Goal: Task Accomplishment & Management: Manage account settings

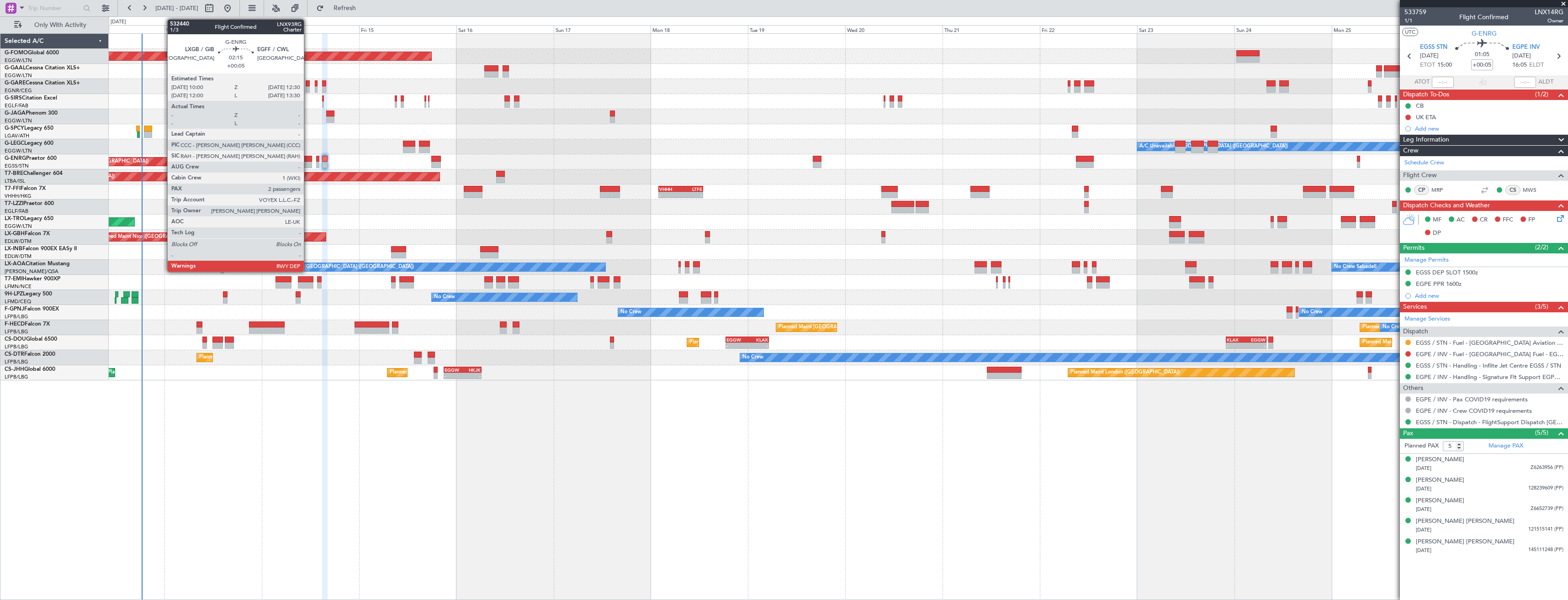
click at [308, 162] on div at bounding box center [307, 165] width 10 height 7
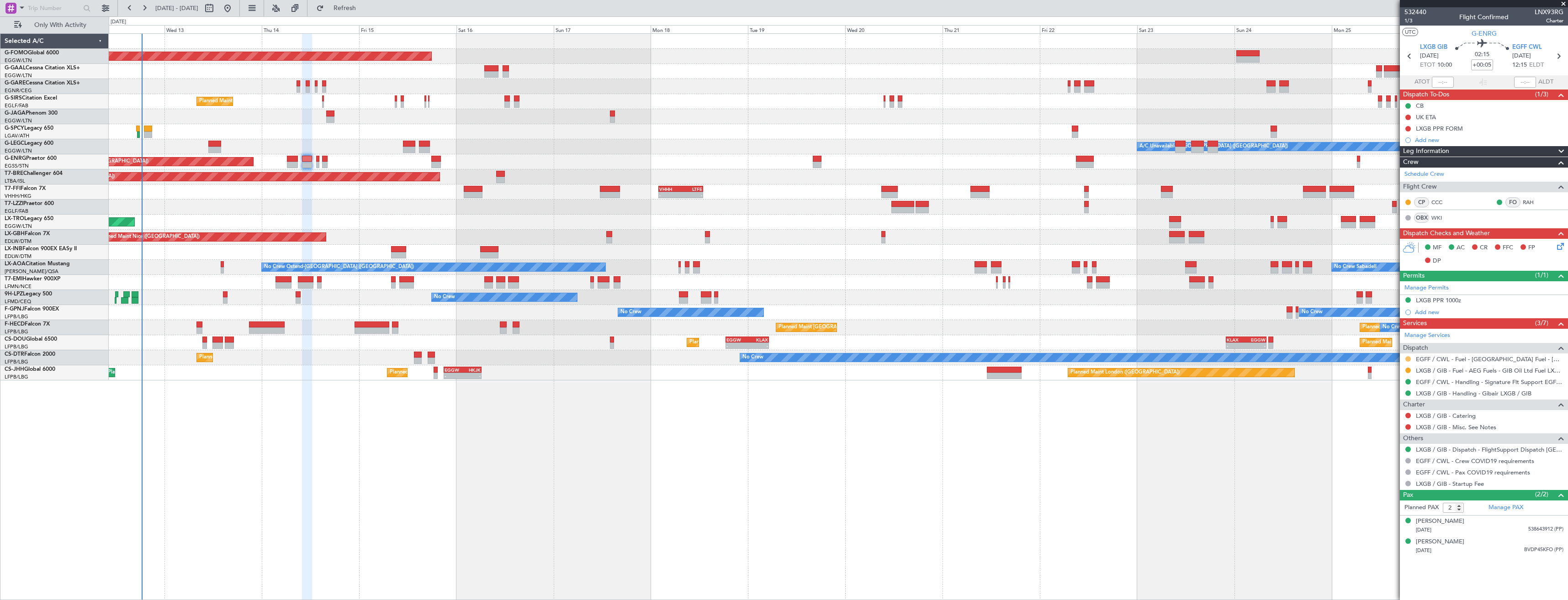
click at [698, 337] on button at bounding box center [1408, 358] width 5 height 5
click at [698, 337] on span "Confirmed" at bounding box center [1382, 467] width 29 height 9
click at [698, 61] on icon at bounding box center [1558, 57] width 12 height 12
type input "0"
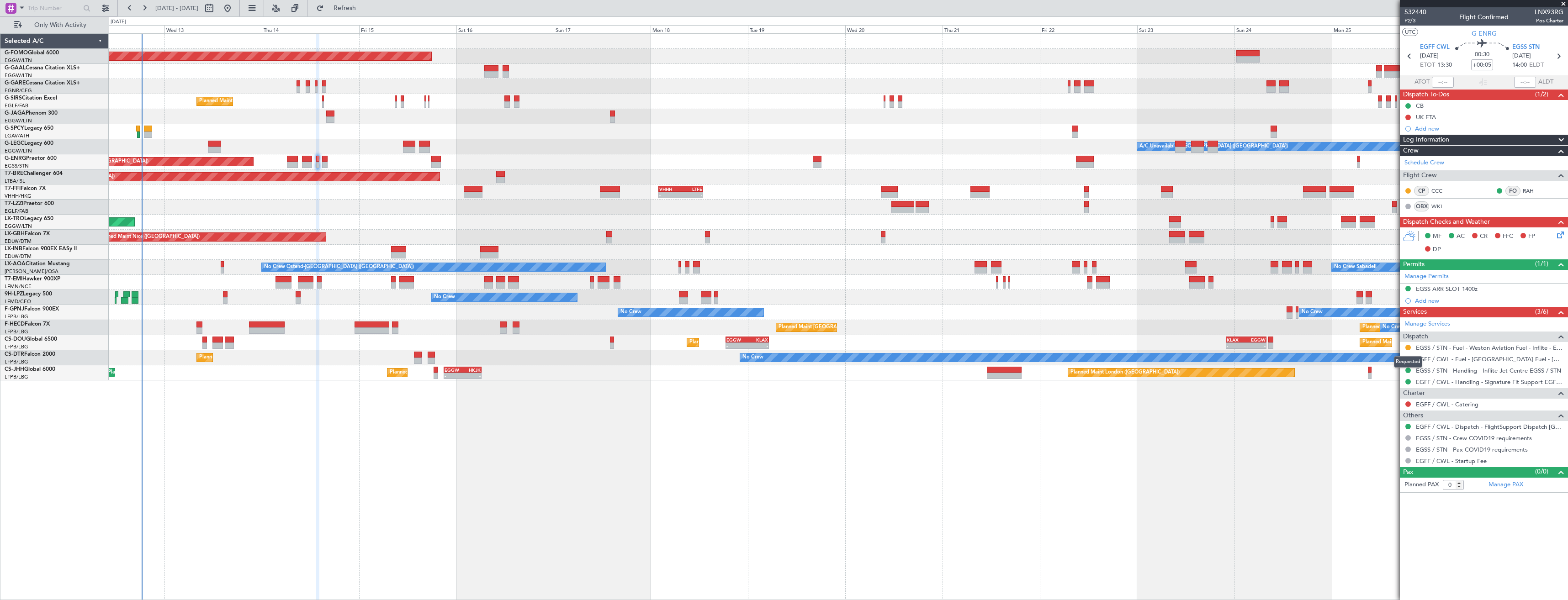
click at [698, 337] on div "Requested" at bounding box center [1408, 361] width 29 height 12
click at [698, 337] on button at bounding box center [1408, 358] width 5 height 5
click at [698, 337] on li "Confirmed" at bounding box center [1407, 467] width 105 height 14
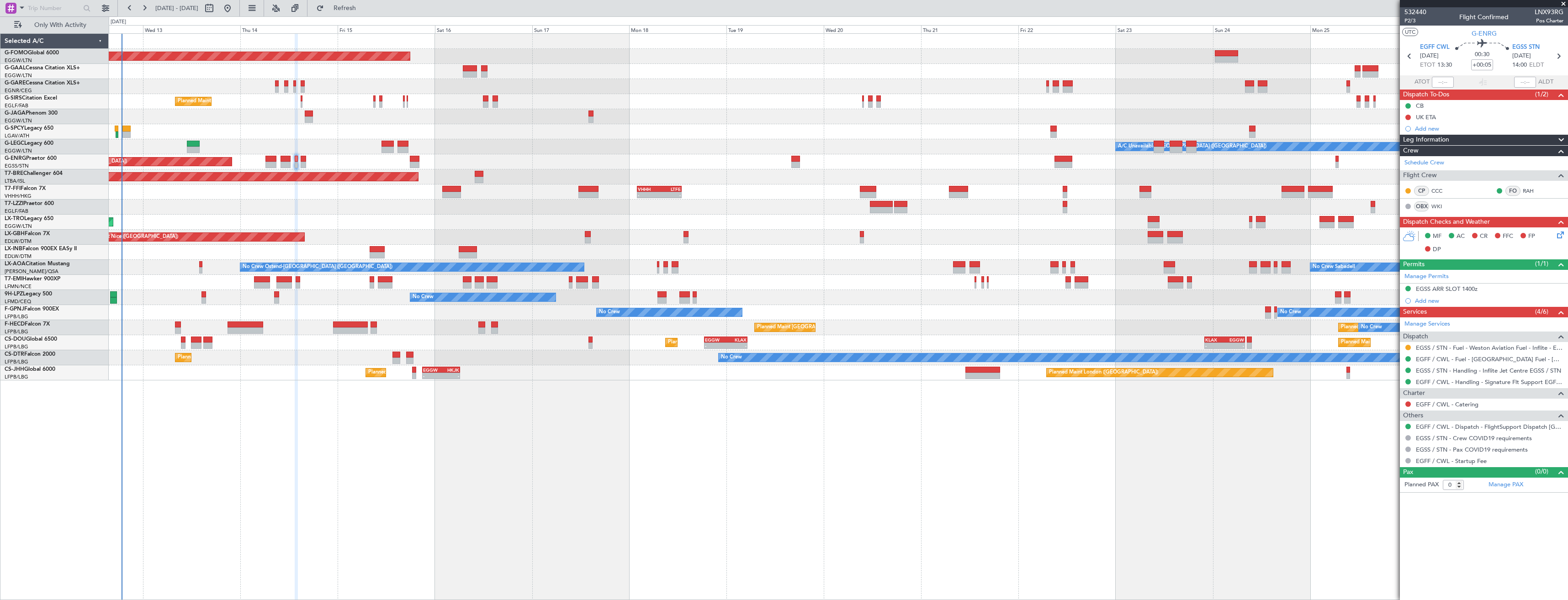
click at [183, 196] on div "- - VHHH 02:00 Z LTFE 13:00 Z" at bounding box center [838, 192] width 1459 height 15
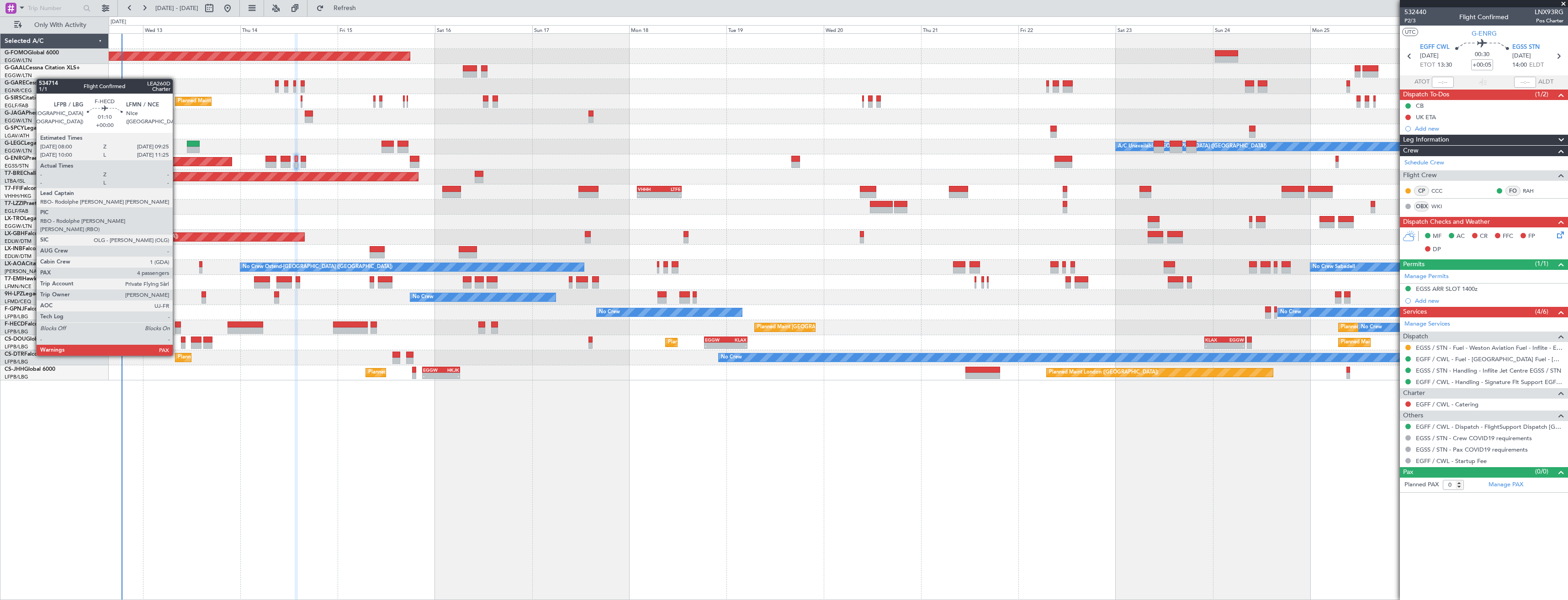
click at [177, 330] on div at bounding box center [178, 330] width 6 height 7
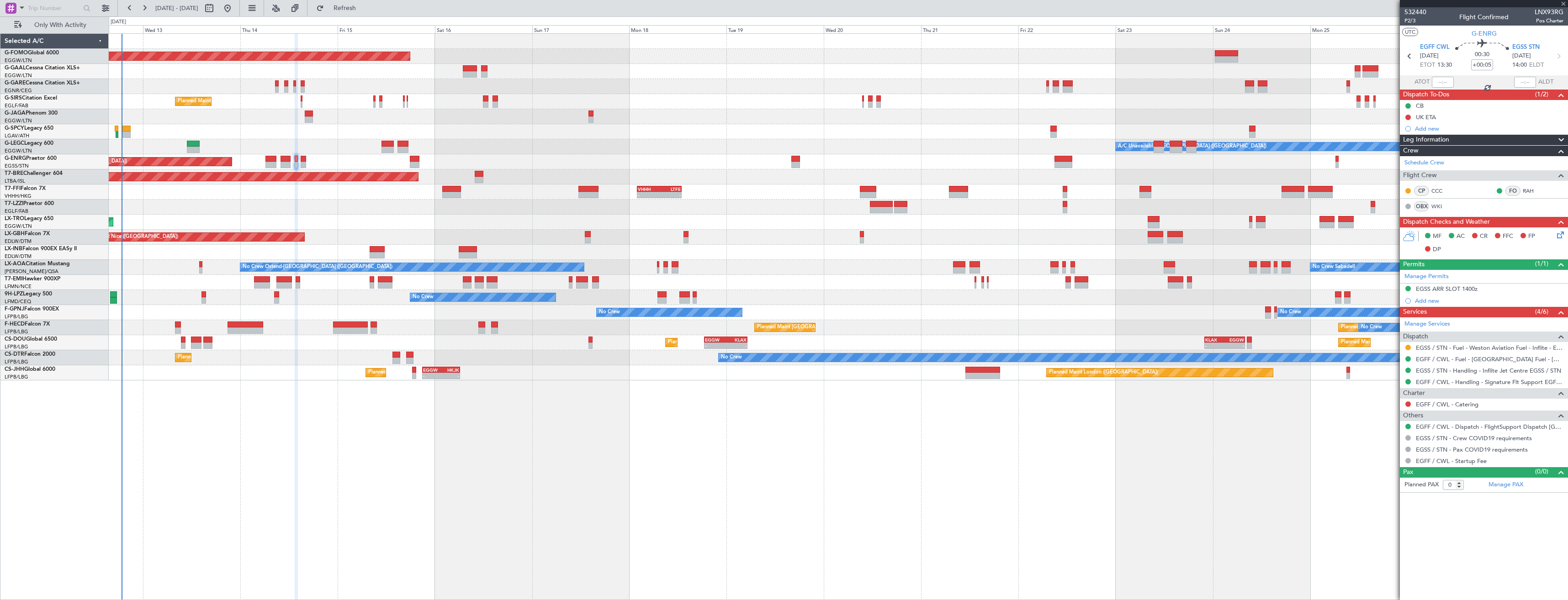
type input "4"
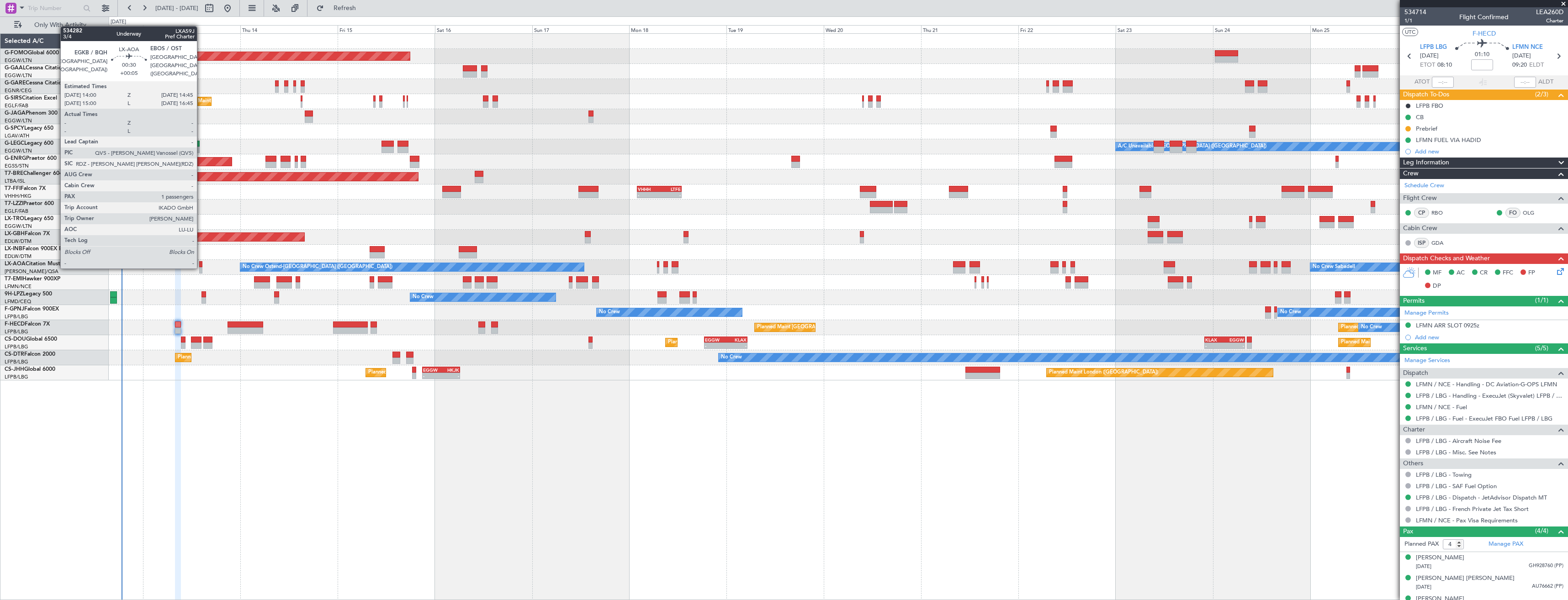
click at [201, 267] on div at bounding box center [200, 264] width 3 height 7
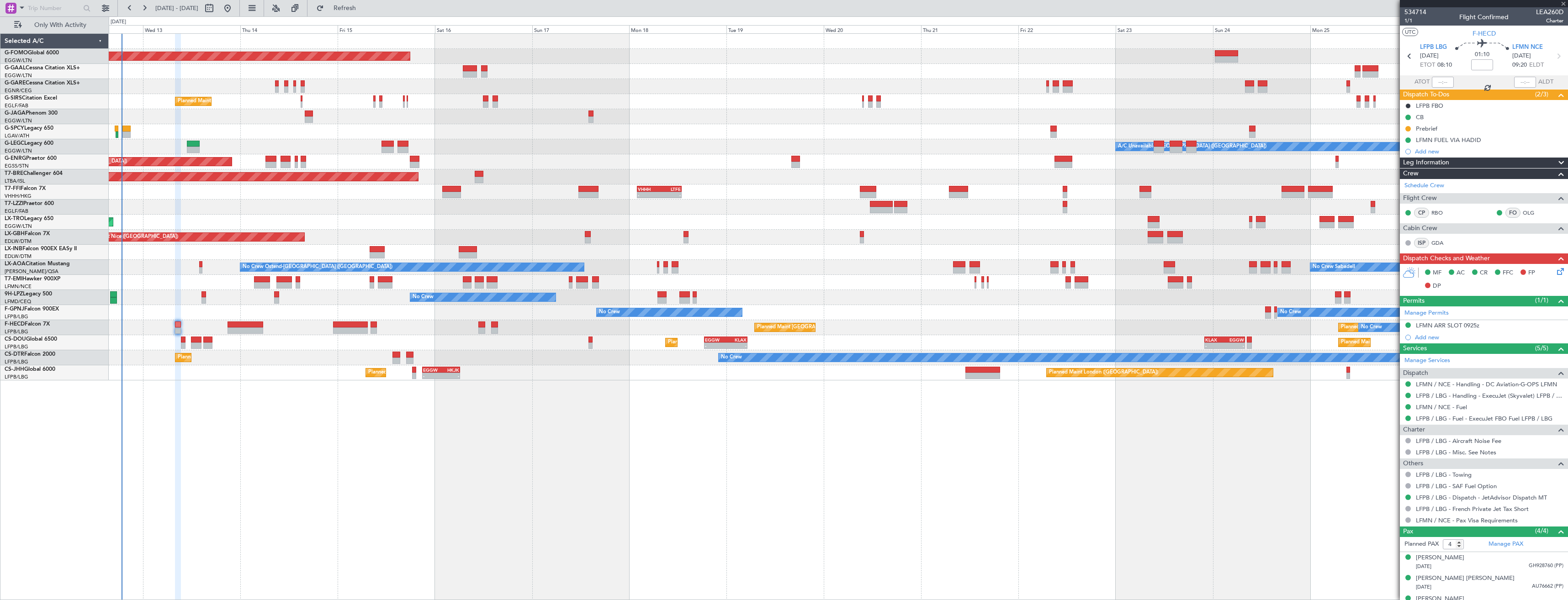
type input "+00:05"
type input "1"
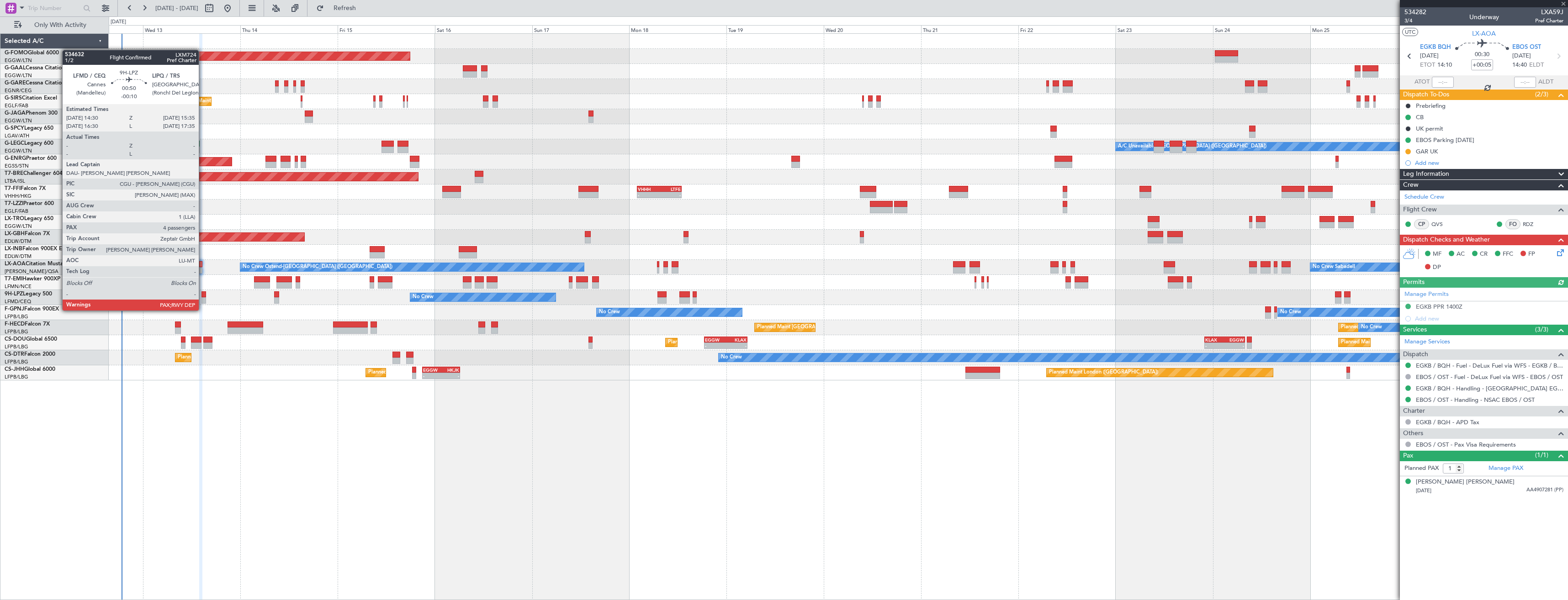
click at [203, 301] on div at bounding box center [204, 301] width 5 height 7
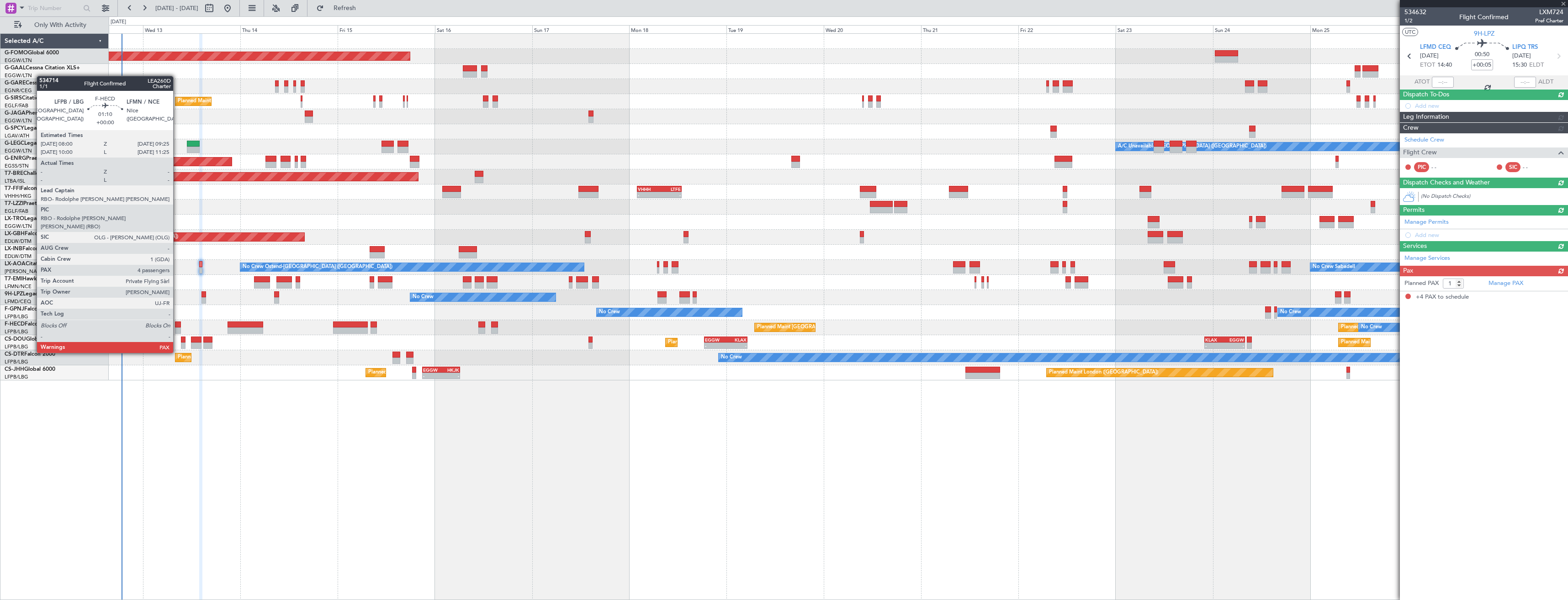
type input "-00:10"
type input "4"
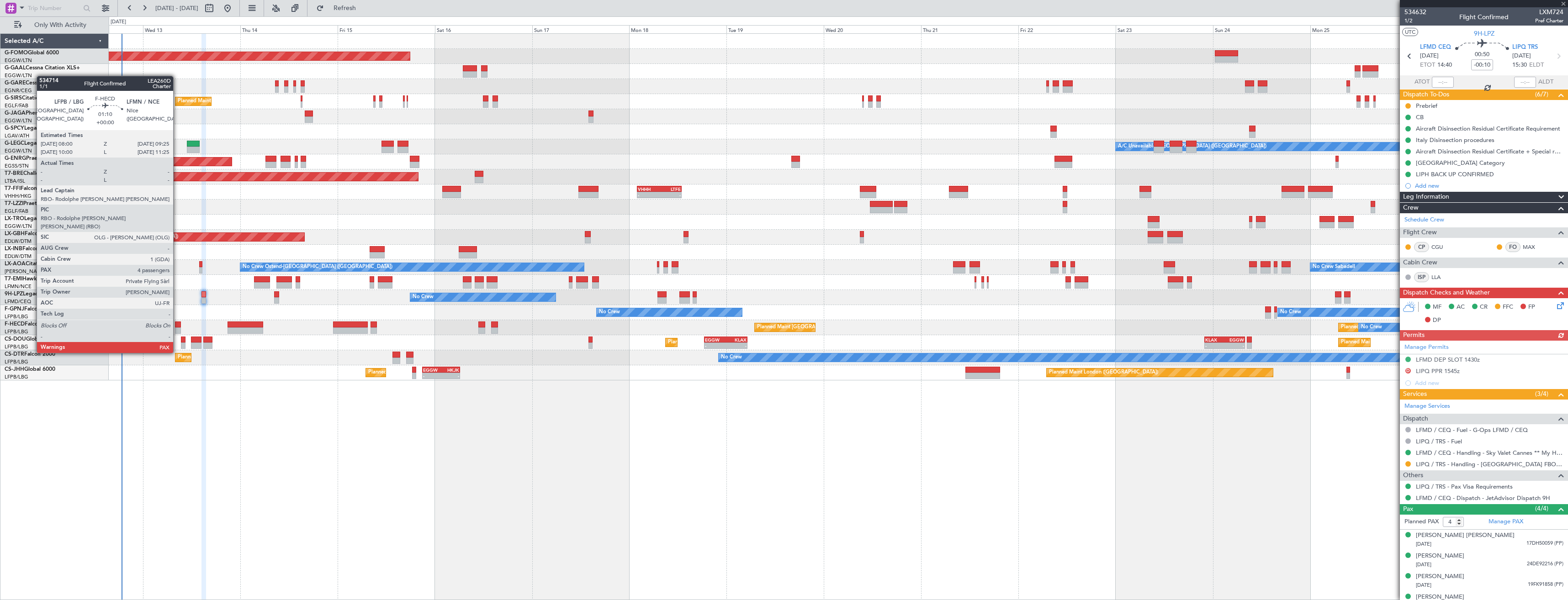
click at [177, 327] on div at bounding box center [178, 330] width 6 height 7
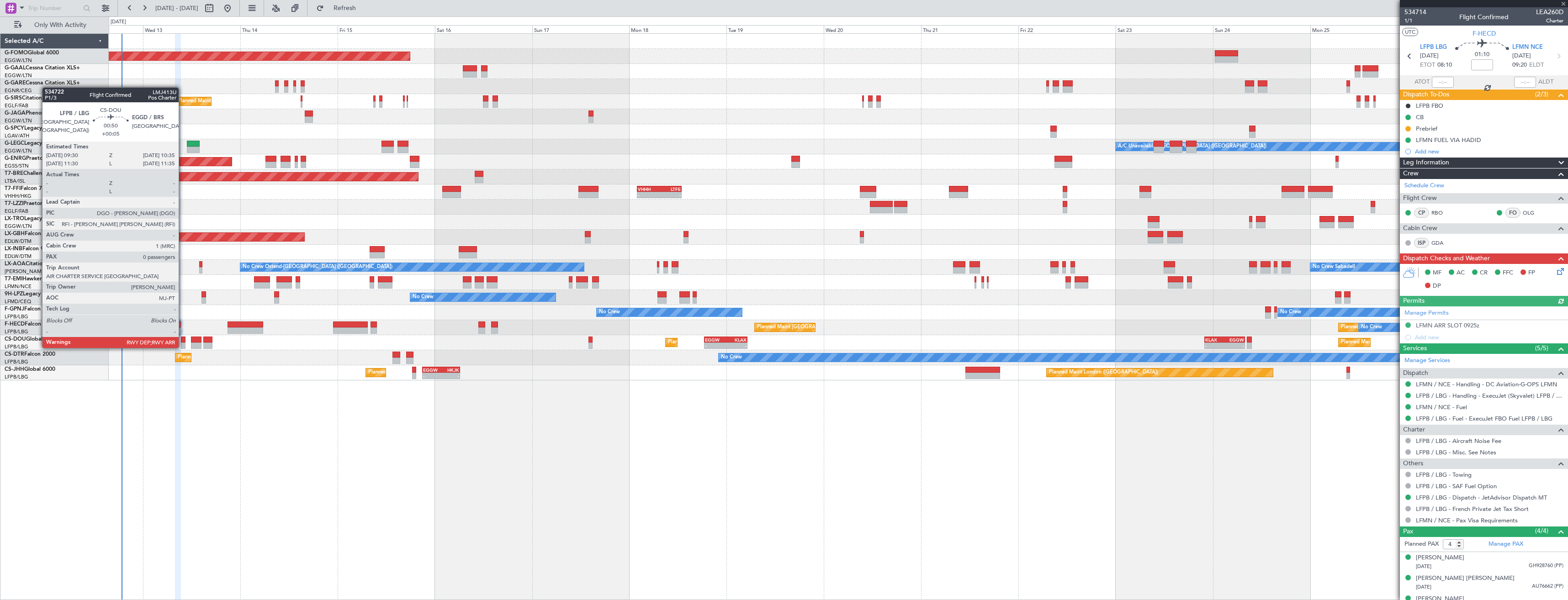
click at [183, 337] on div at bounding box center [183, 340] width 5 height 7
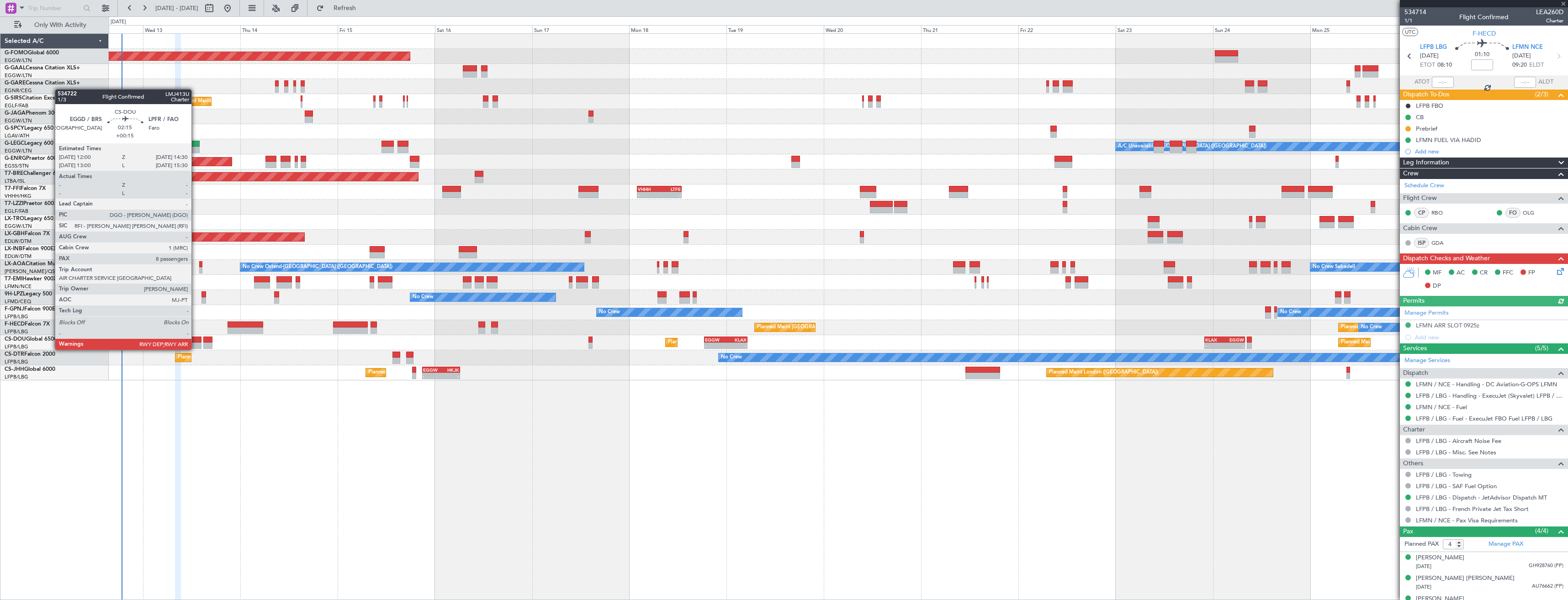
type input "+00:05"
type input "0"
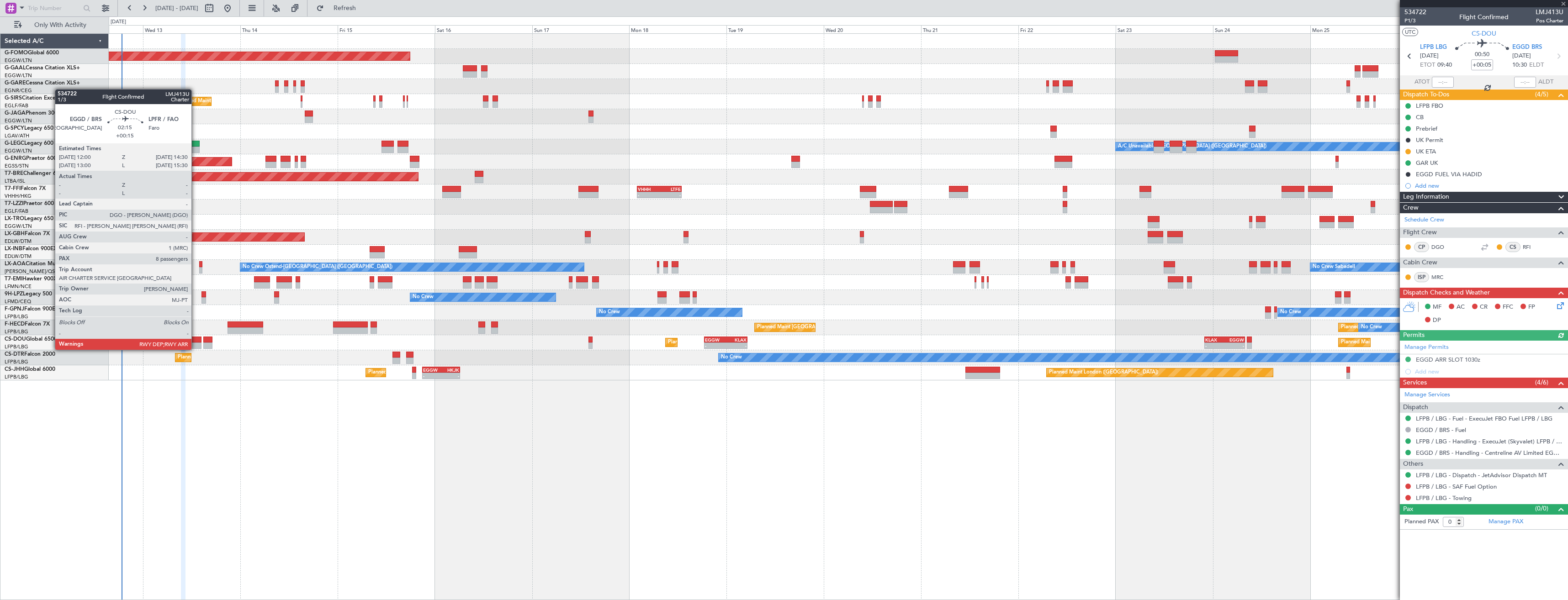
click at [195, 337] on div at bounding box center [196, 340] width 10 height 7
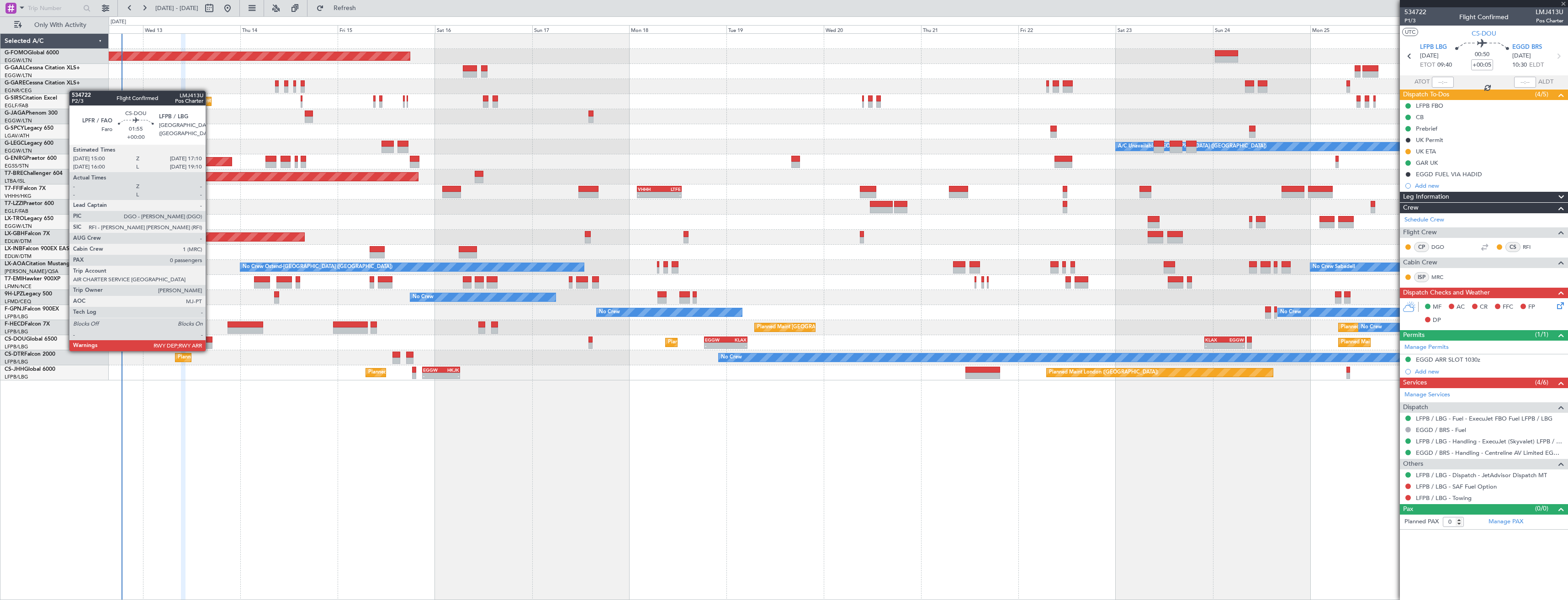
type input "+00:15"
type input "8"
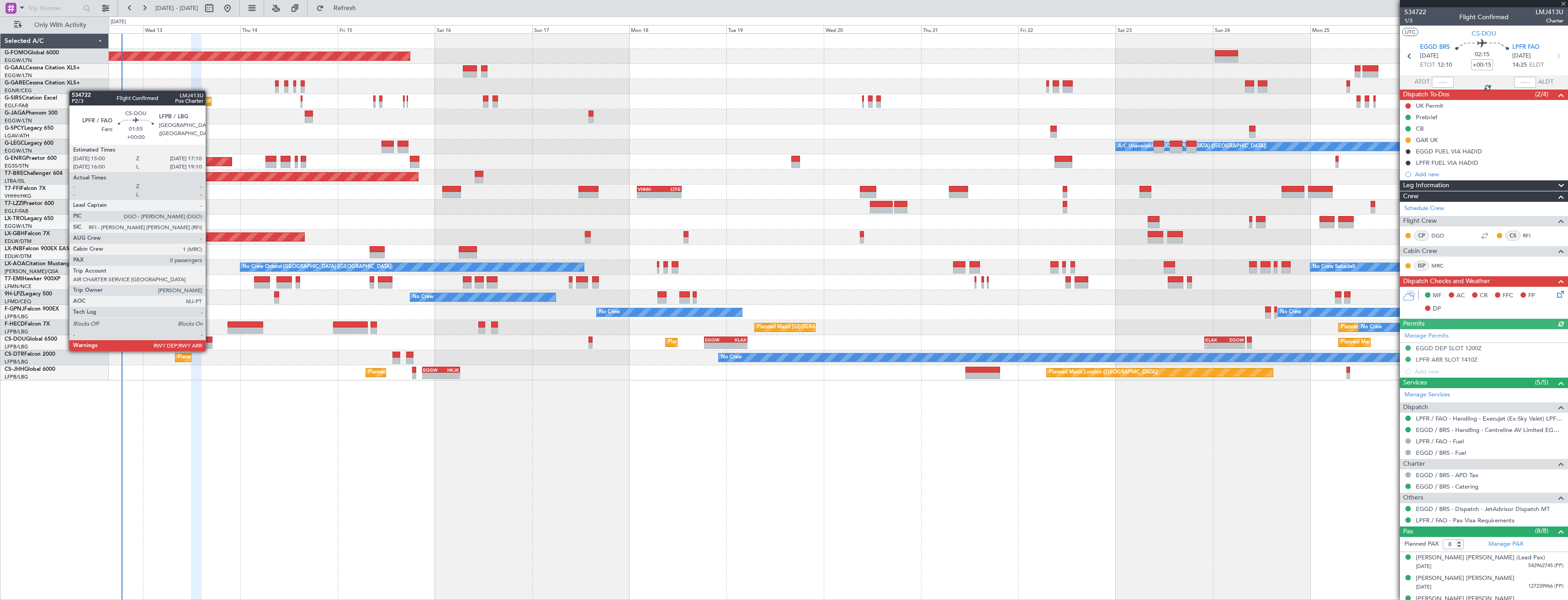
click at [210, 337] on div at bounding box center [208, 340] width 9 height 7
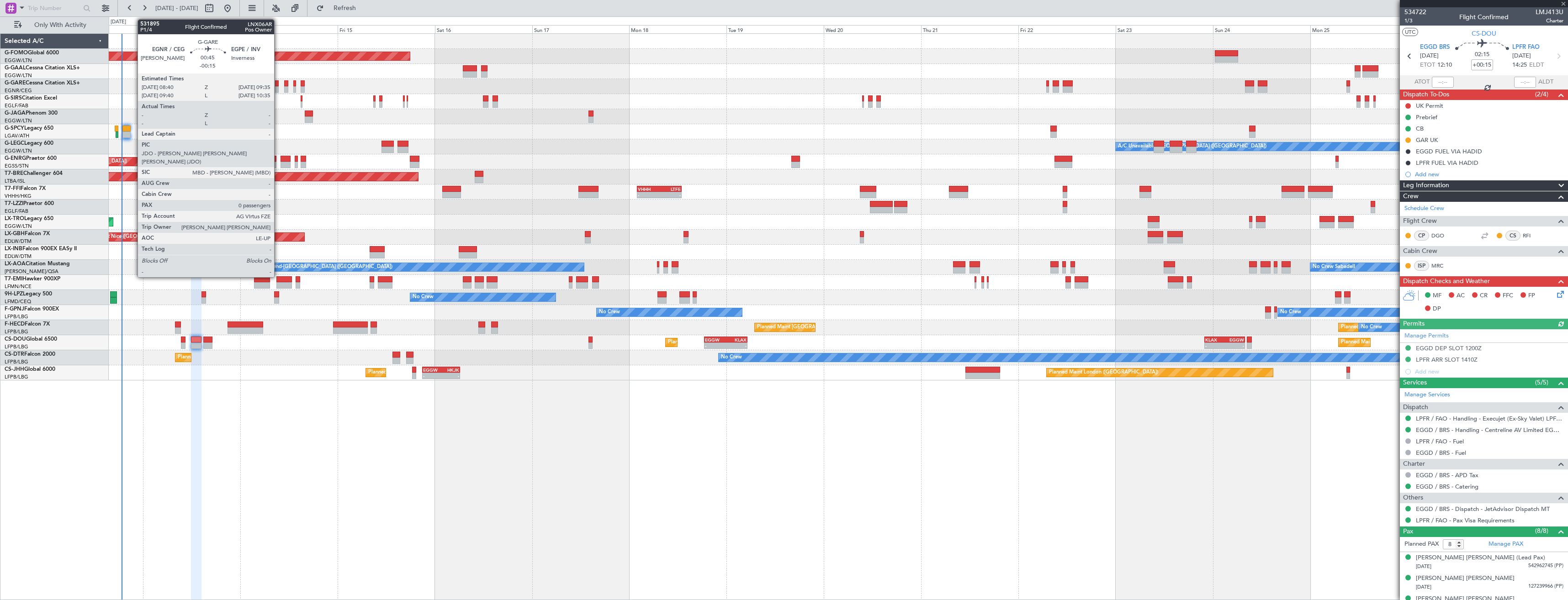
type input "0"
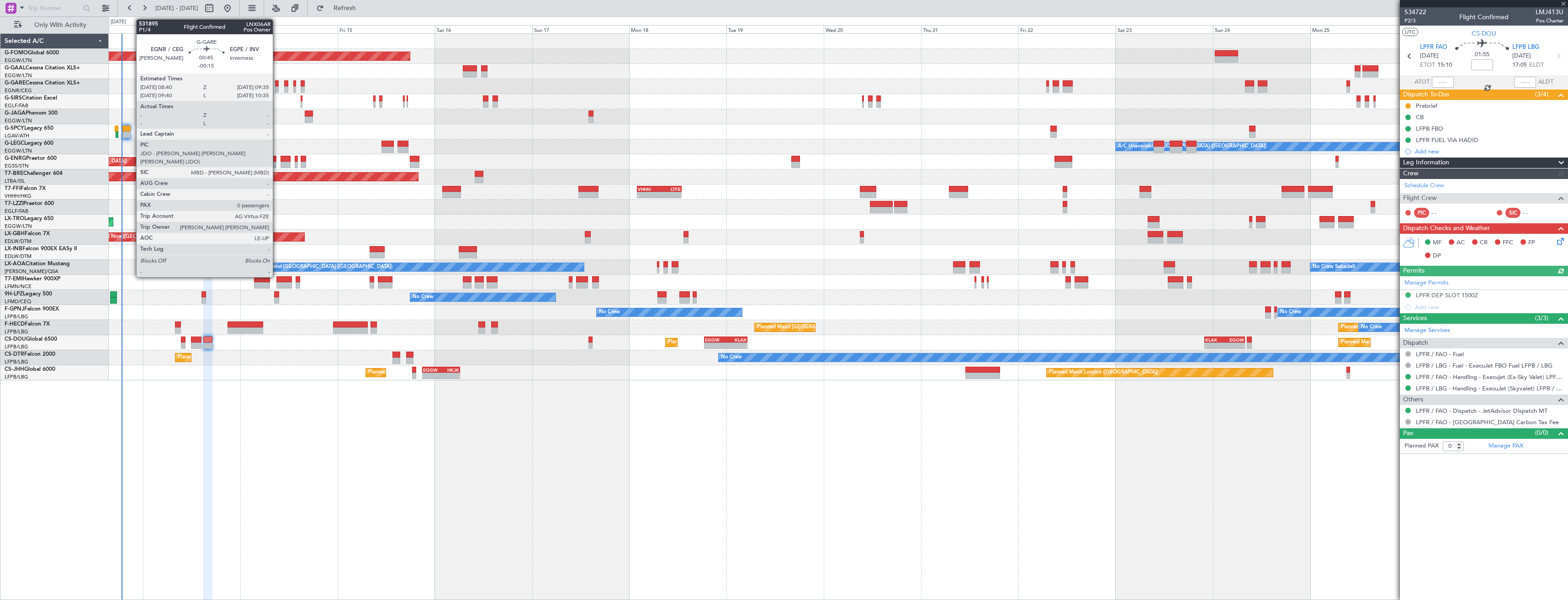
click at [277, 85] on div at bounding box center [277, 83] width 4 height 7
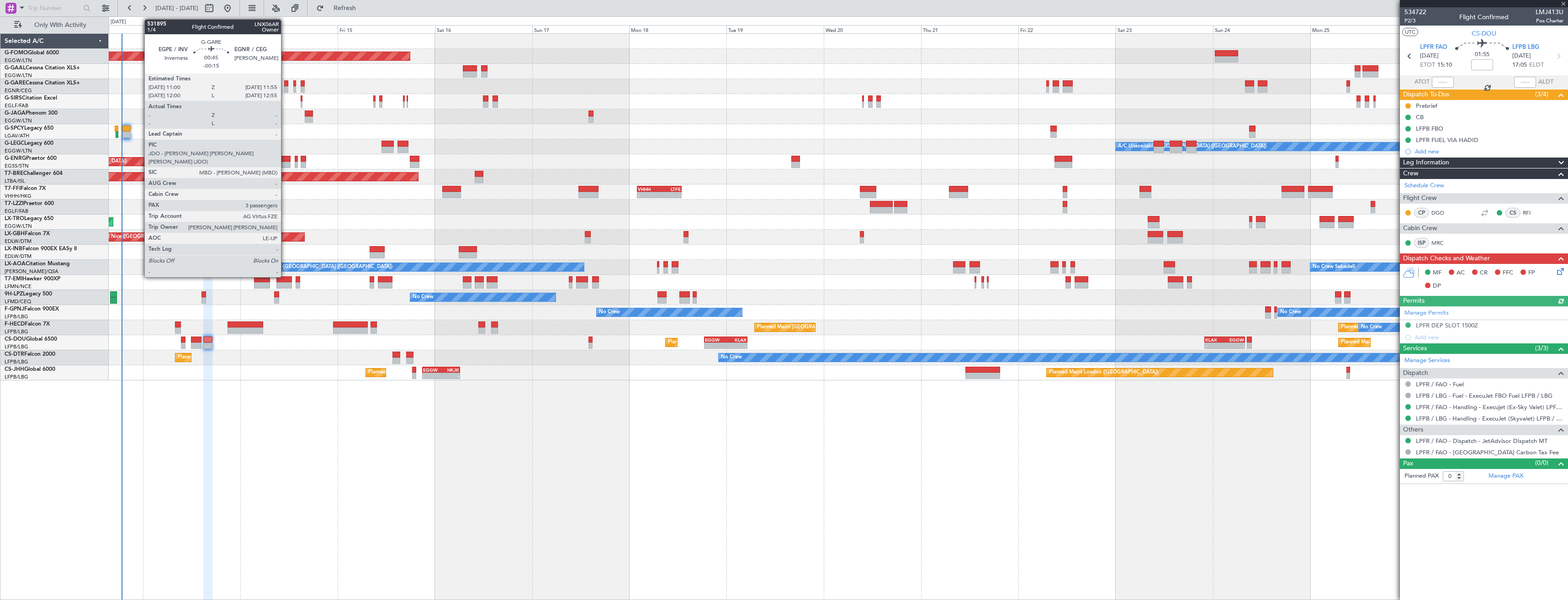
type input "-00:15"
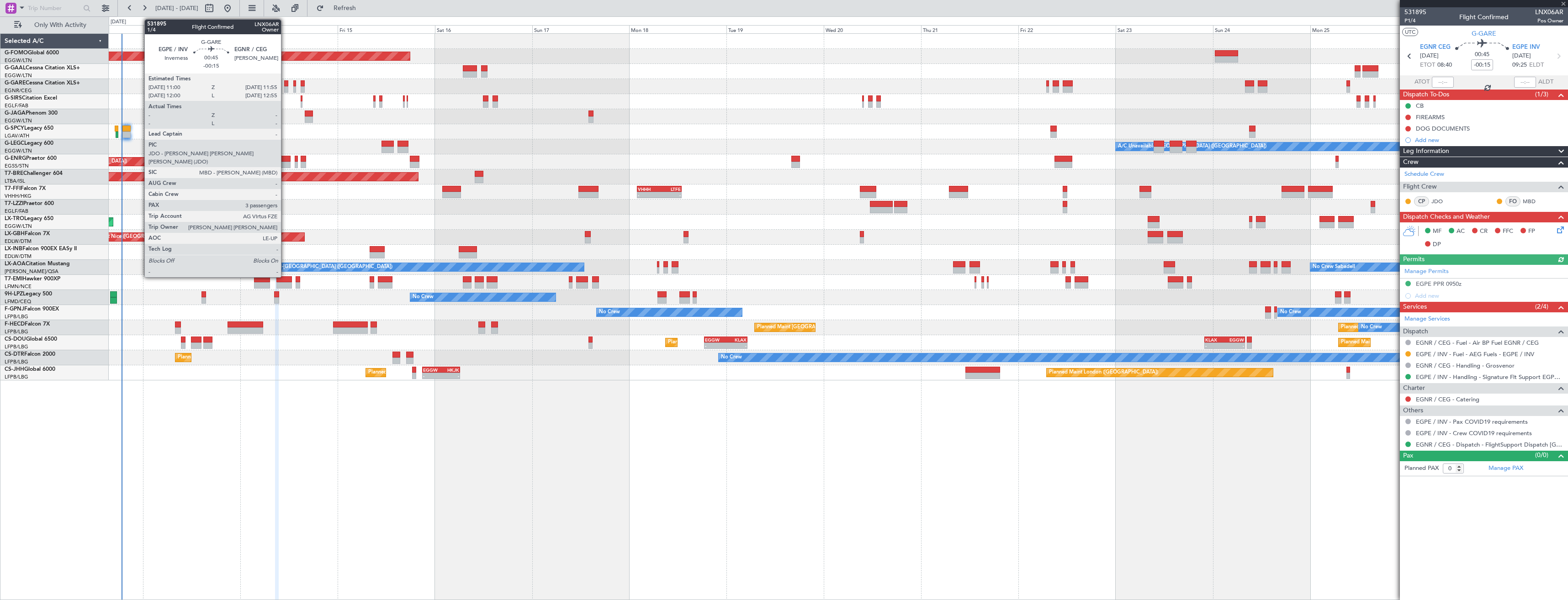
click at [285, 88] on div at bounding box center [286, 89] width 4 height 7
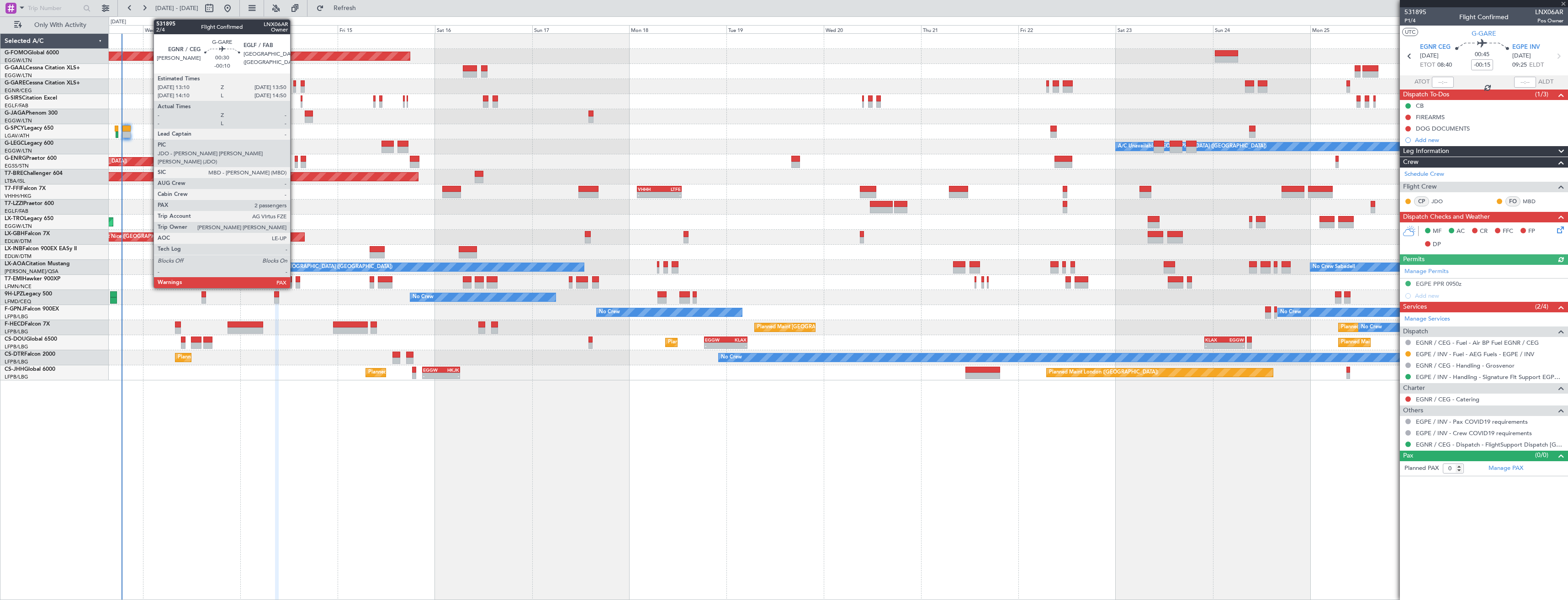
type input "3"
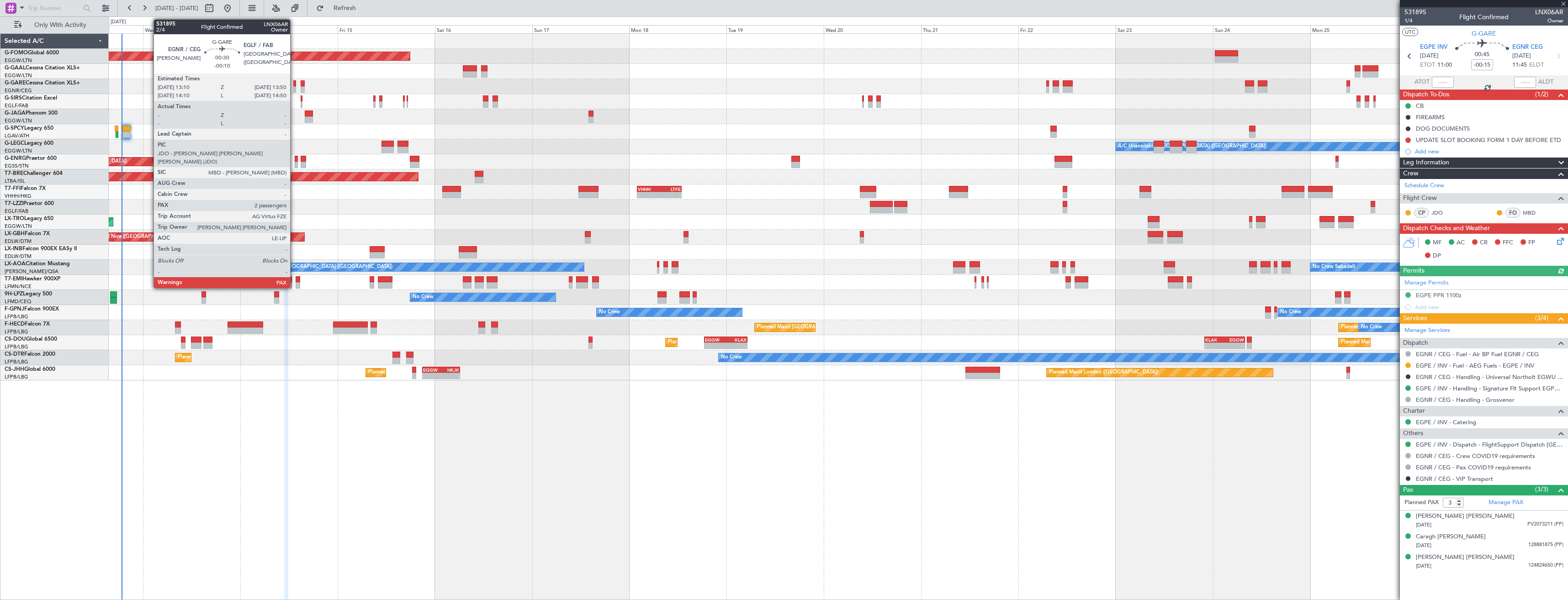
click at [294, 89] on div at bounding box center [295, 89] width 3 height 7
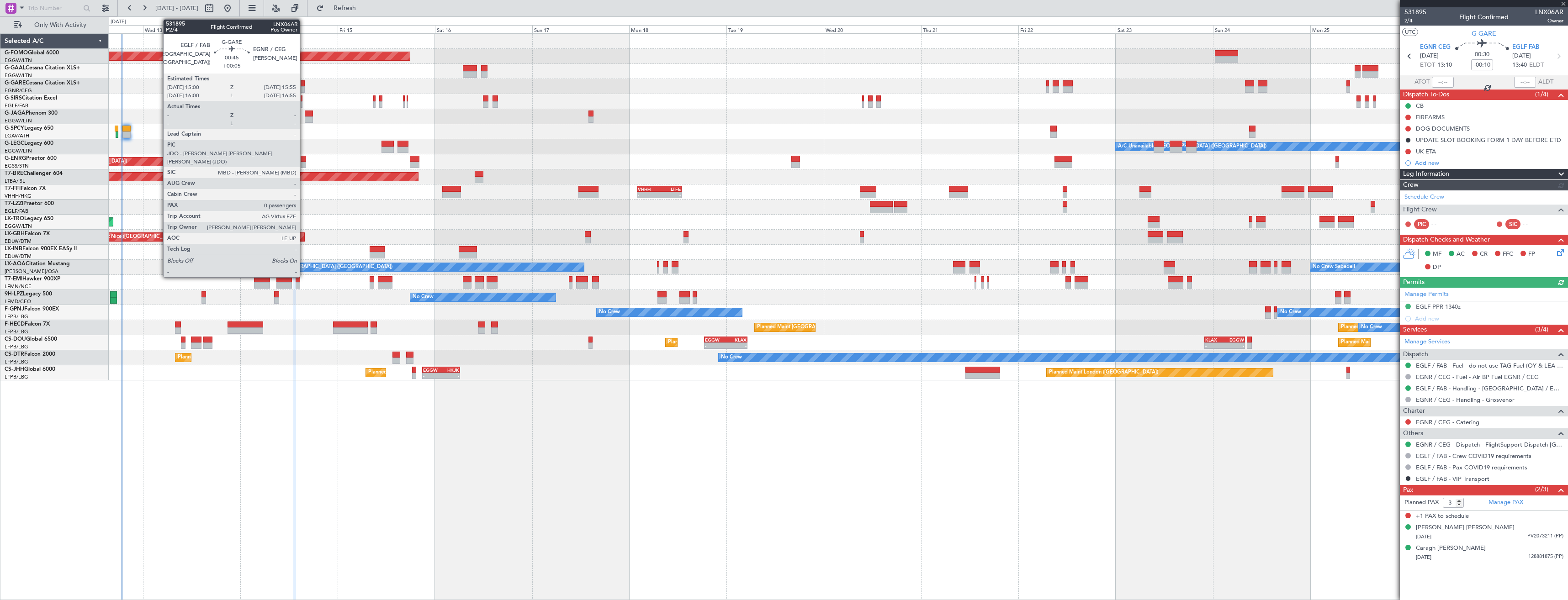
click at [303, 90] on div at bounding box center [303, 89] width 4 height 7
type input "+00:05"
type input "0"
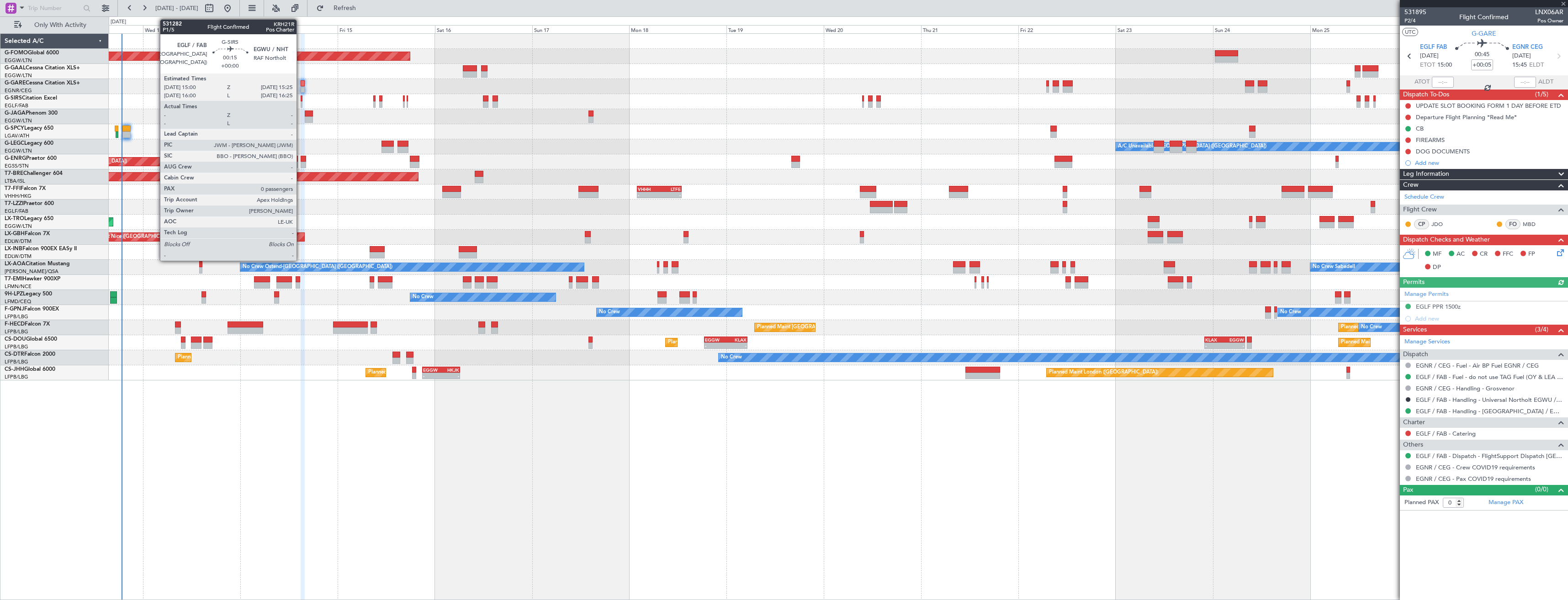
click at [301, 102] on div at bounding box center [301, 105] width 2 height 7
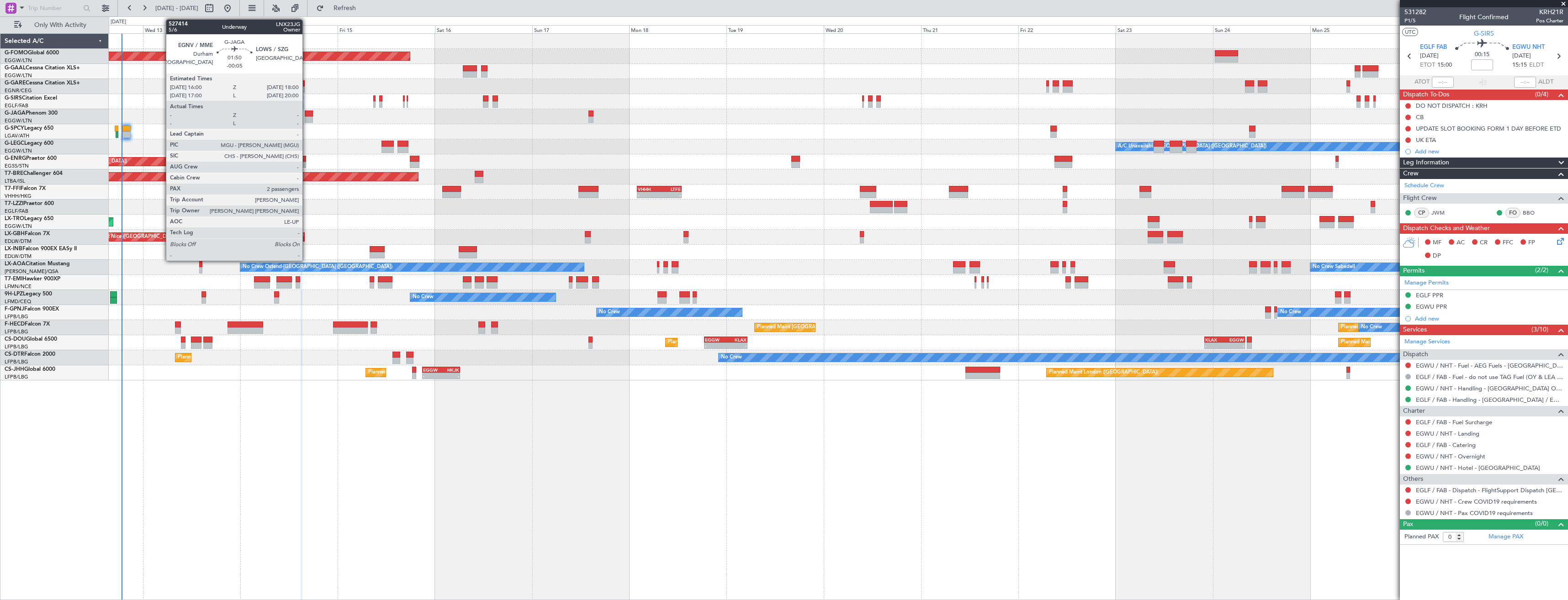
click at [307, 118] on div at bounding box center [309, 119] width 9 height 7
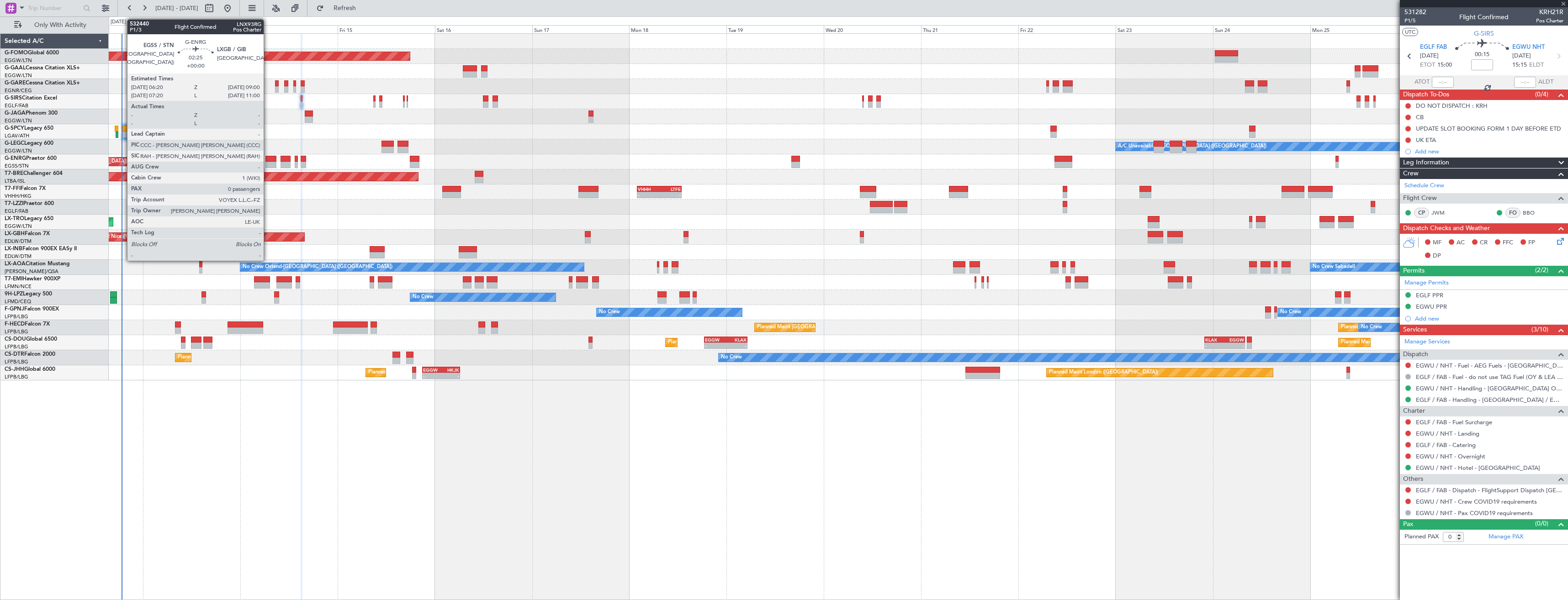
type input "-00:05"
type input "2"
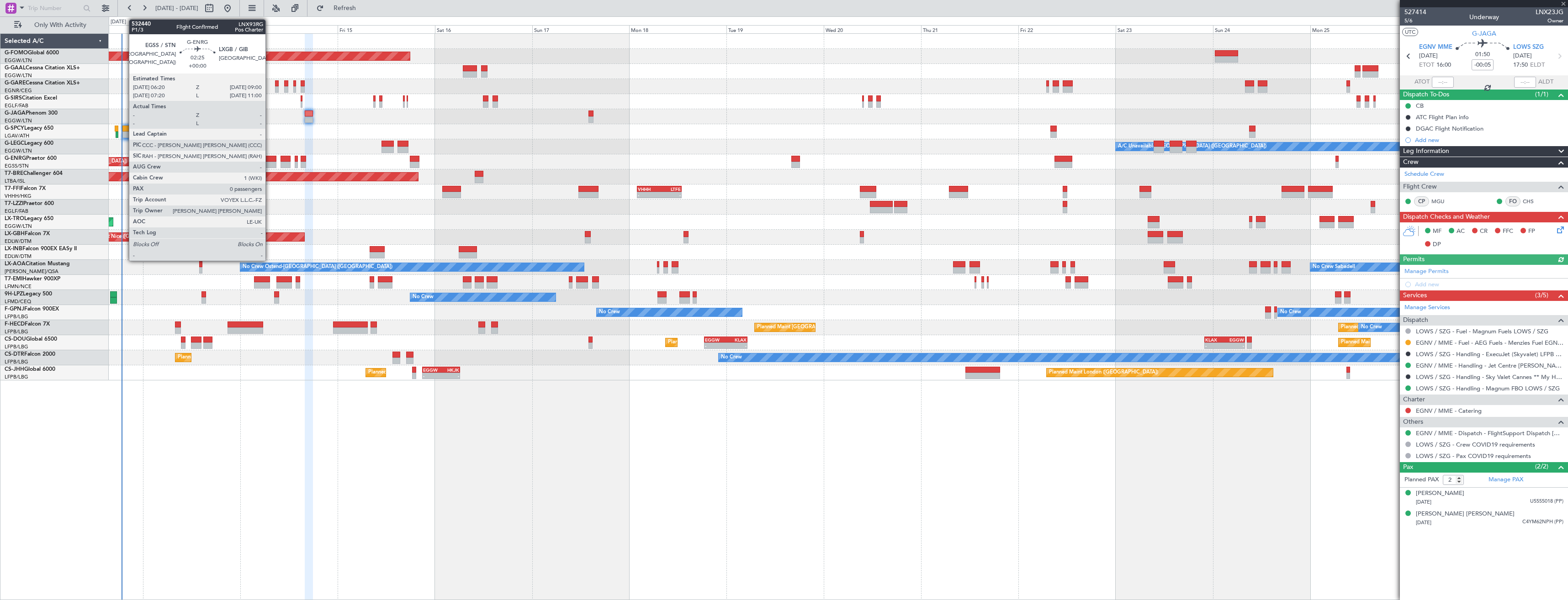
click at [270, 161] on div at bounding box center [271, 159] width 11 height 7
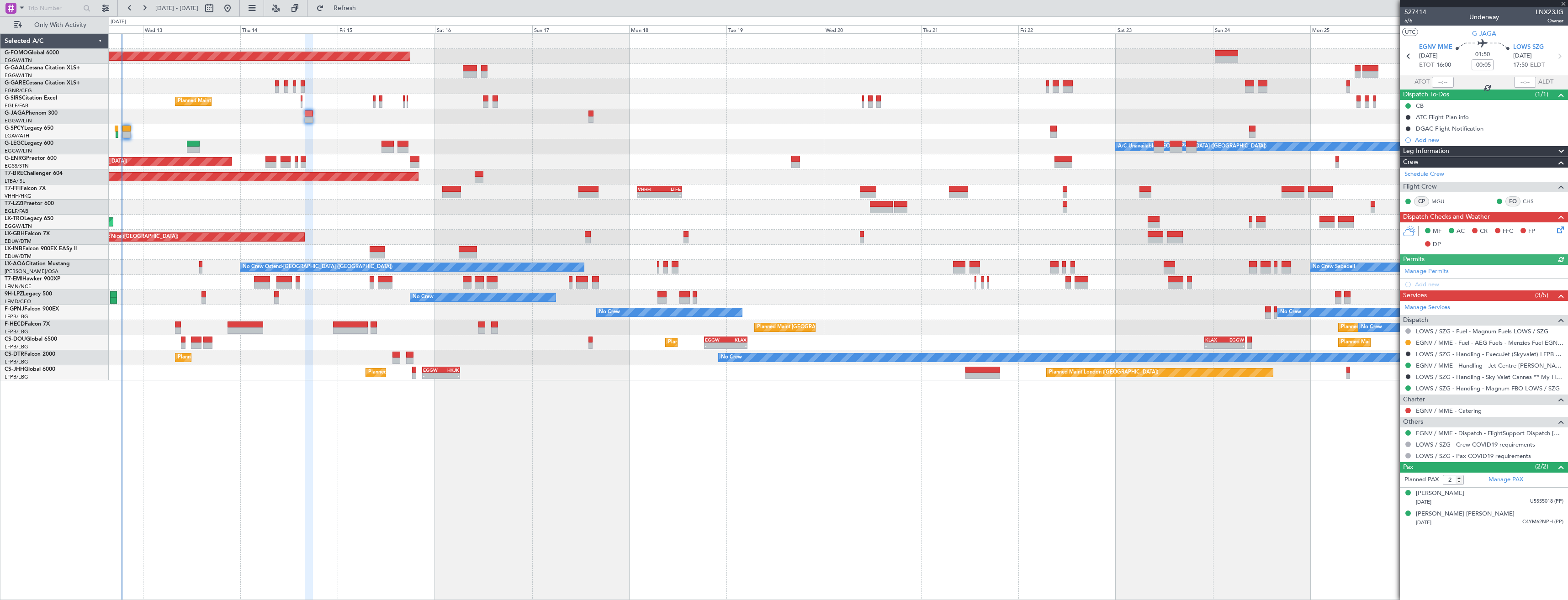
type input "0"
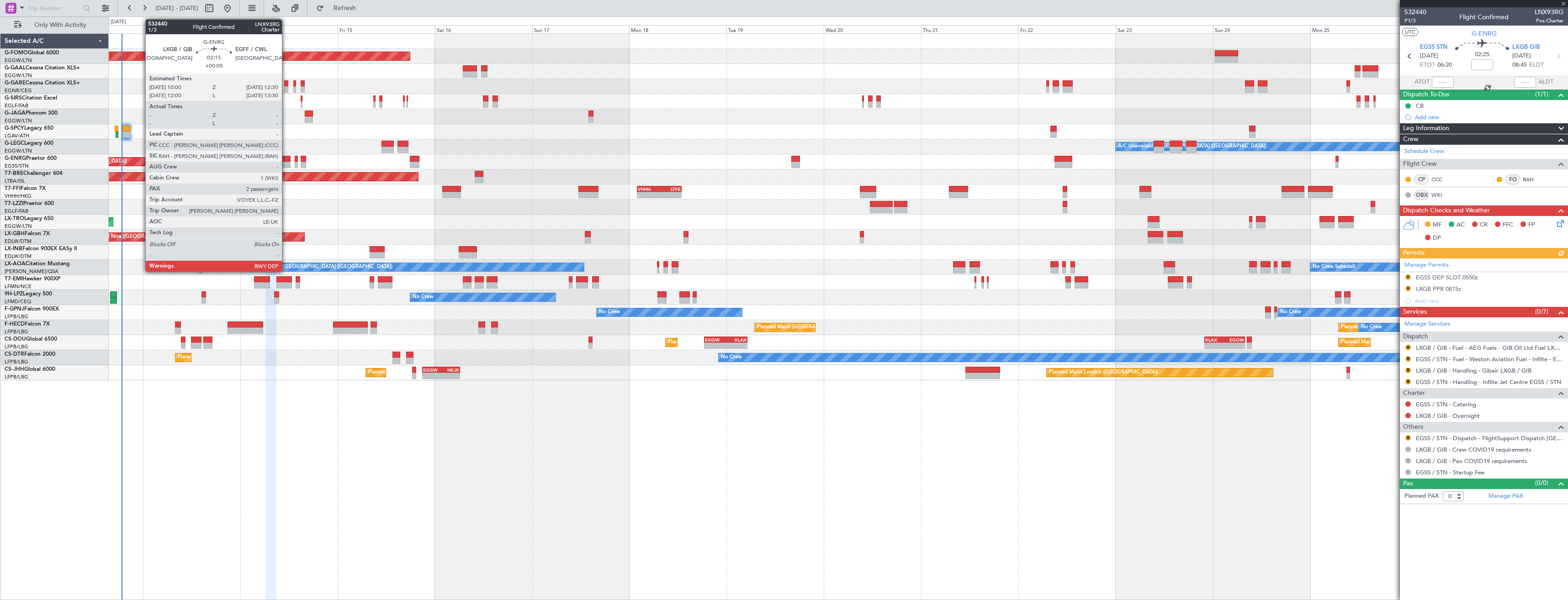
click at [286, 161] on div at bounding box center [285, 159] width 10 height 7
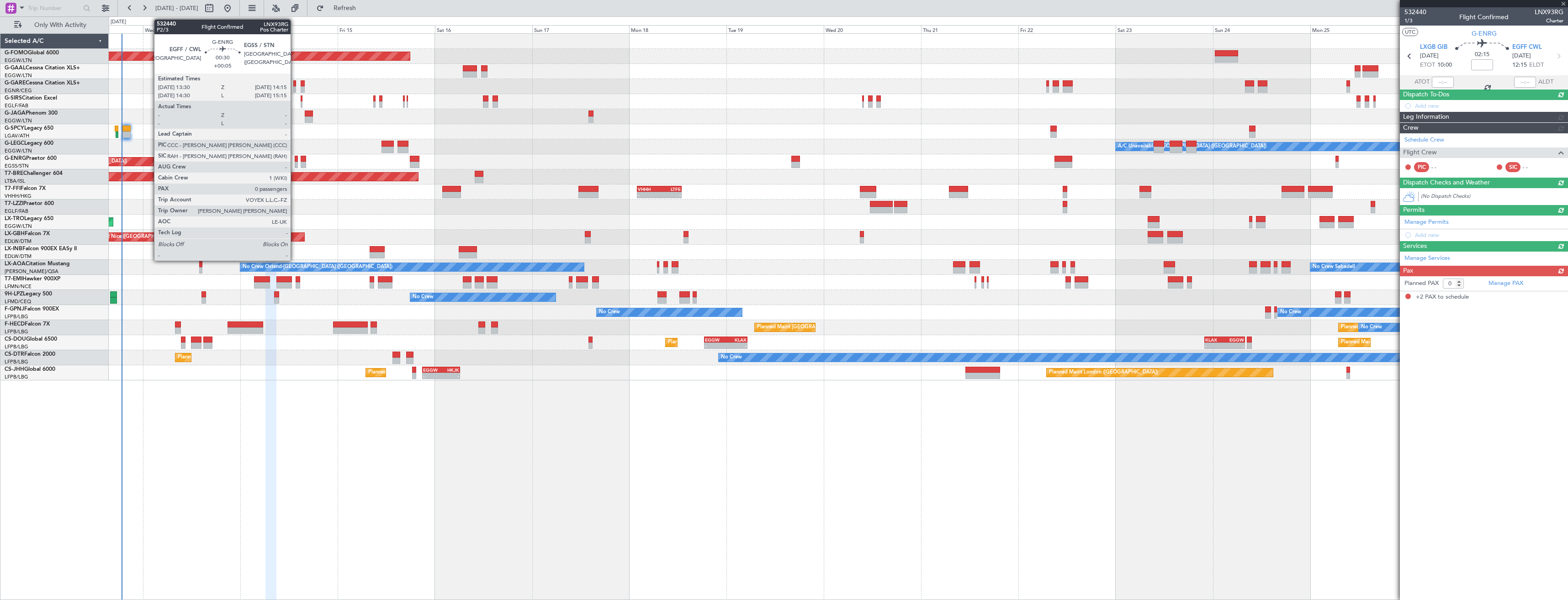
type input "+00:05"
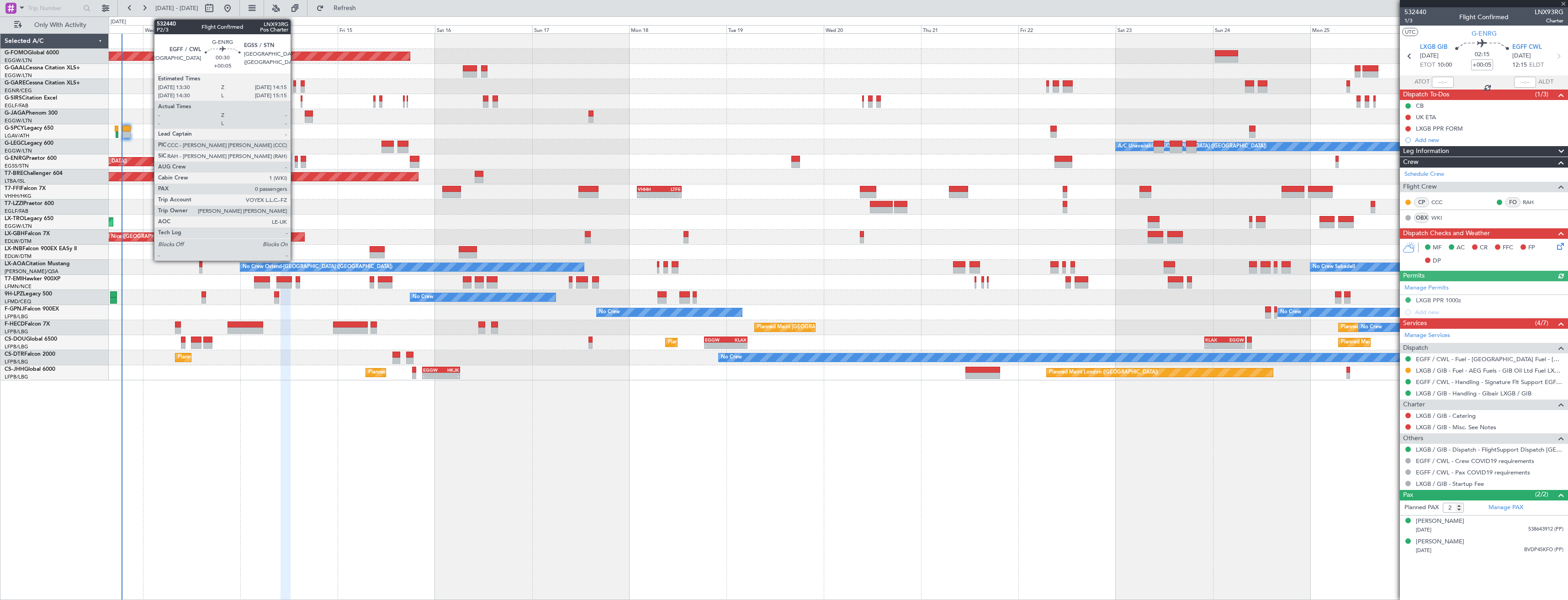
click at [295, 163] on div at bounding box center [296, 165] width 3 height 7
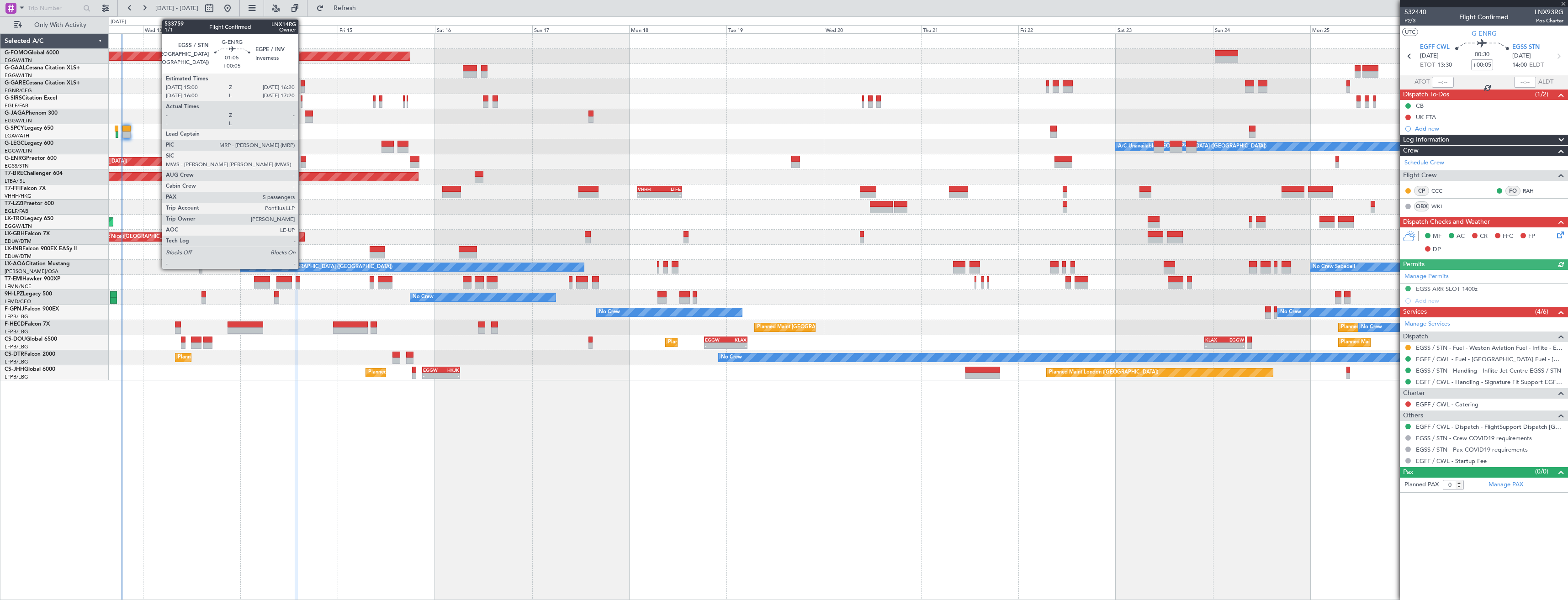
click at [303, 164] on div at bounding box center [303, 165] width 5 height 7
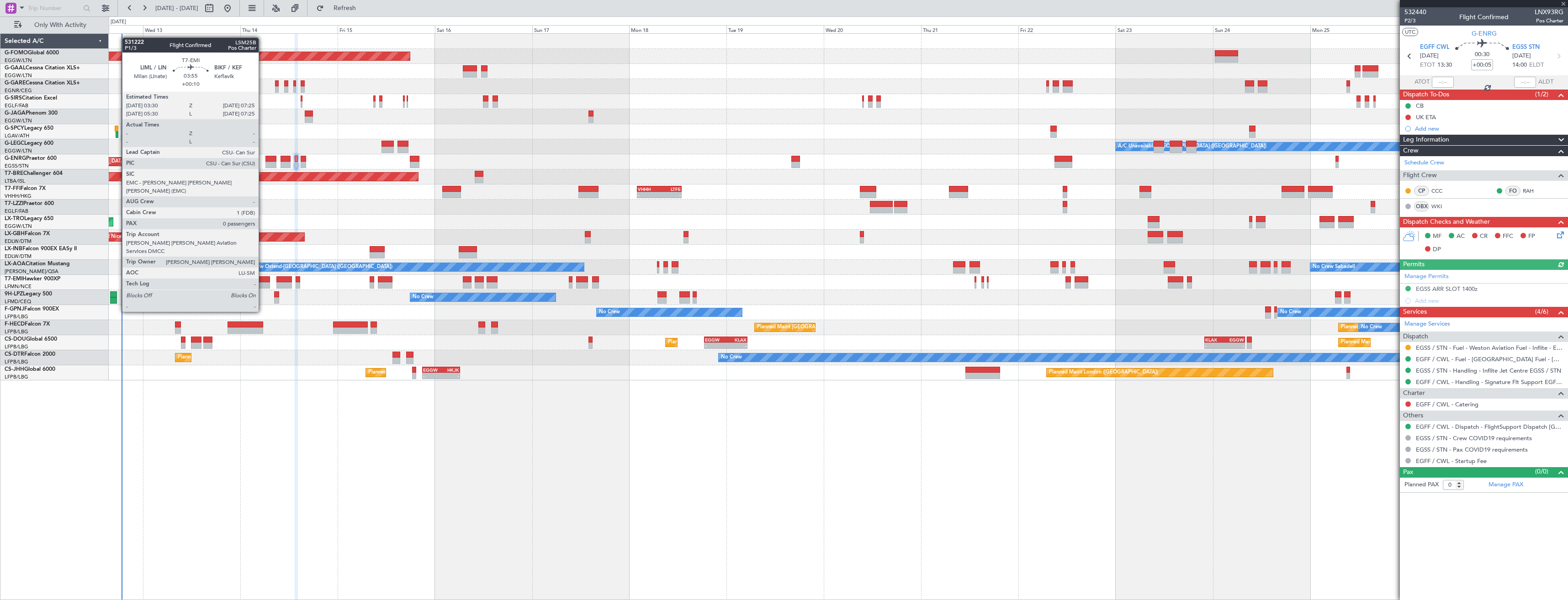
type input "5"
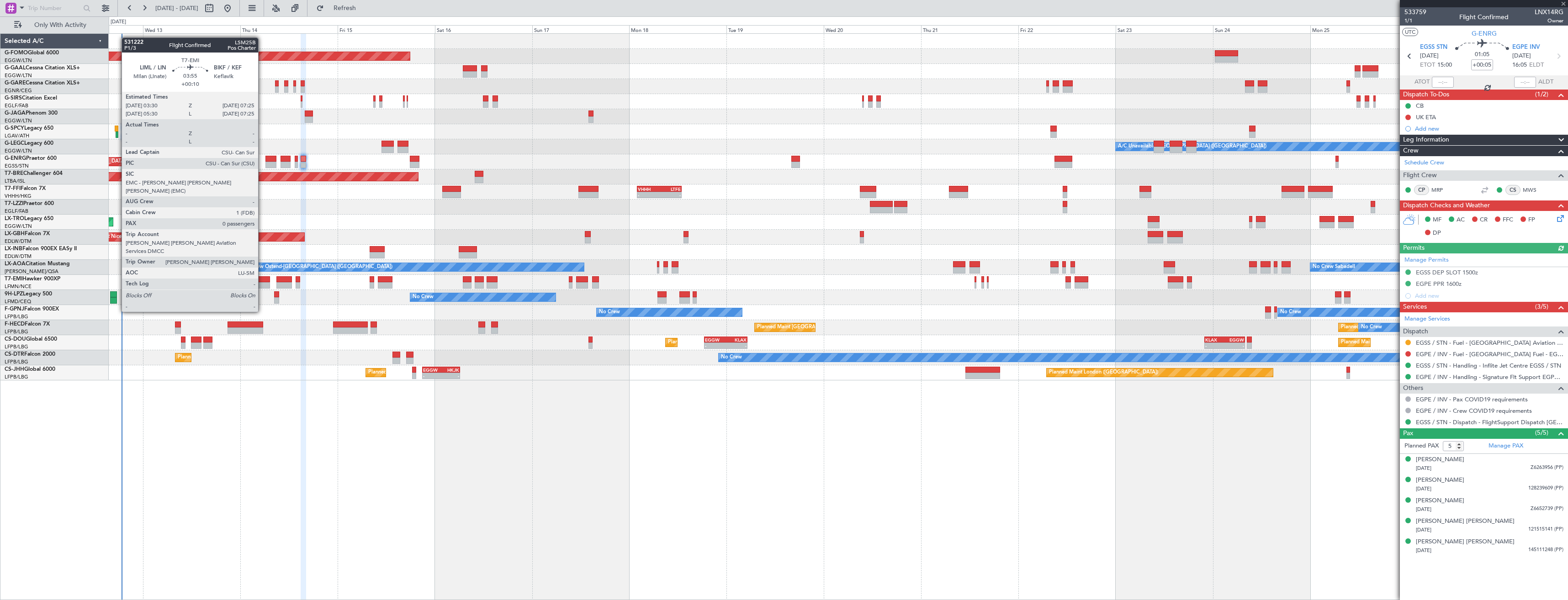
click at [262, 287] on div at bounding box center [262, 285] width 16 height 7
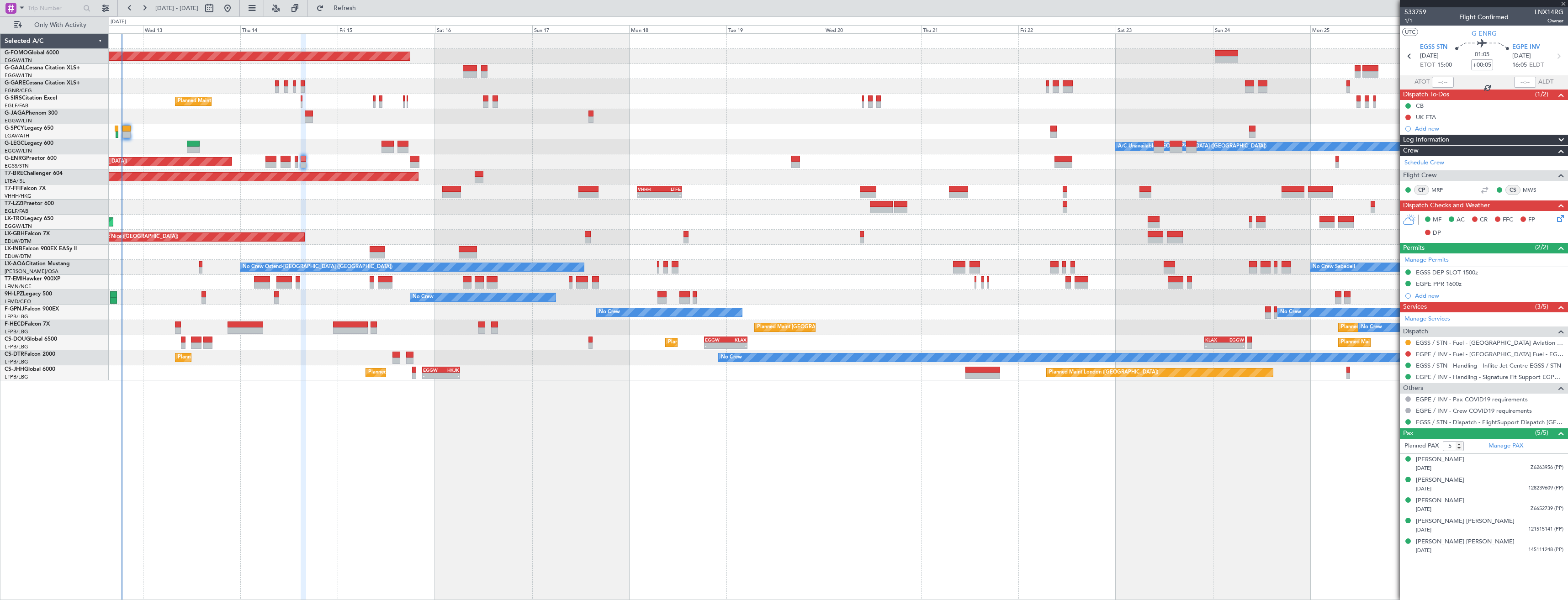
type input "+00:10"
type input "0"
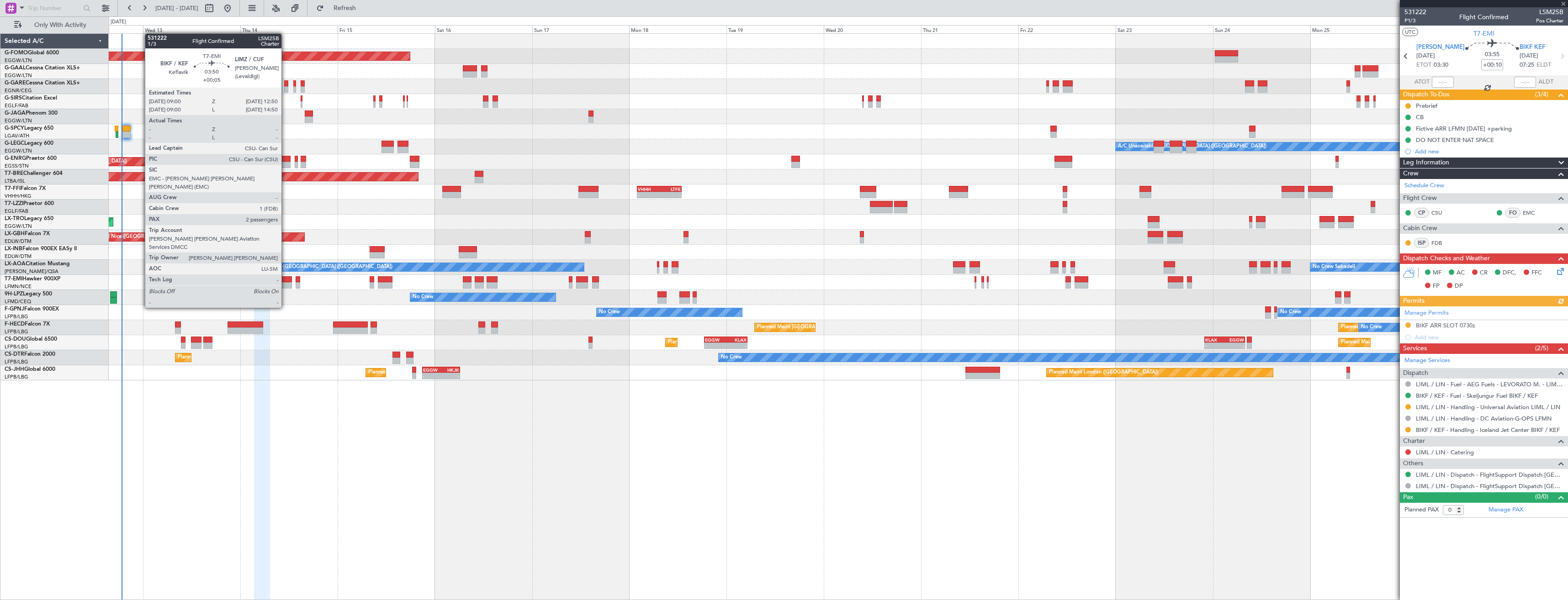
click at [285, 282] on div at bounding box center [284, 285] width 16 height 7
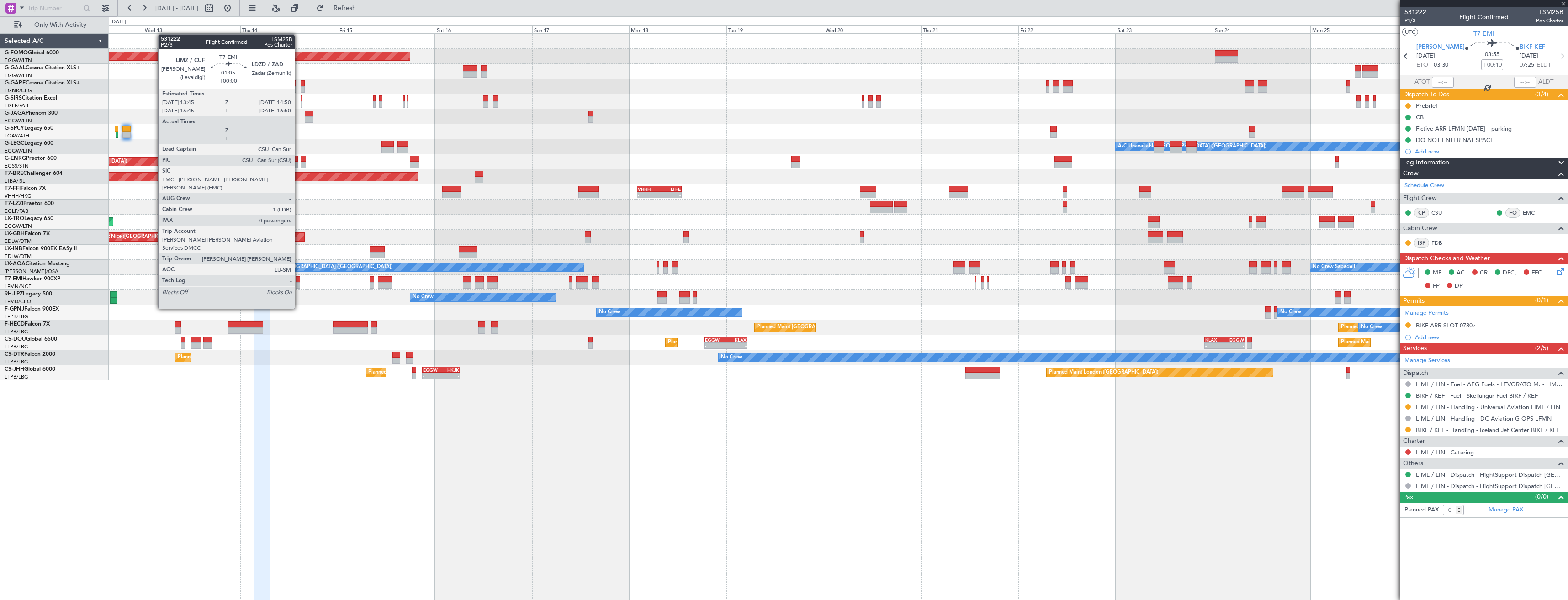
type input "+00:05"
type input "2"
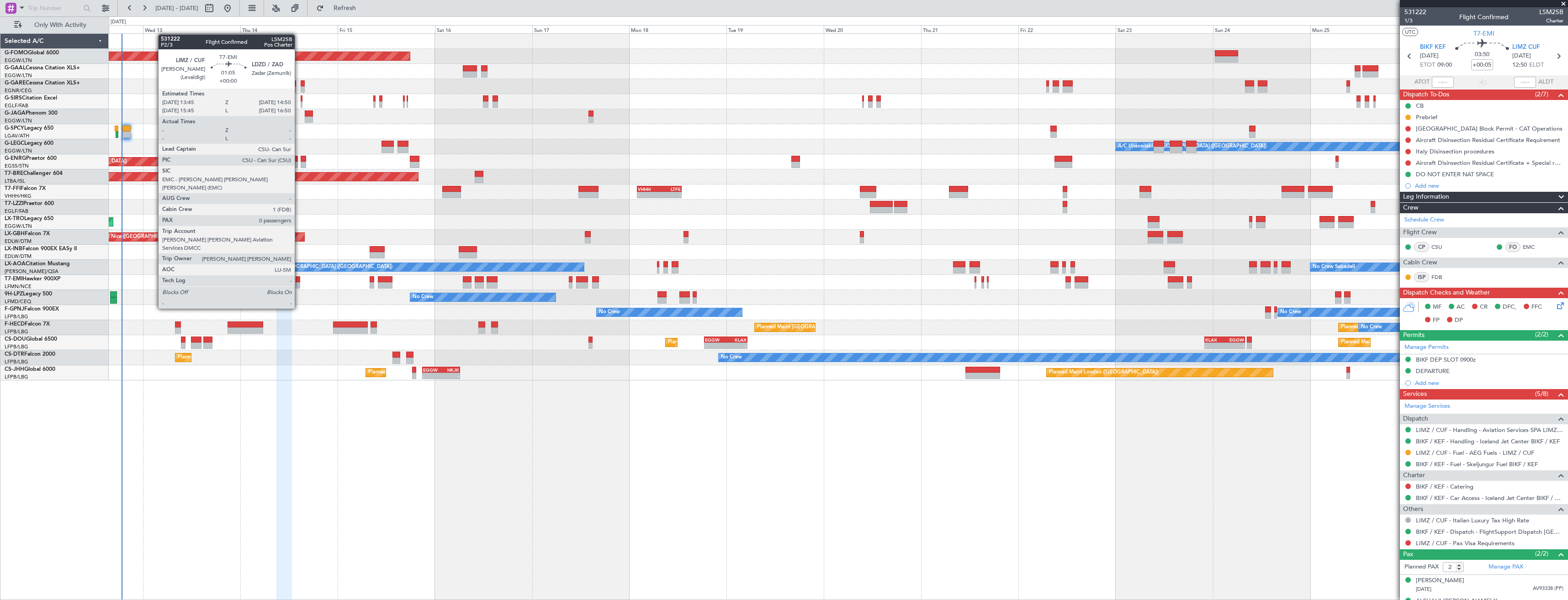
click at [299, 283] on div at bounding box center [298, 285] width 5 height 7
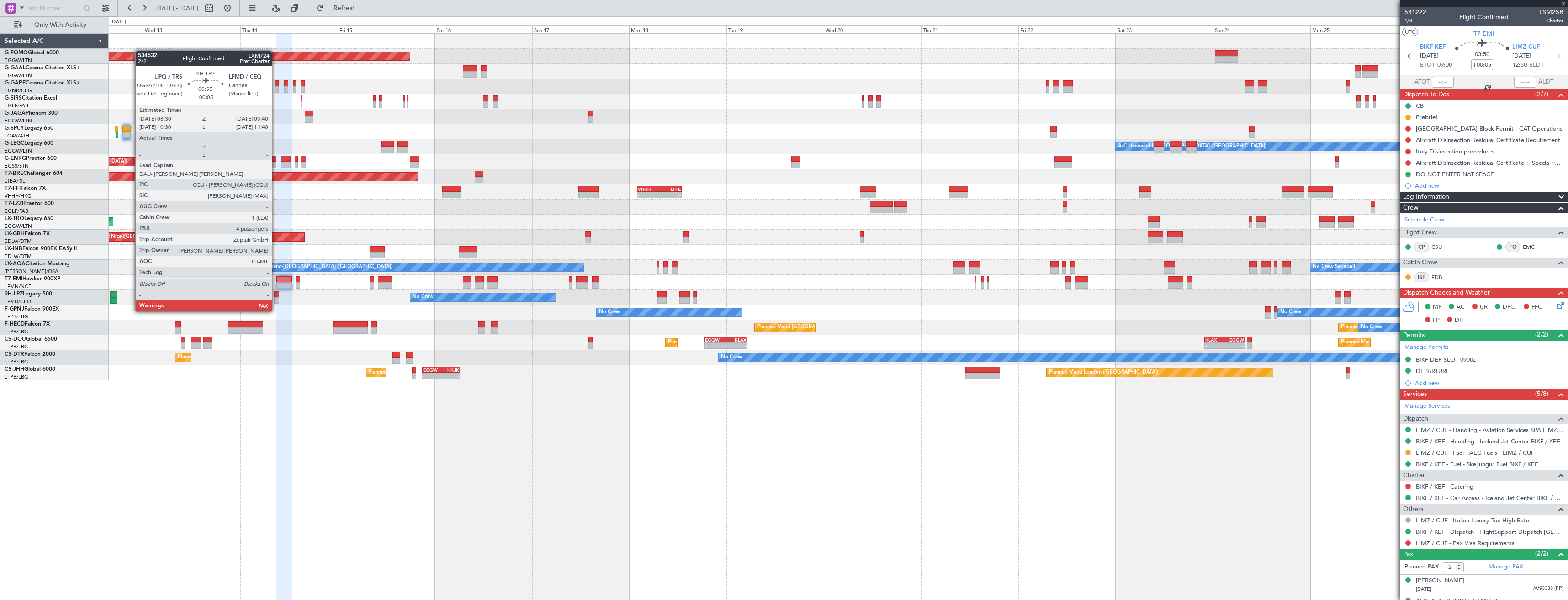
type input "0"
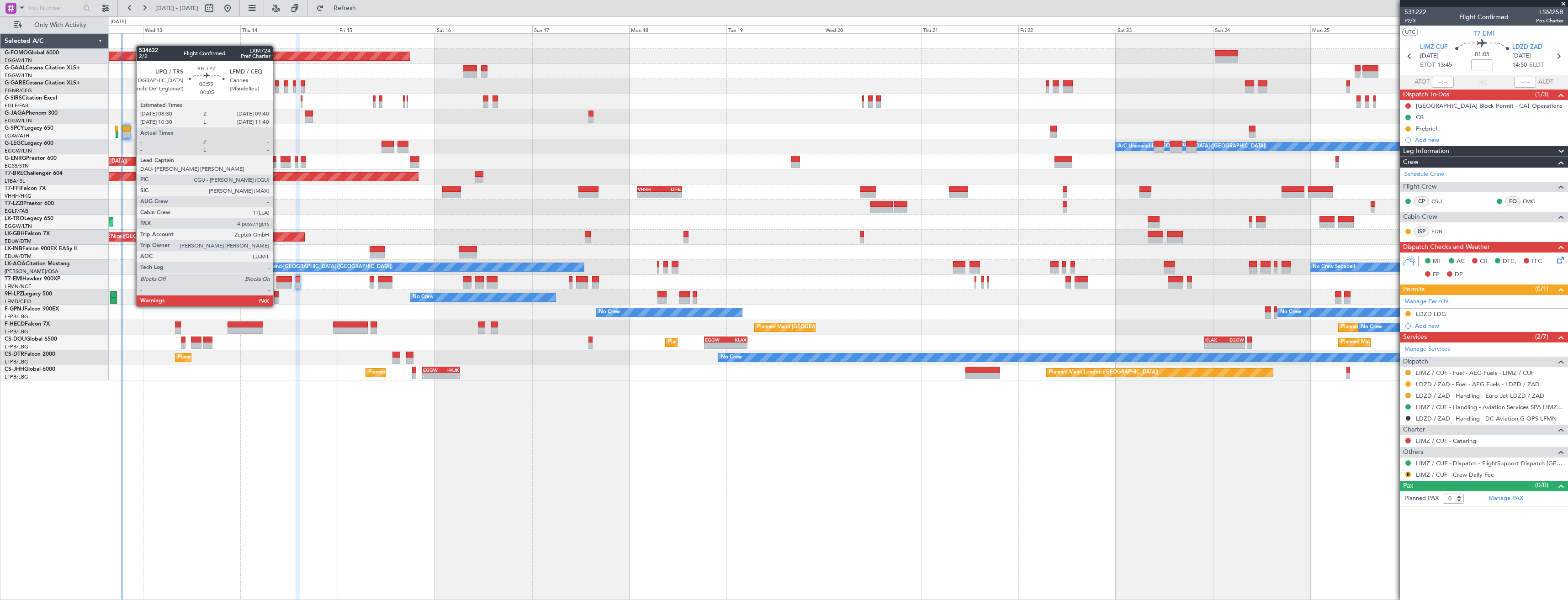
click at [277, 298] on div at bounding box center [276, 301] width 5 height 7
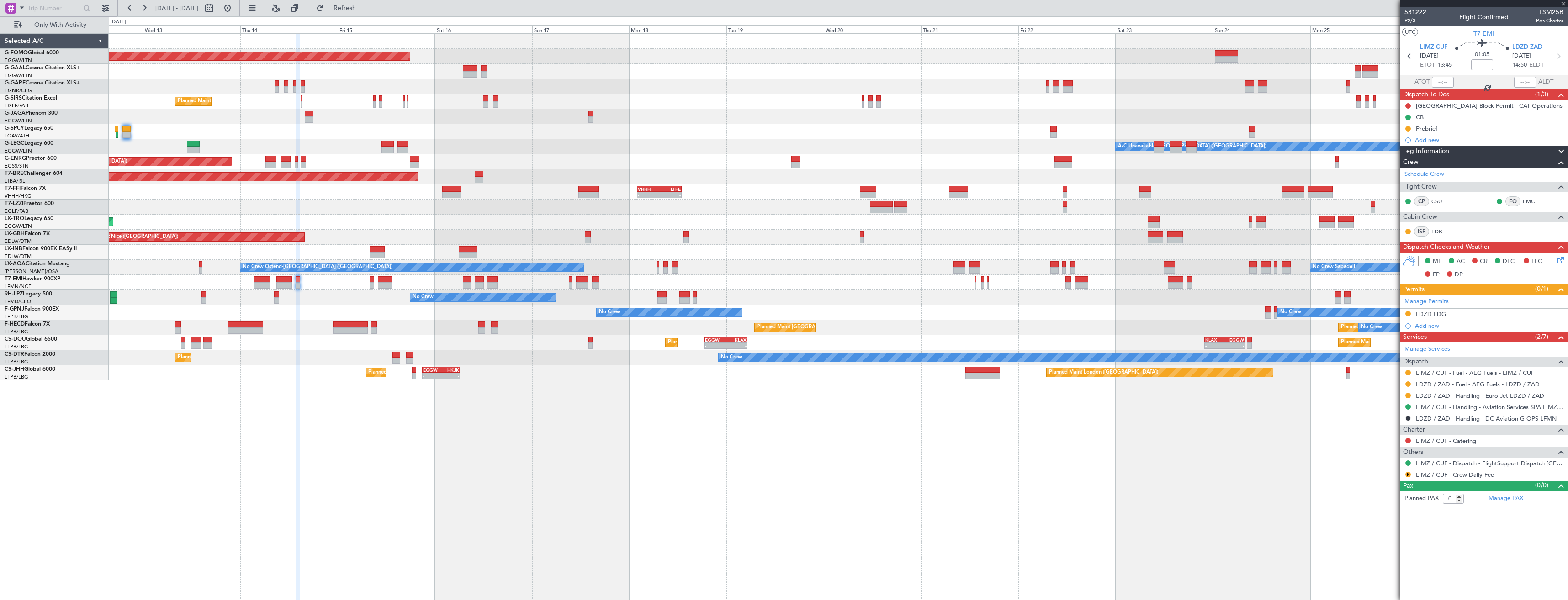
type input "-00:05"
type input "4"
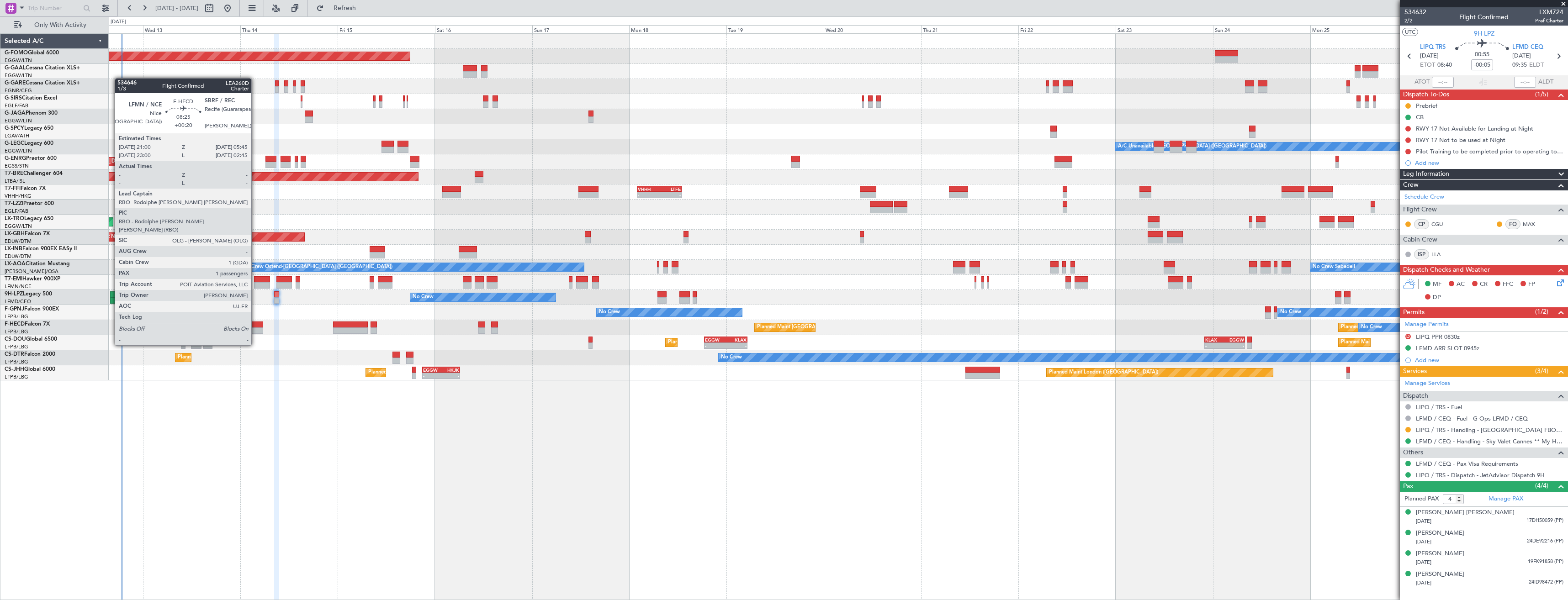
click at [256, 328] on div at bounding box center [245, 330] width 36 height 7
type input "+00:20"
type input "1"
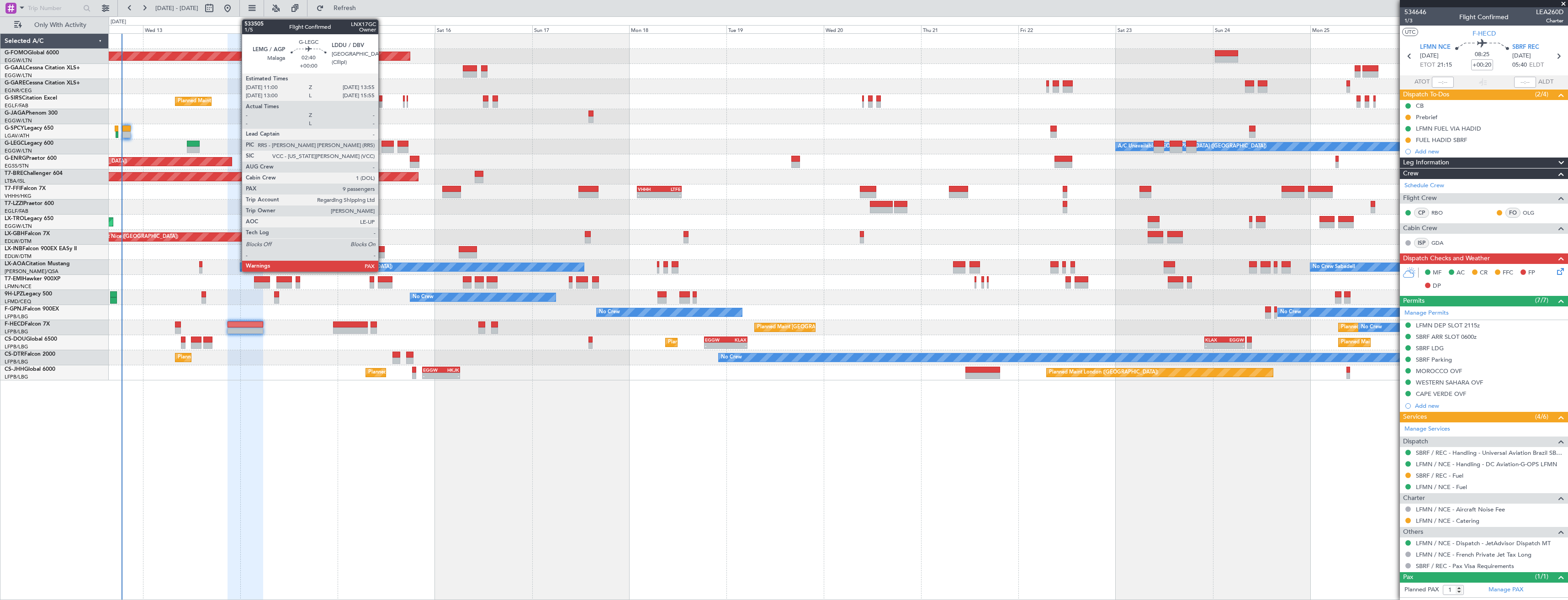
click at [382, 147] on div at bounding box center [388, 150] width 12 height 7
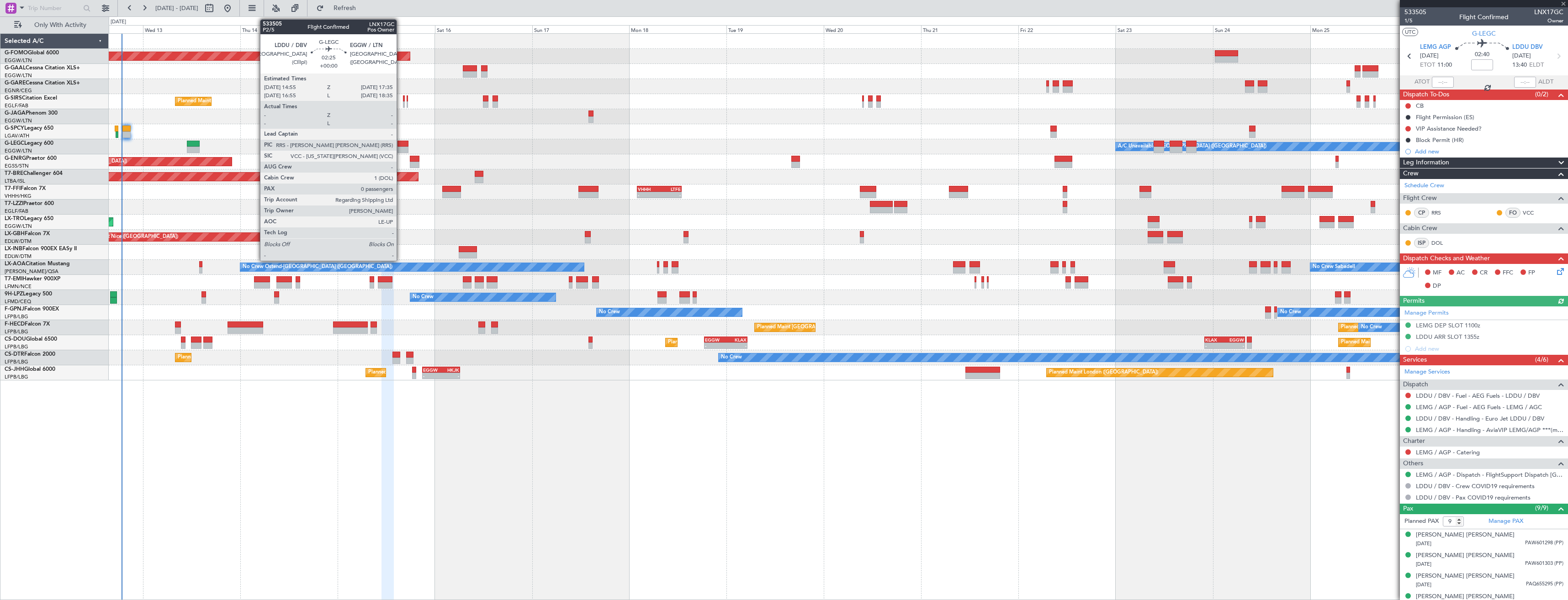
click at [401, 145] on div at bounding box center [403, 144] width 11 height 7
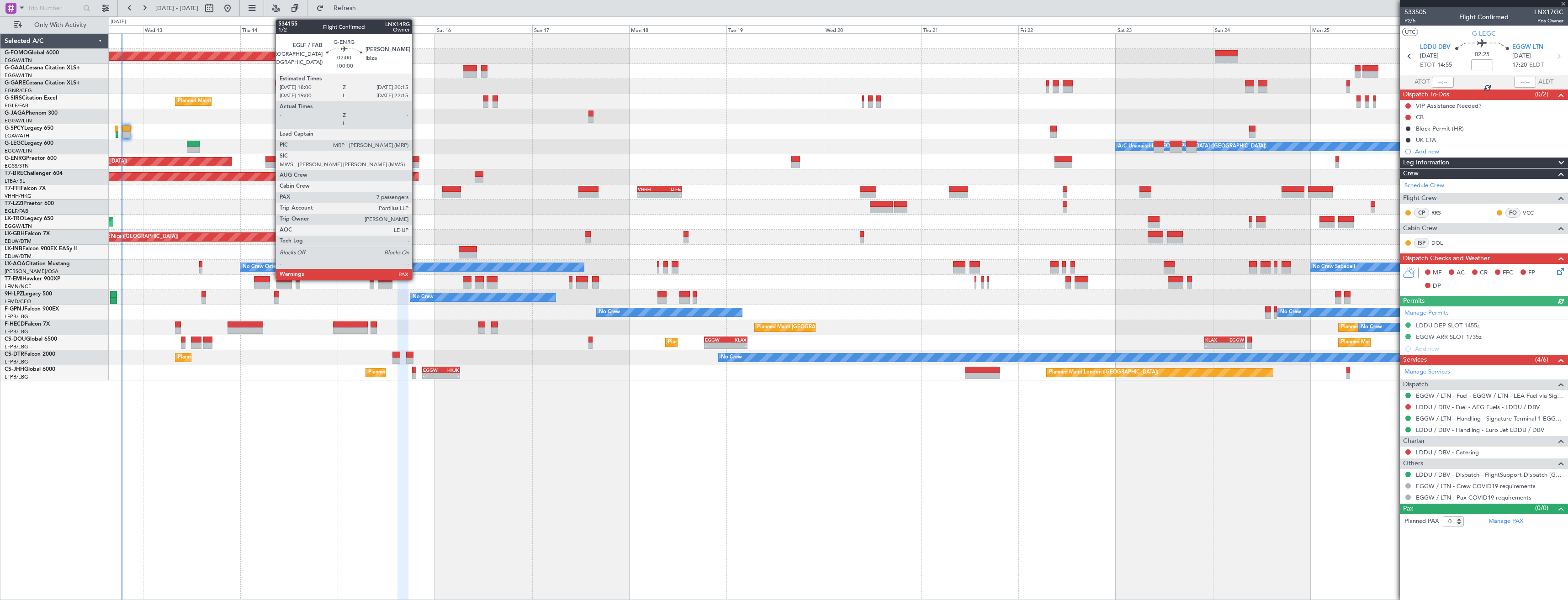
click at [416, 166] on div at bounding box center [414, 165] width 9 height 7
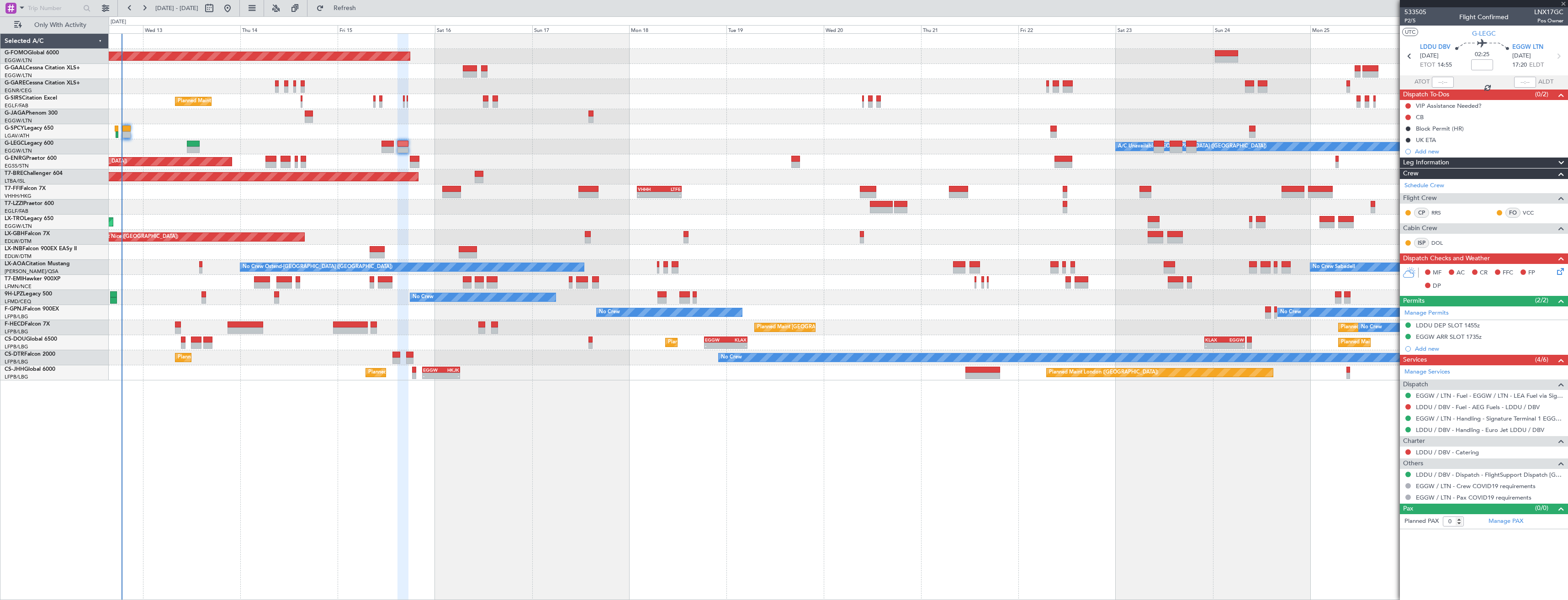
type input "7"
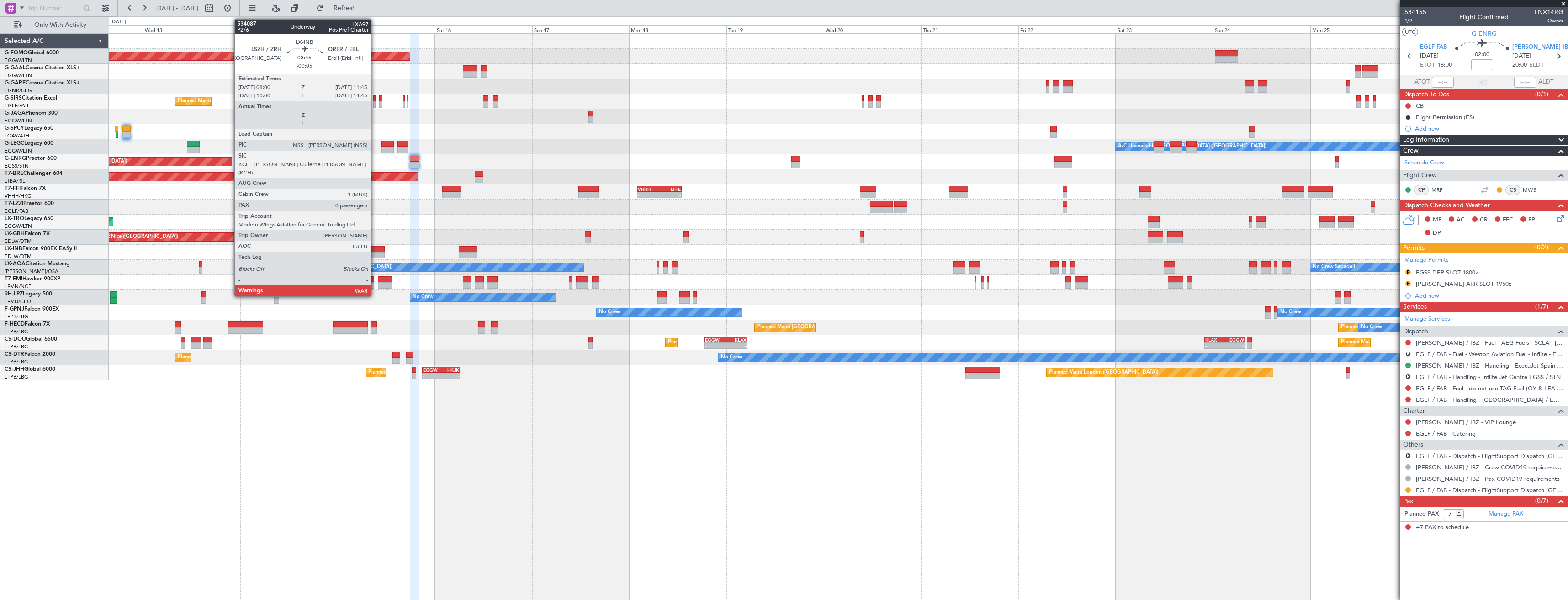
click at [375, 255] on div at bounding box center [377, 255] width 16 height 7
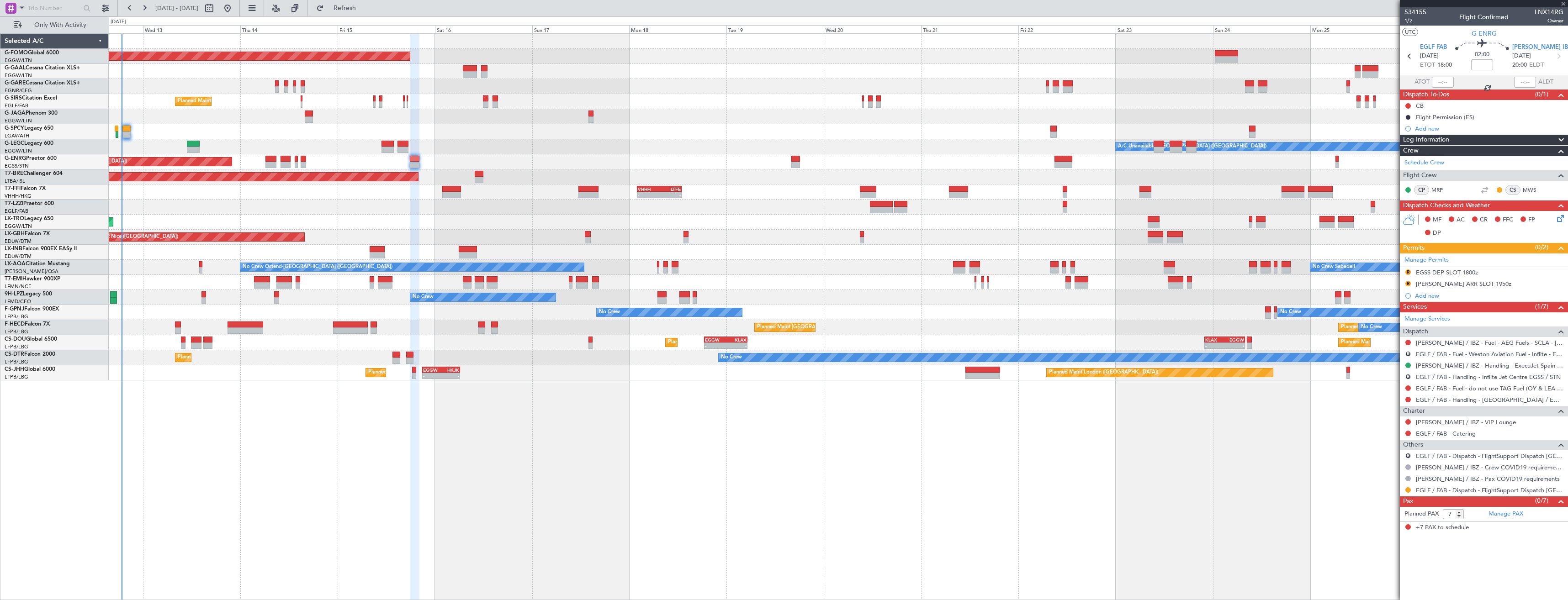
type input "-00:05"
type input "0"
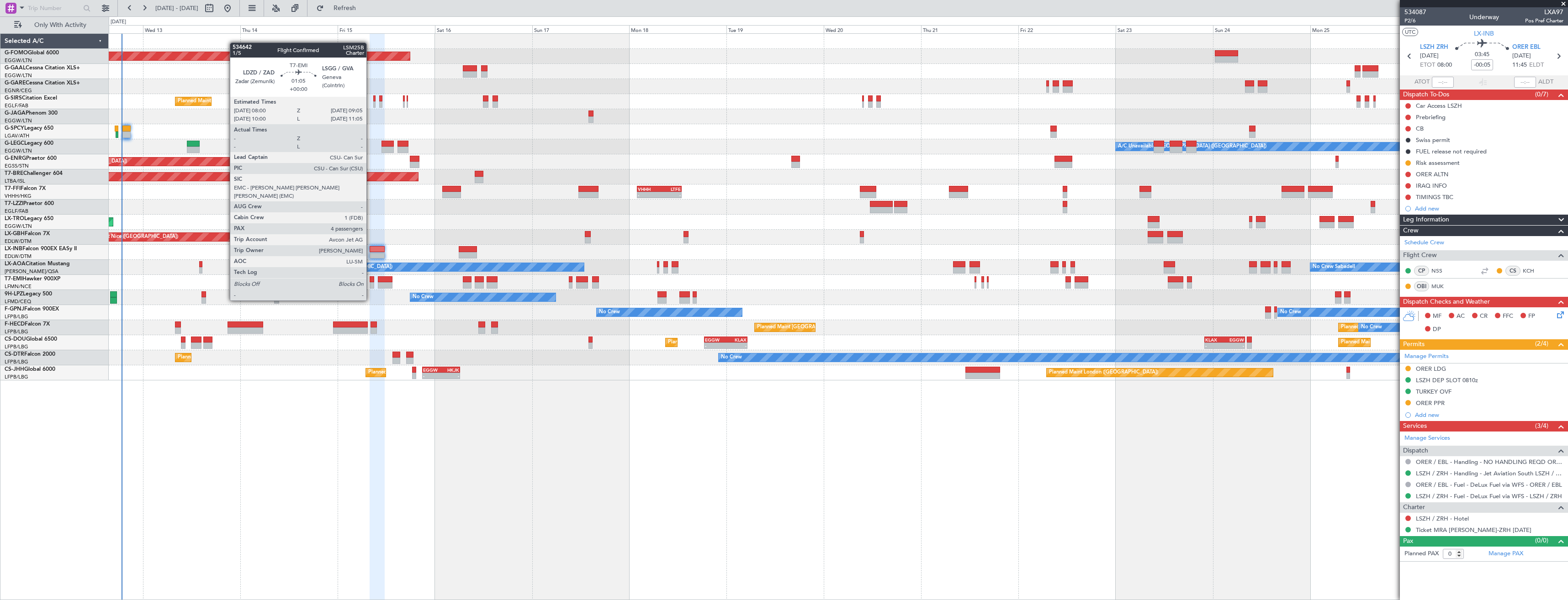
click at [371, 283] on div at bounding box center [372, 285] width 5 height 7
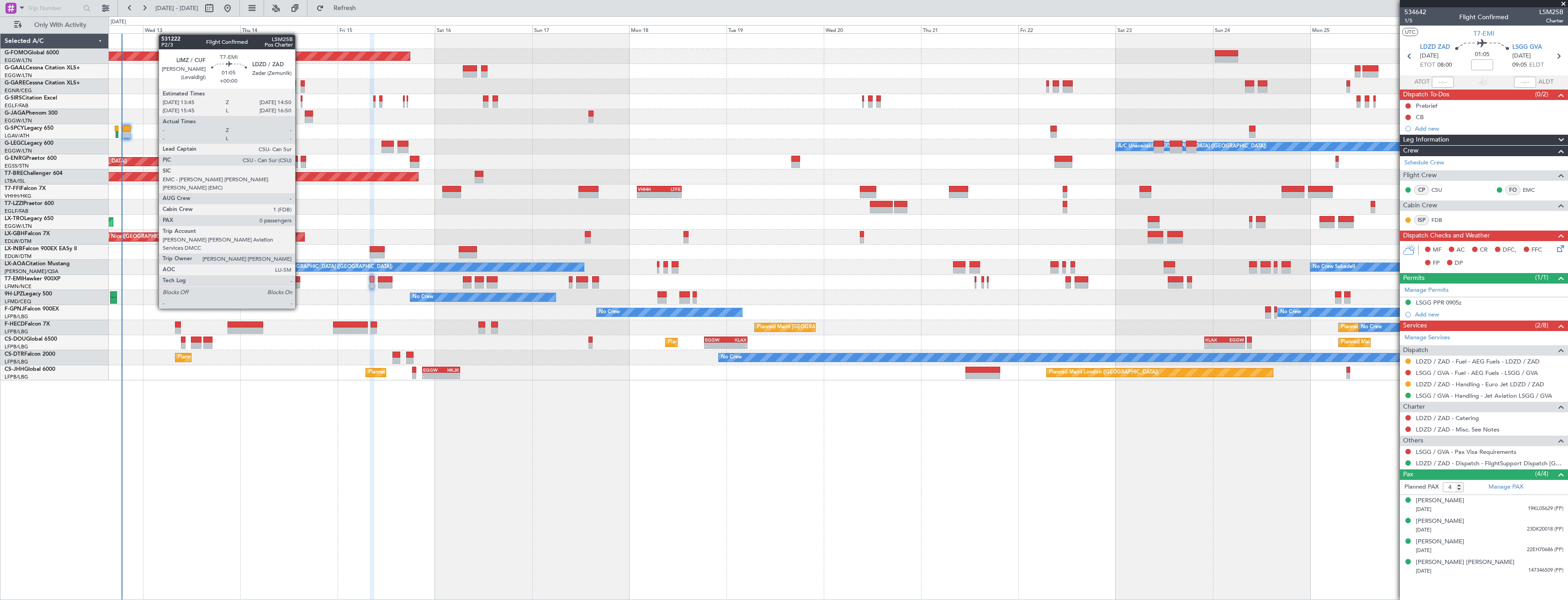
click at [299, 283] on div at bounding box center [298, 285] width 5 height 7
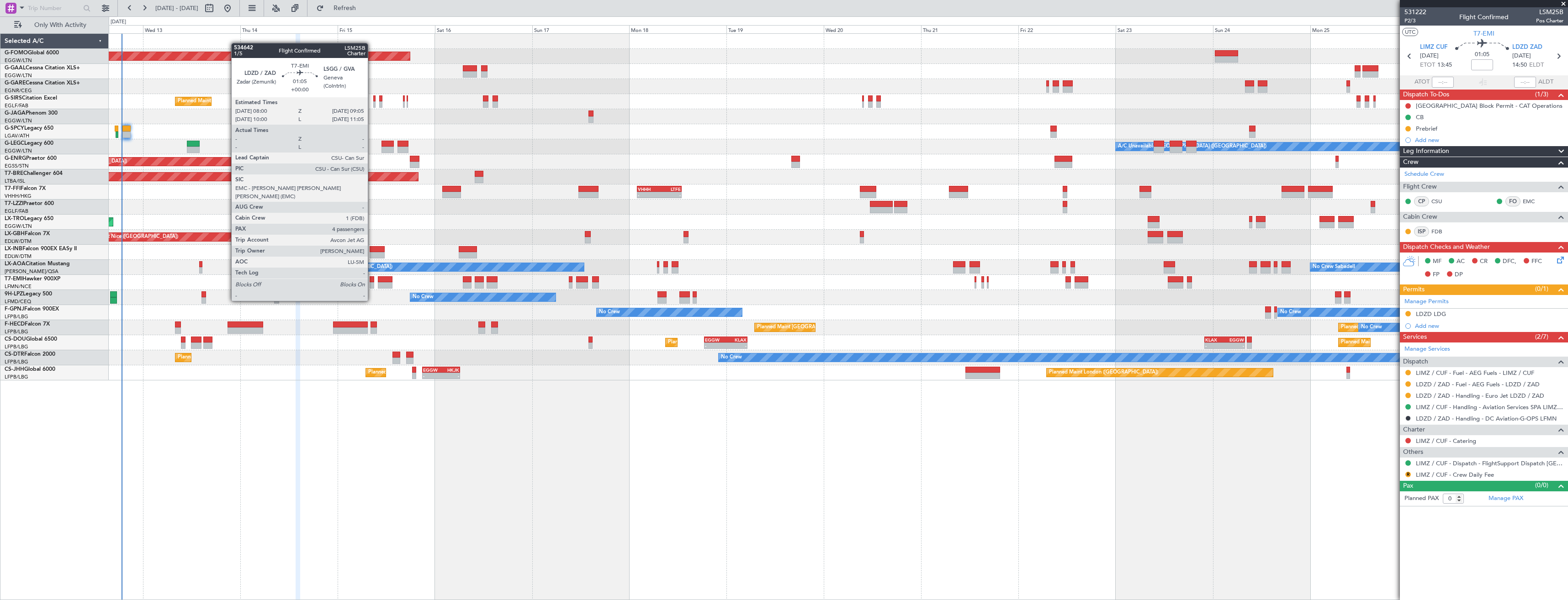
click at [372, 284] on div at bounding box center [372, 285] width 5 height 7
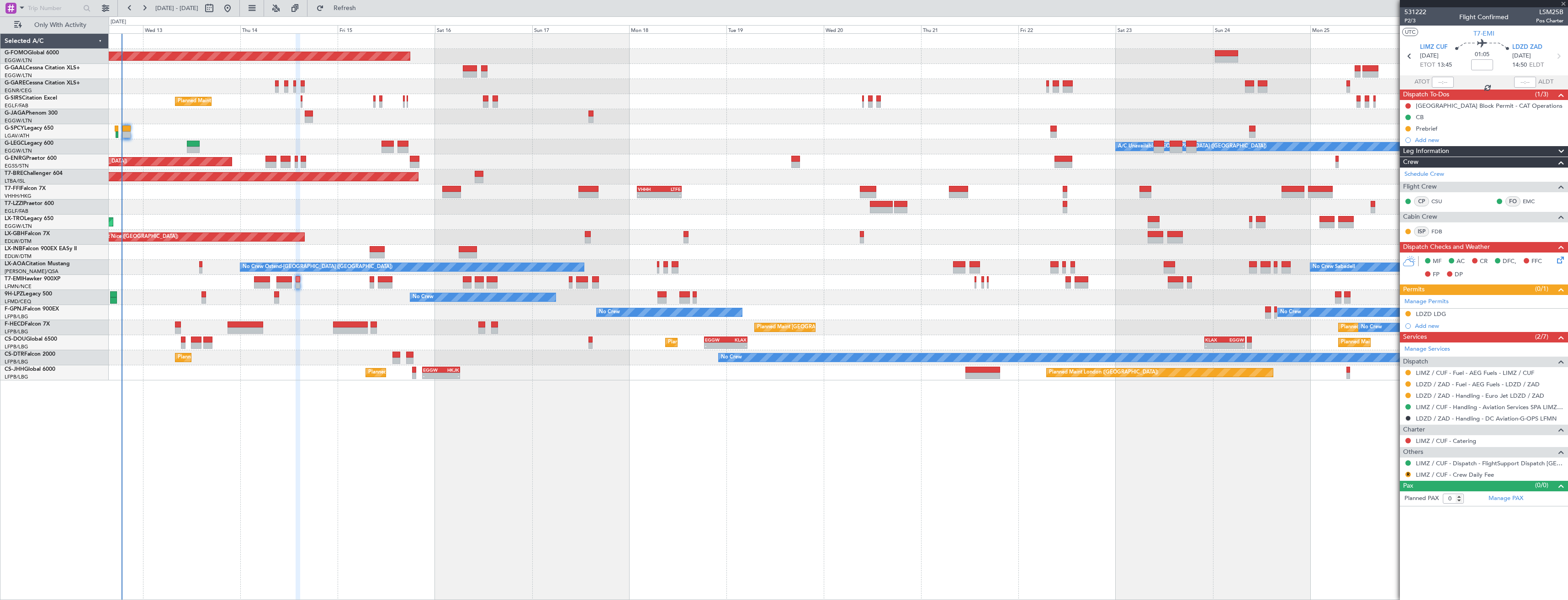
type input "4"
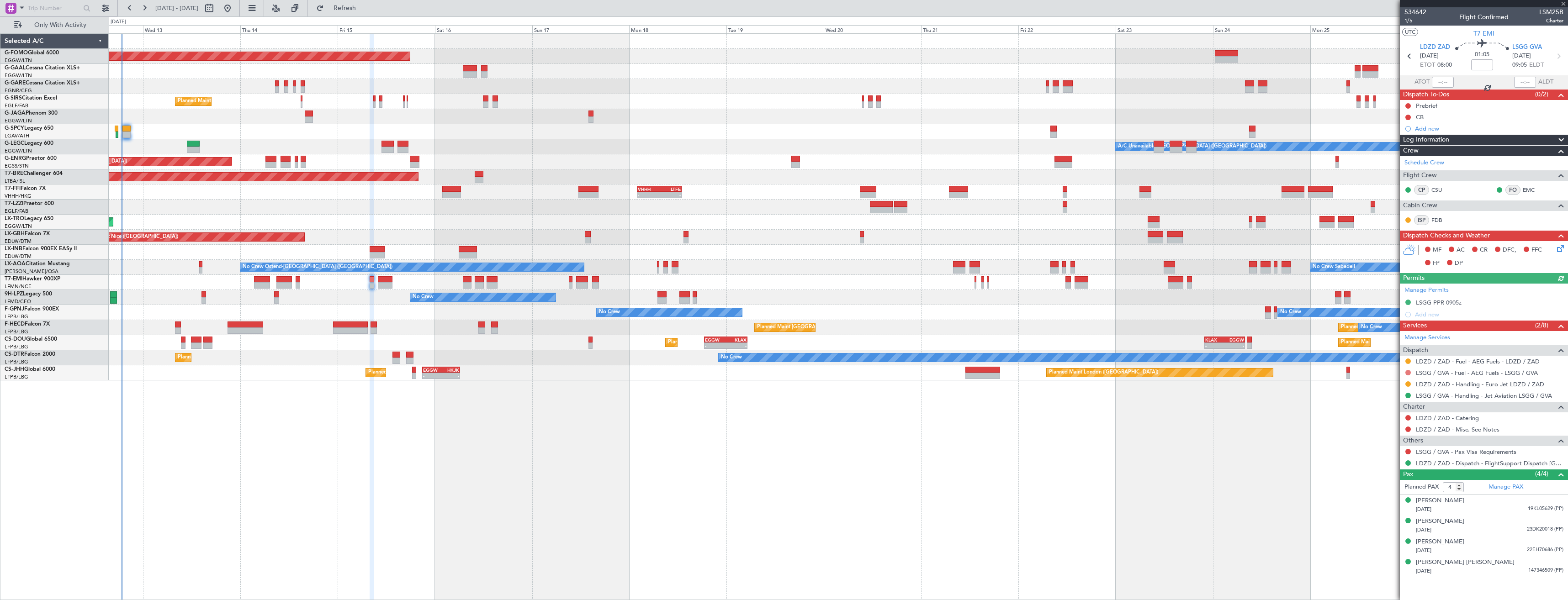
click at [698, 337] on button at bounding box center [1408, 372] width 5 height 5
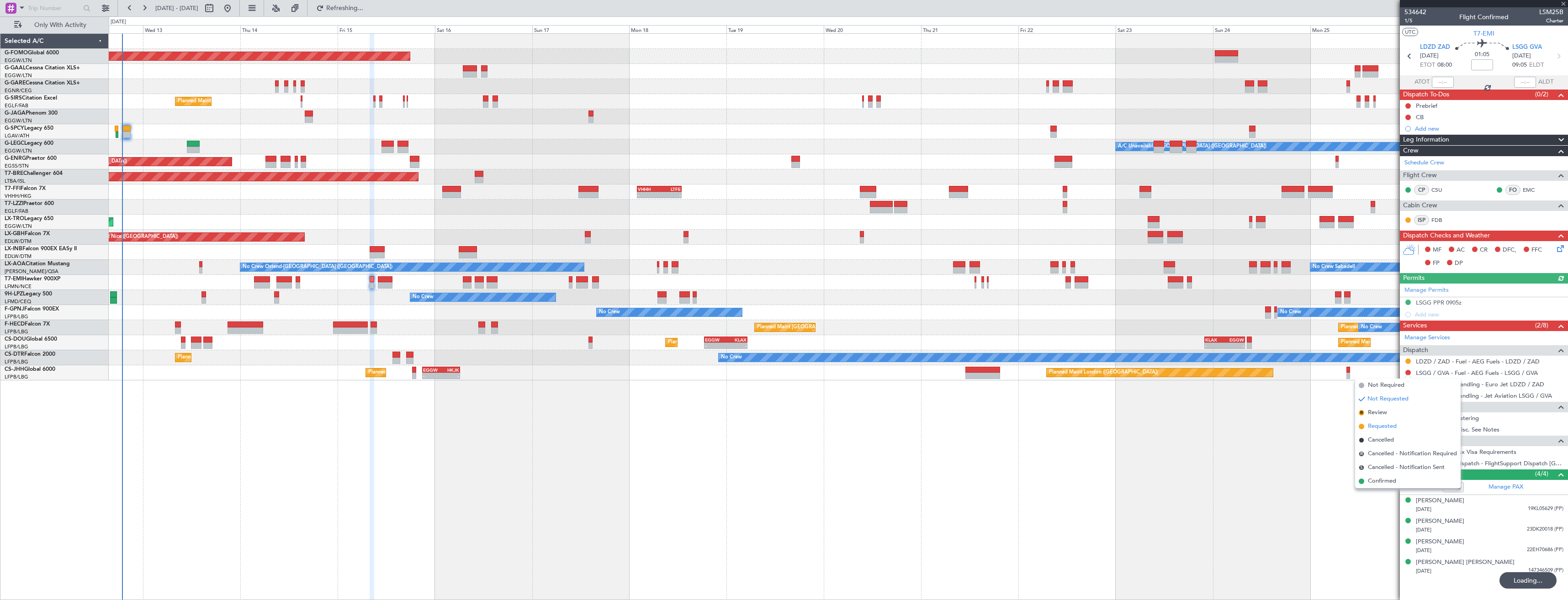
click at [698, 337] on span "Requested" at bounding box center [1382, 427] width 29 height 9
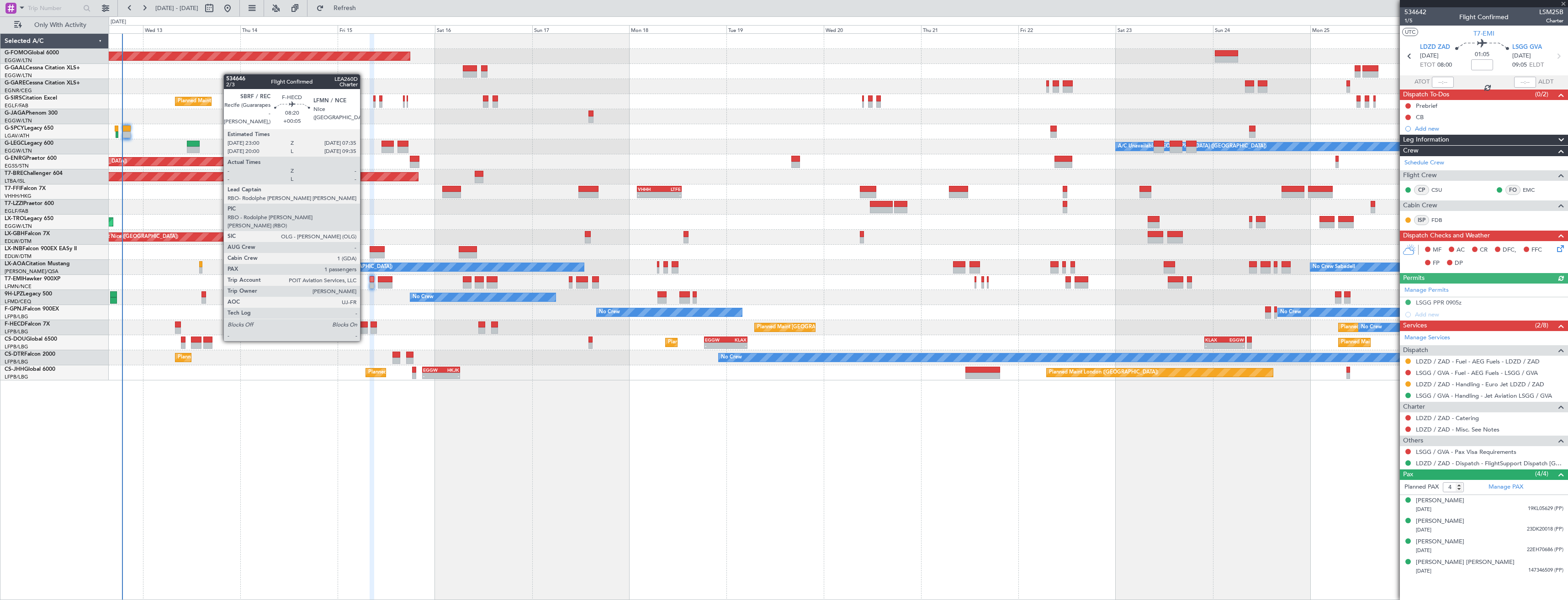
click at [364, 324] on div at bounding box center [351, 324] width 35 height 7
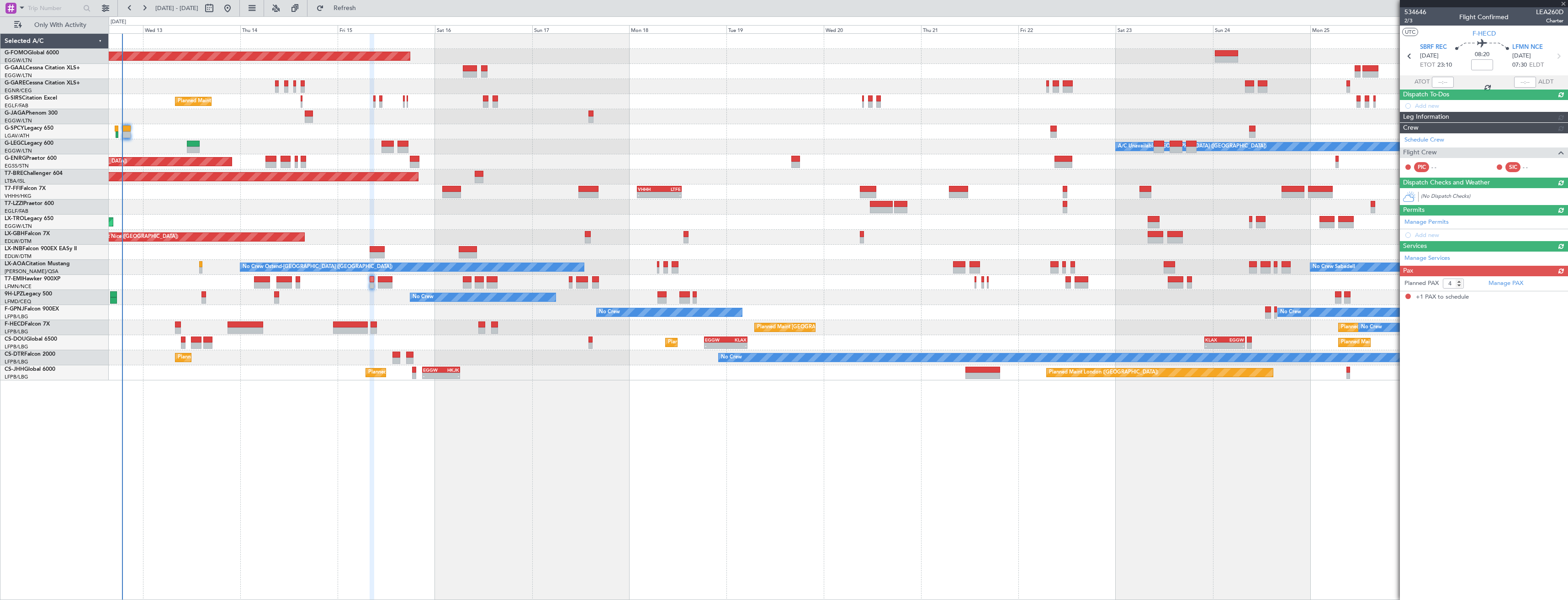
type input "+00:05"
type input "1"
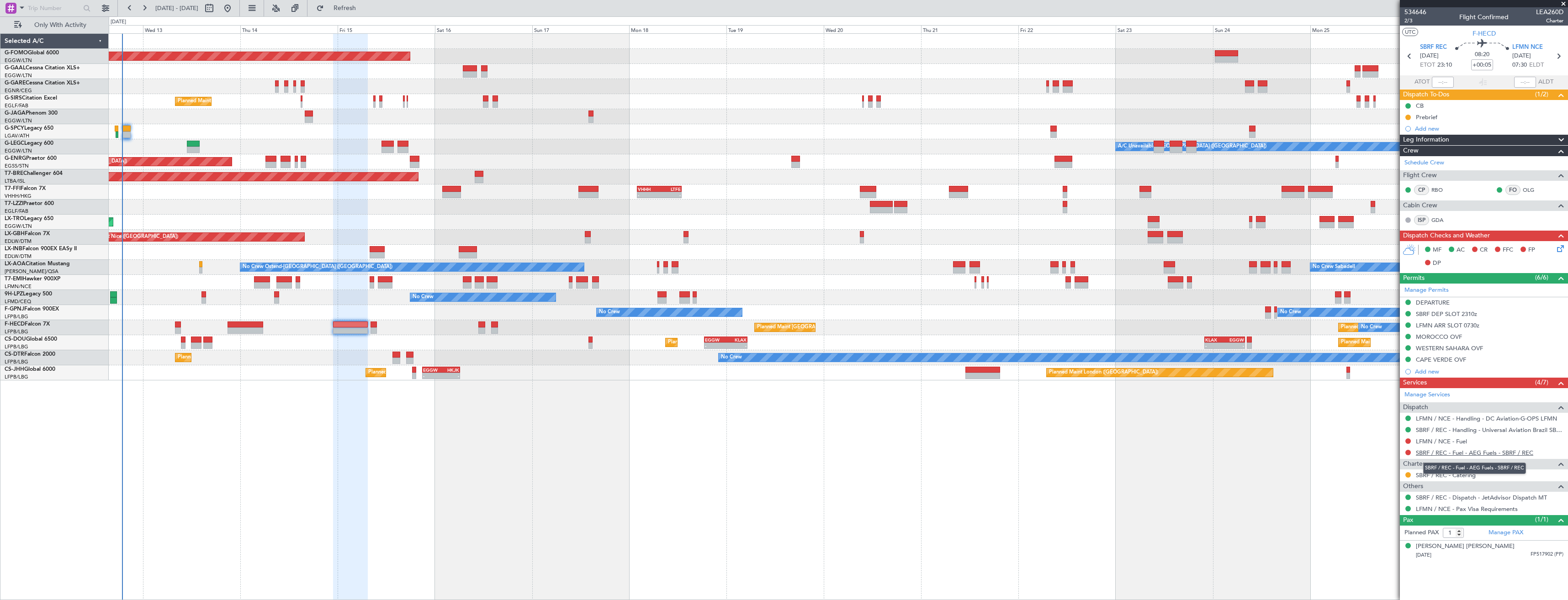
click at [698, 337] on link "SBRF / REC - Fuel - AEG Fuels - SBRF / REC" at bounding box center [1474, 453] width 117 height 8
click at [359, 11] on span "Refresh" at bounding box center [345, 8] width 38 height 7
click at [698, 127] on div "Add new" at bounding box center [1485, 128] width 140 height 8
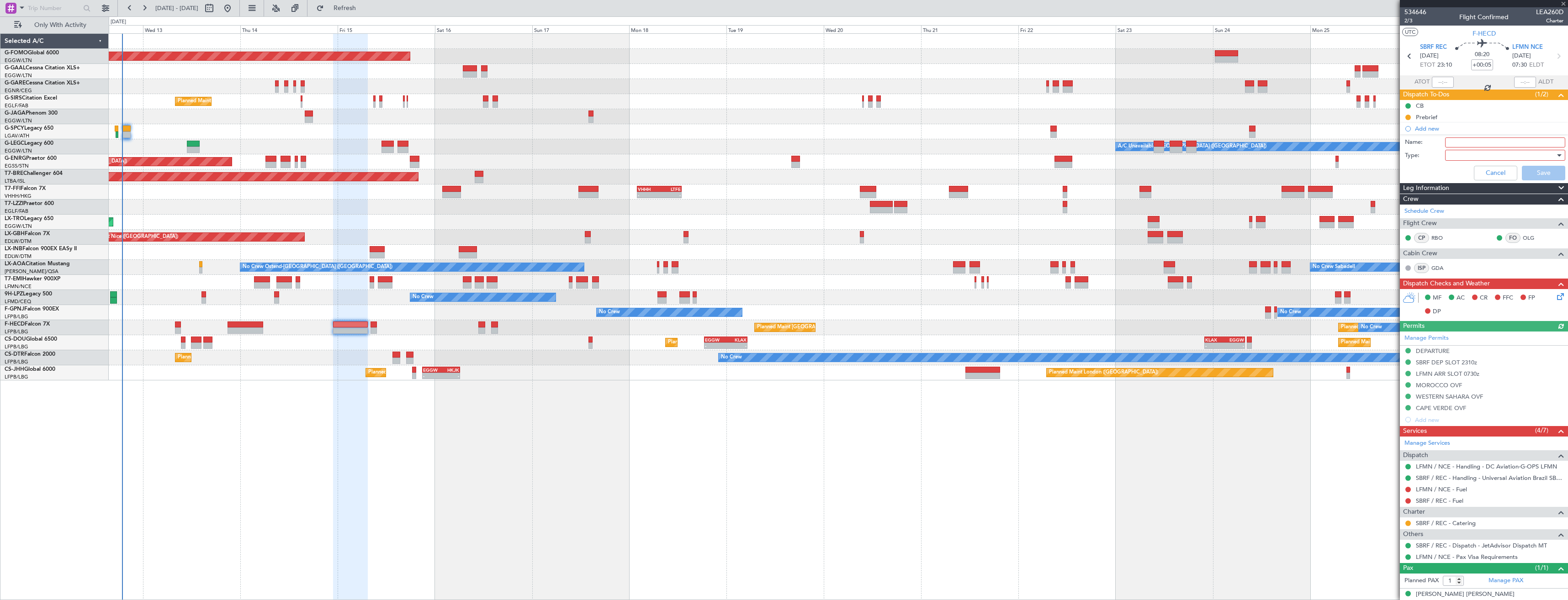
click at [698, 145] on input "Name:" at bounding box center [1505, 142] width 120 height 10
type input "SBRF FUEL VIA HADID"
click at [698, 152] on div at bounding box center [1502, 155] width 107 height 14
click at [698, 173] on span "Generic" at bounding box center [1501, 174] width 107 height 14
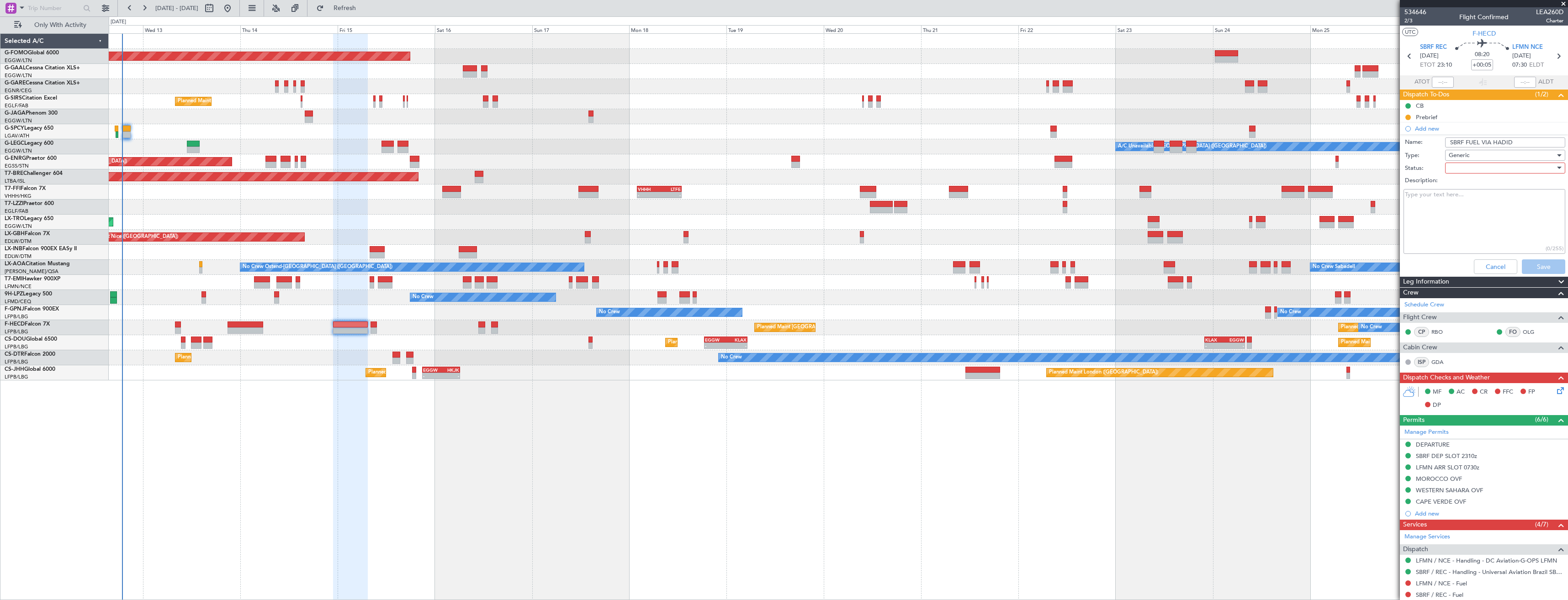
click at [698, 167] on div at bounding box center [1502, 168] width 107 height 14
click at [698, 198] on span "In Progress" at bounding box center [1501, 200] width 107 height 14
click at [698, 262] on button "Save" at bounding box center [1543, 267] width 43 height 15
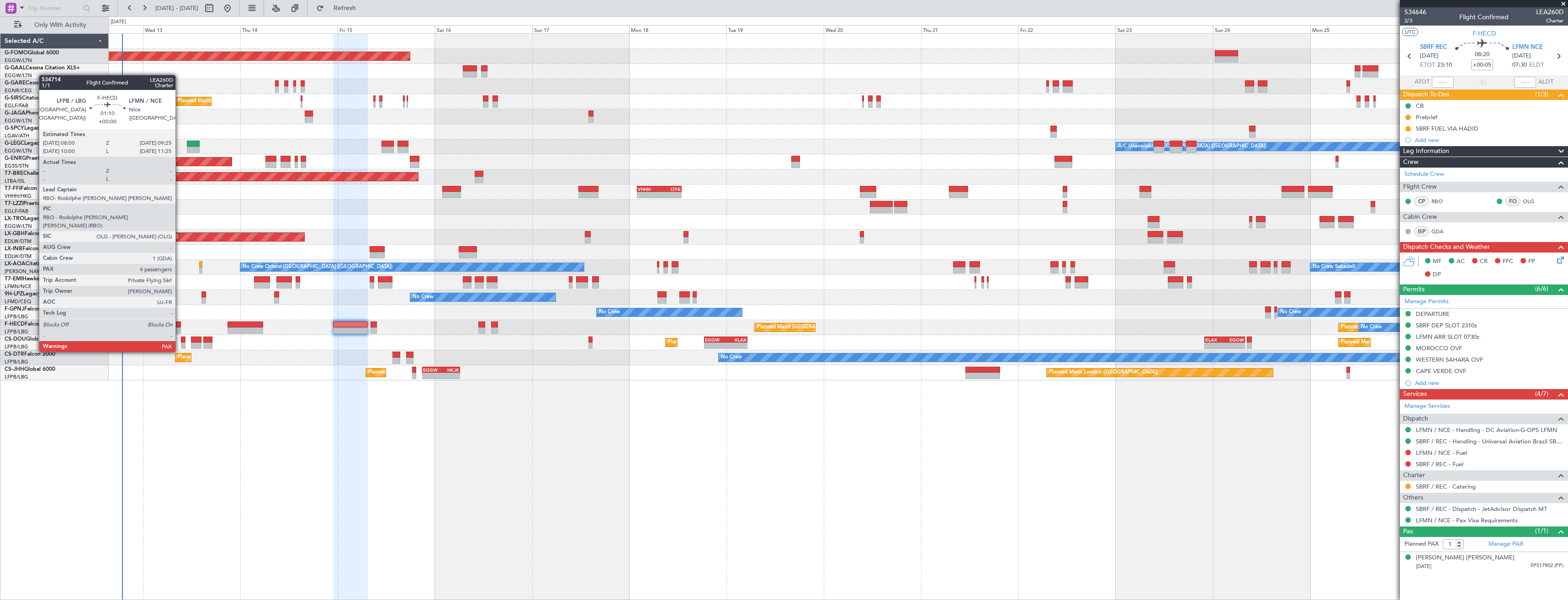
click at [180, 327] on div at bounding box center [178, 324] width 6 height 7
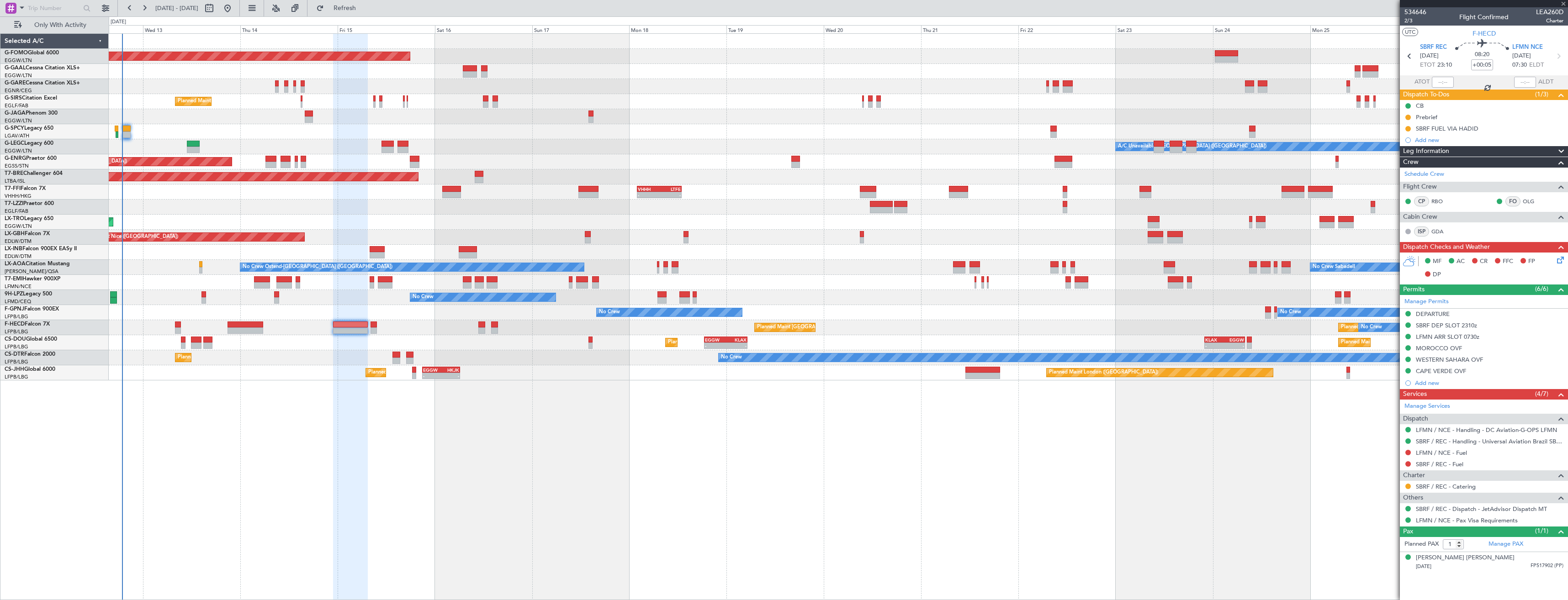
type input "4"
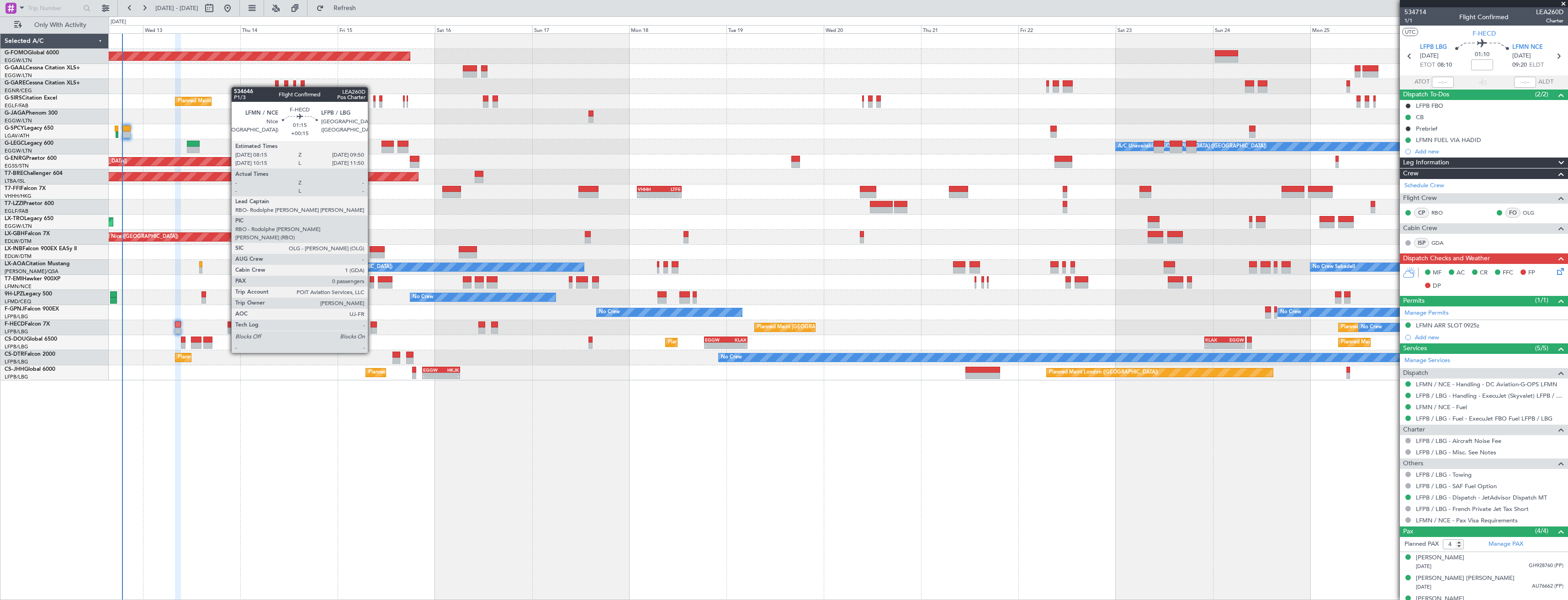
click at [372, 327] on div at bounding box center [374, 330] width 7 height 7
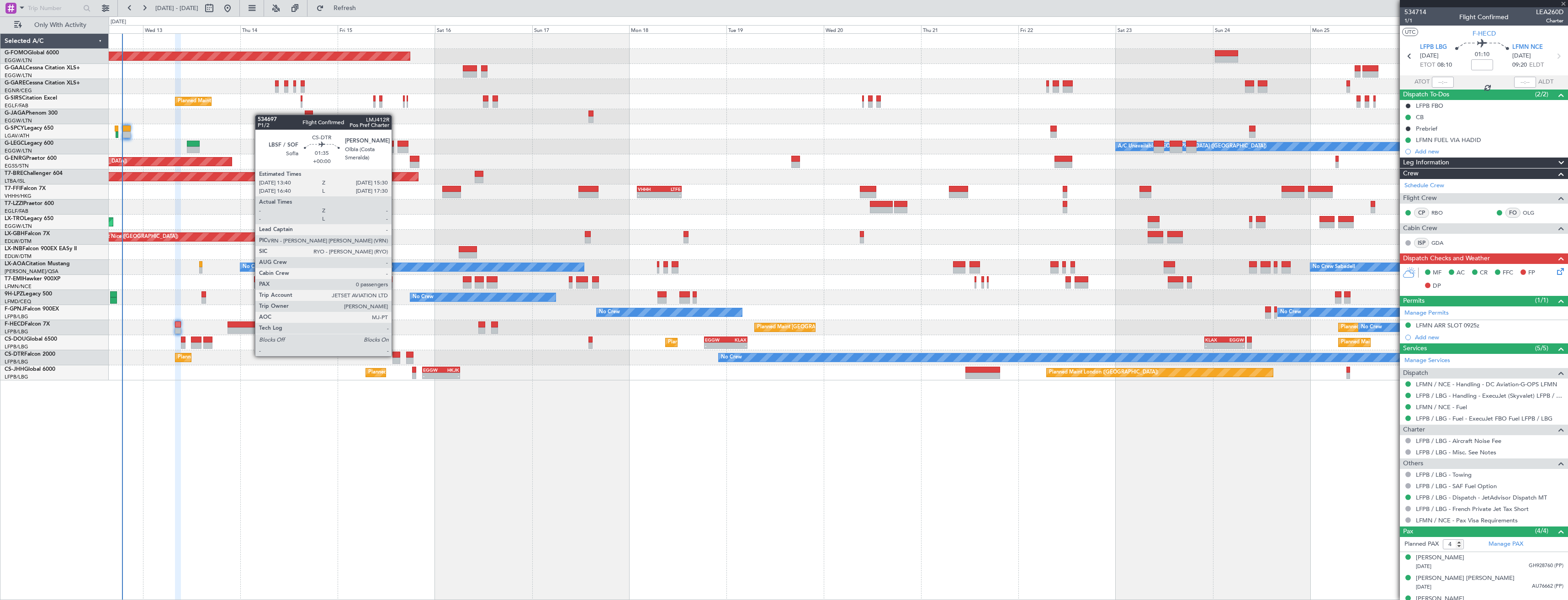
type input "+00:15"
type input "0"
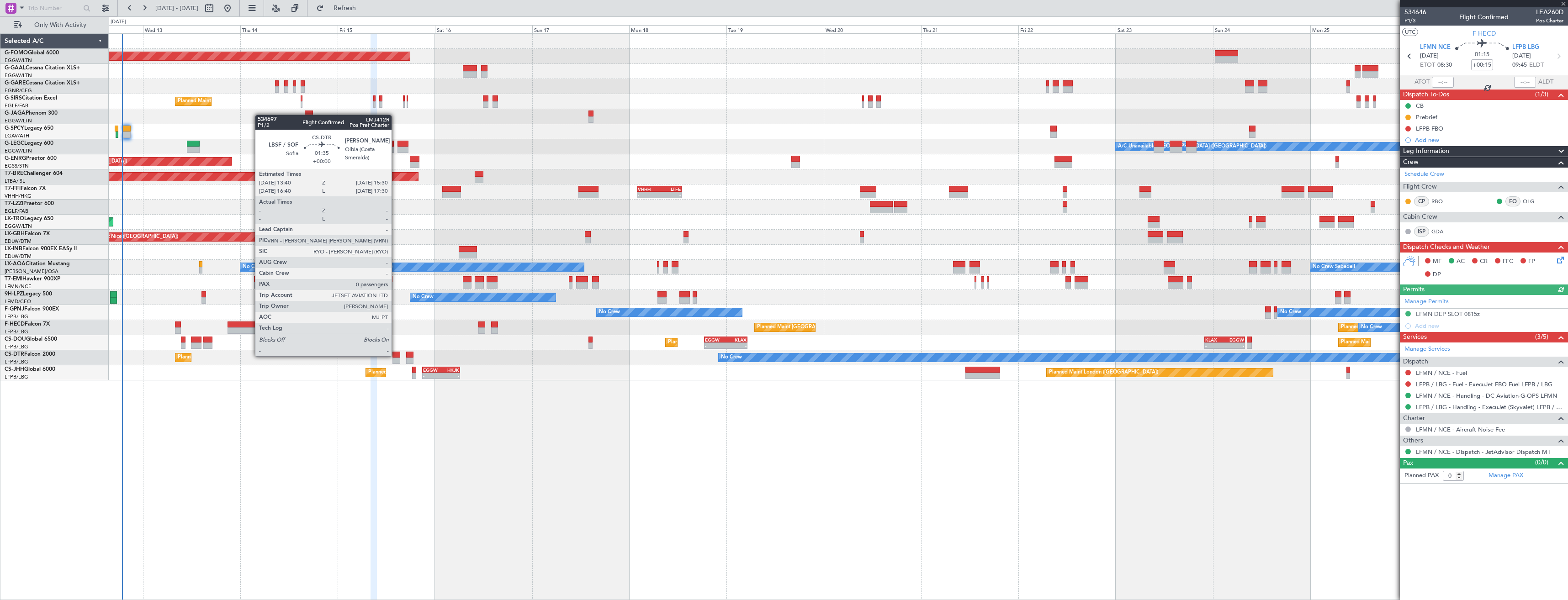
click at [396, 337] on div at bounding box center [396, 355] width 8 height 7
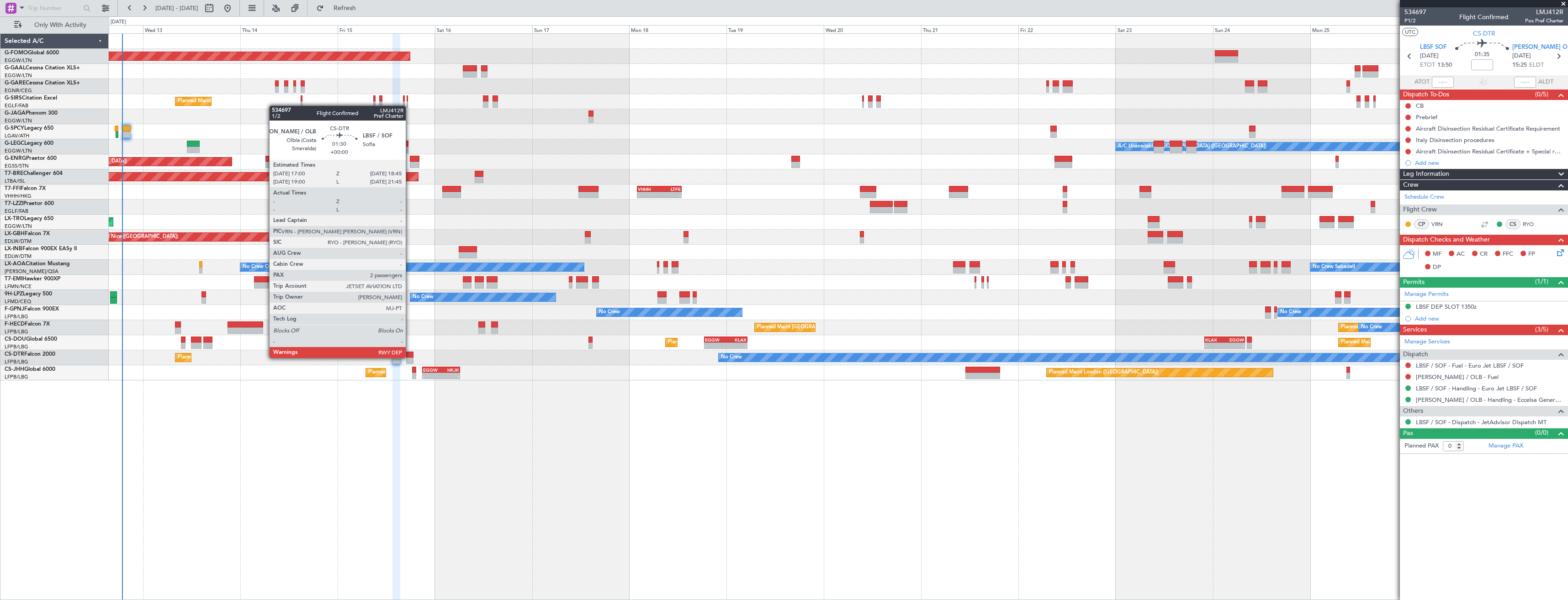
click at [410, 337] on div at bounding box center [410, 355] width 7 height 7
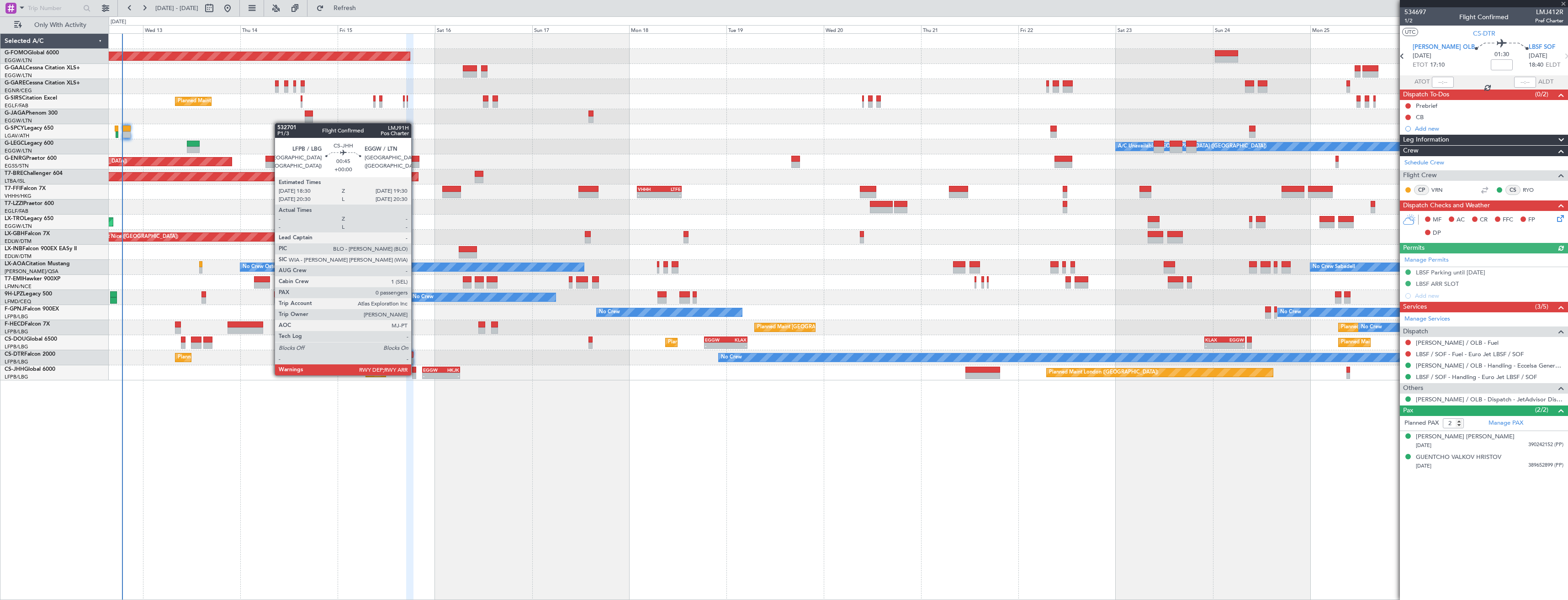
click at [415, 337] on div at bounding box center [414, 375] width 4 height 7
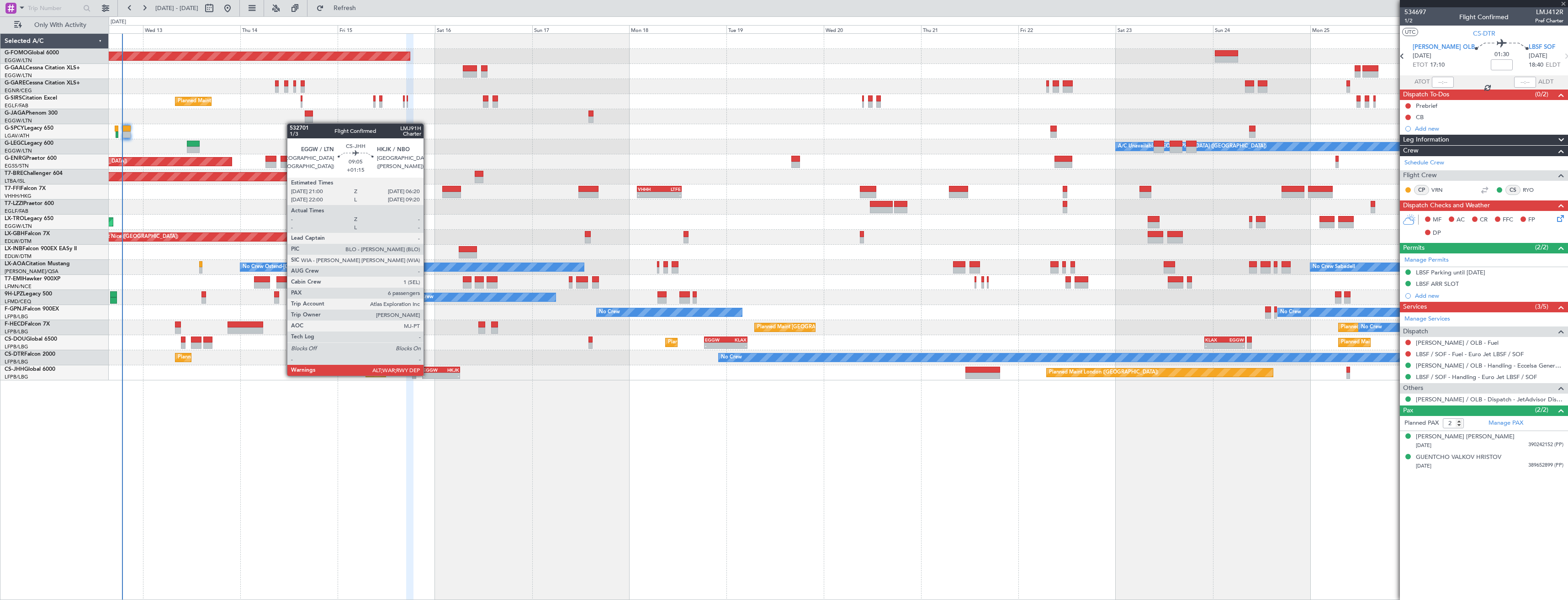
type input "0"
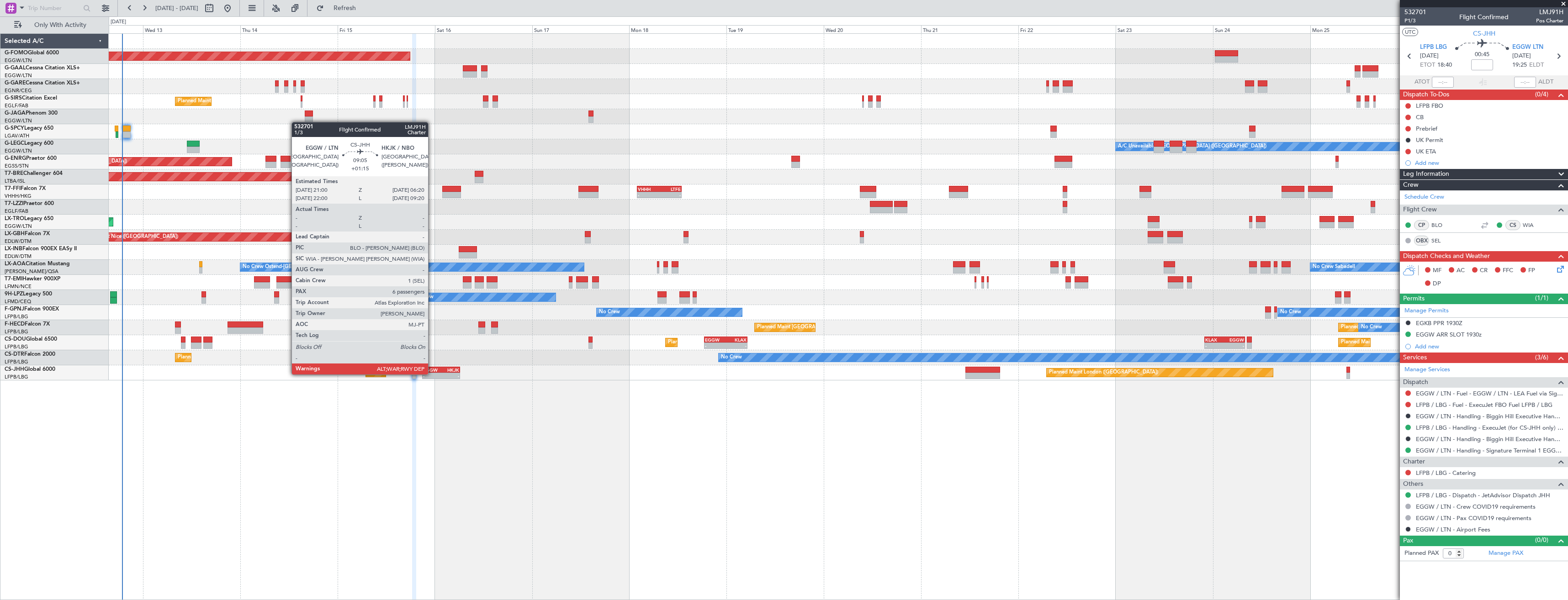
click at [432, 337] on div "-" at bounding box center [432, 375] width 18 height 5
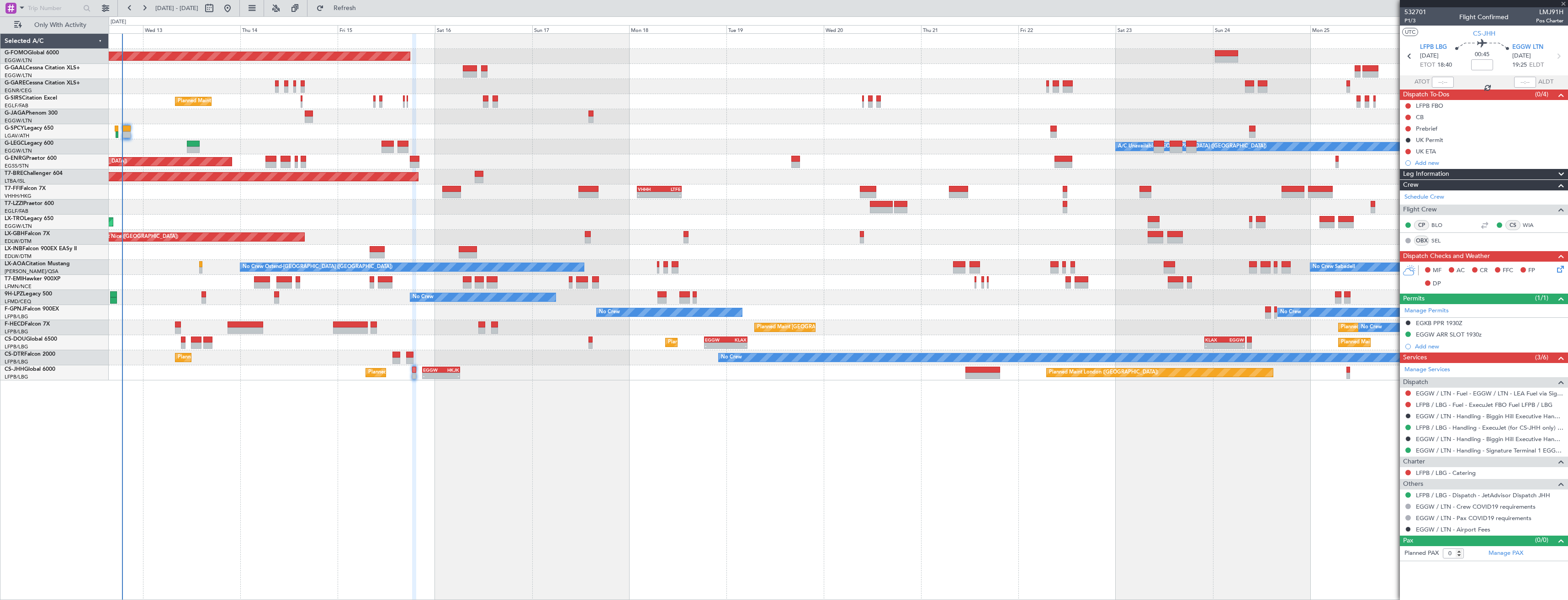
type input "+01:15"
type input "6"
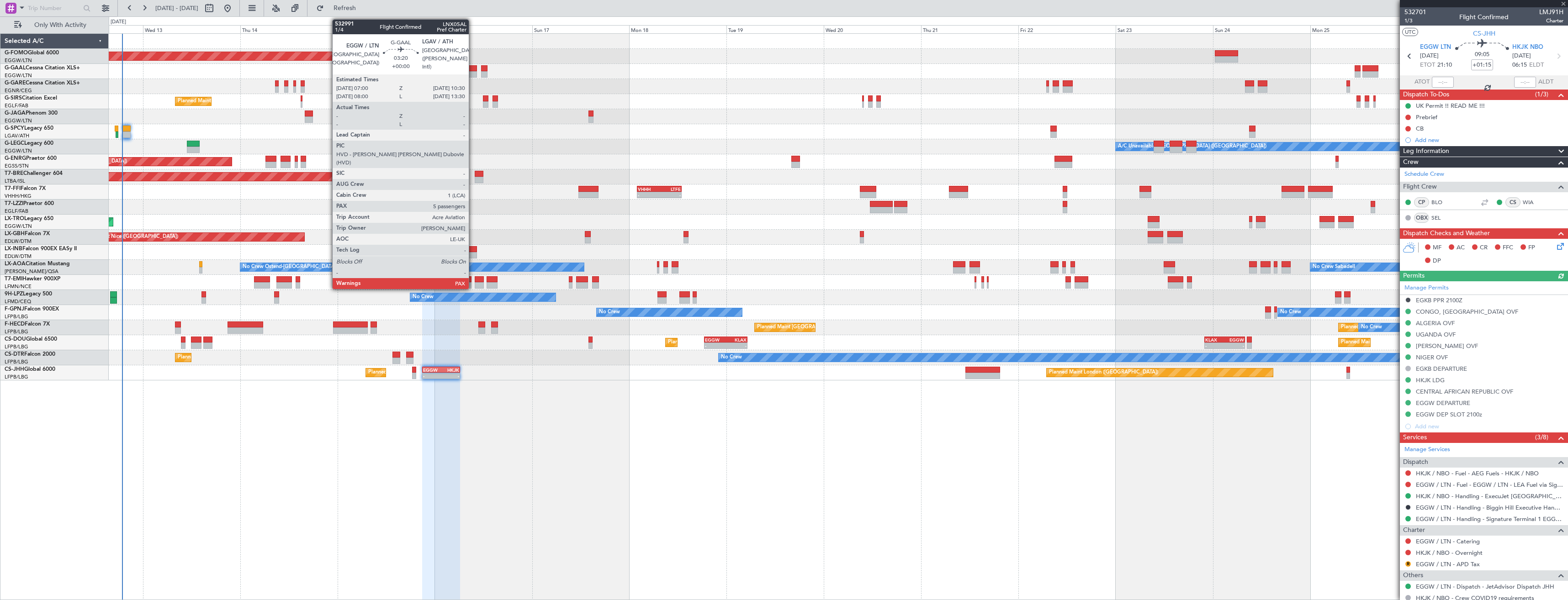
click at [473, 72] on div at bounding box center [470, 74] width 15 height 7
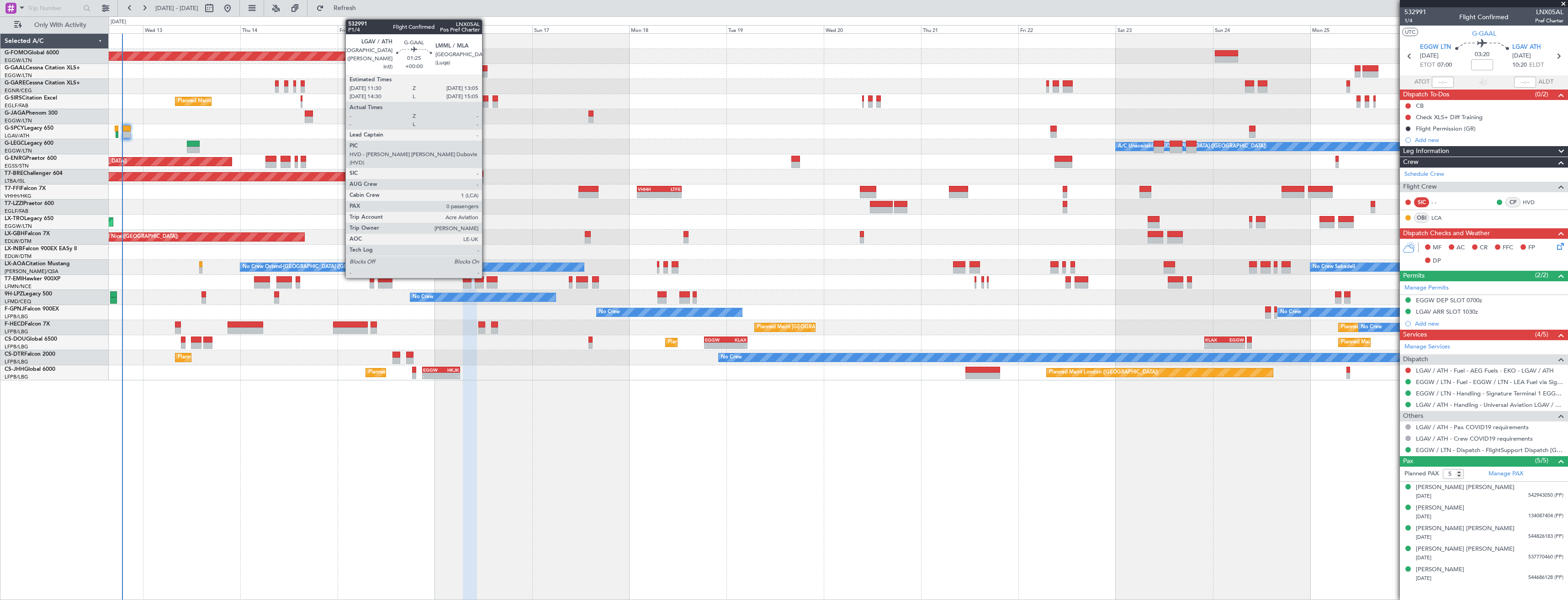
click at [486, 74] on div at bounding box center [484, 74] width 7 height 7
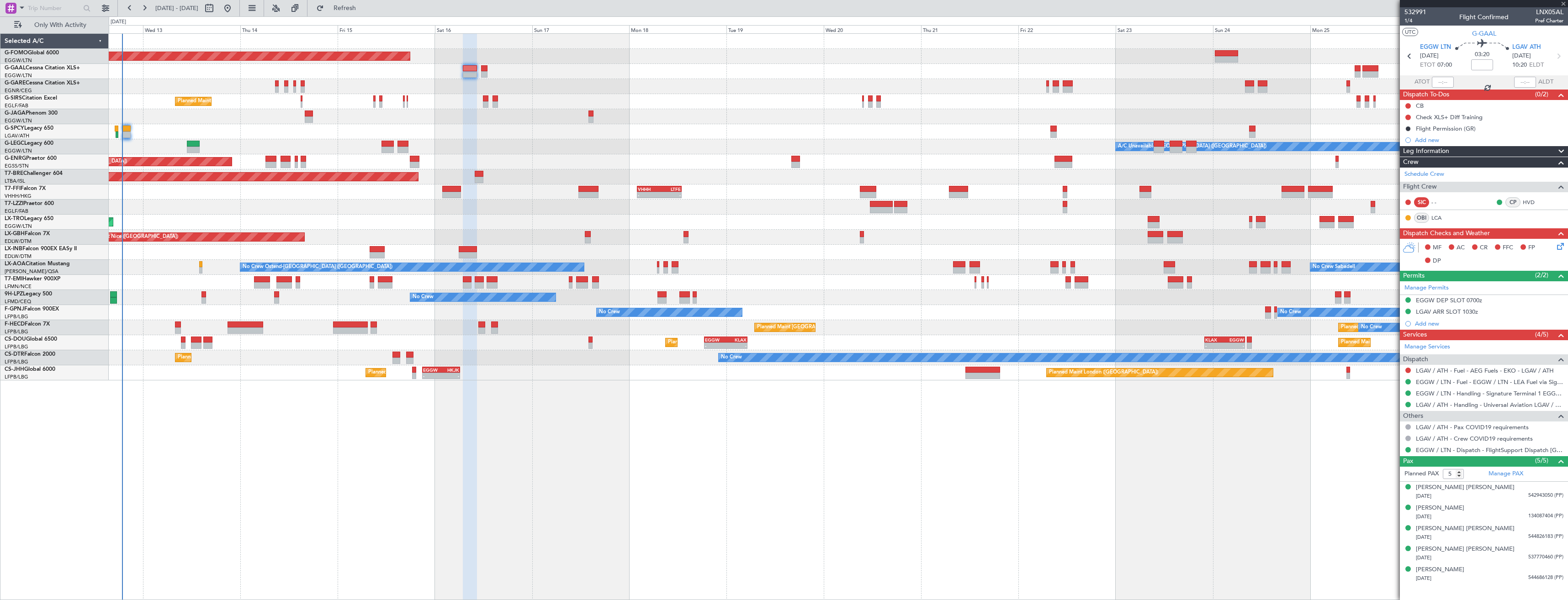
type input "0"
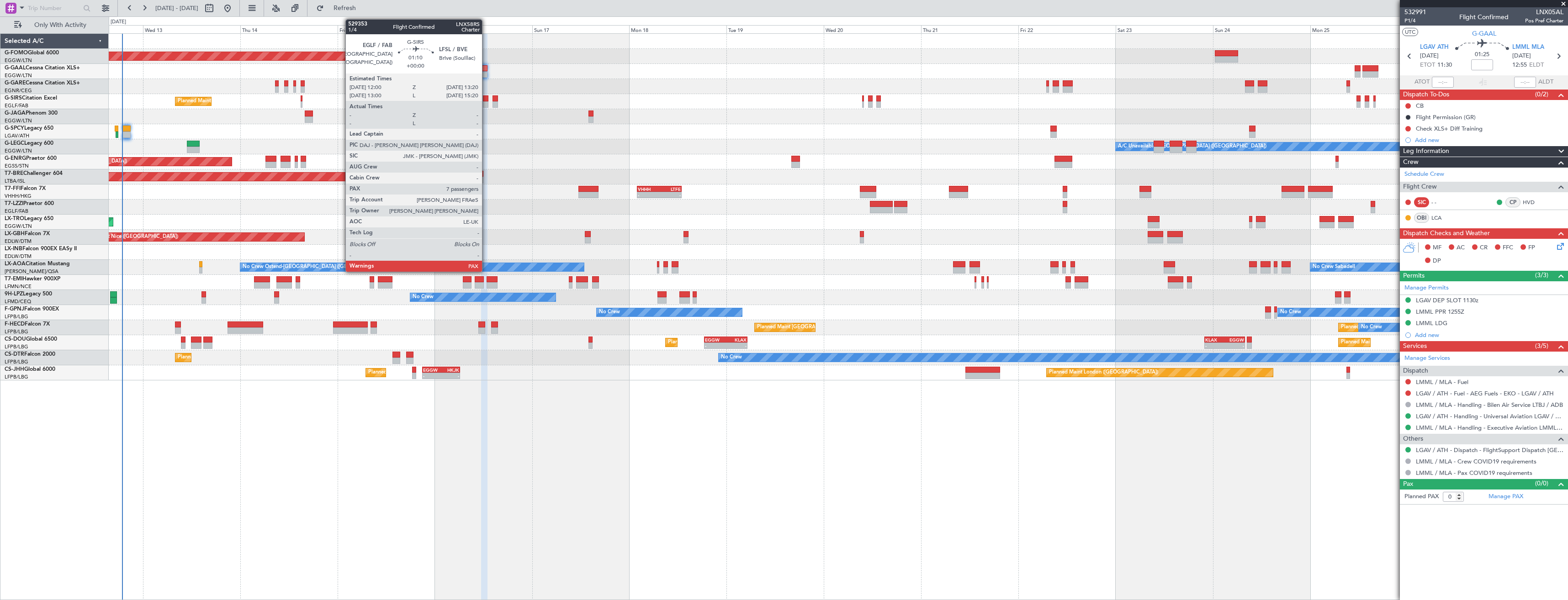
click at [486, 105] on div at bounding box center [485, 105] width 5 height 7
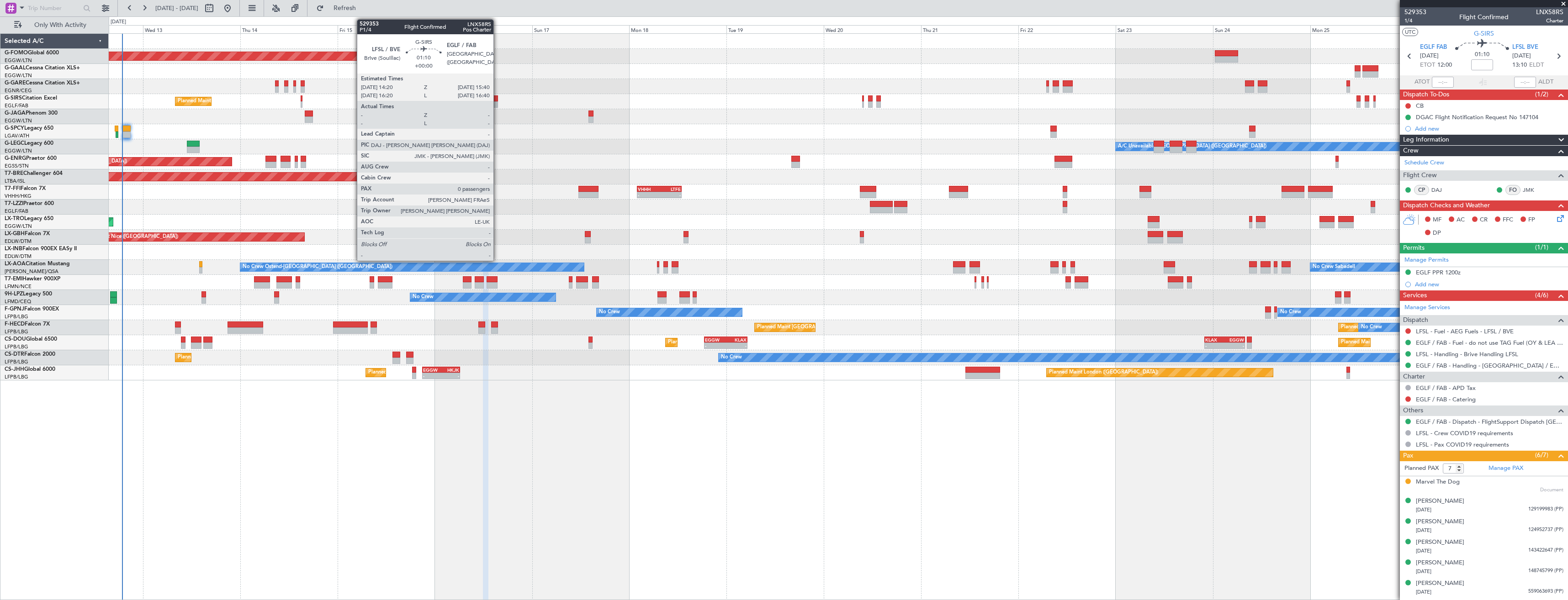
click at [497, 102] on div at bounding box center [495, 105] width 5 height 7
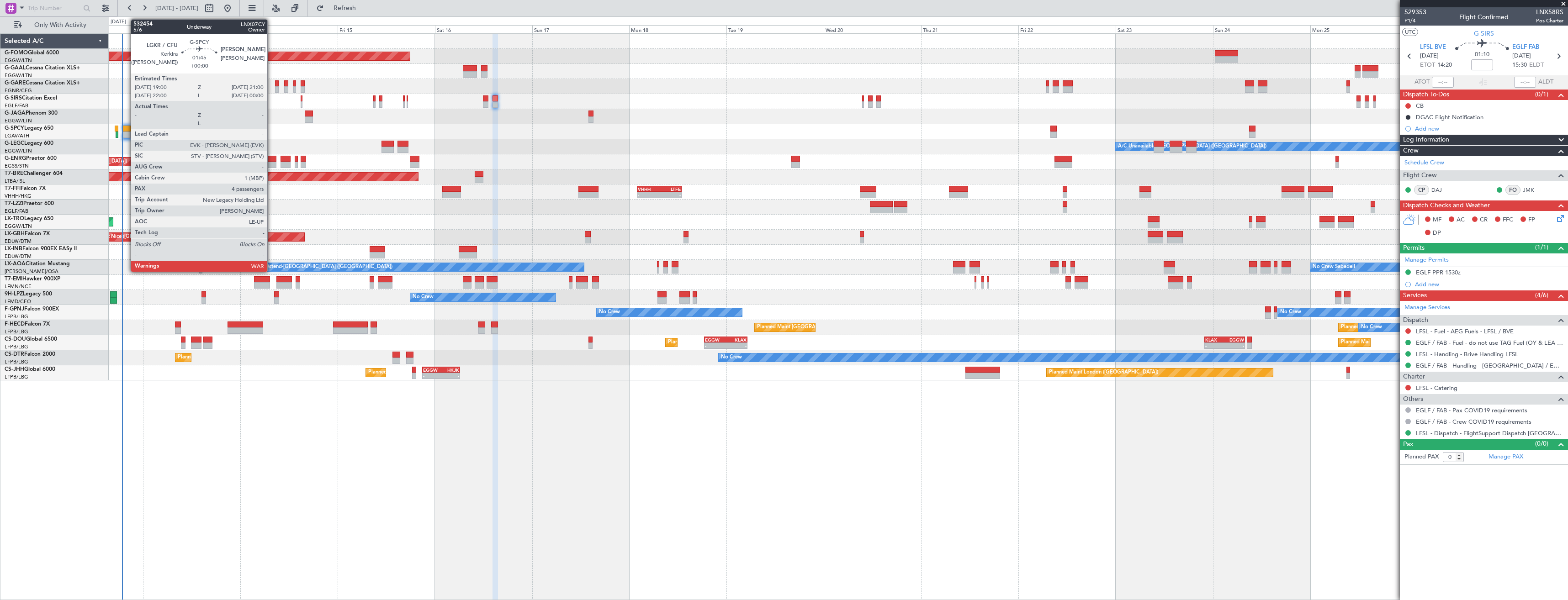
click at [126, 135] on div at bounding box center [127, 134] width 9 height 7
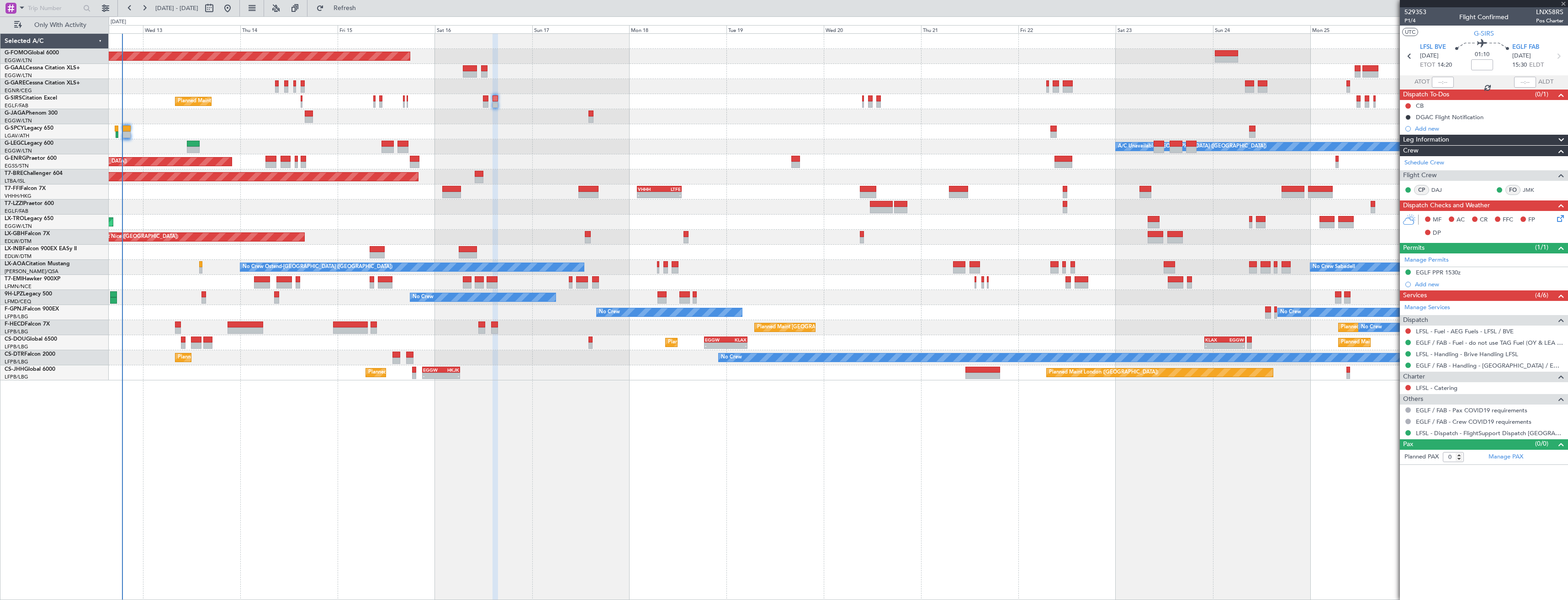
type input "4"
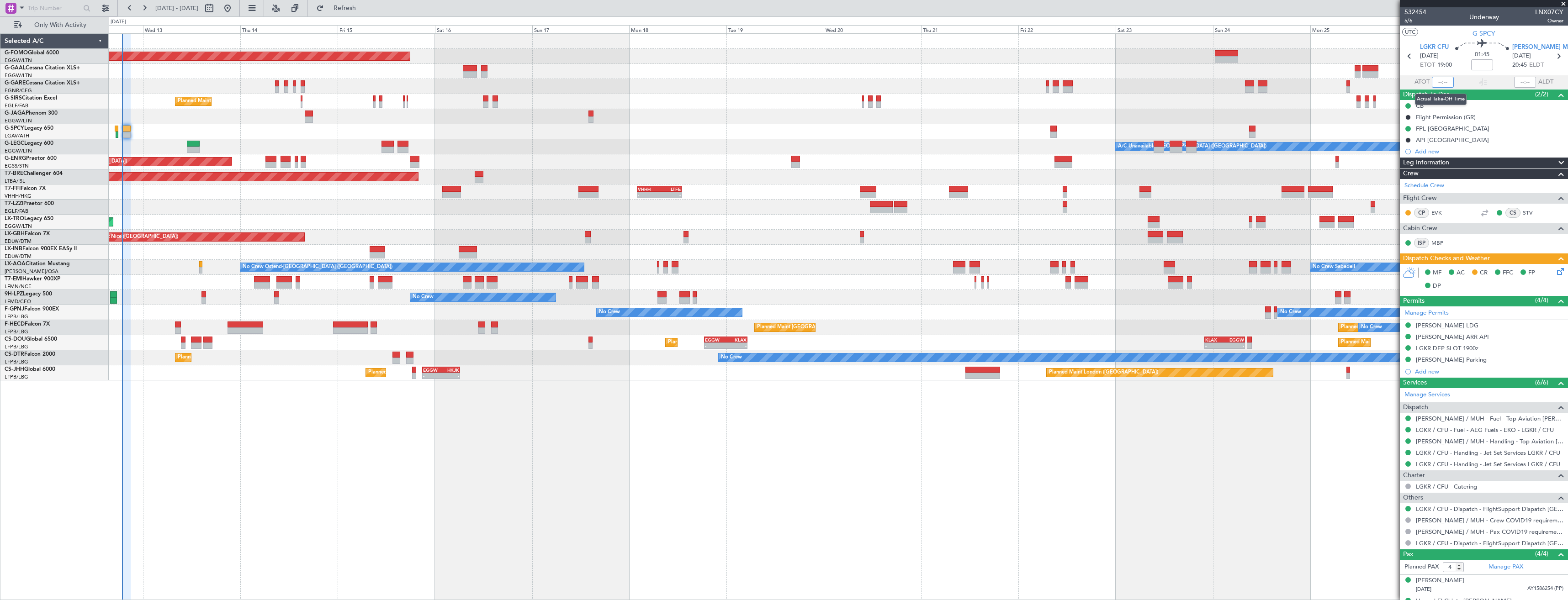
click at [1432, 78] on input "text" at bounding box center [1443, 82] width 22 height 11
type input "18:51"
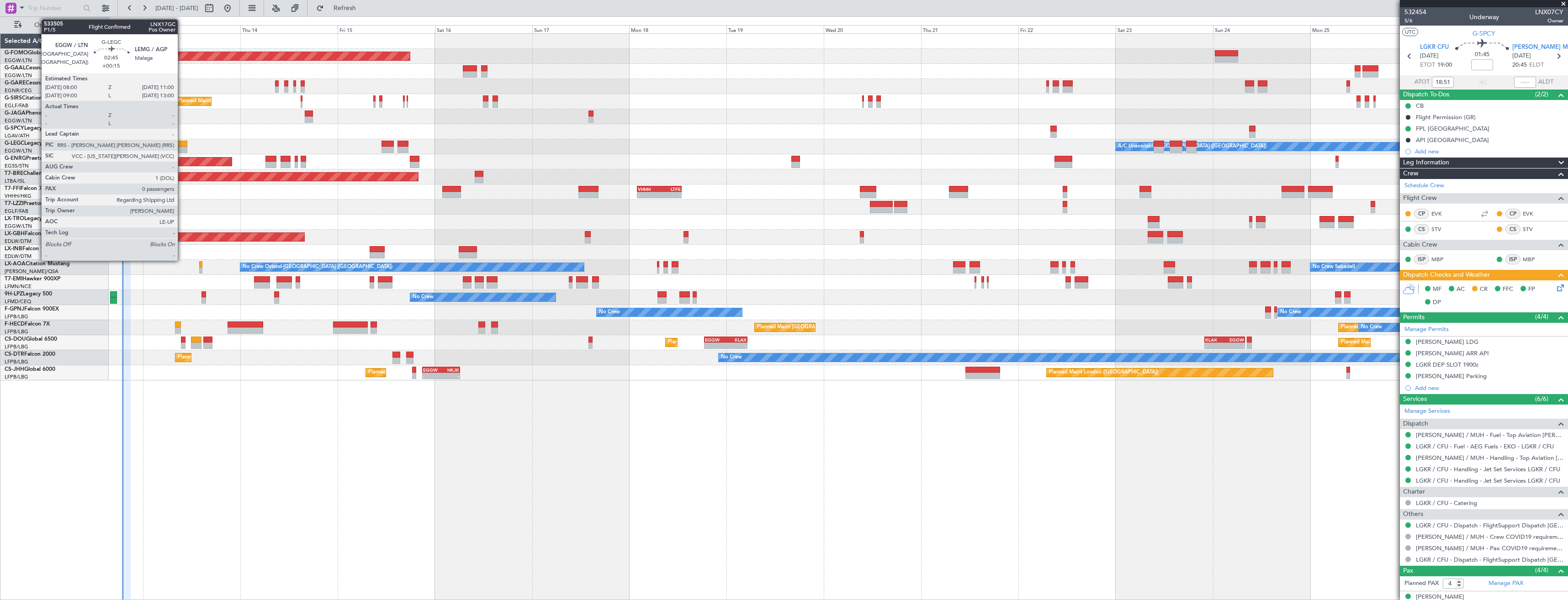
click at [182, 149] on div at bounding box center [181, 150] width 12 height 7
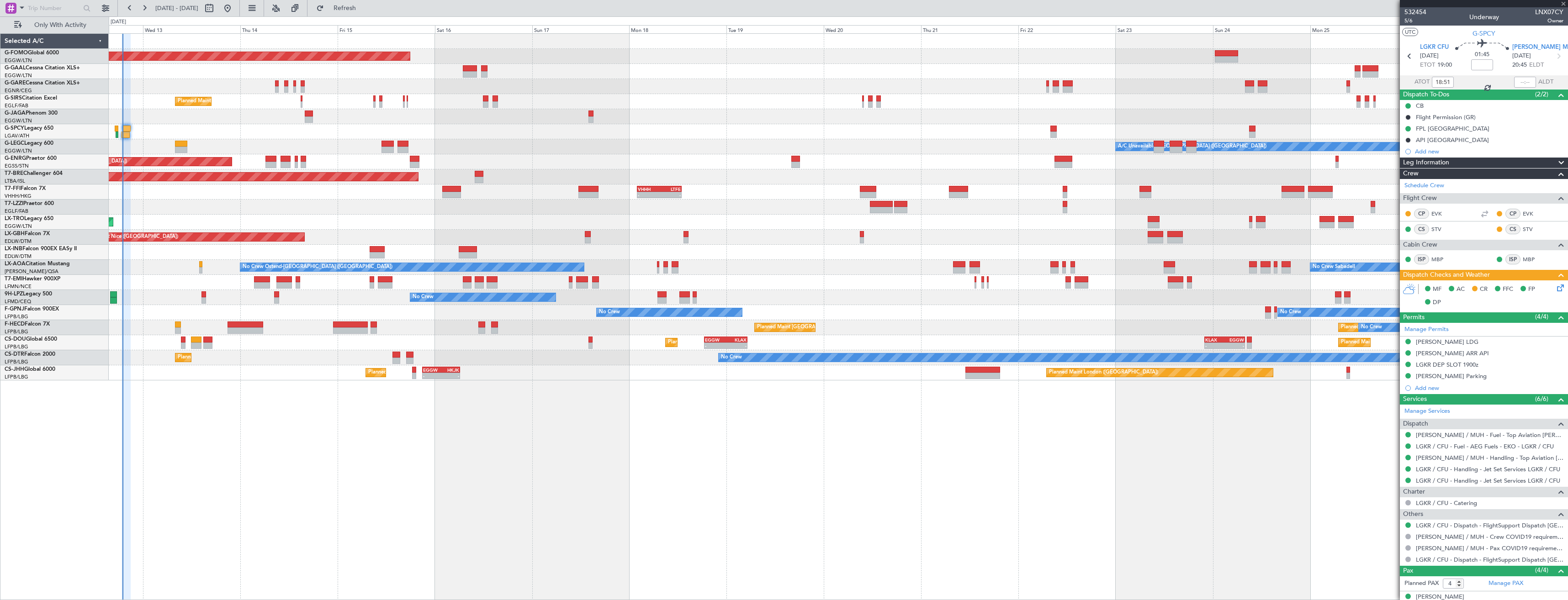
type input "+00:15"
type input "0"
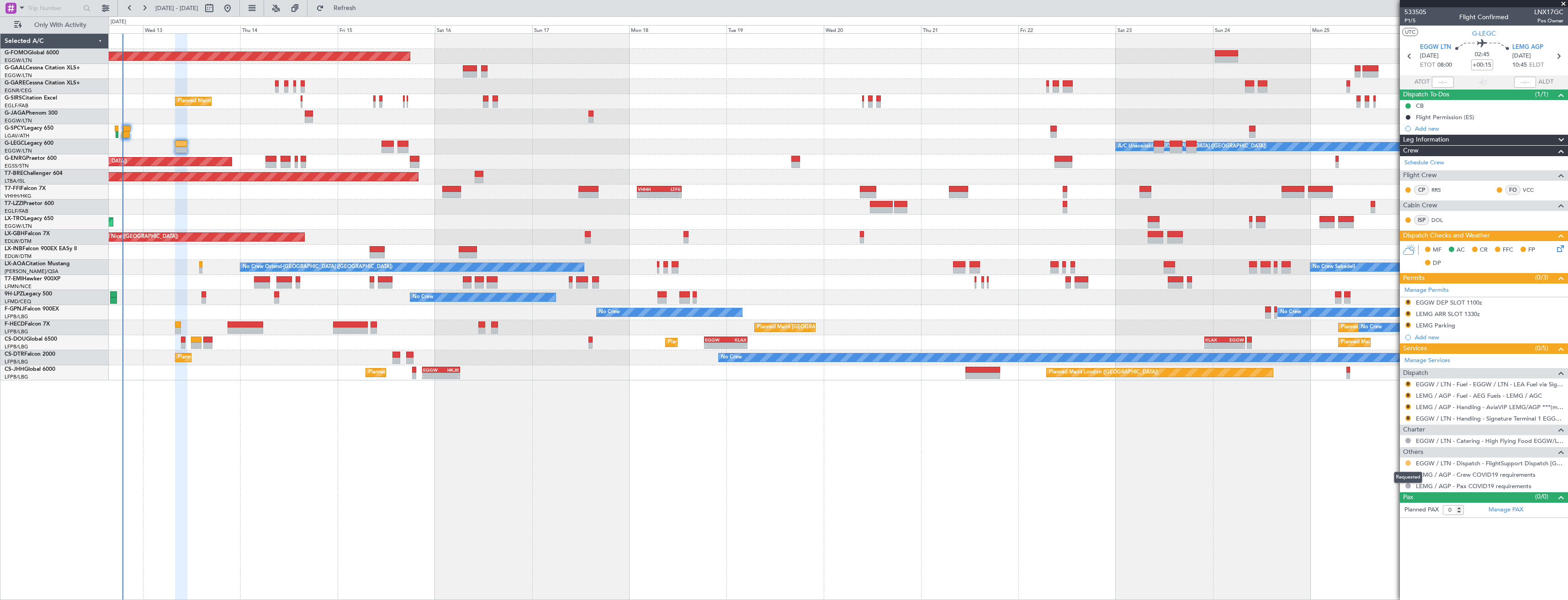
click at [1410, 462] on button at bounding box center [1408, 463] width 5 height 5
click at [1371, 567] on span "Confirmed" at bounding box center [1382, 571] width 29 height 9
click at [1443, 422] on mat-tooltip-component "EGGW / LTN - Handling - Signature Terminal 1 EGGW / LTN" at bounding box center [1485, 434] width 154 height 24
click at [1433, 399] on link "LEMG / AGP - Fuel - AEG Fuels - LEMG / AGC" at bounding box center [1479, 396] width 126 height 8
click at [1409, 396] on button "R" at bounding box center [1408, 396] width 5 height 5
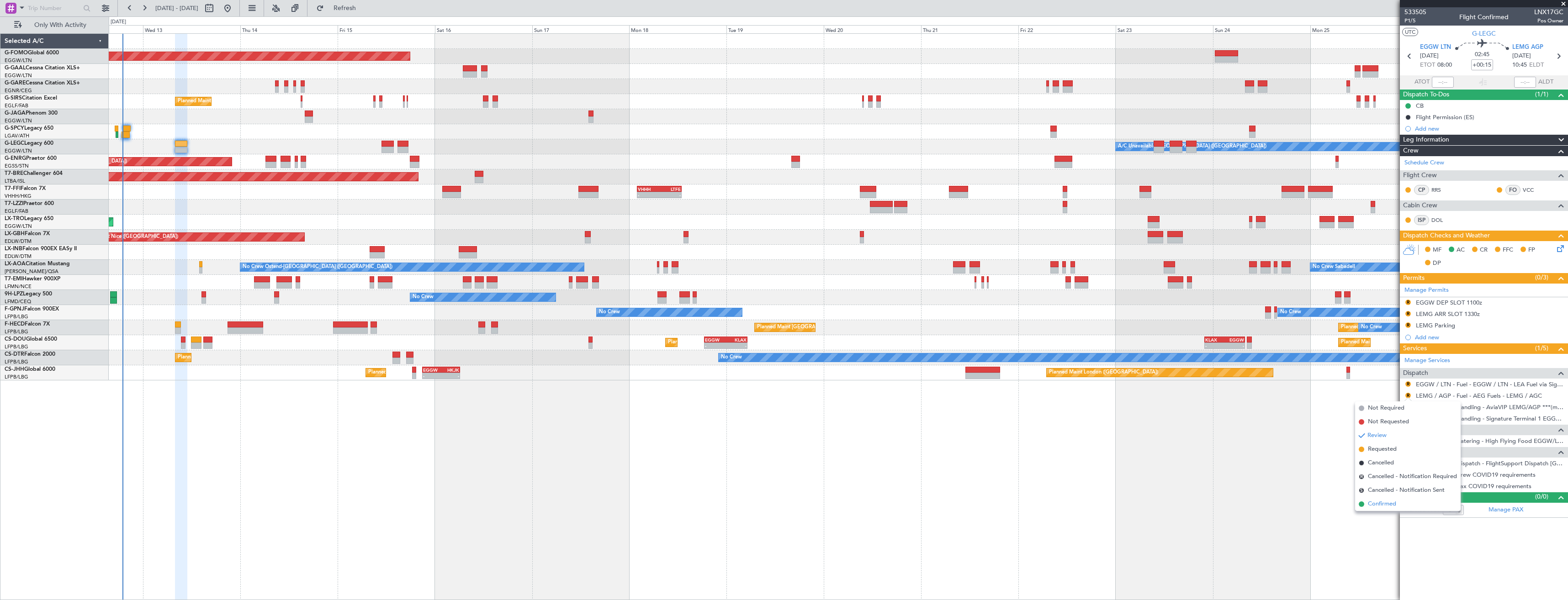
click at [1385, 506] on span "Confirmed" at bounding box center [1382, 504] width 29 height 9
click at [1406, 382] on button "R" at bounding box center [1408, 384] width 5 height 5
click at [1391, 490] on span "Confirmed" at bounding box center [1382, 492] width 29 height 9
click at [1502, 301] on div "R EGGW DEP SLOT 1100z" at bounding box center [1484, 303] width 168 height 12
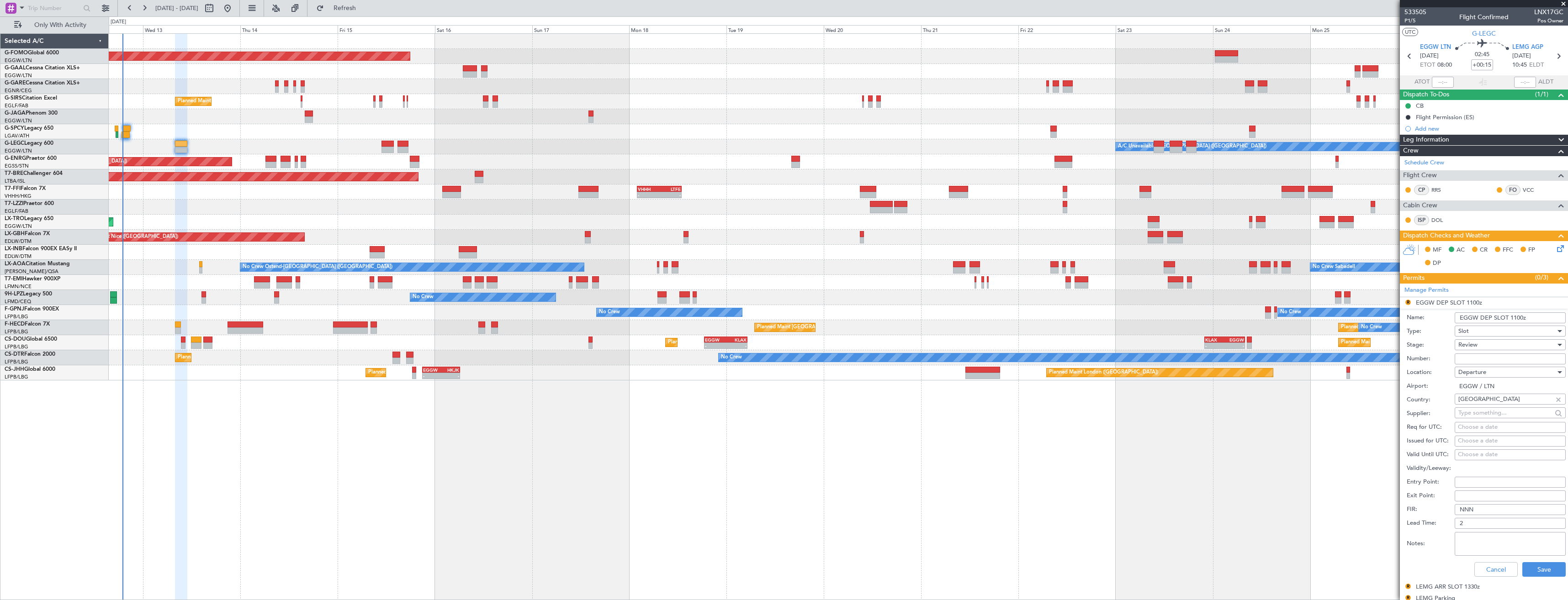
click at [1514, 317] on input "EGGW DEP SLOT 1100z" at bounding box center [1510, 318] width 111 height 11
type input "EGGW DEP SLOT 1045z"
click at [1513, 347] on div "Review" at bounding box center [1507, 344] width 97 height 14
click at [1491, 406] on span "Requested" at bounding box center [1507, 405] width 96 height 14
click at [1528, 570] on button "Save" at bounding box center [1544, 570] width 43 height 15
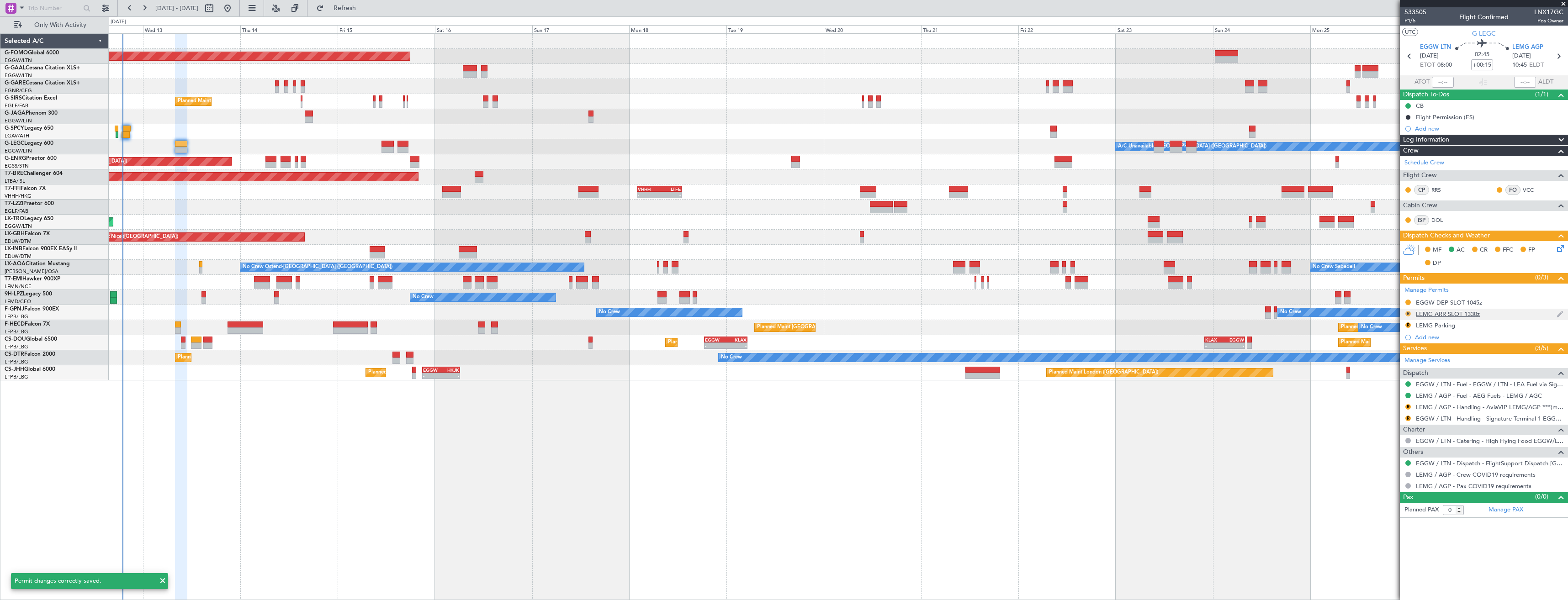
click at [1410, 313] on button "R" at bounding box center [1408, 313] width 5 height 5
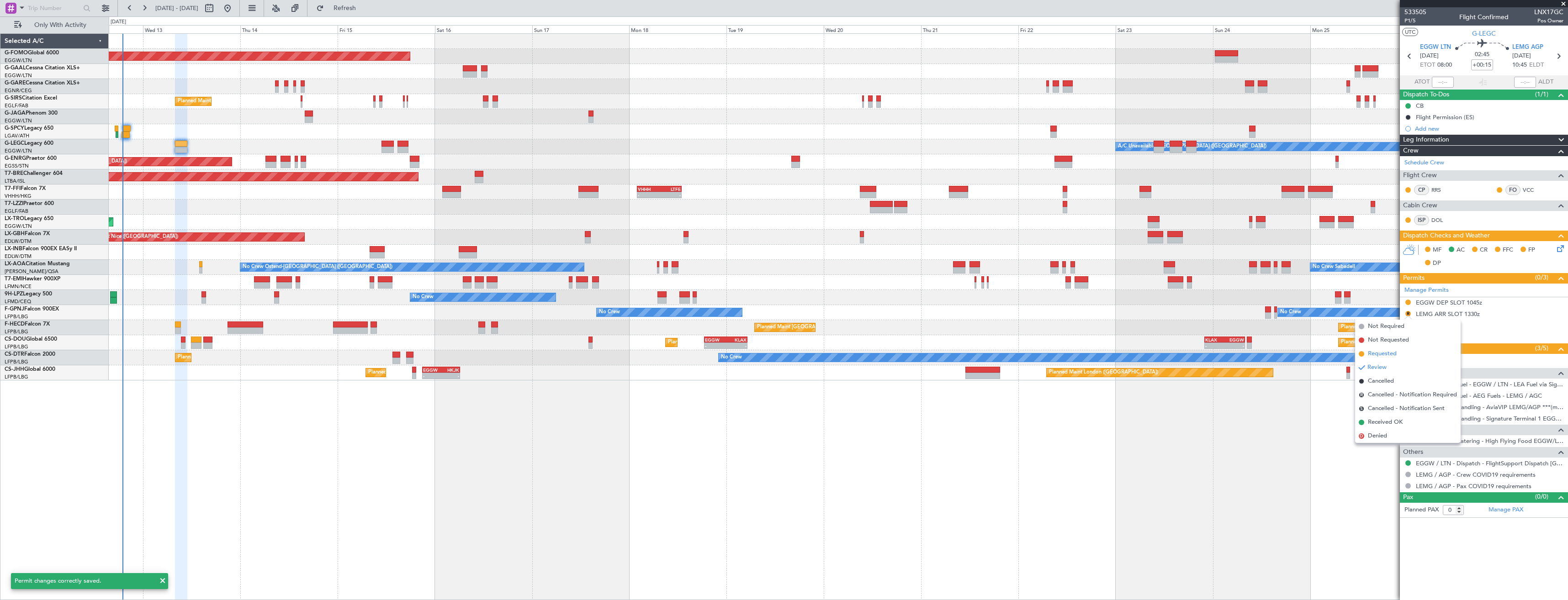
click at [1390, 354] on span "Requested" at bounding box center [1382, 354] width 29 height 9
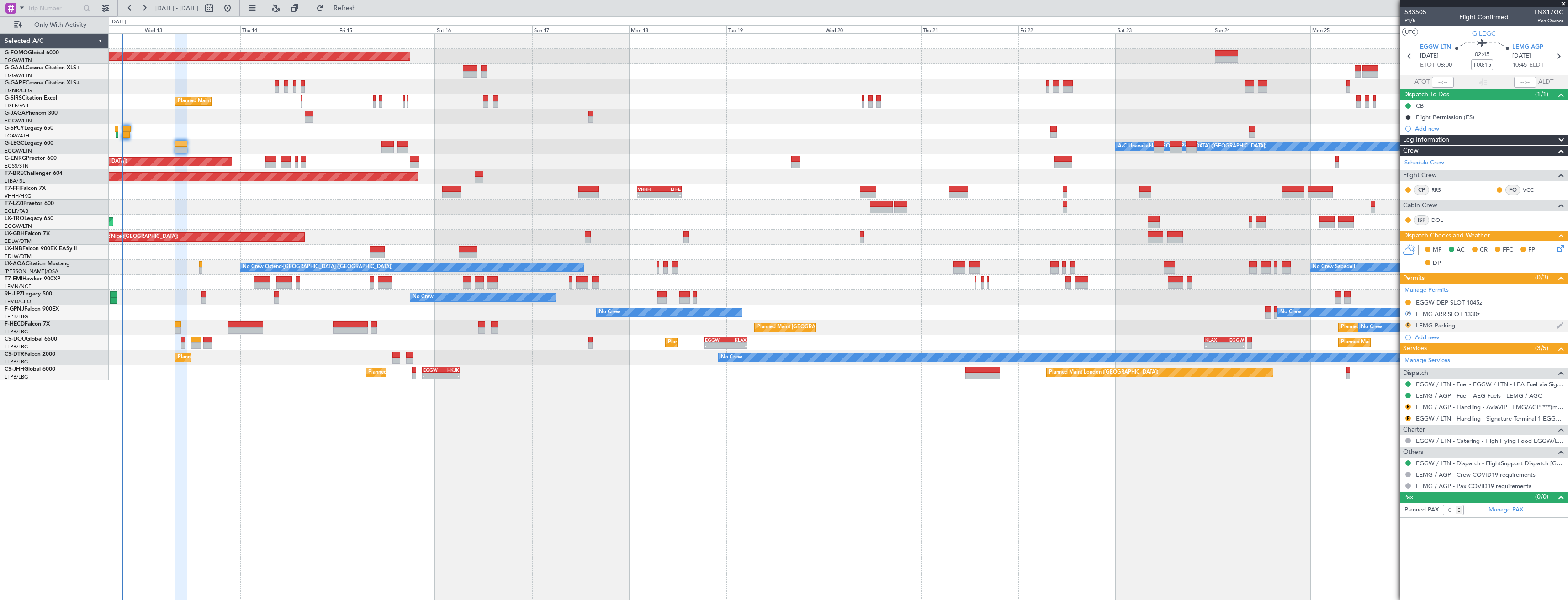
click at [1410, 326] on button "R" at bounding box center [1408, 325] width 5 height 5
click at [1394, 361] on span "Requested" at bounding box center [1382, 365] width 29 height 9
click at [1488, 315] on div "LEMG ARR SLOT 1330z" at bounding box center [1484, 314] width 168 height 12
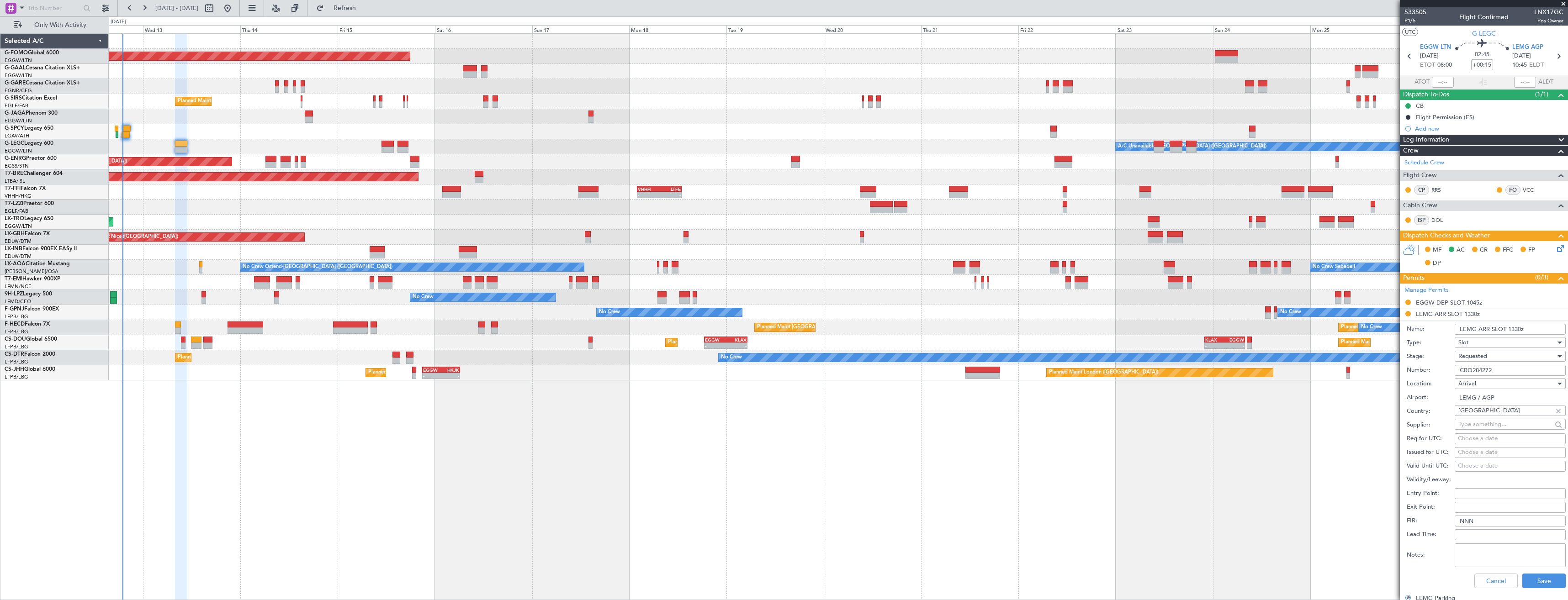
click at [1514, 329] on input "LEMG ARR SLOT 1330z" at bounding box center [1510, 329] width 111 height 11
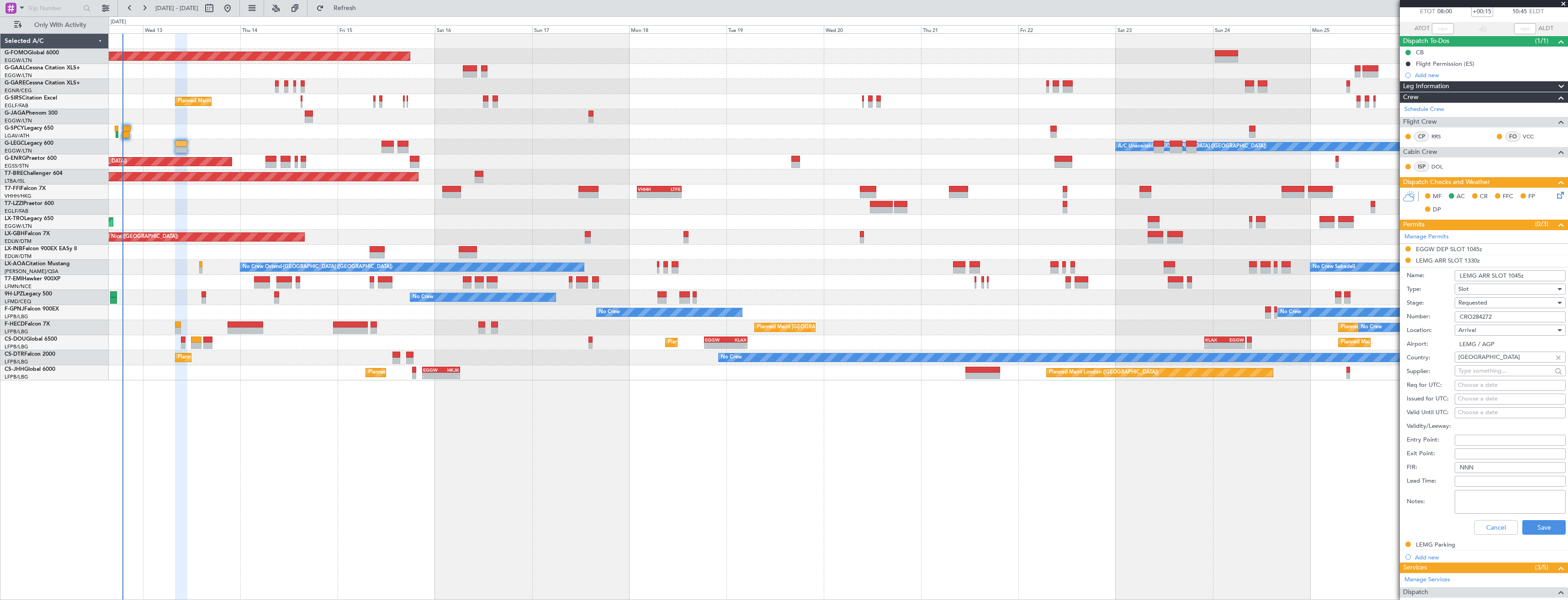
scroll to position [137, 0]
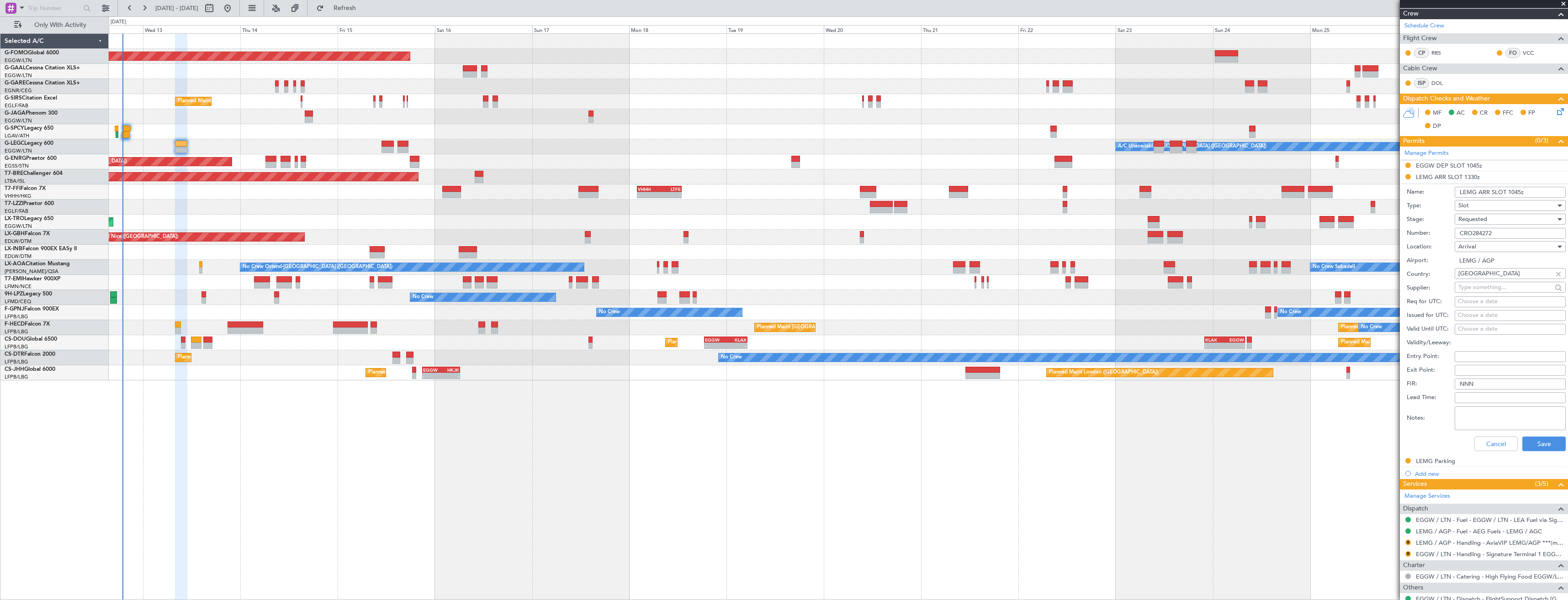
type input "LEMG ARR SLOT 1045z"
click at [1485, 221] on span "Requested" at bounding box center [1472, 220] width 29 height 9
click at [1483, 284] on span "Received OK" at bounding box center [1507, 288] width 96 height 14
click at [1482, 217] on span "Received OK" at bounding box center [1475, 220] width 35 height 9
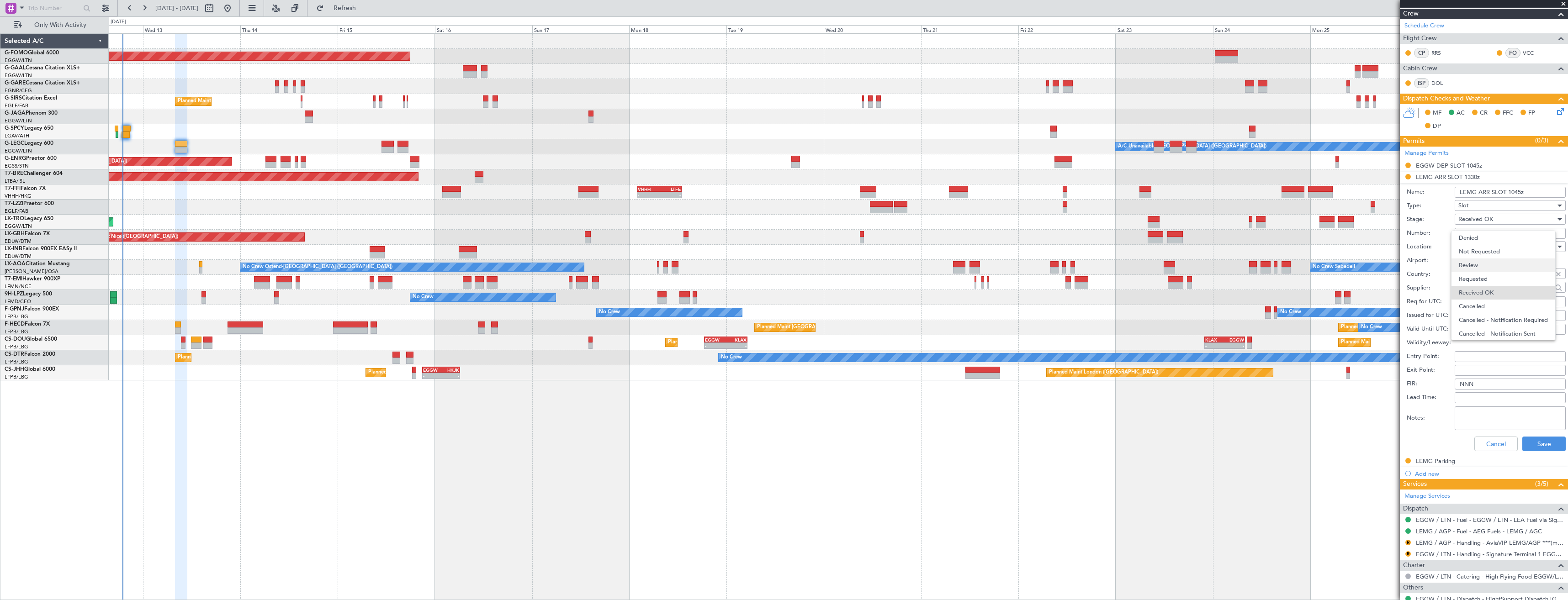
scroll to position [15, 0]
click at [1483, 265] on span "Requested" at bounding box center [1507, 264] width 96 height 14
click at [1538, 443] on button "Save" at bounding box center [1544, 444] width 43 height 15
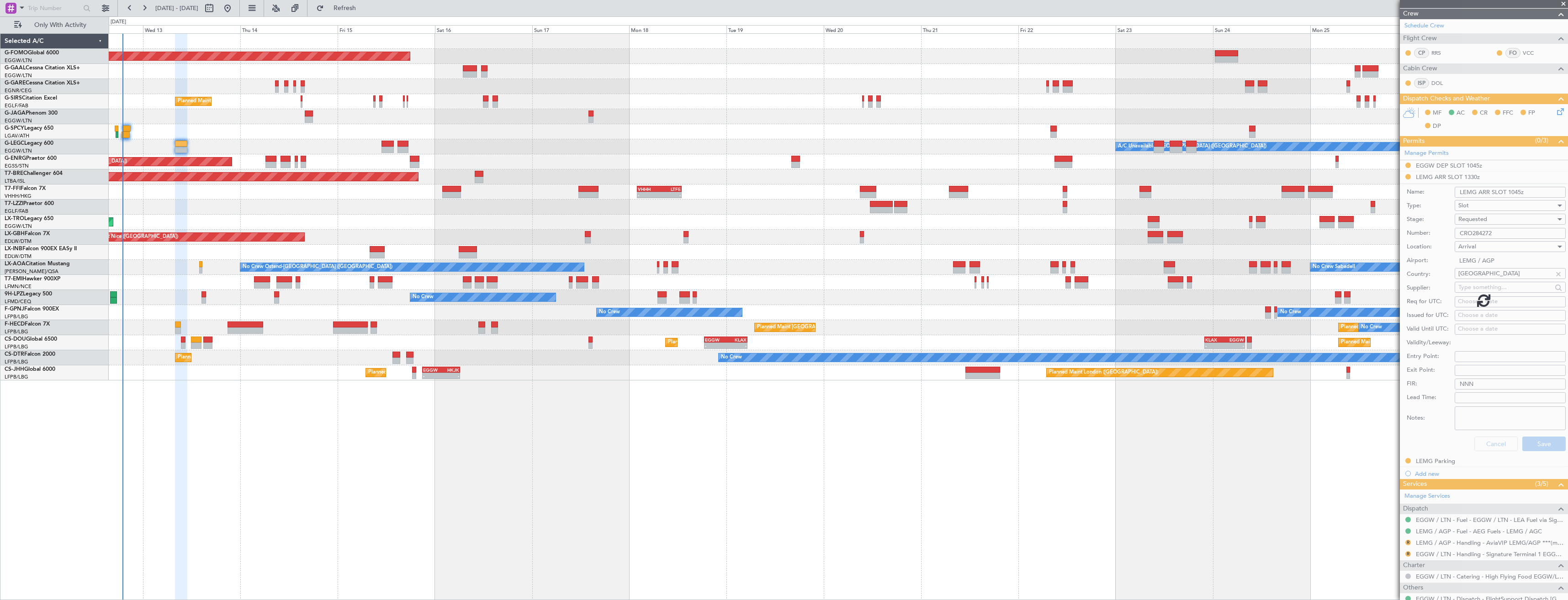
scroll to position [0, 0]
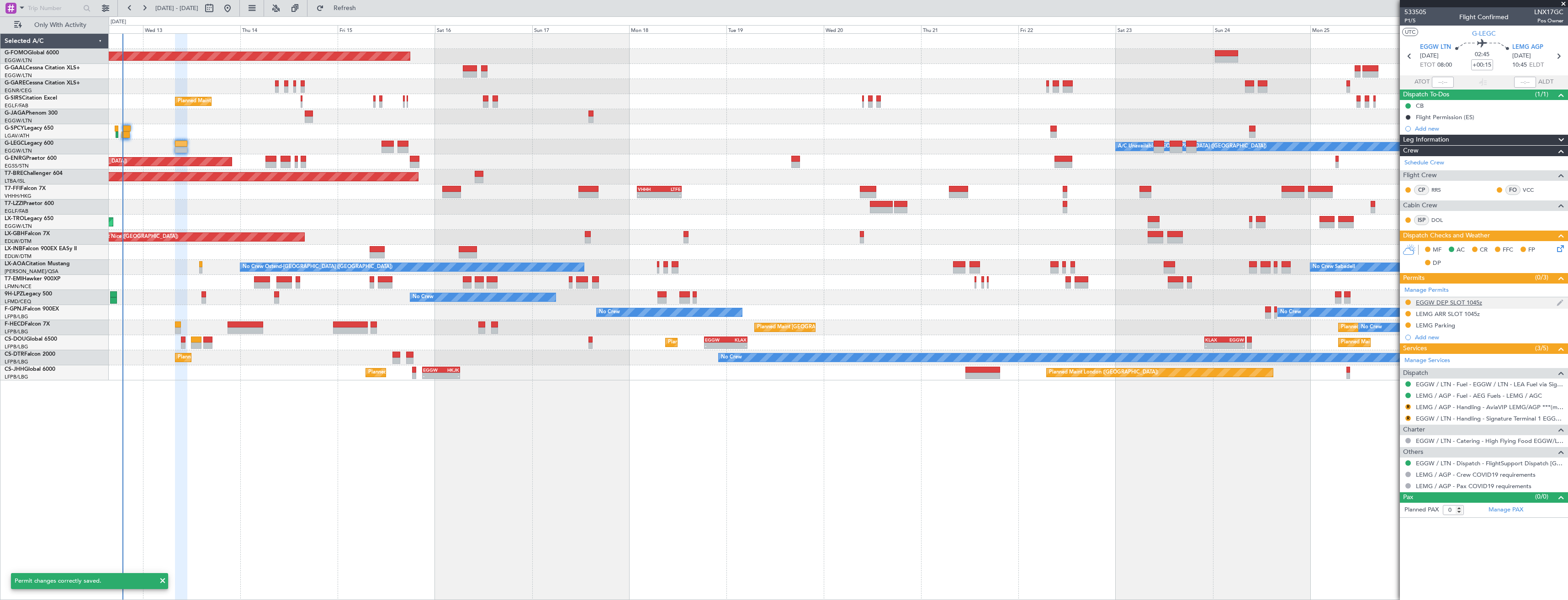
click at [1496, 306] on div "EGGW DEP SLOT 1045z" at bounding box center [1484, 303] width 168 height 12
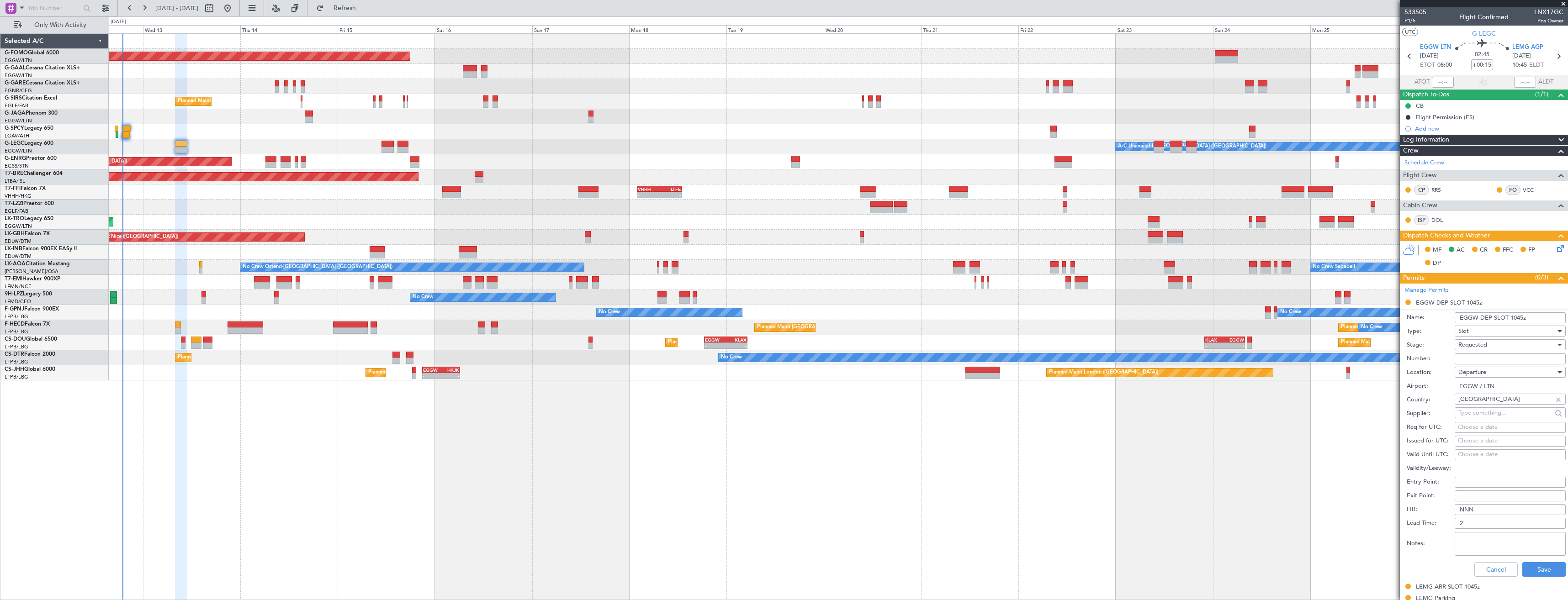
drag, startPoint x: 1521, startPoint y: 317, endPoint x: 1514, endPoint y: 318, distance: 7.1
click at [1514, 318] on input "EGGW DEP SLOT 1045z" at bounding box center [1510, 318] width 111 height 11
type input "EGGW DEP SLOT 0800z"
click at [1535, 568] on button "Save" at bounding box center [1544, 570] width 43 height 15
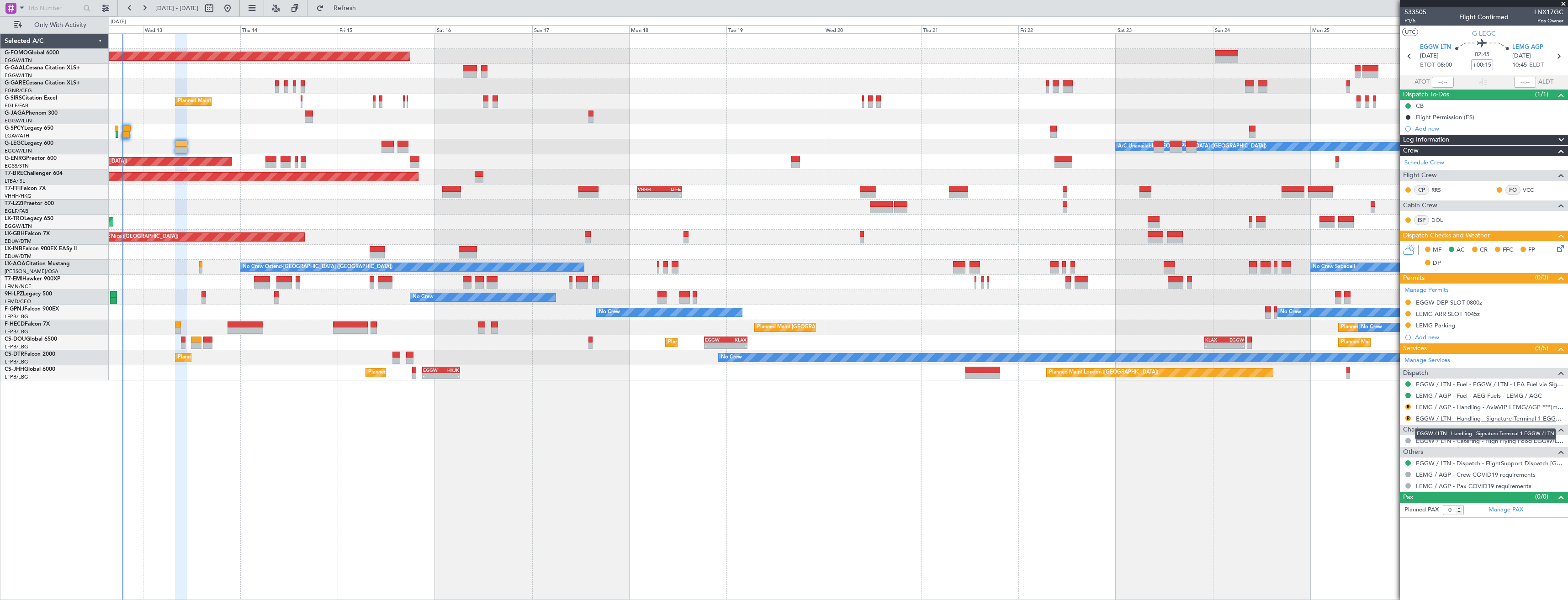
click at [1442, 416] on link "EGGW / LTN - Handling - Signature Terminal 1 EGGW / LTN" at bounding box center [1489, 419] width 147 height 8
click at [1409, 416] on button "R" at bounding box center [1408, 418] width 5 height 5
click at [1374, 473] on span "Requested" at bounding box center [1382, 472] width 29 height 9
click at [362, 12] on button "Refresh" at bounding box center [340, 9] width 55 height 15
click at [1562, 5] on span at bounding box center [1563, 4] width 9 height 9
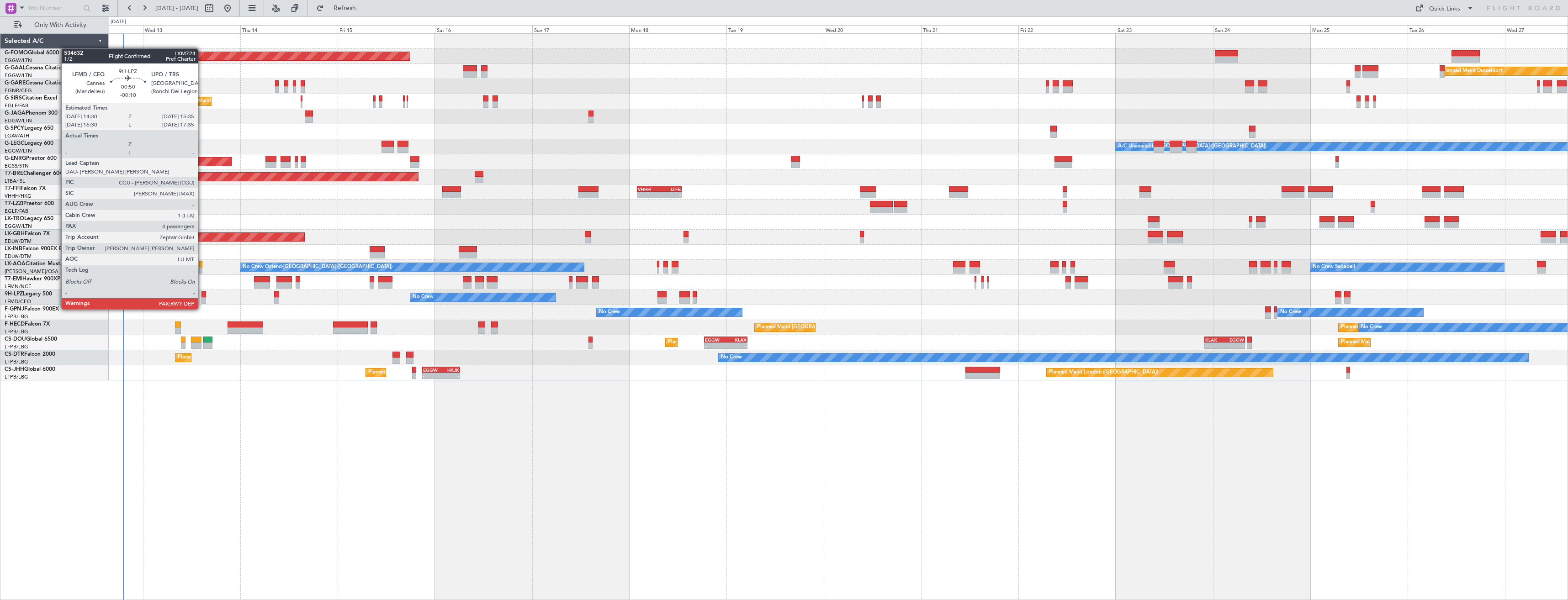
click at [202, 300] on div at bounding box center [204, 301] width 5 height 7
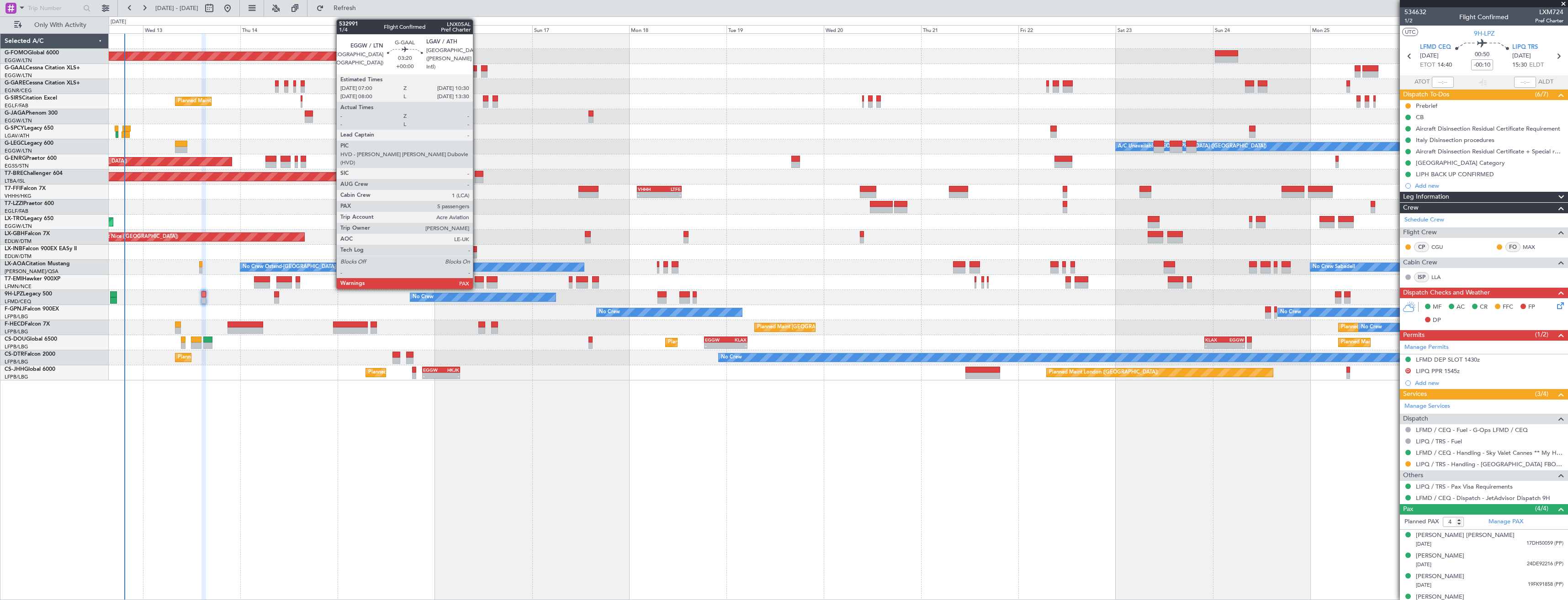
click at [475, 71] on div at bounding box center [470, 68] width 15 height 7
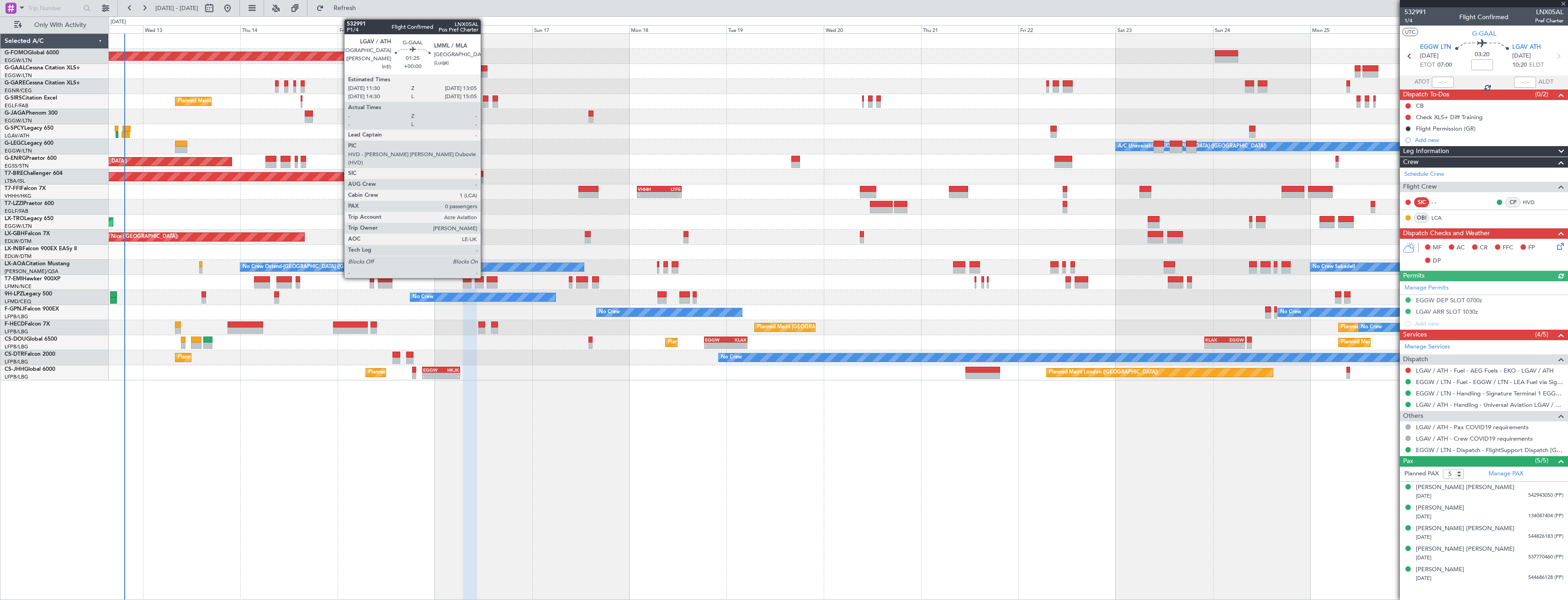
click at [485, 71] on div at bounding box center [484, 74] width 7 height 7
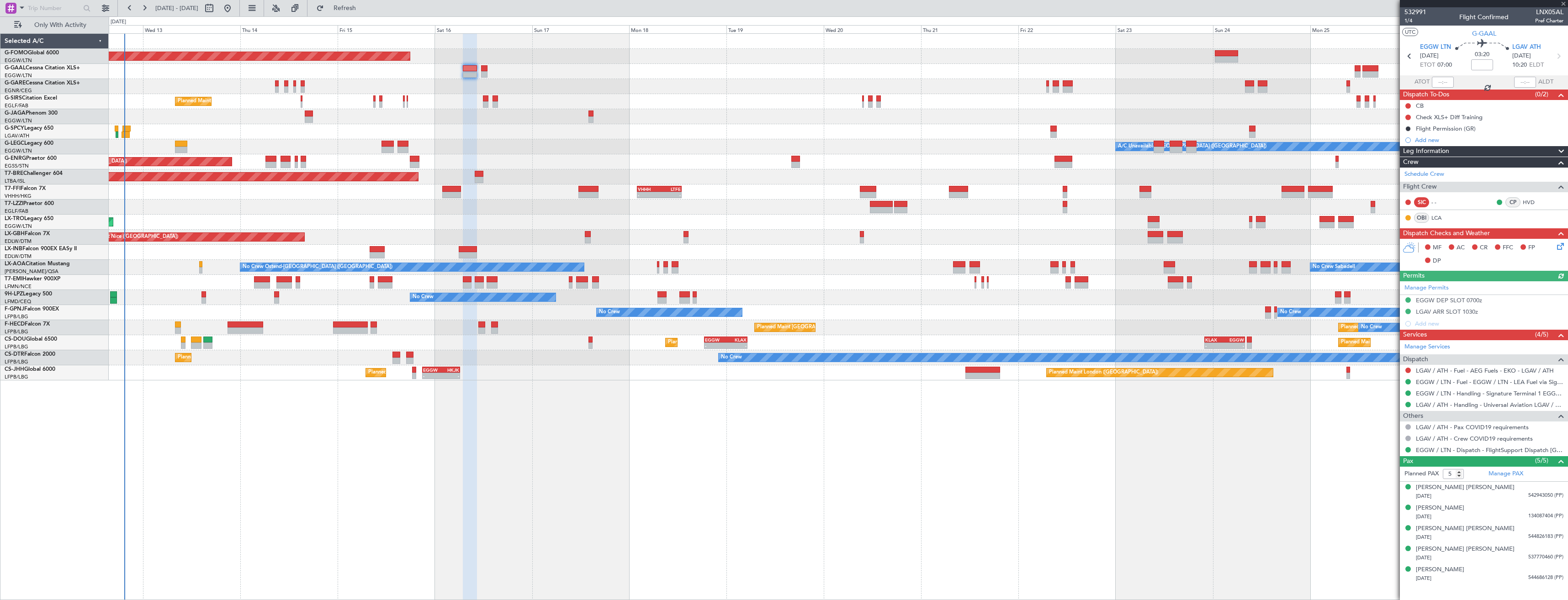
type input "0"
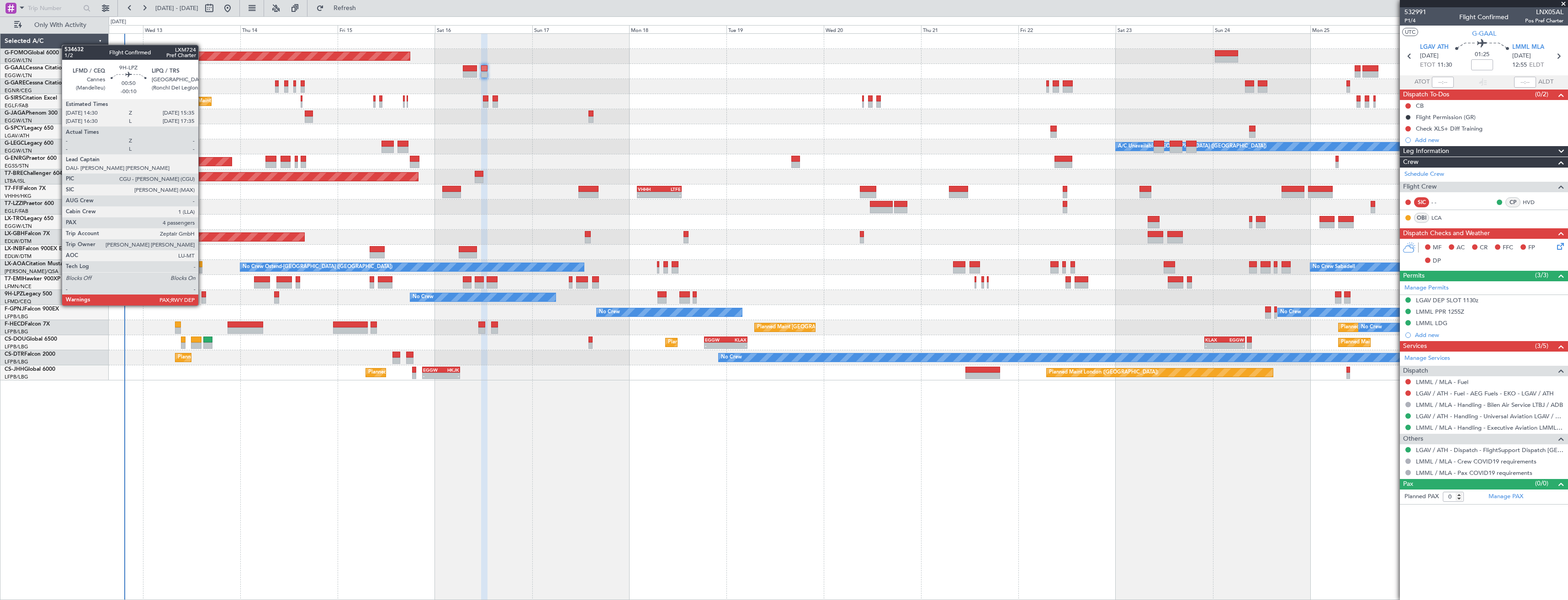
click at [203, 296] on div at bounding box center [204, 295] width 5 height 7
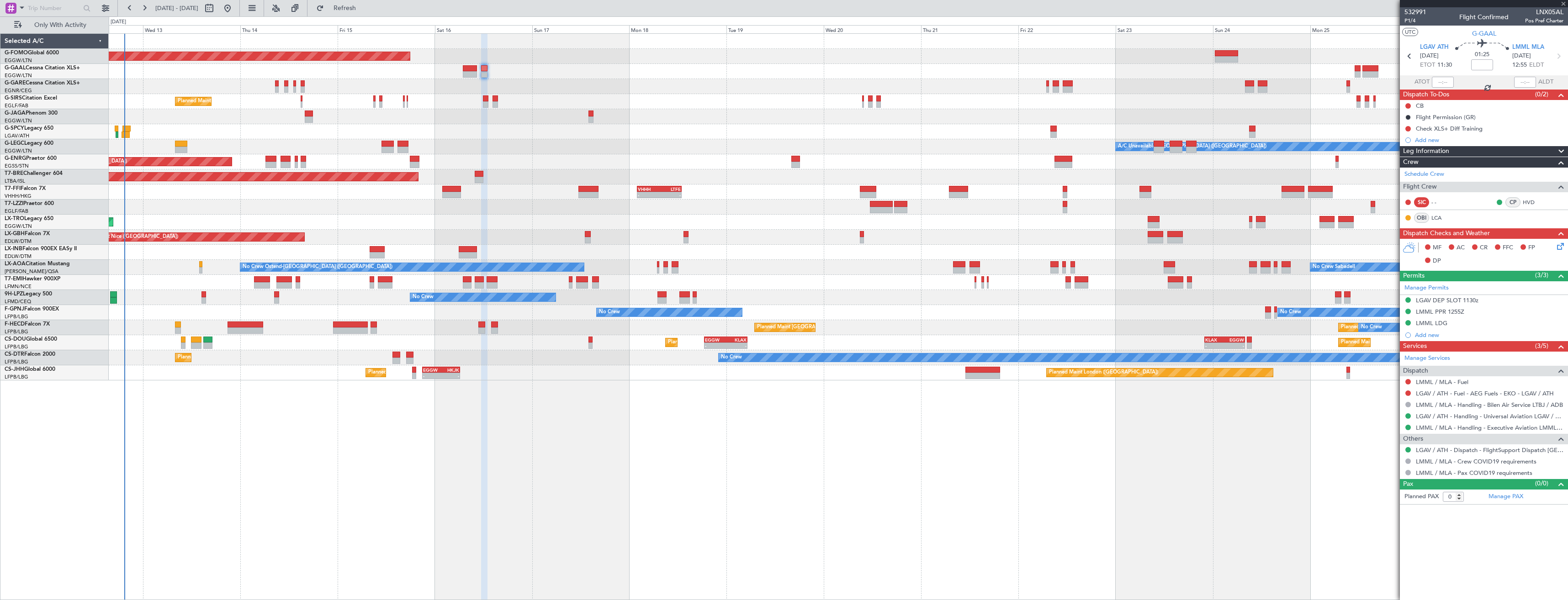
type input "-00:10"
type input "4"
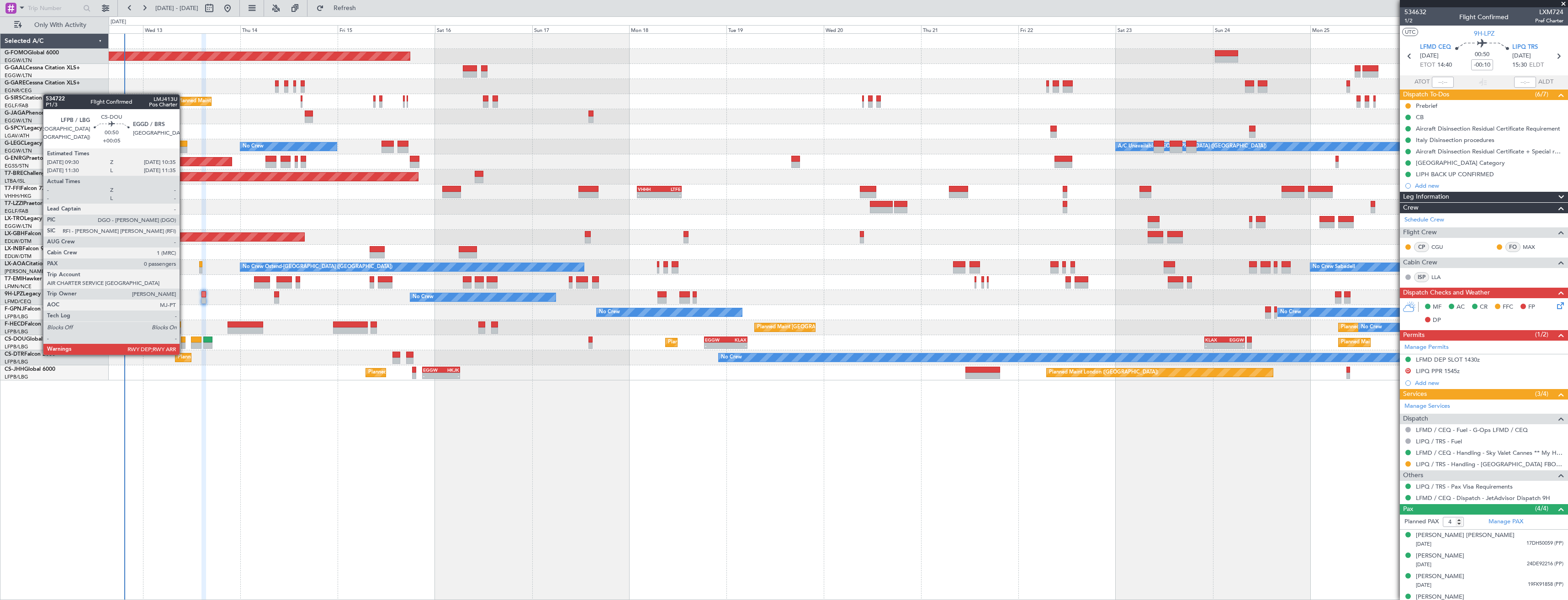
click at [185, 346] on div at bounding box center [183, 346] width 5 height 7
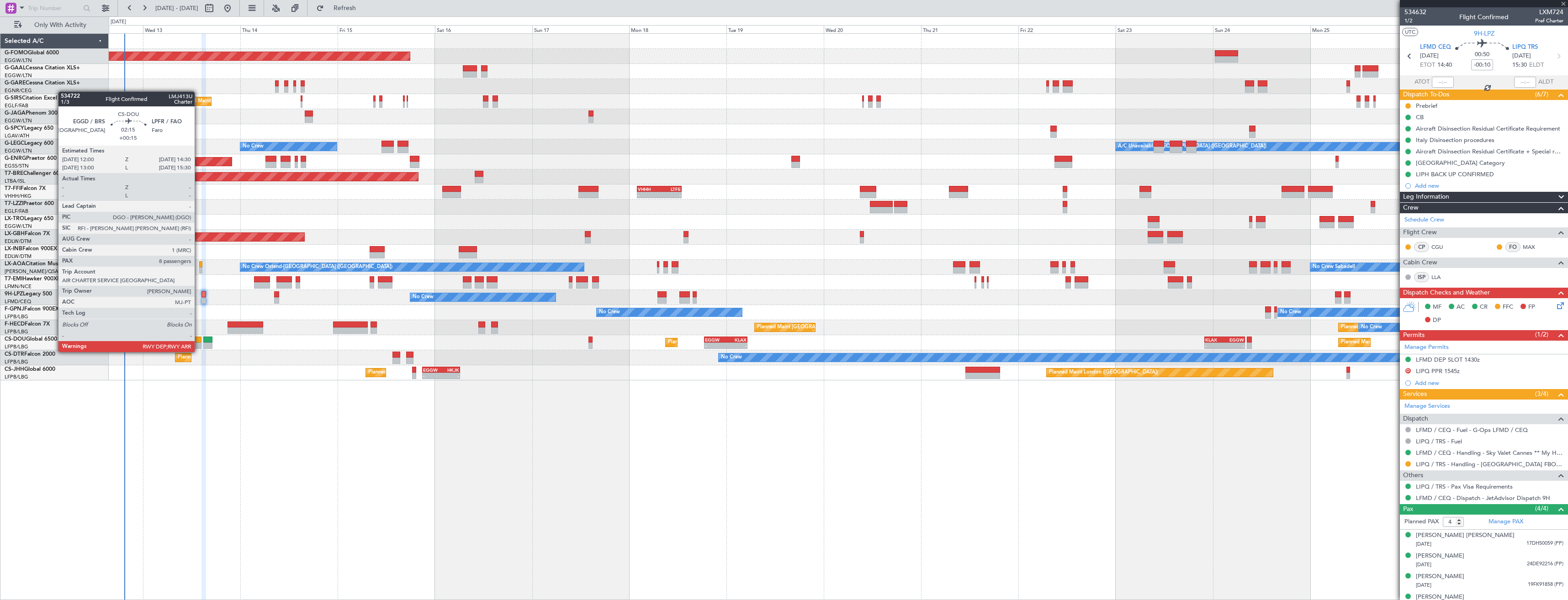
type input "+00:05"
type input "0"
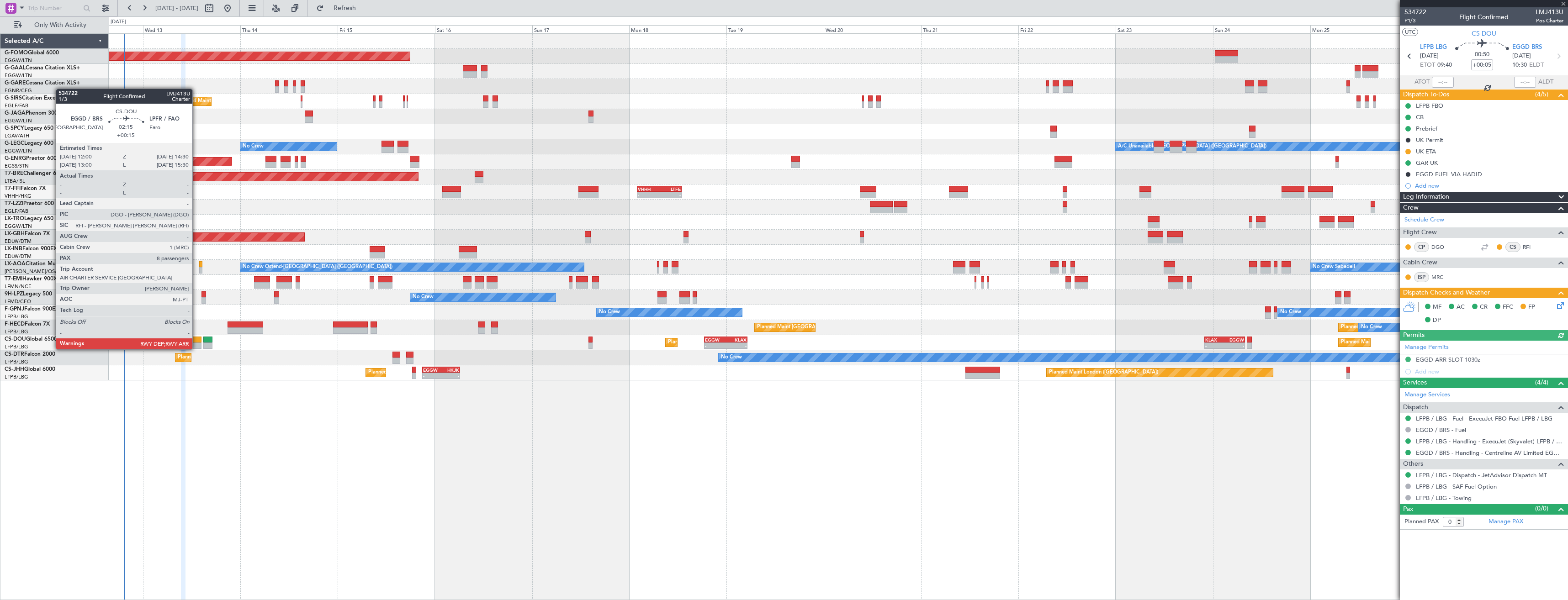
click at [197, 340] on div at bounding box center [196, 340] width 10 height 7
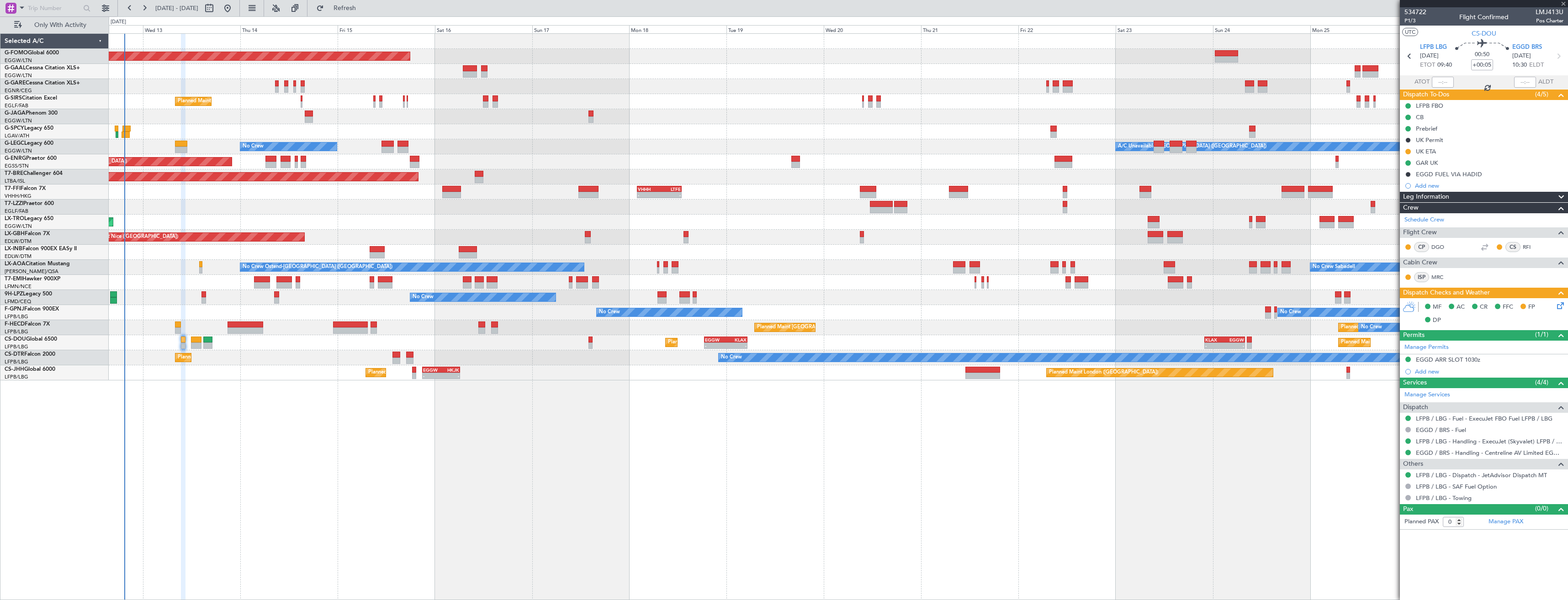
type input "+00:15"
type input "8"
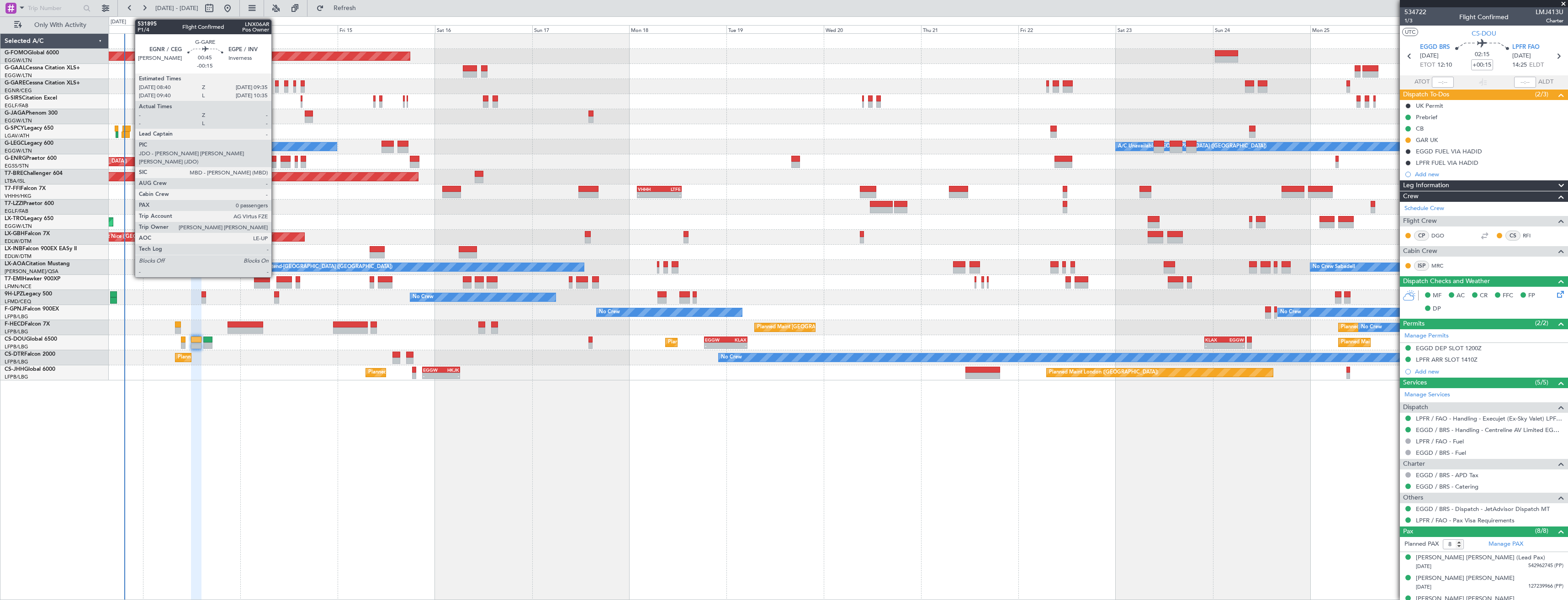
click at [276, 88] on div at bounding box center [277, 89] width 4 height 7
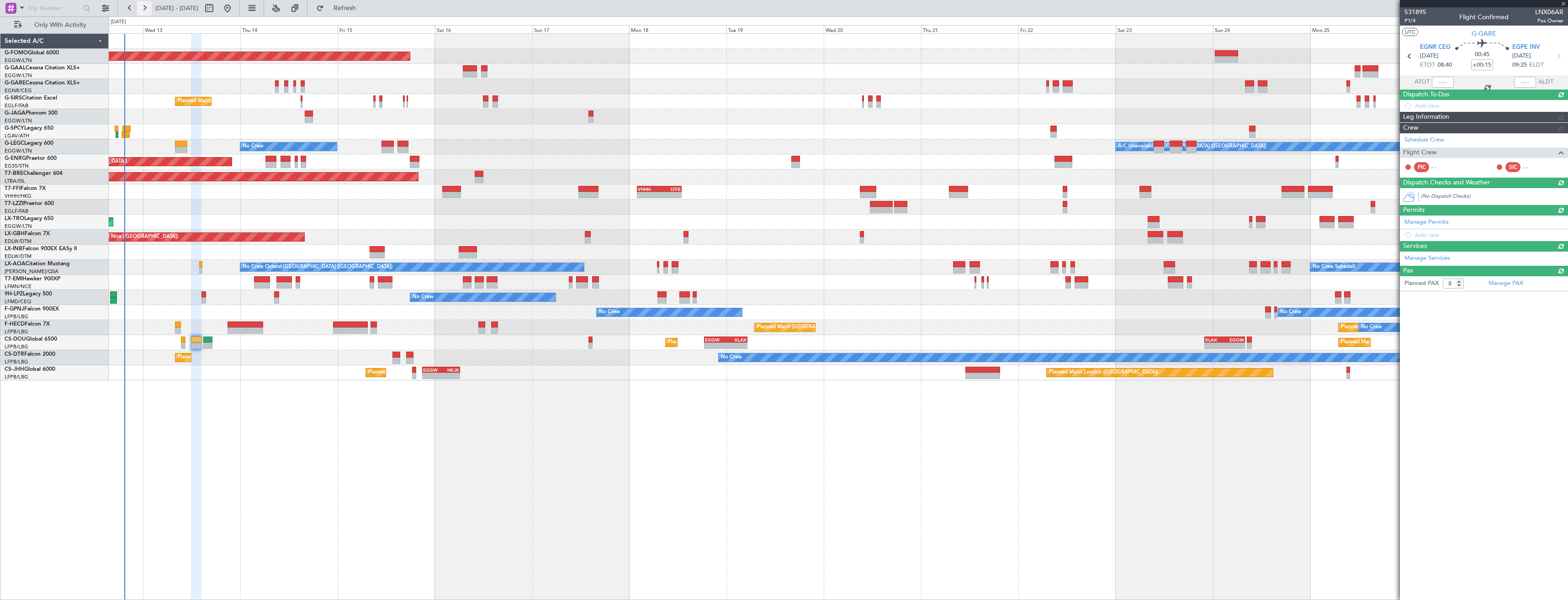
type input "-00:15"
type input "0"
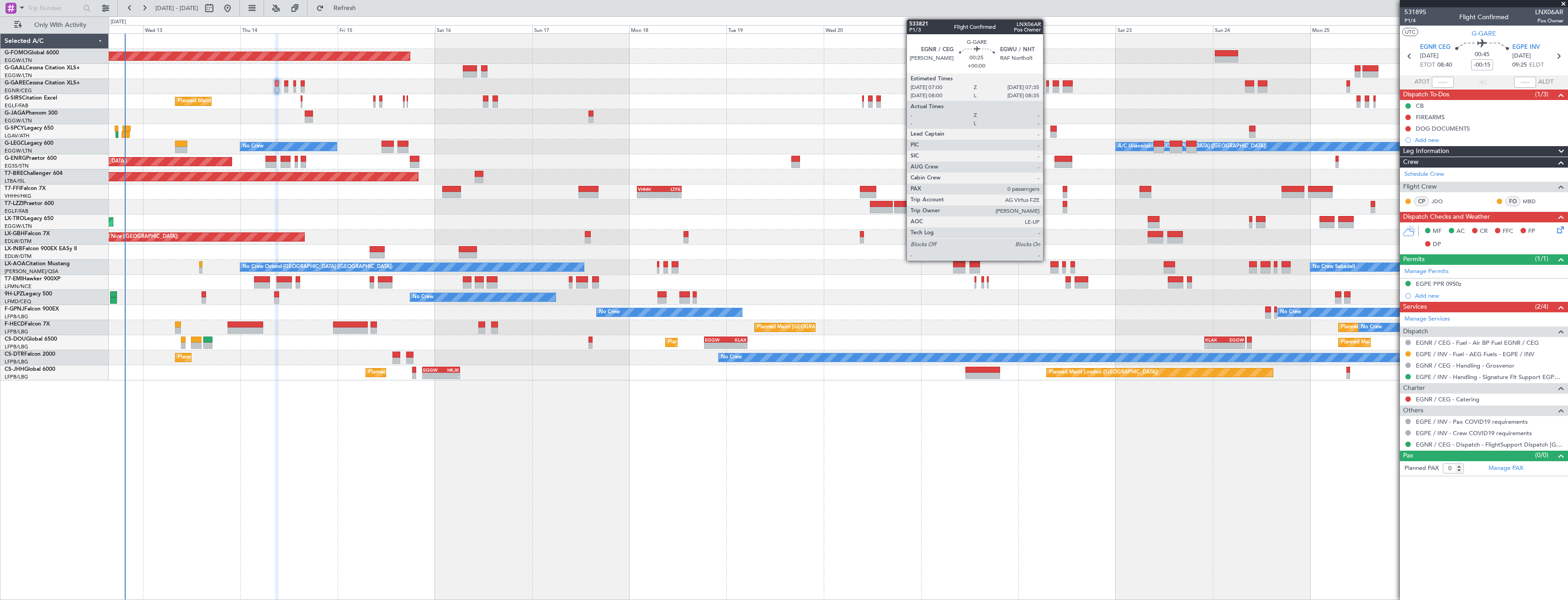
click at [1047, 85] on div at bounding box center [1048, 83] width 3 height 7
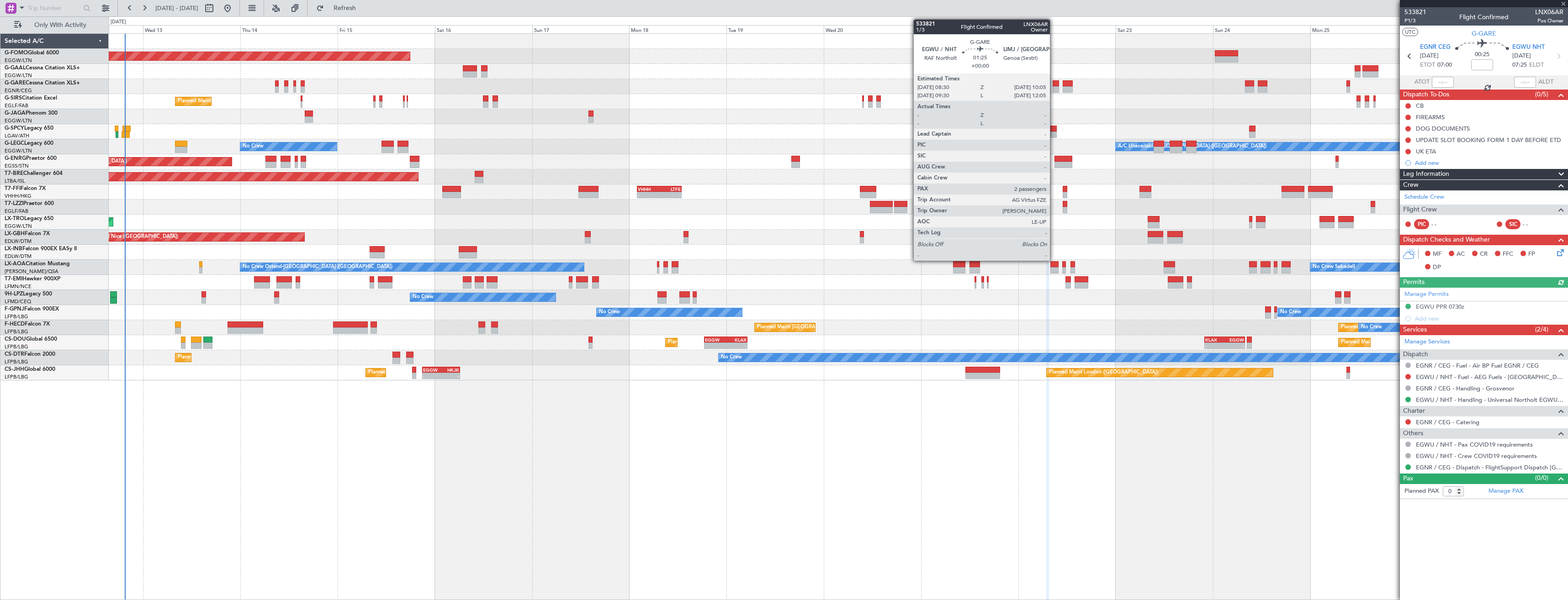
click at [1054, 89] on div at bounding box center [1055, 89] width 7 height 7
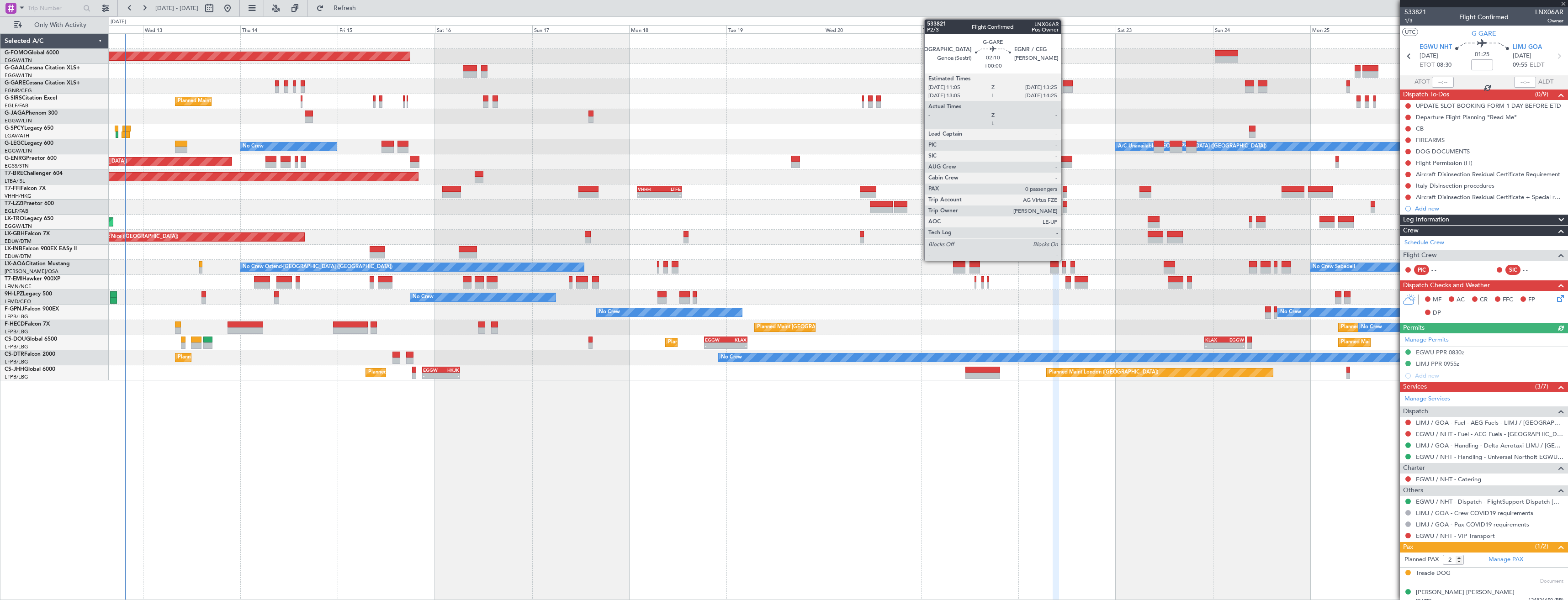
click at [1065, 89] on div at bounding box center [1068, 89] width 10 height 7
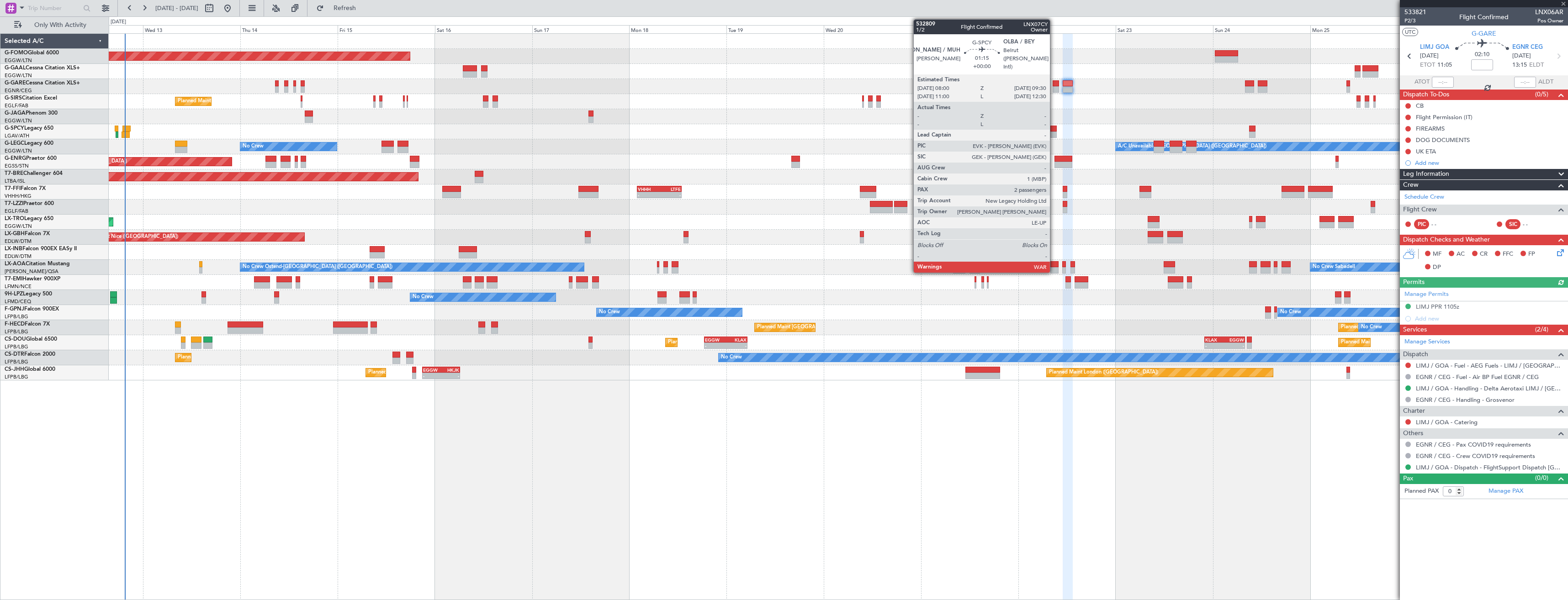
click at [1054, 129] on div at bounding box center [1054, 128] width 7 height 7
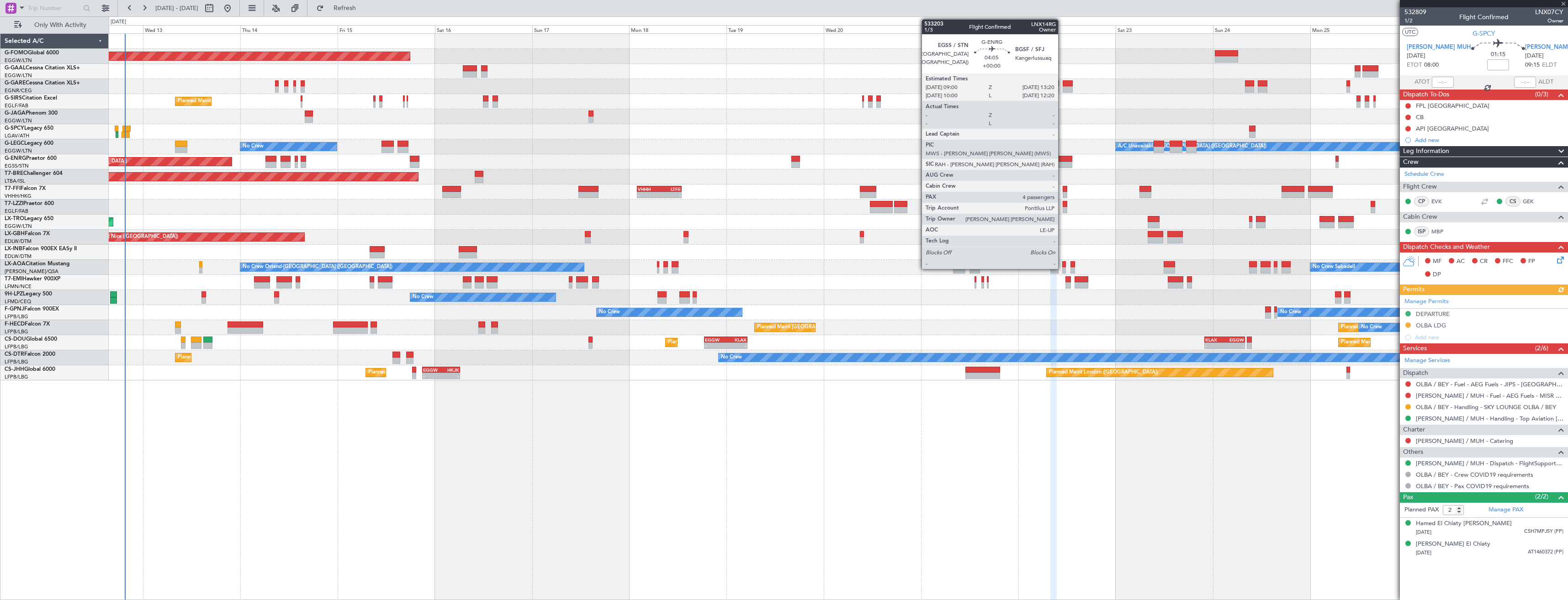
click at [1062, 159] on div at bounding box center [1063, 159] width 18 height 7
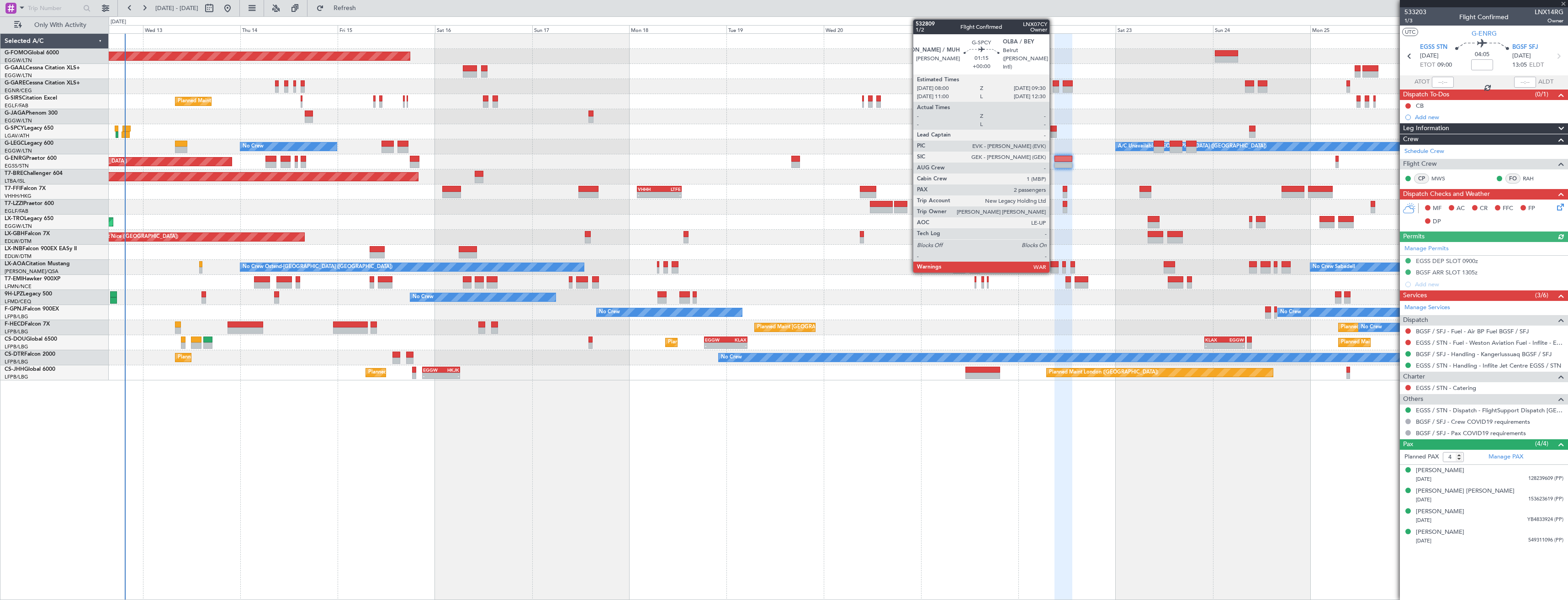
click at [1054, 131] on div at bounding box center [1054, 128] width 7 height 7
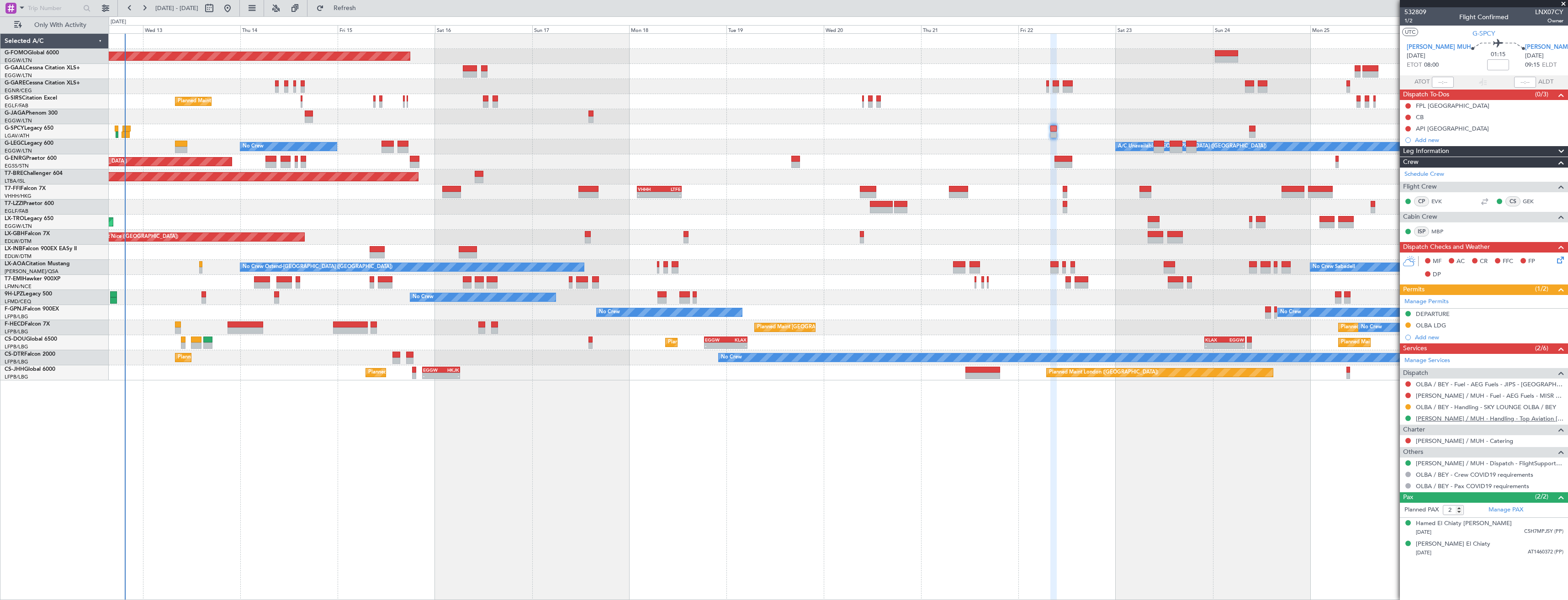
drag, startPoint x: 1435, startPoint y: 420, endPoint x: 1426, endPoint y: 419, distance: 9.1
click at [1435, 422] on mat-tooltip-component "[PERSON_NAME] / MUH - Handling - Top Aviation [PERSON_NAME]/MUH" at bounding box center [1493, 438] width 149 height 32
click at [1418, 413] on div "[PERSON_NAME] / MUH - Handling - Top Aviation [PERSON_NAME]/MUH" at bounding box center [1484, 419] width 168 height 12
click at [1420, 415] on link "[PERSON_NAME] / MUH - Handling - Top Aviation [PERSON_NAME]/MUH" at bounding box center [1489, 419] width 147 height 8
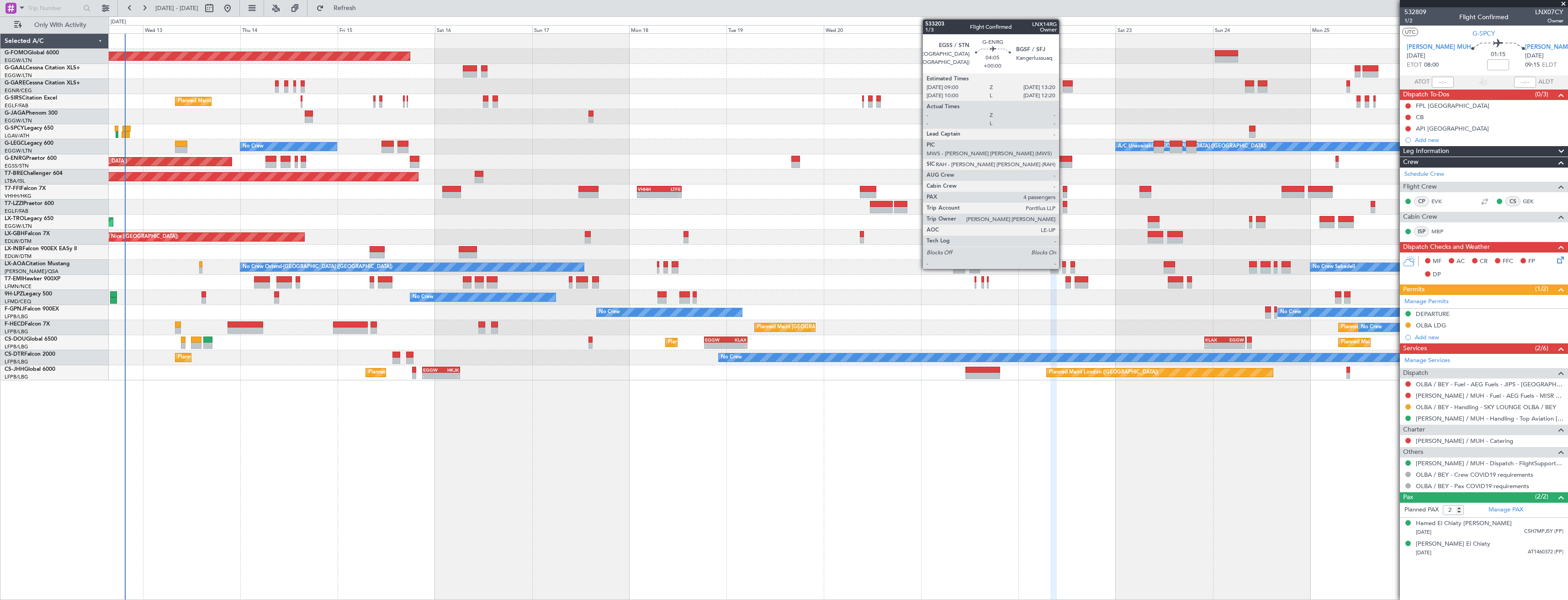
click at [1063, 162] on div at bounding box center [1063, 165] width 18 height 7
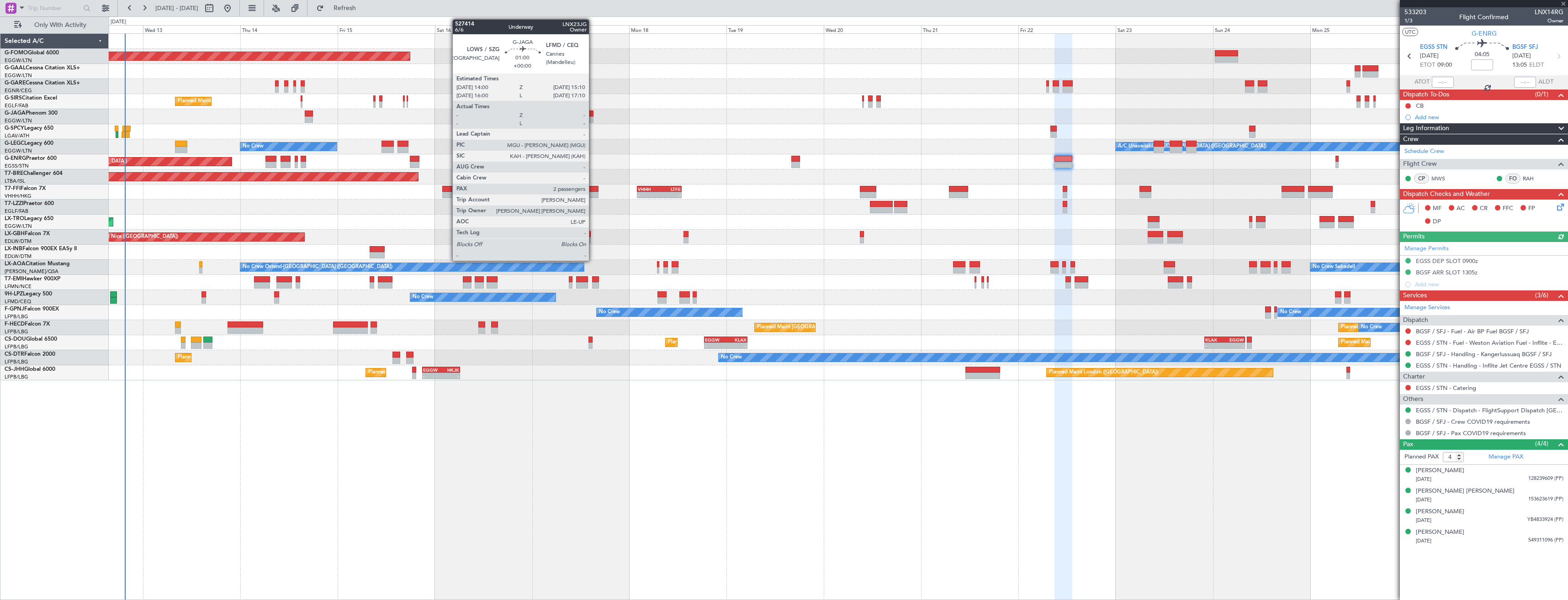
click at [593, 118] on div at bounding box center [591, 119] width 5 height 7
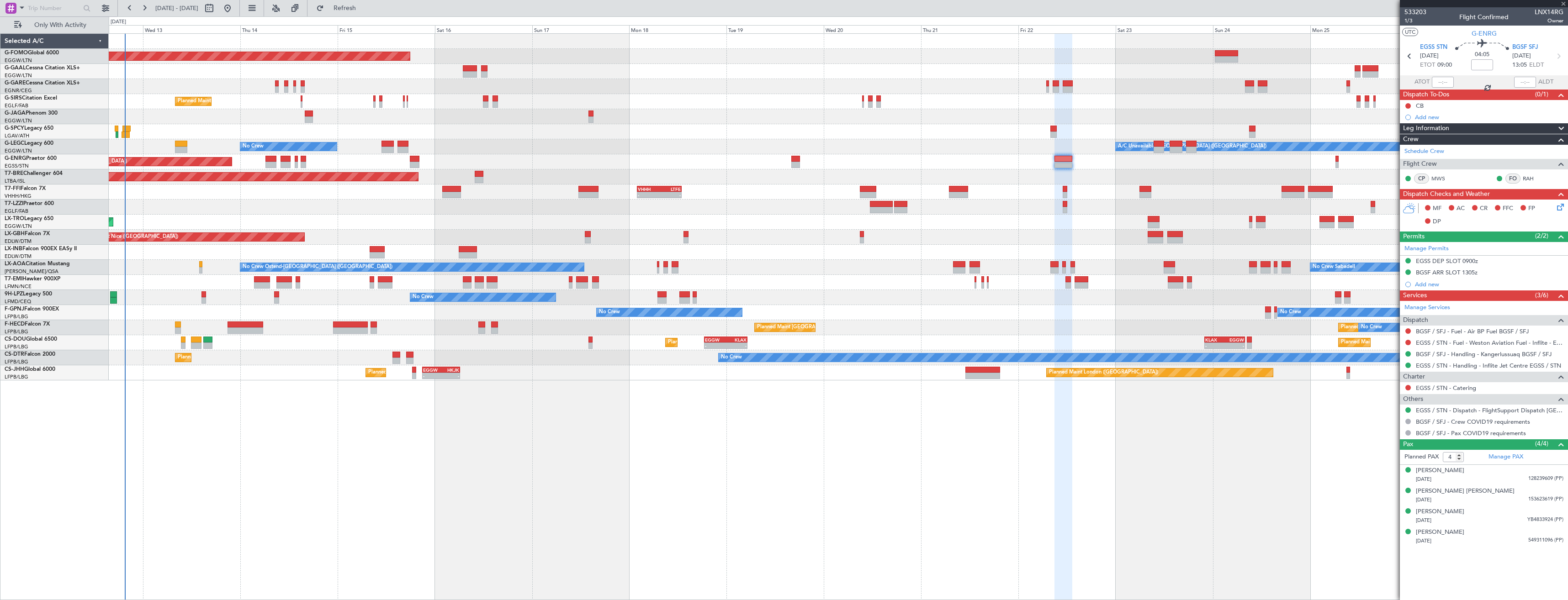
type input "2"
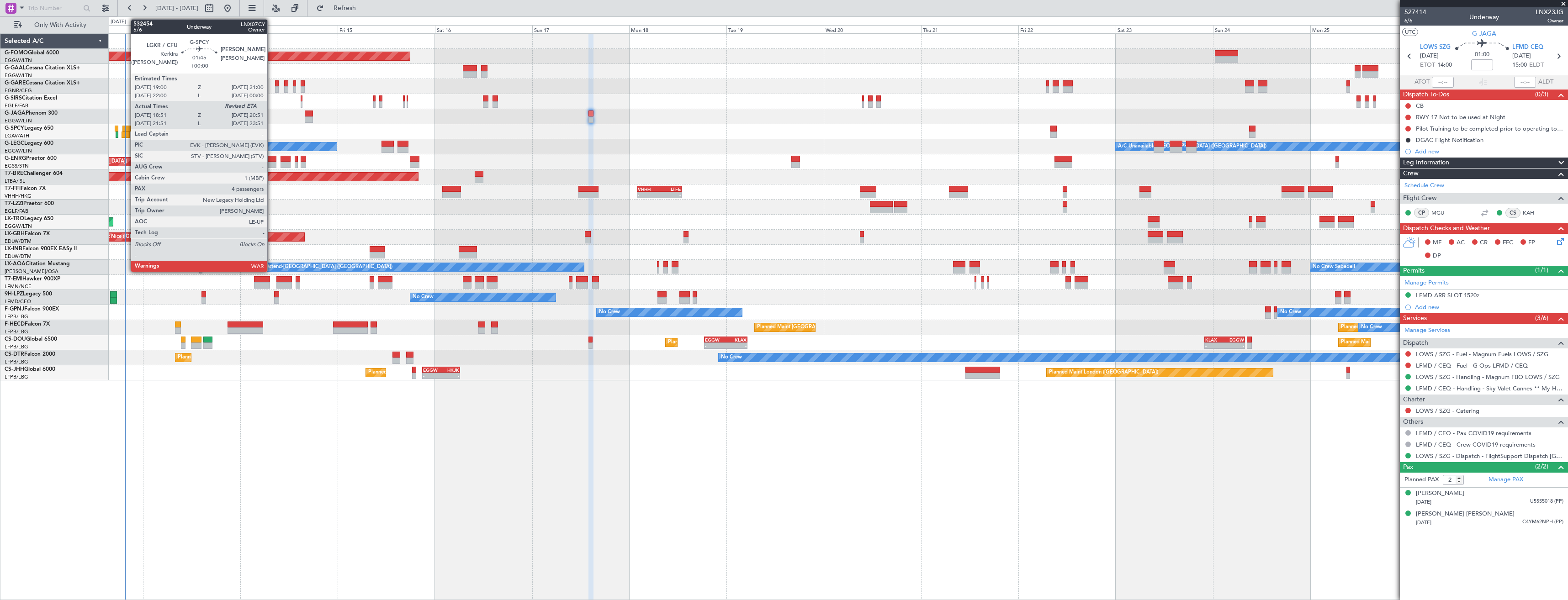
click at [126, 131] on div at bounding box center [127, 128] width 9 height 7
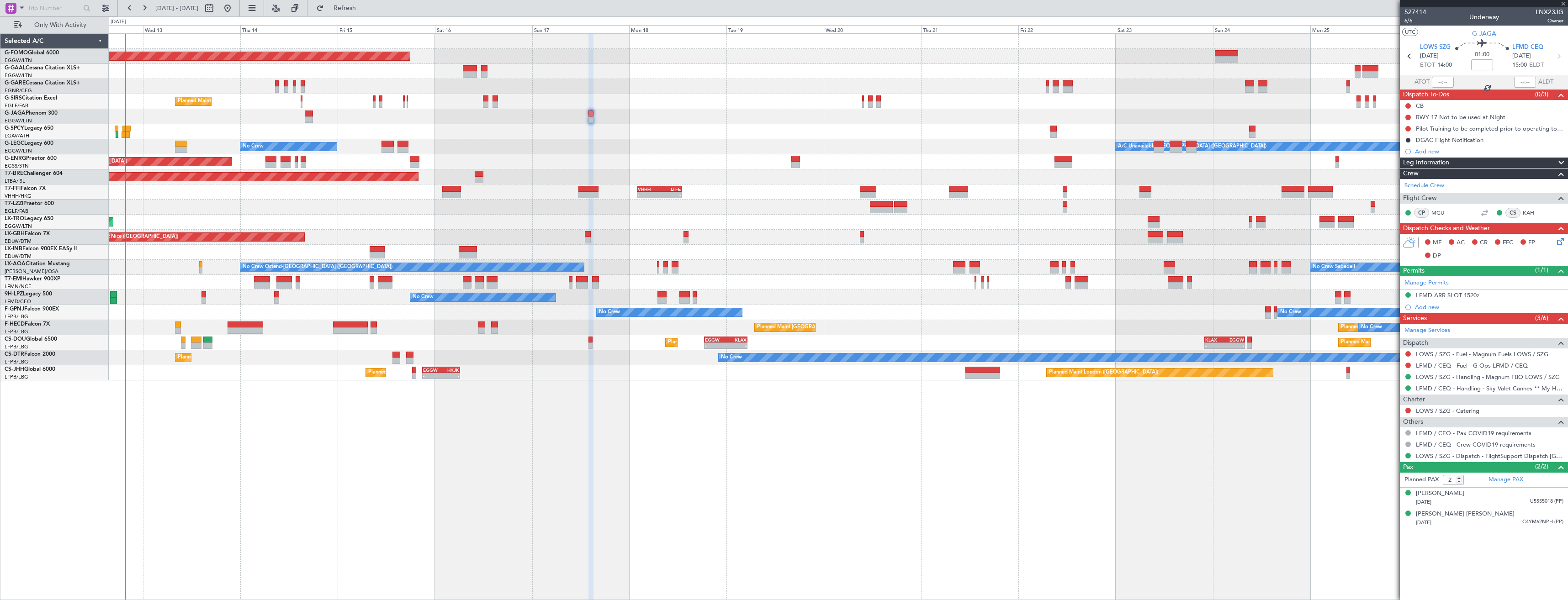
type input "18:51"
type input "4"
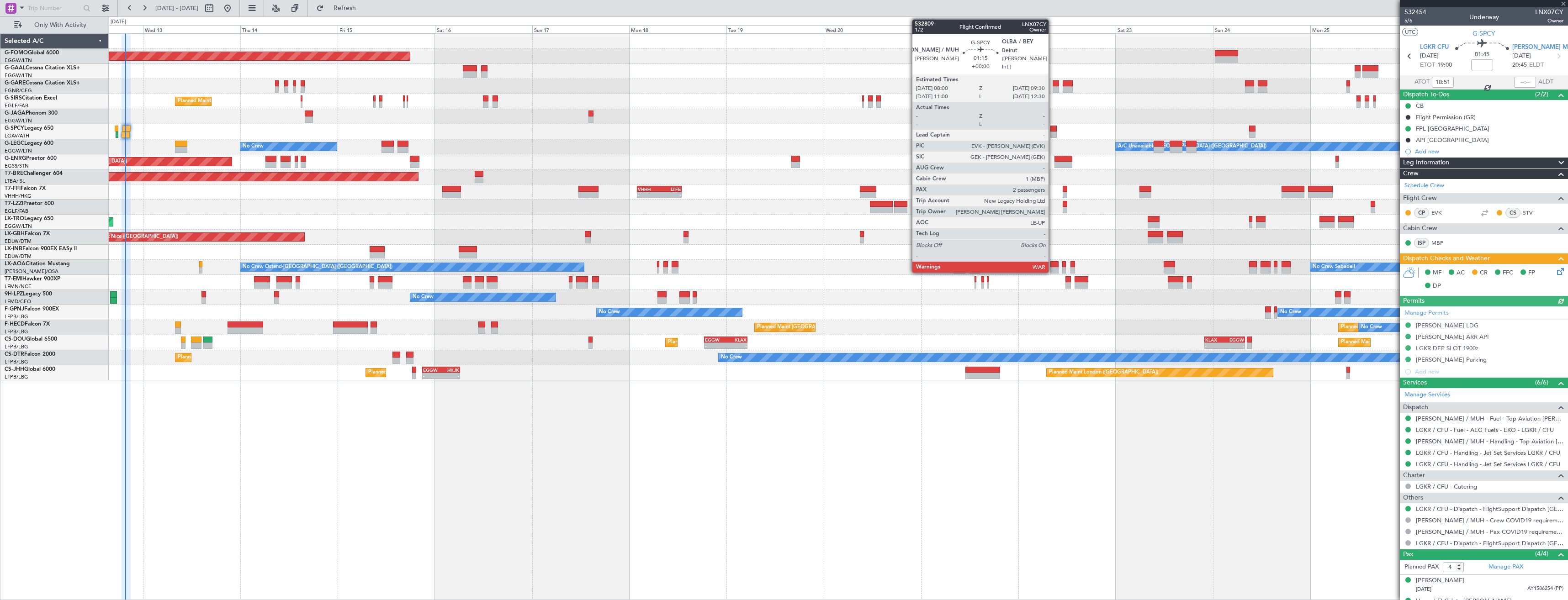
click at [1052, 130] on div at bounding box center [1054, 128] width 7 height 7
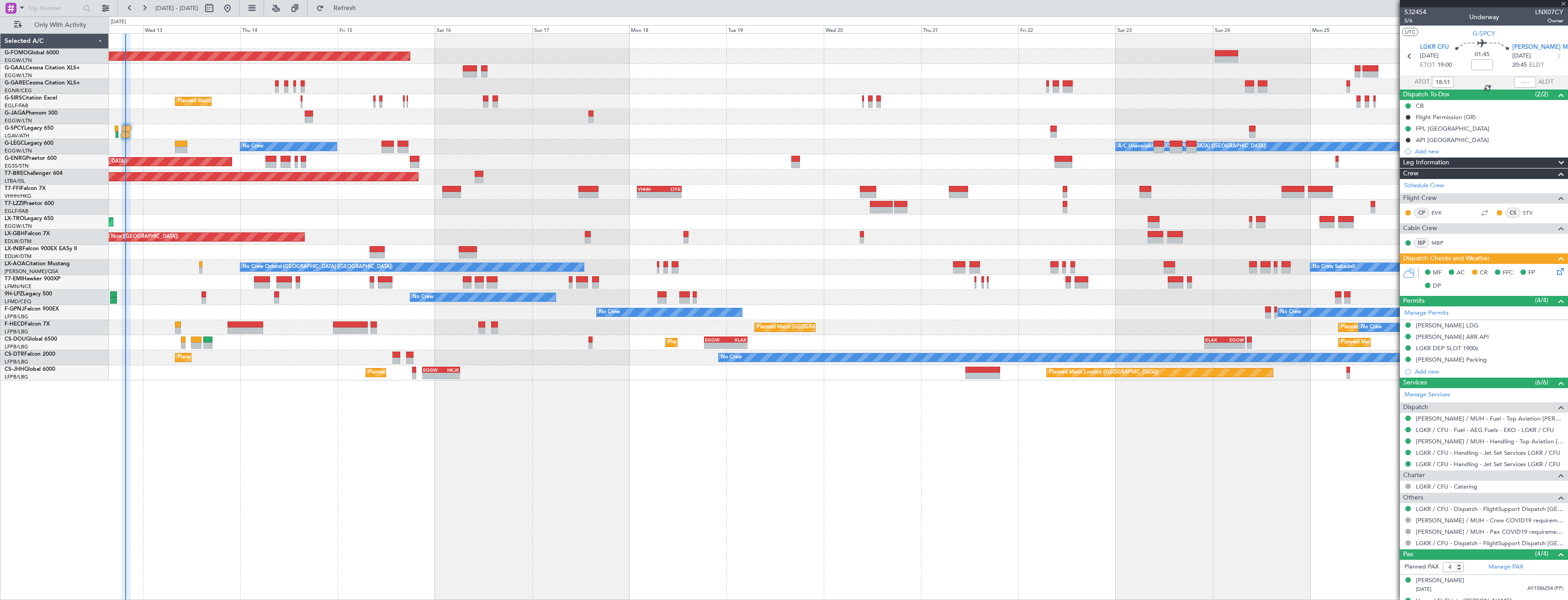
type input "2"
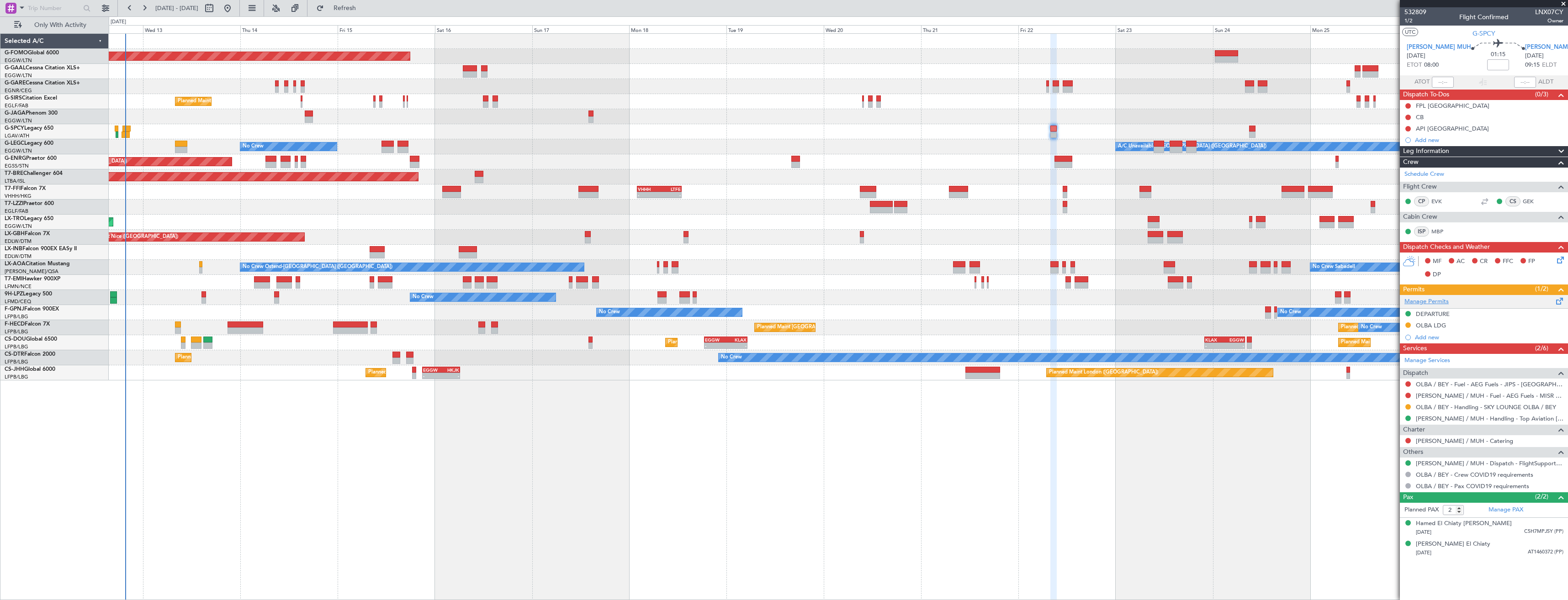
click at [1424, 301] on link "Manage Permits" at bounding box center [1426, 302] width 44 height 9
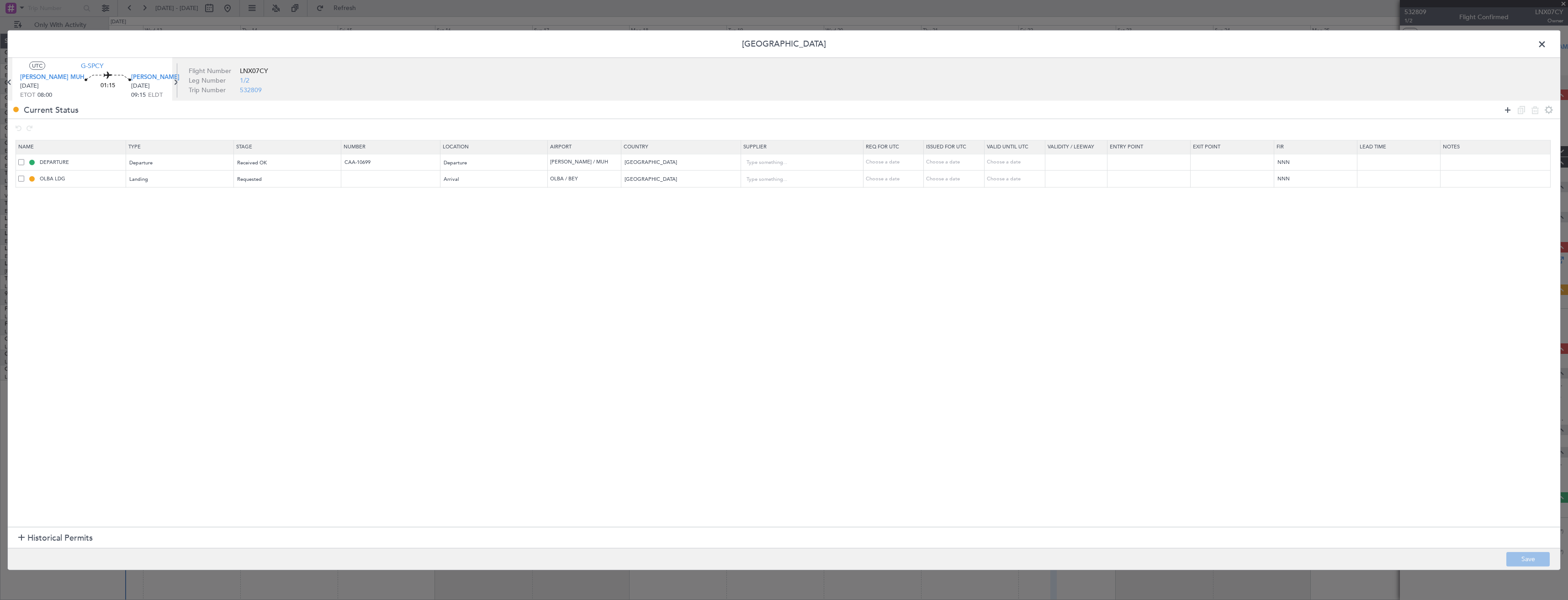
click at [1512, 110] on icon at bounding box center [1508, 110] width 11 height 11
click at [180, 197] on div "Type" at bounding box center [177, 196] width 94 height 14
click at [140, 240] on span "API" at bounding box center [184, 243] width 102 height 14
click at [286, 192] on div "Select an option" at bounding box center [284, 196] width 94 height 14
click at [494, 211] on div at bounding box center [784, 300] width 1568 height 600
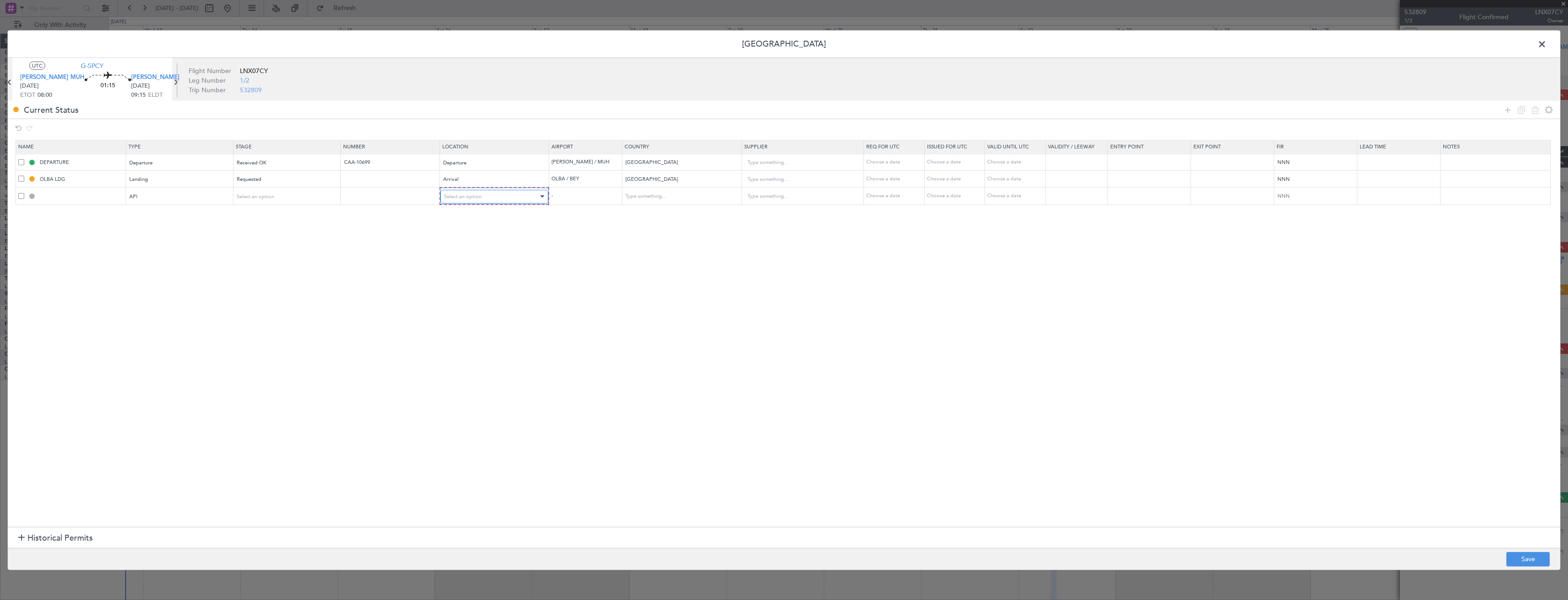
click at [487, 203] on div "Select an option" at bounding box center [491, 196] width 94 height 14
click at [466, 217] on span "Departure" at bounding box center [505, 215] width 102 height 14
click at [1512, 562] on button "Save" at bounding box center [1528, 559] width 43 height 15
type input "[PERSON_NAME] DEP API"
type input "[GEOGRAPHIC_DATA]"
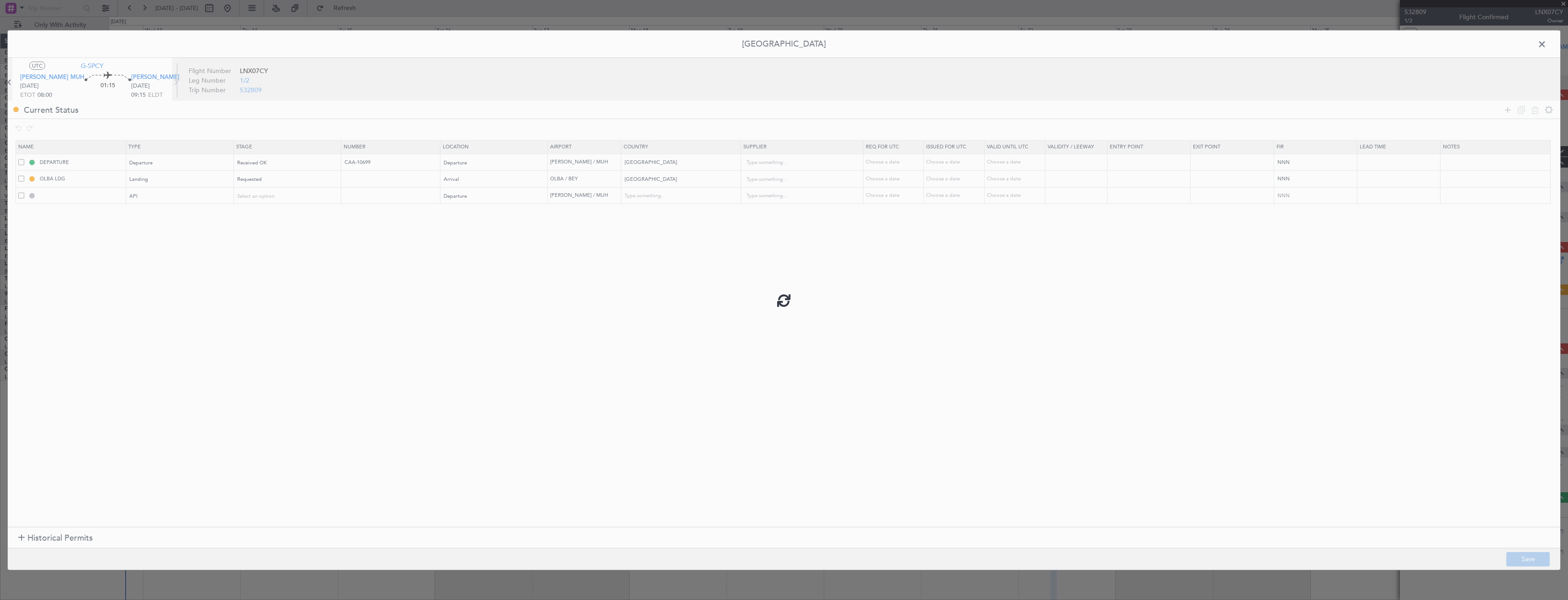
type input "NNN"
click at [1547, 45] on span at bounding box center [1547, 47] width 0 height 18
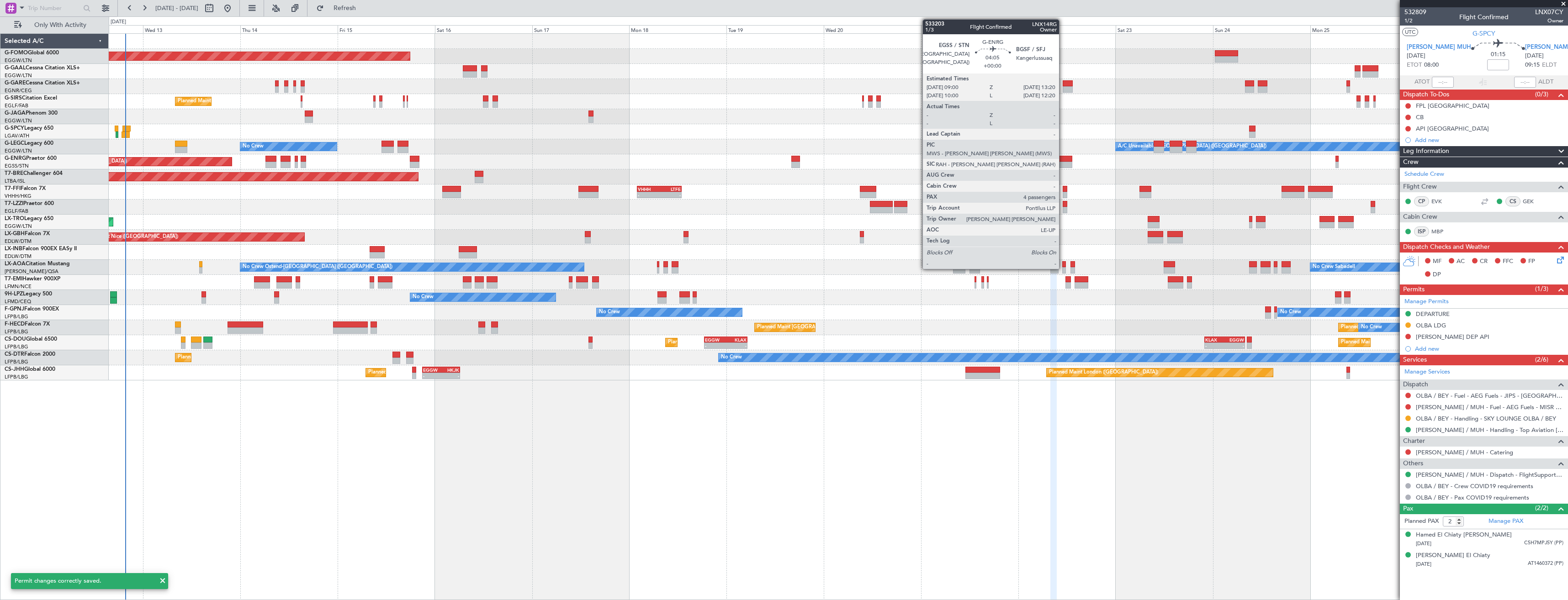
click at [1063, 166] on div at bounding box center [1063, 165] width 18 height 7
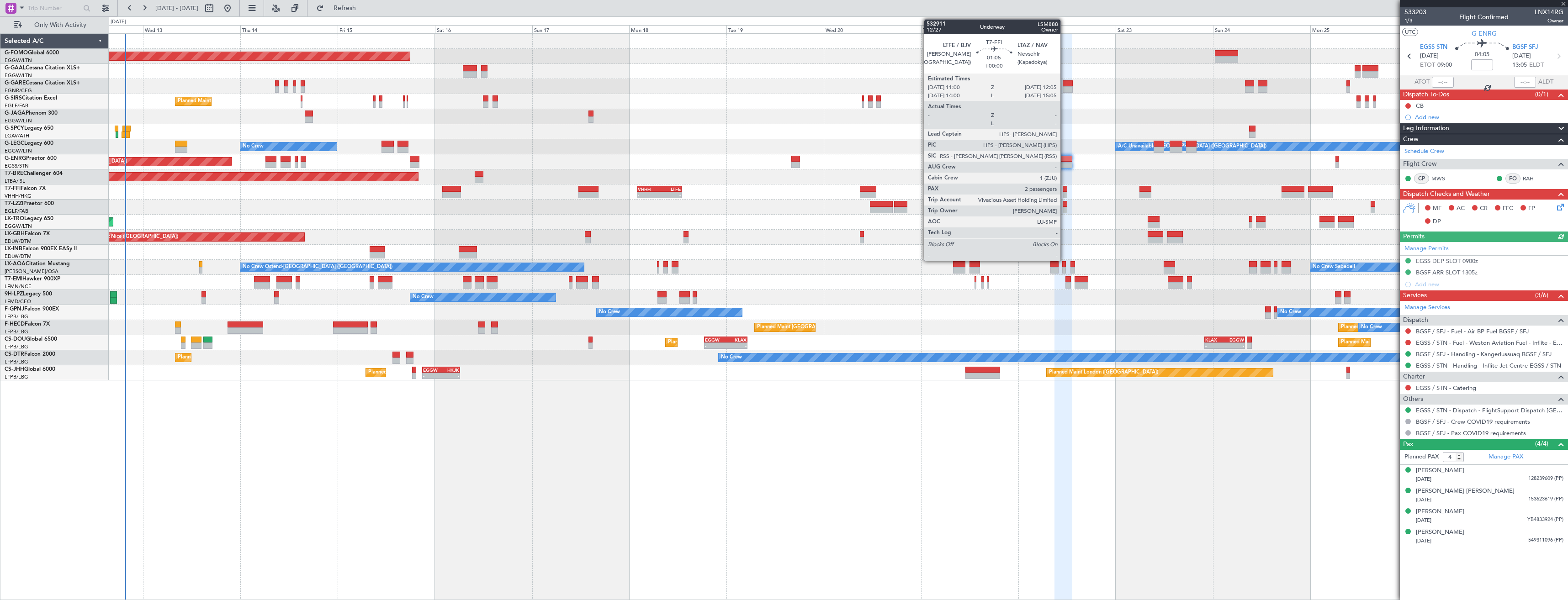
click at [1065, 193] on div at bounding box center [1065, 195] width 5 height 7
type input "2"
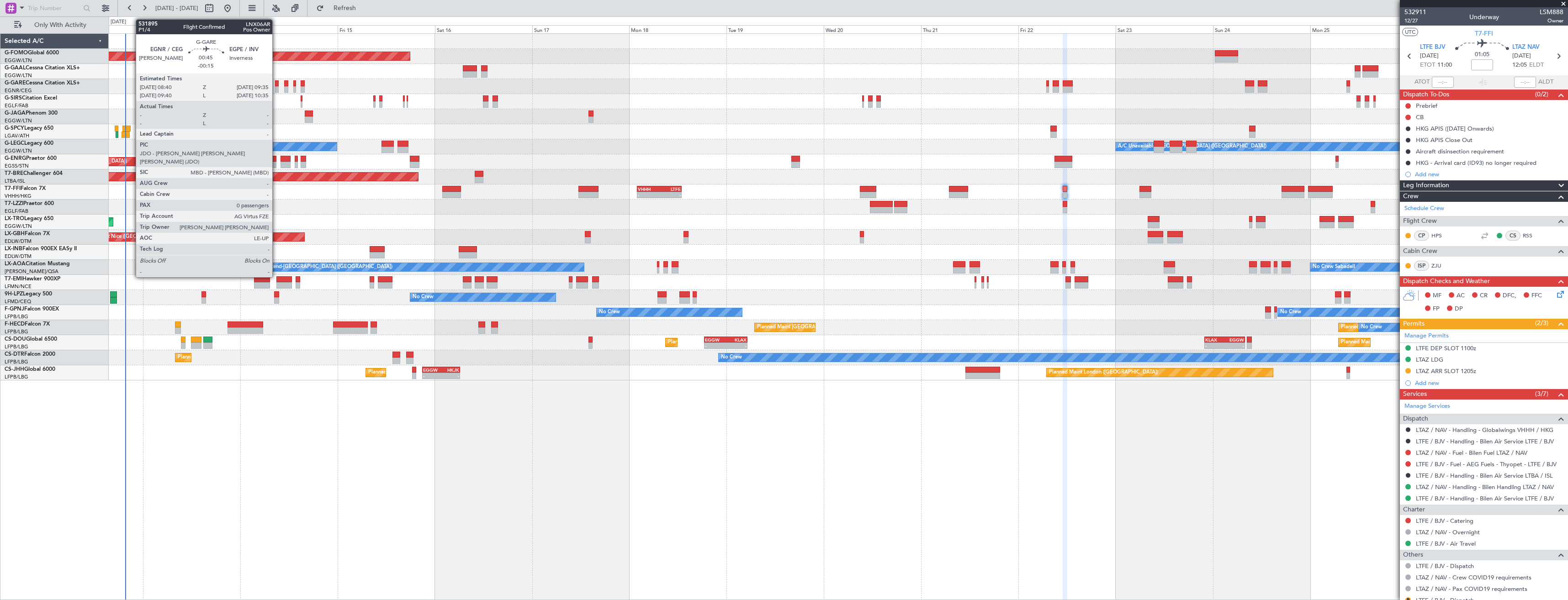
click at [276, 85] on div at bounding box center [277, 83] width 4 height 7
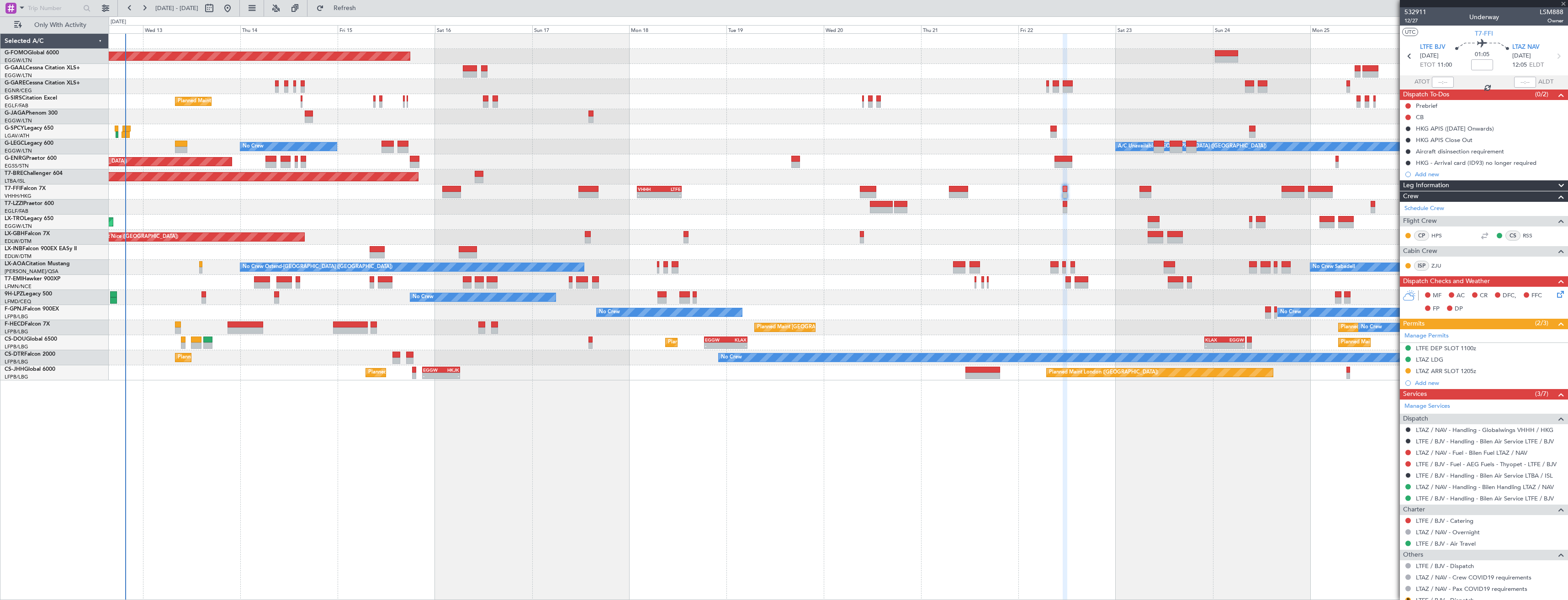
type input "-00:15"
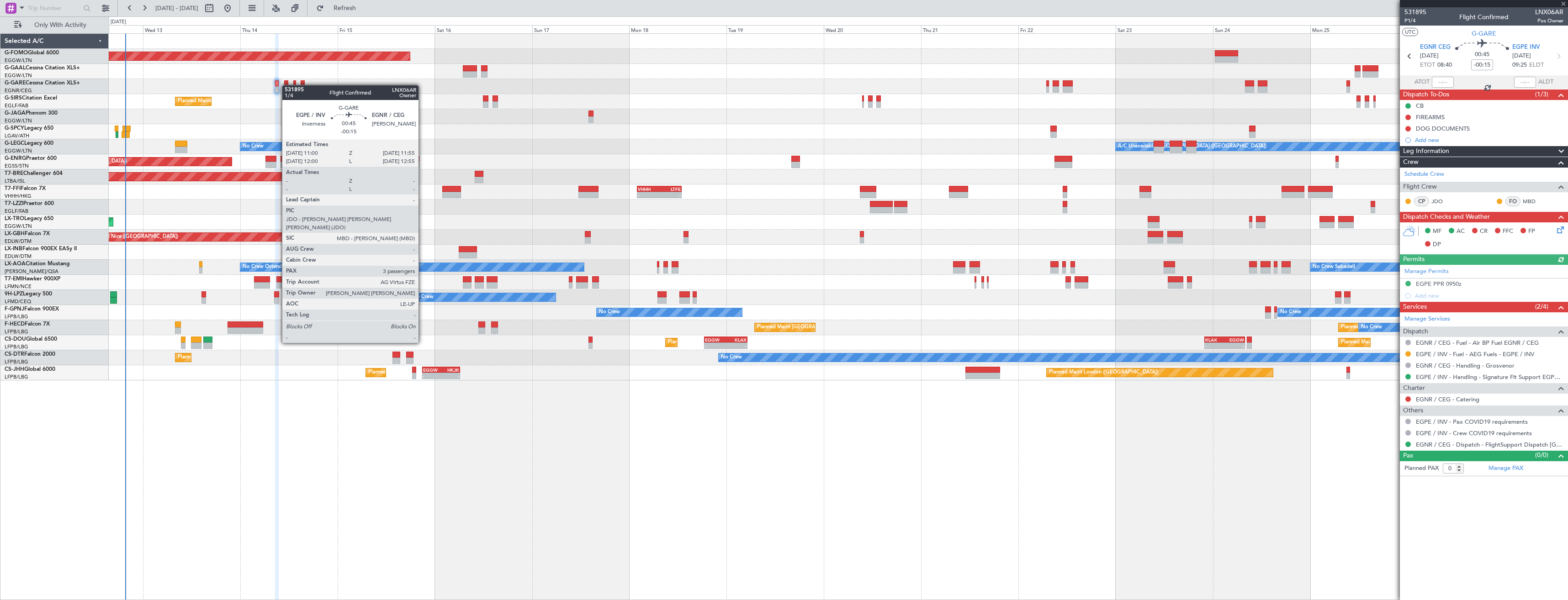
click at [287, 85] on div at bounding box center [286, 83] width 4 height 7
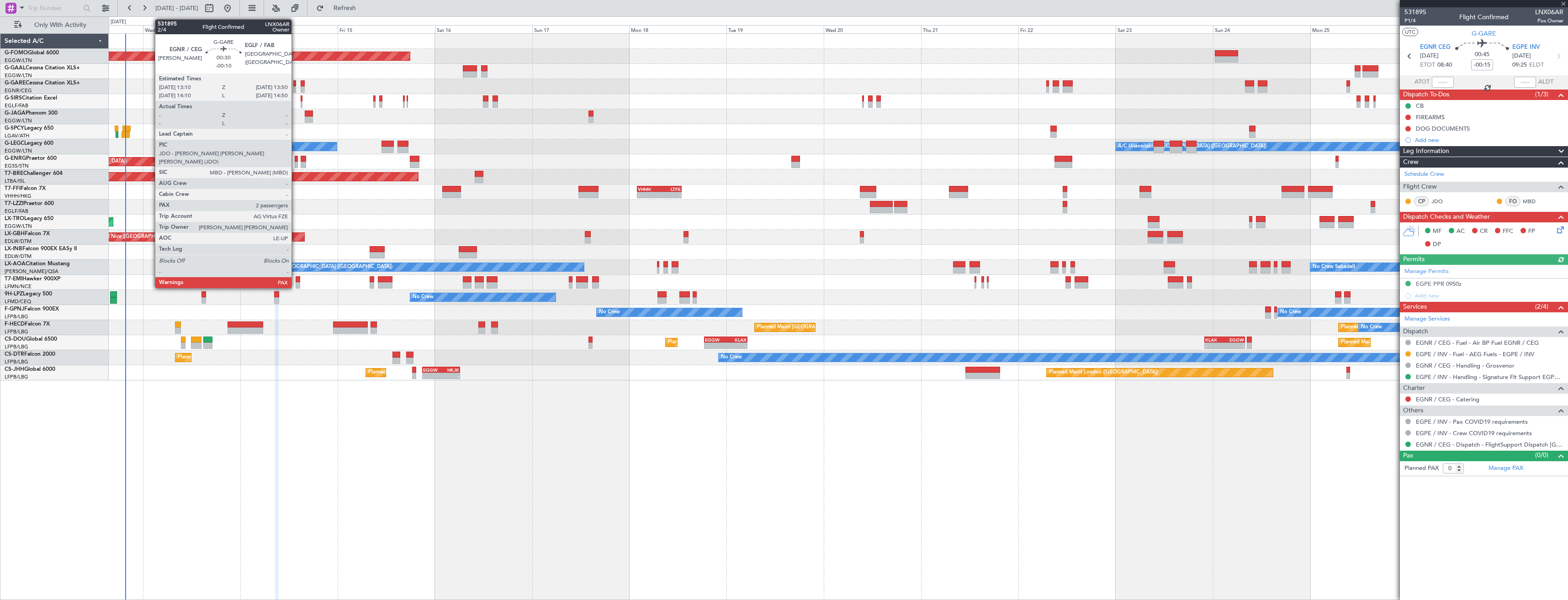
type input "3"
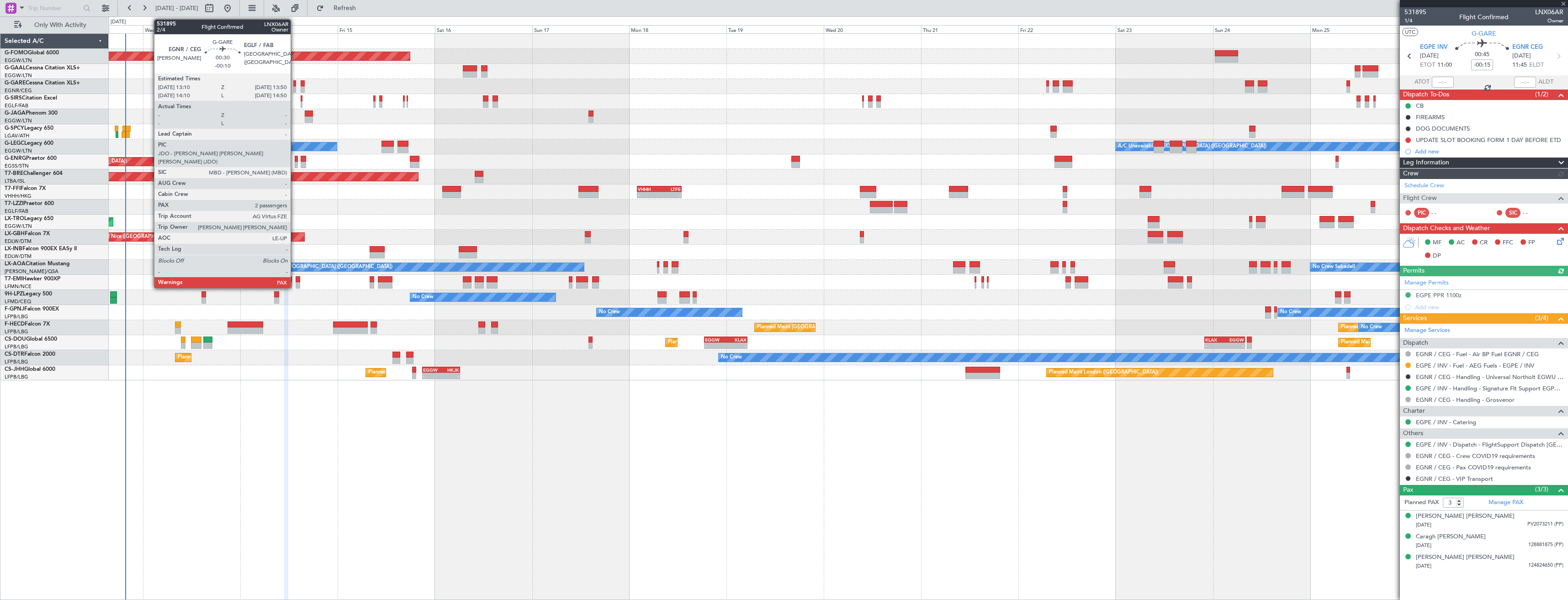
click at [295, 87] on div at bounding box center [295, 89] width 3 height 7
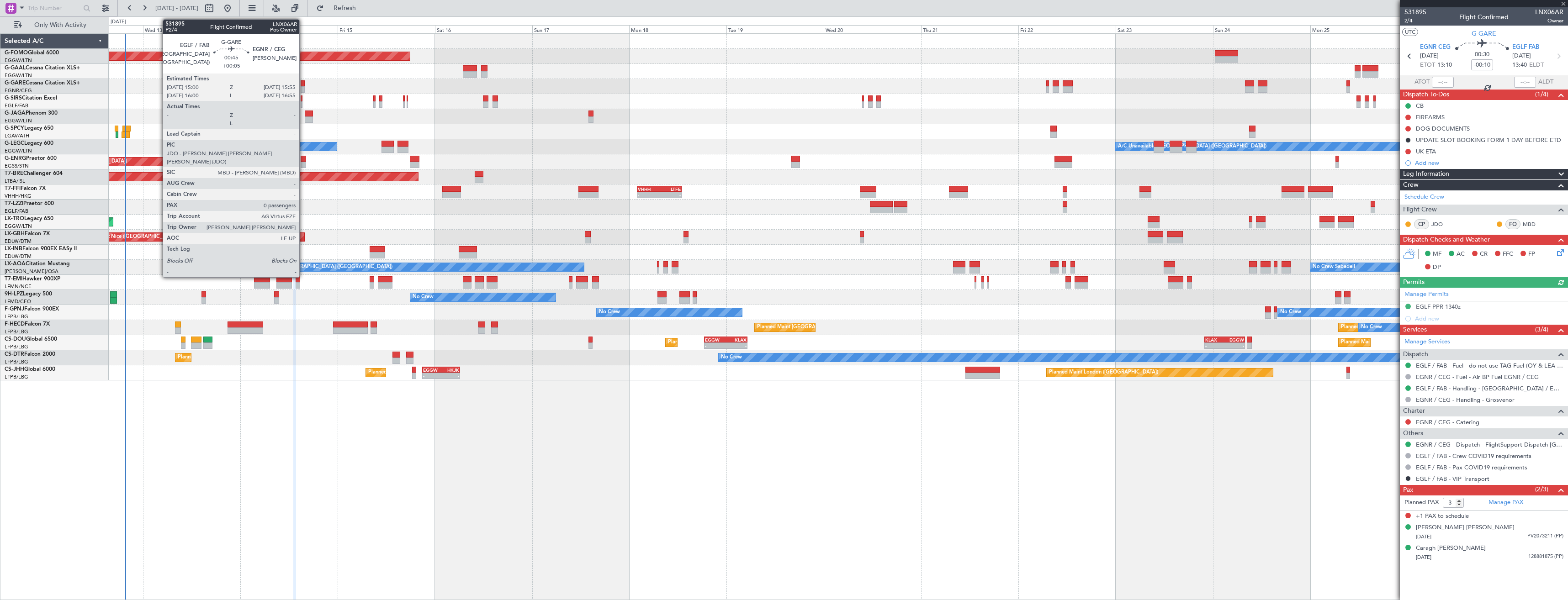
click at [303, 86] on div at bounding box center [303, 89] width 4 height 7
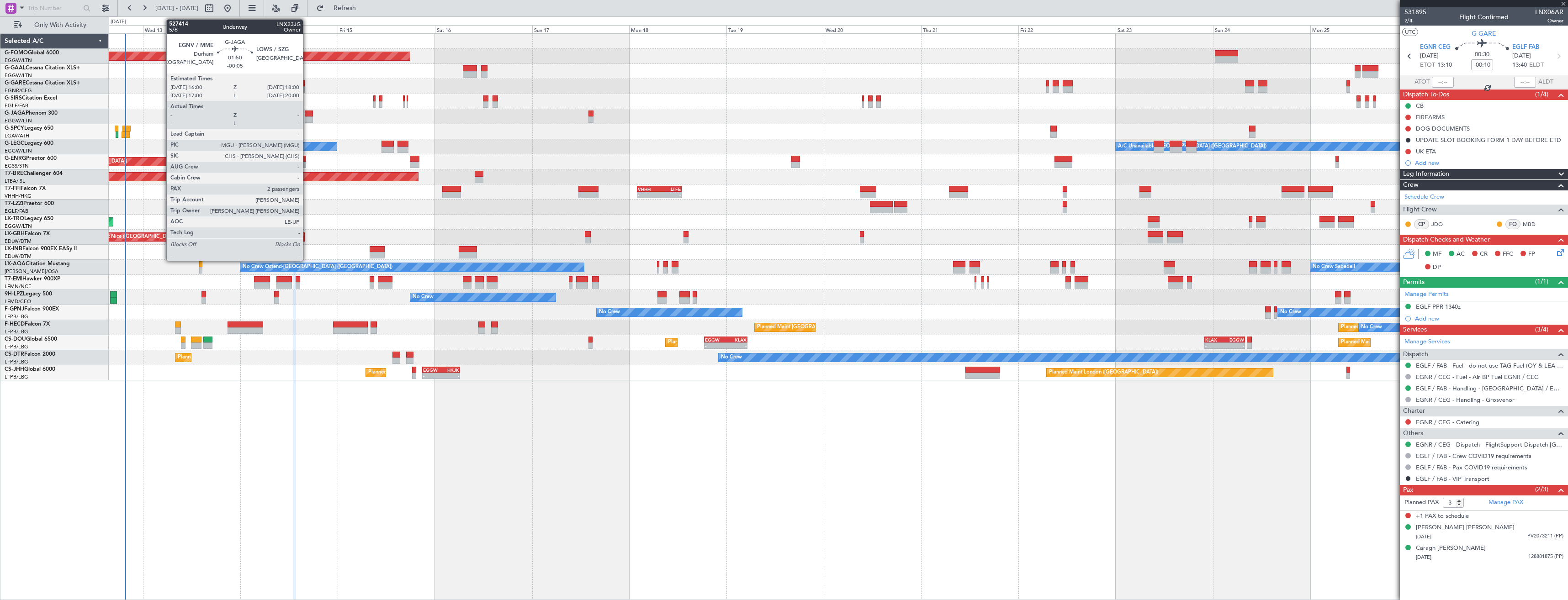
type input "+00:05"
type input "0"
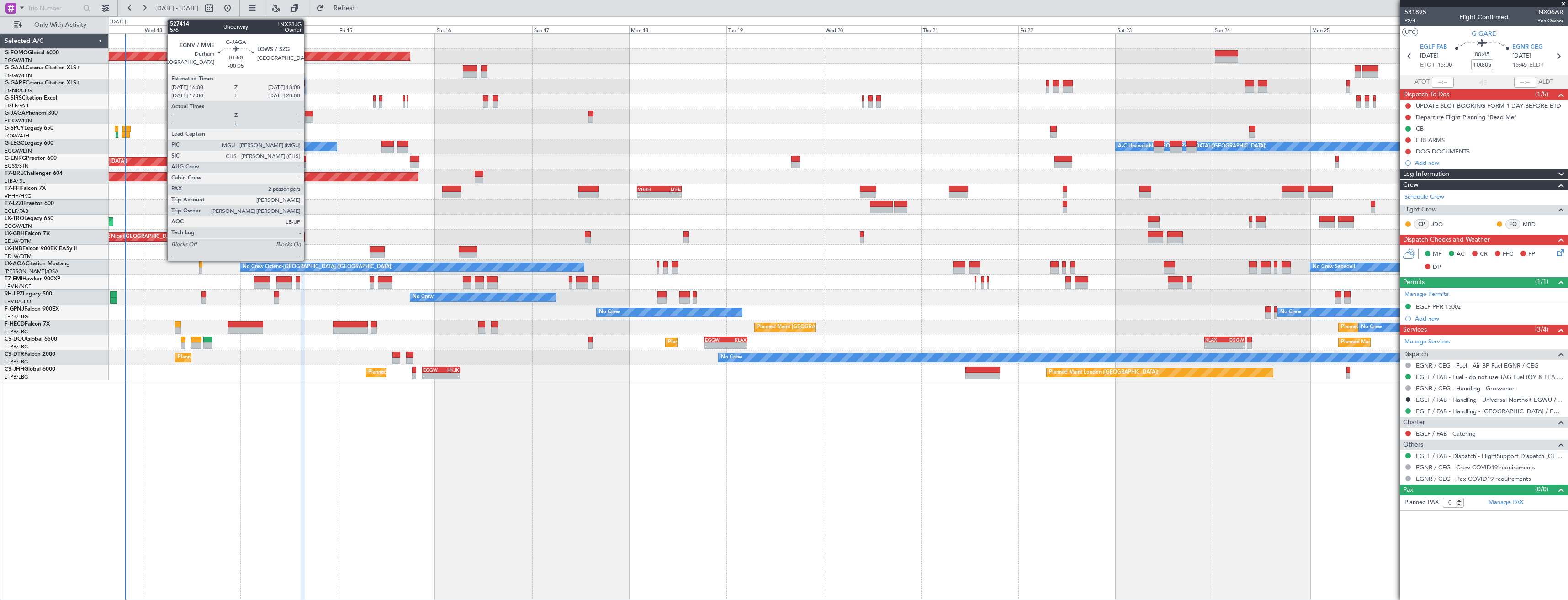
click at [308, 116] on div at bounding box center [309, 114] width 9 height 7
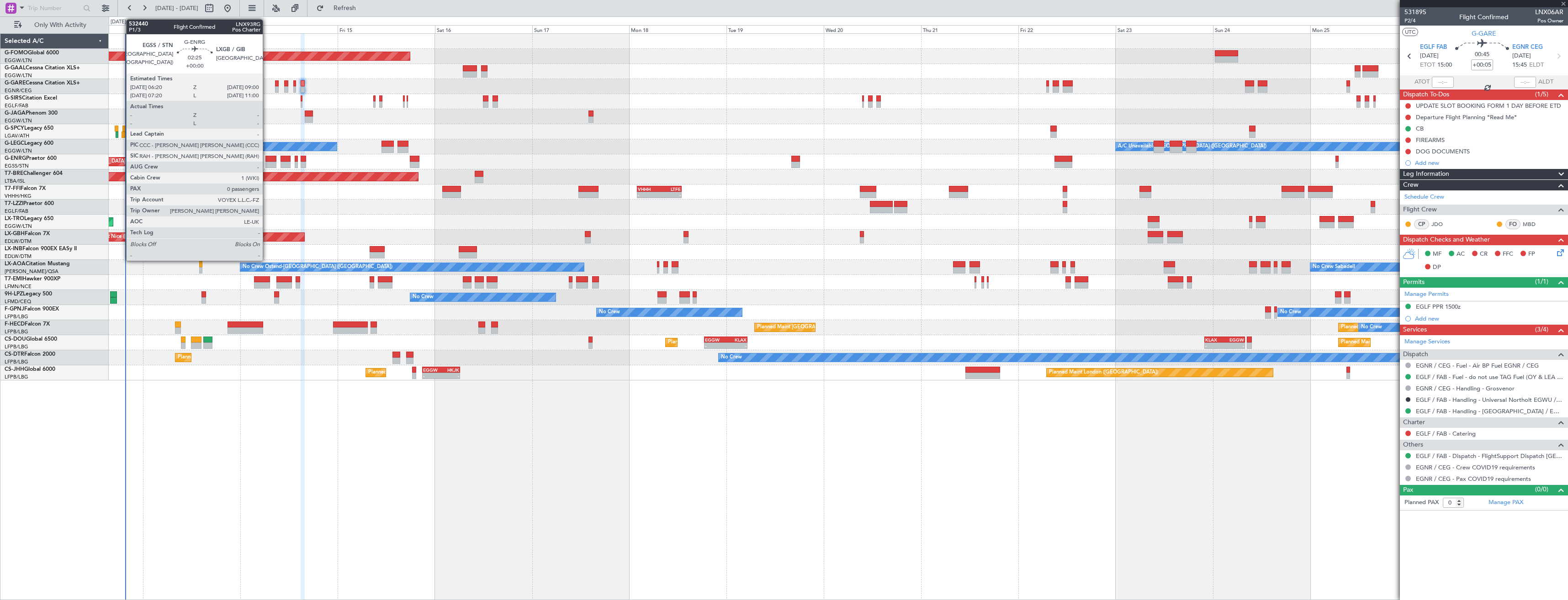
type input "-00:05"
type input "2"
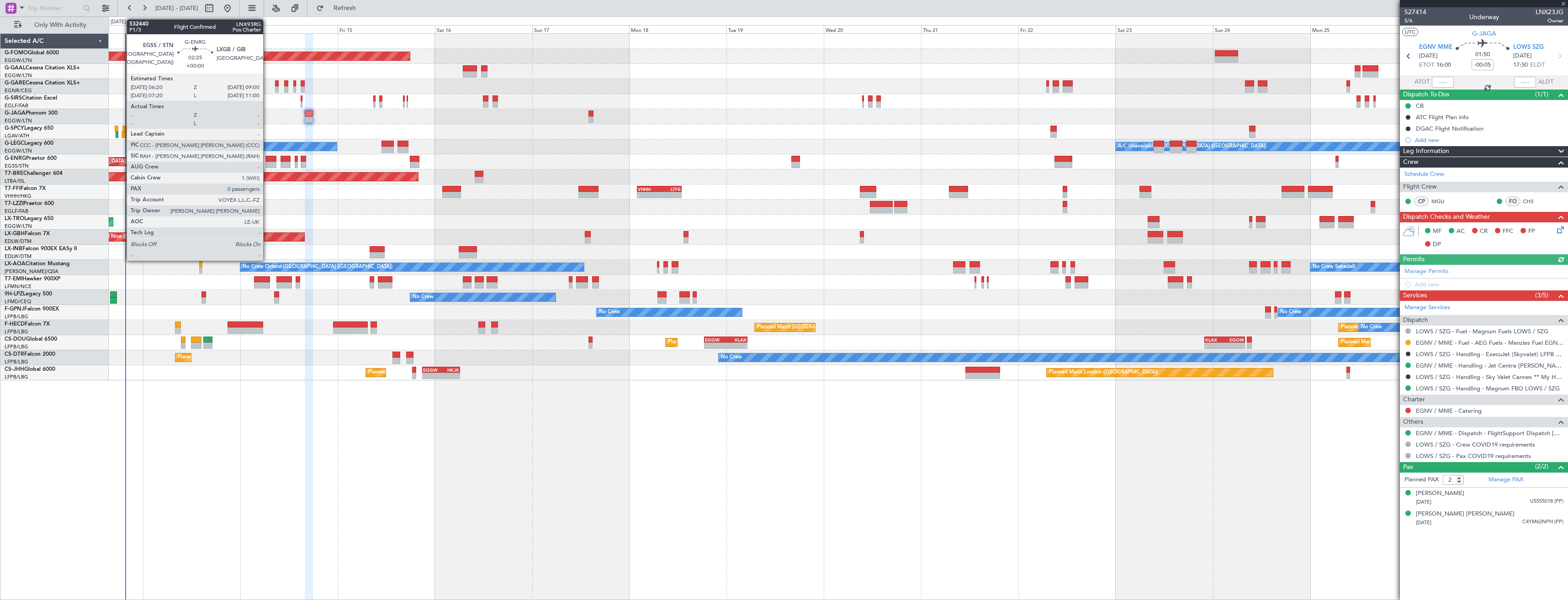
click at [267, 164] on div at bounding box center [271, 165] width 11 height 7
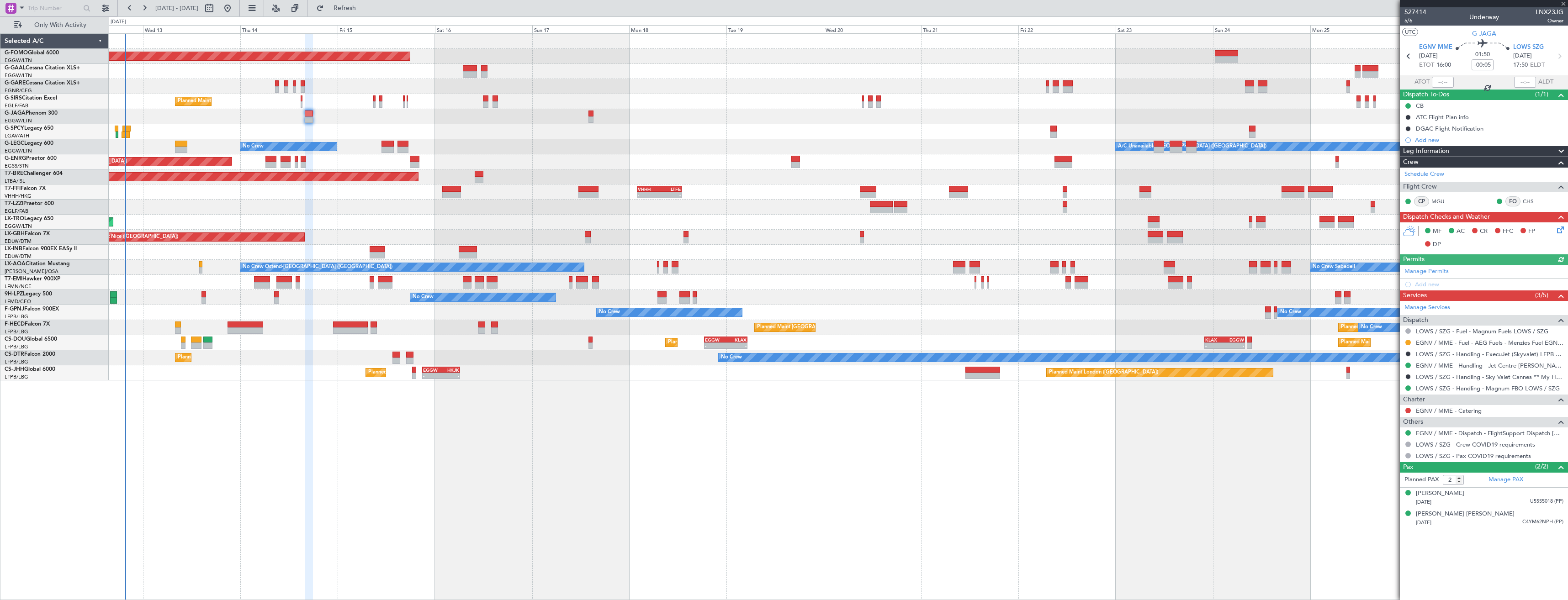
type input "0"
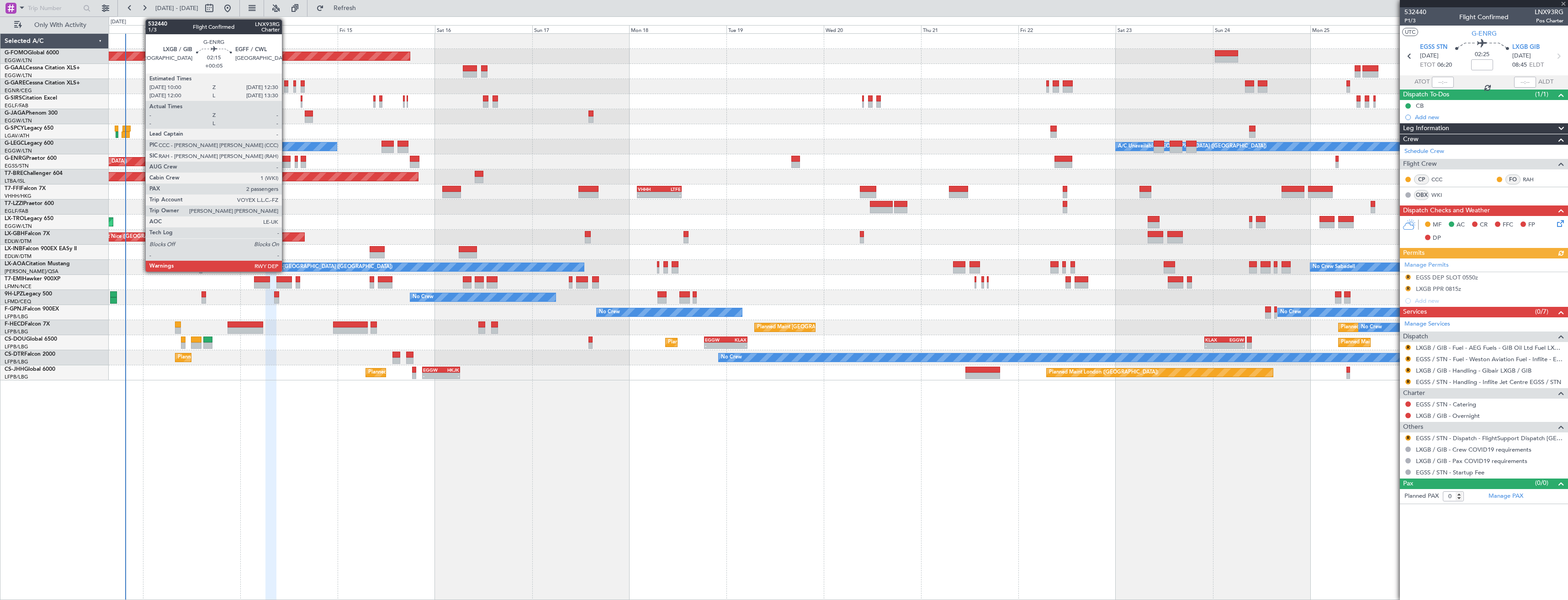
click at [286, 162] on div at bounding box center [285, 165] width 10 height 7
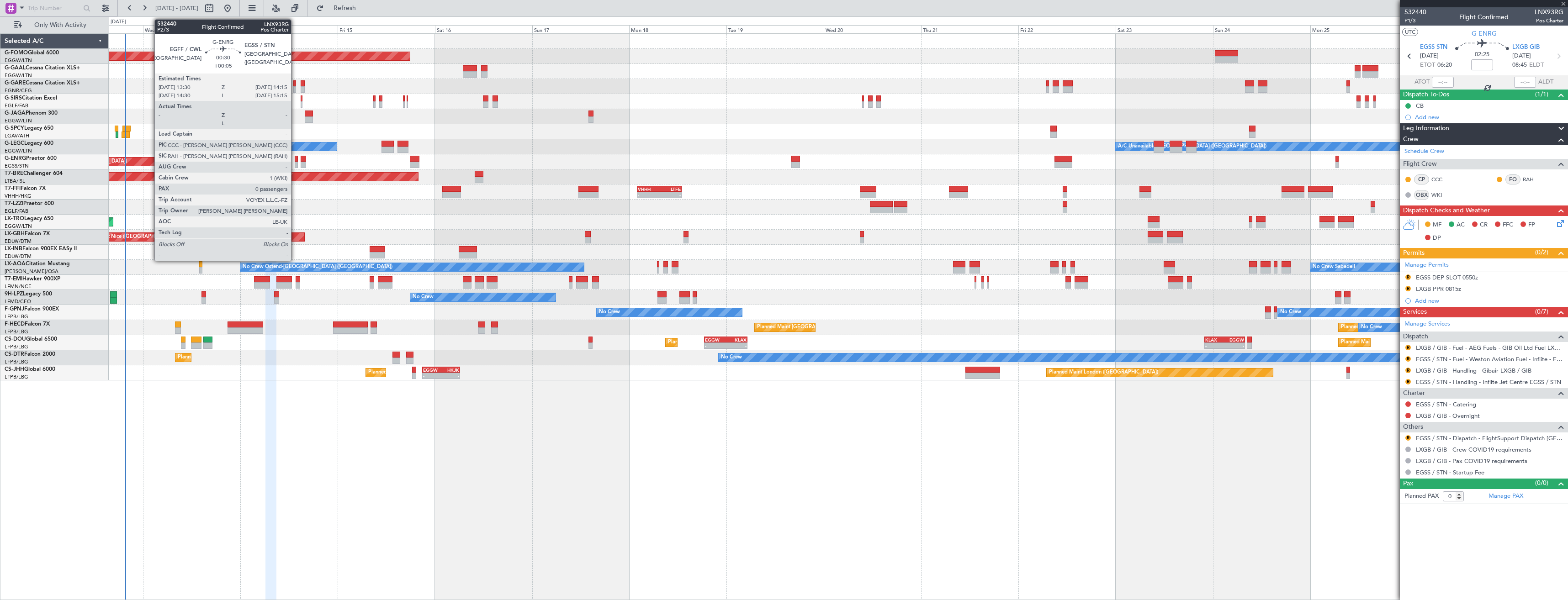
type input "+00:05"
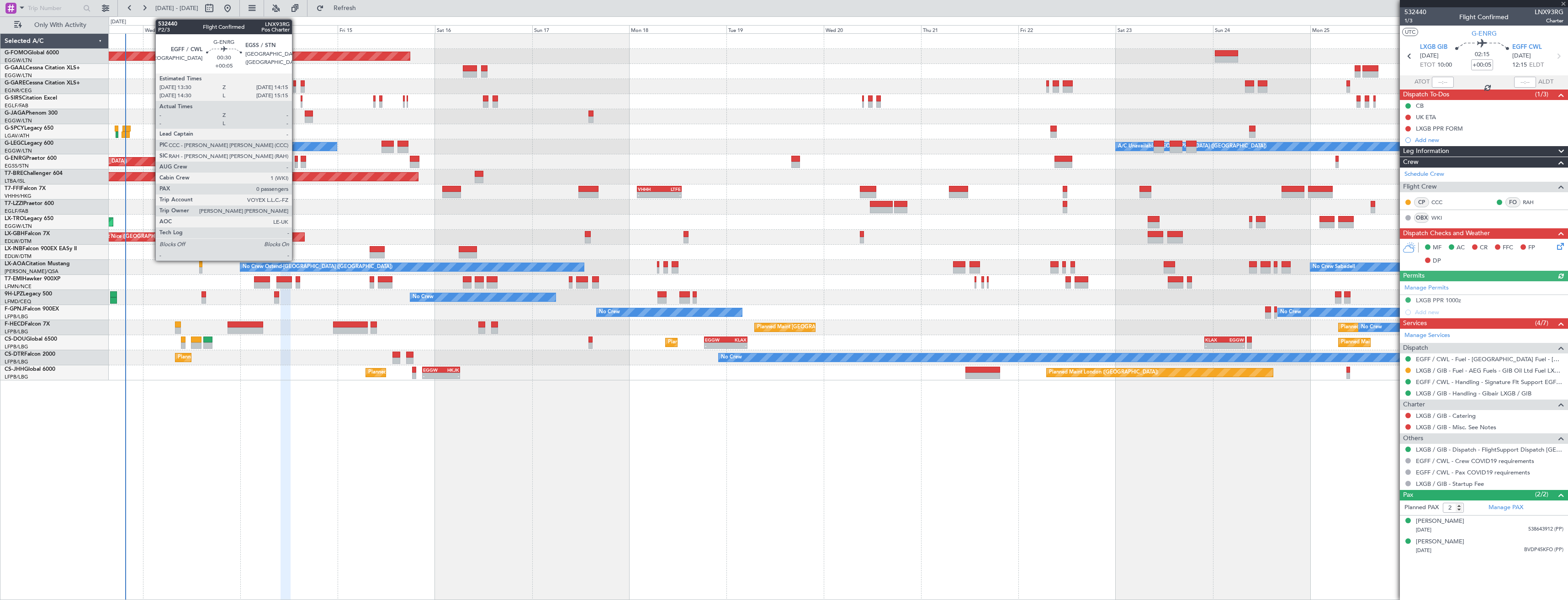
click at [296, 161] on div at bounding box center [296, 159] width 3 height 7
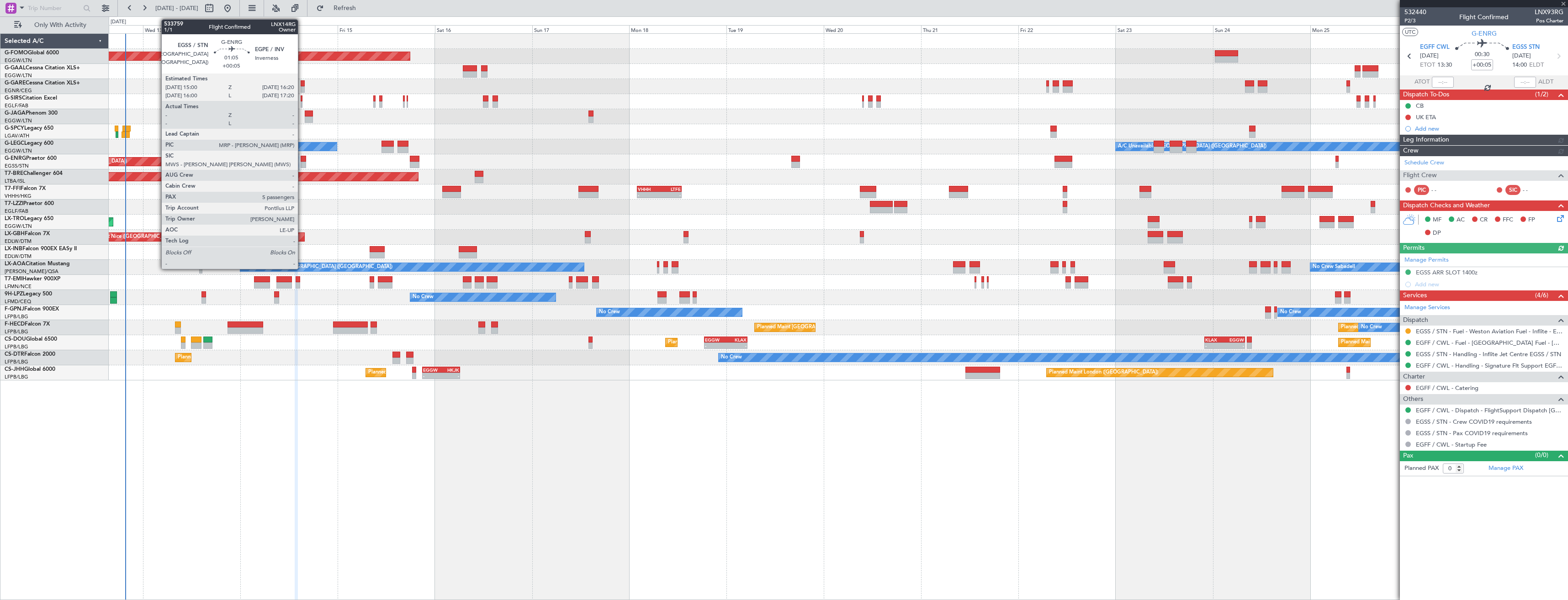
click at [302, 161] on div at bounding box center [303, 159] width 5 height 7
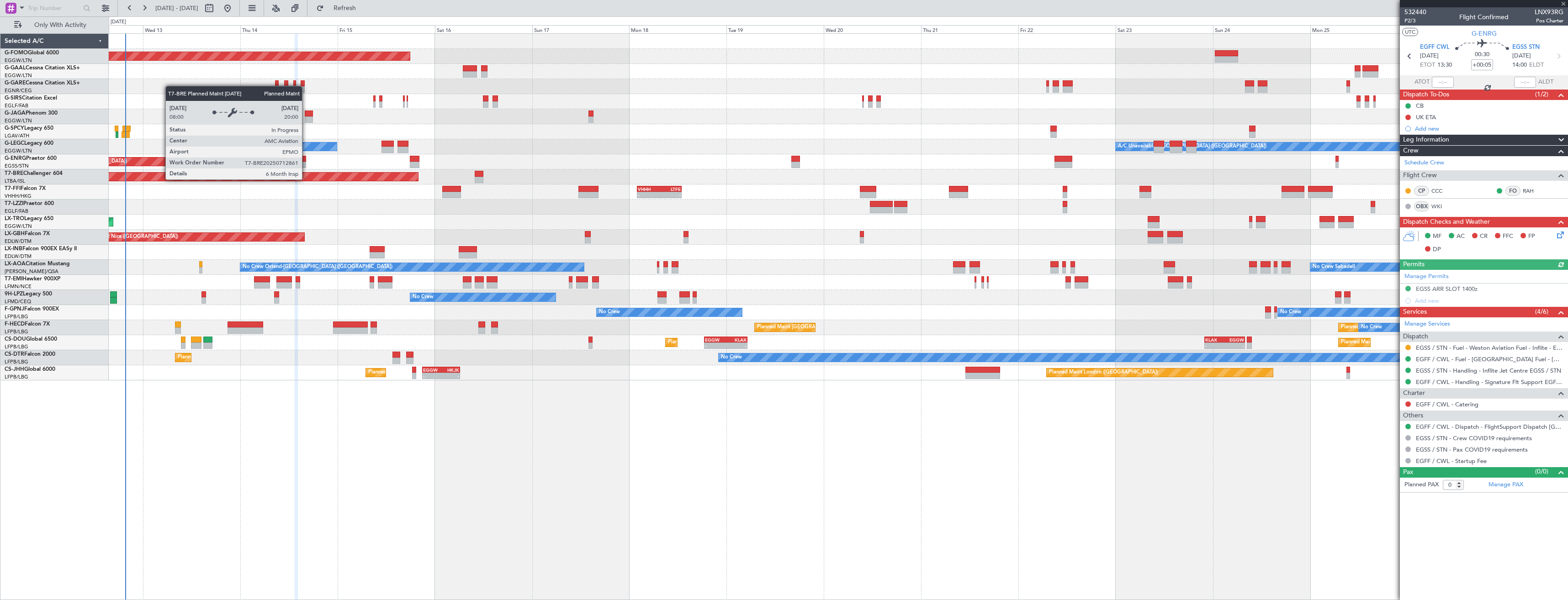
type input "5"
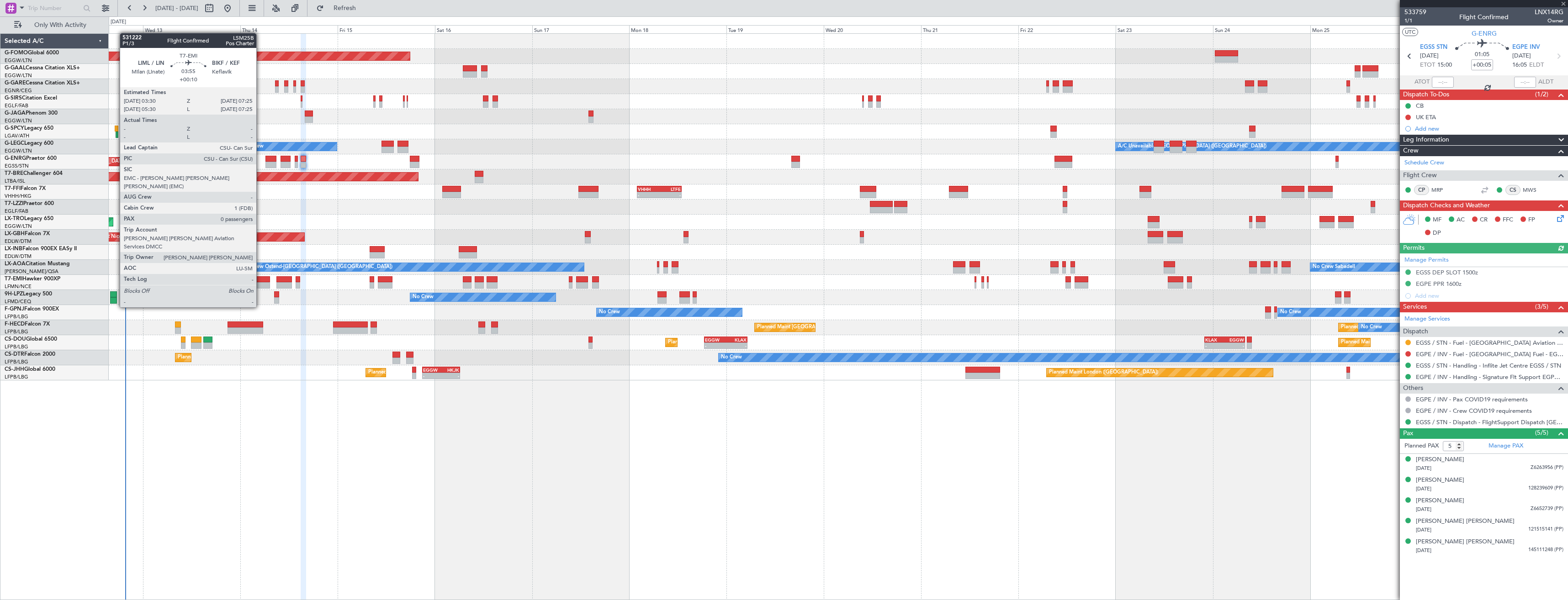
click at [261, 282] on div at bounding box center [262, 279] width 16 height 7
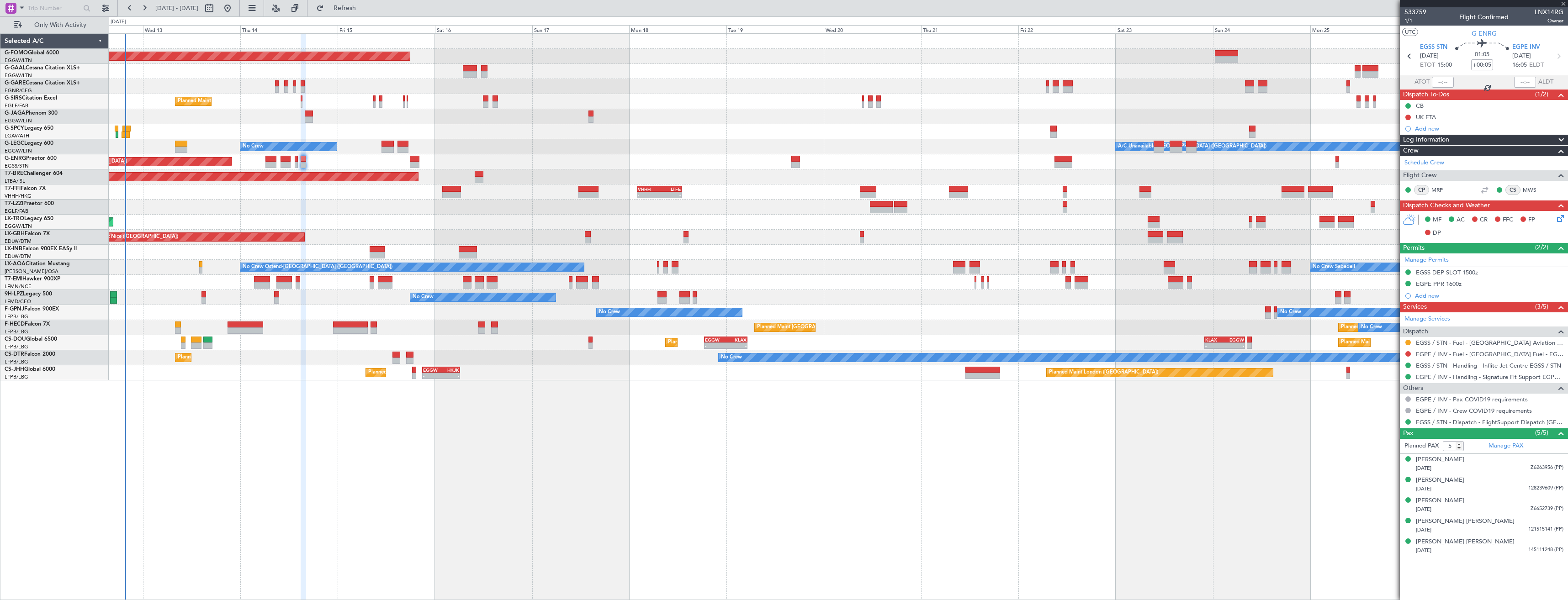
type input "+00:10"
type input "0"
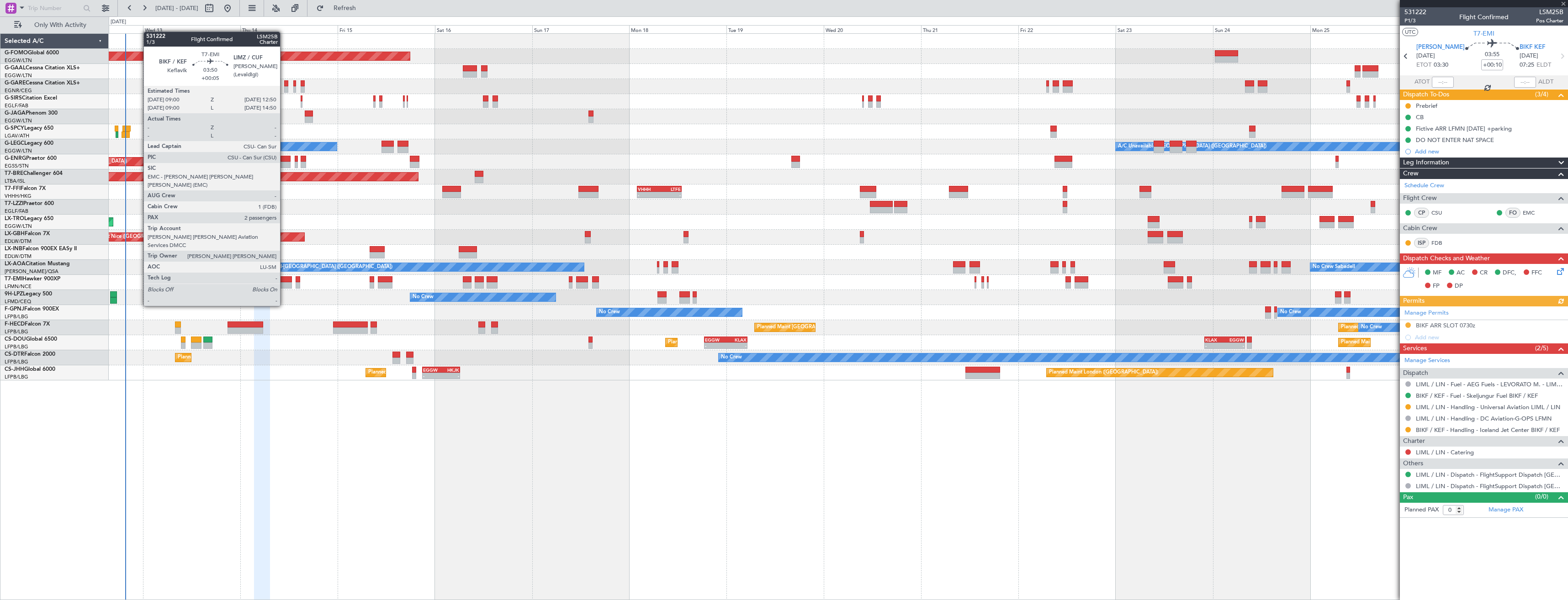
click at [284, 281] on div at bounding box center [284, 279] width 16 height 7
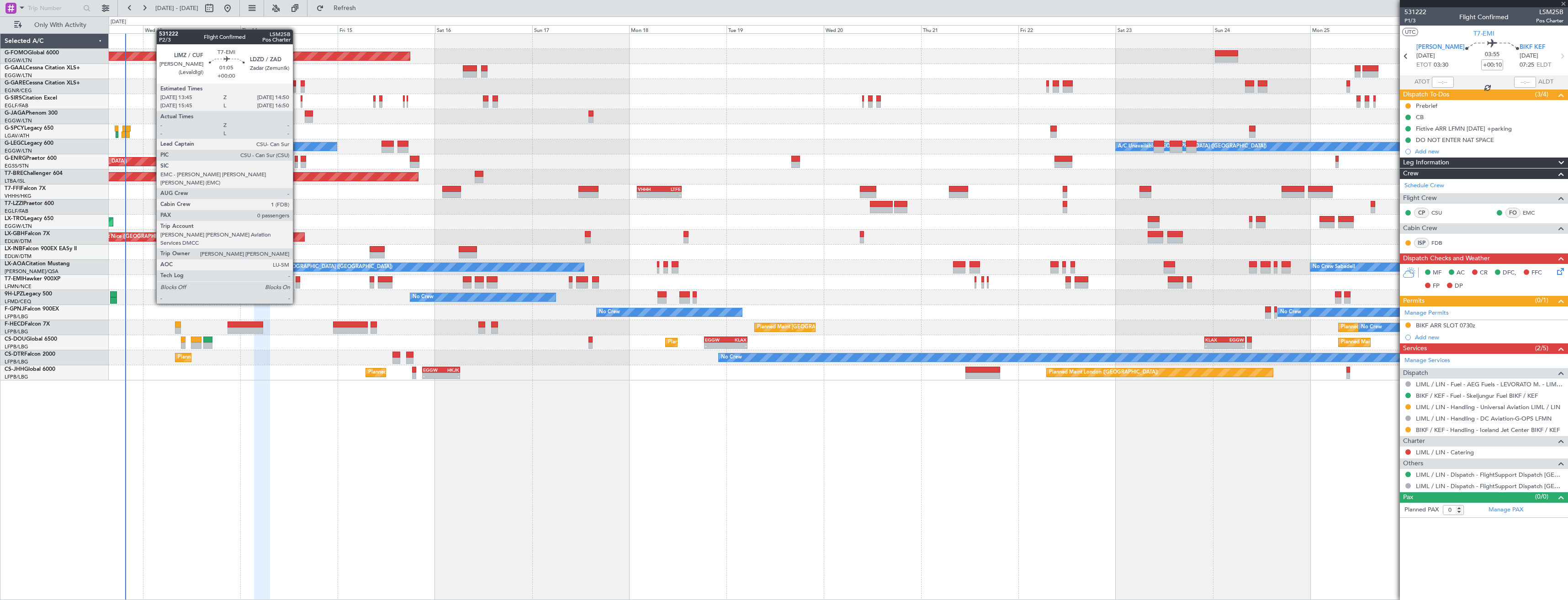
type input "+00:05"
type input "2"
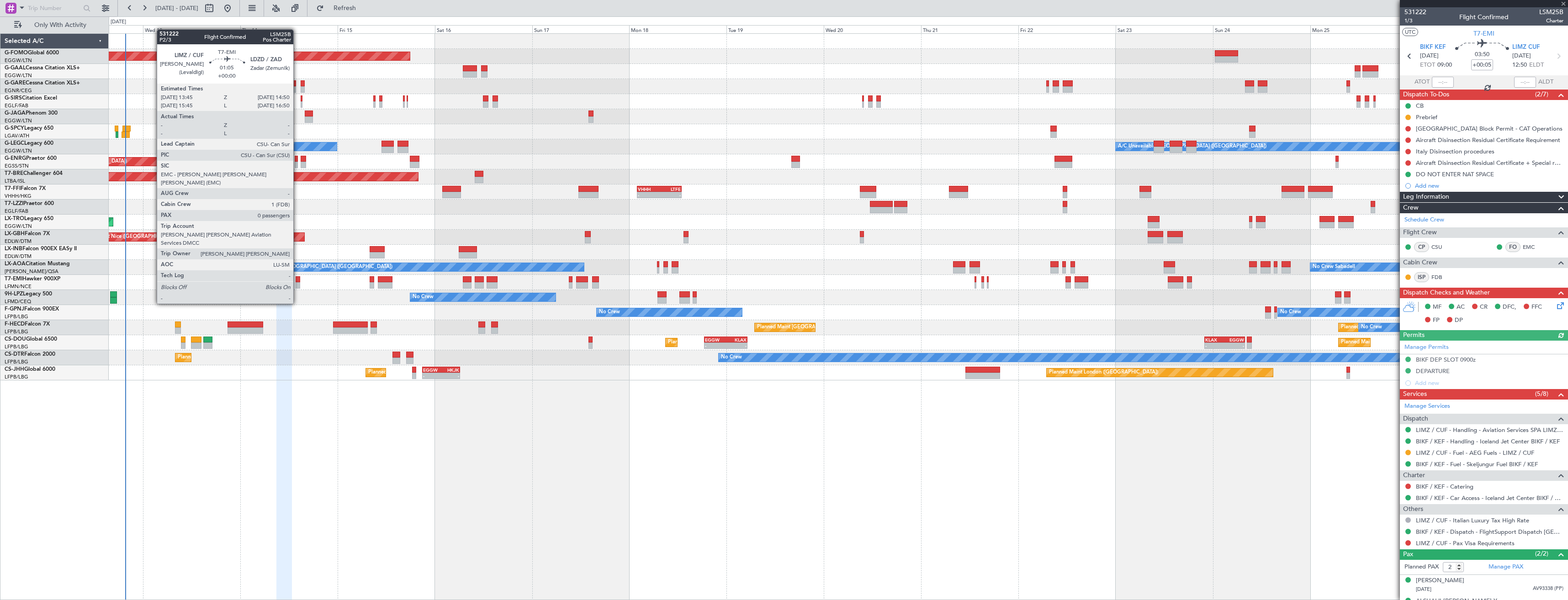
click at [298, 278] on div at bounding box center [298, 279] width 5 height 7
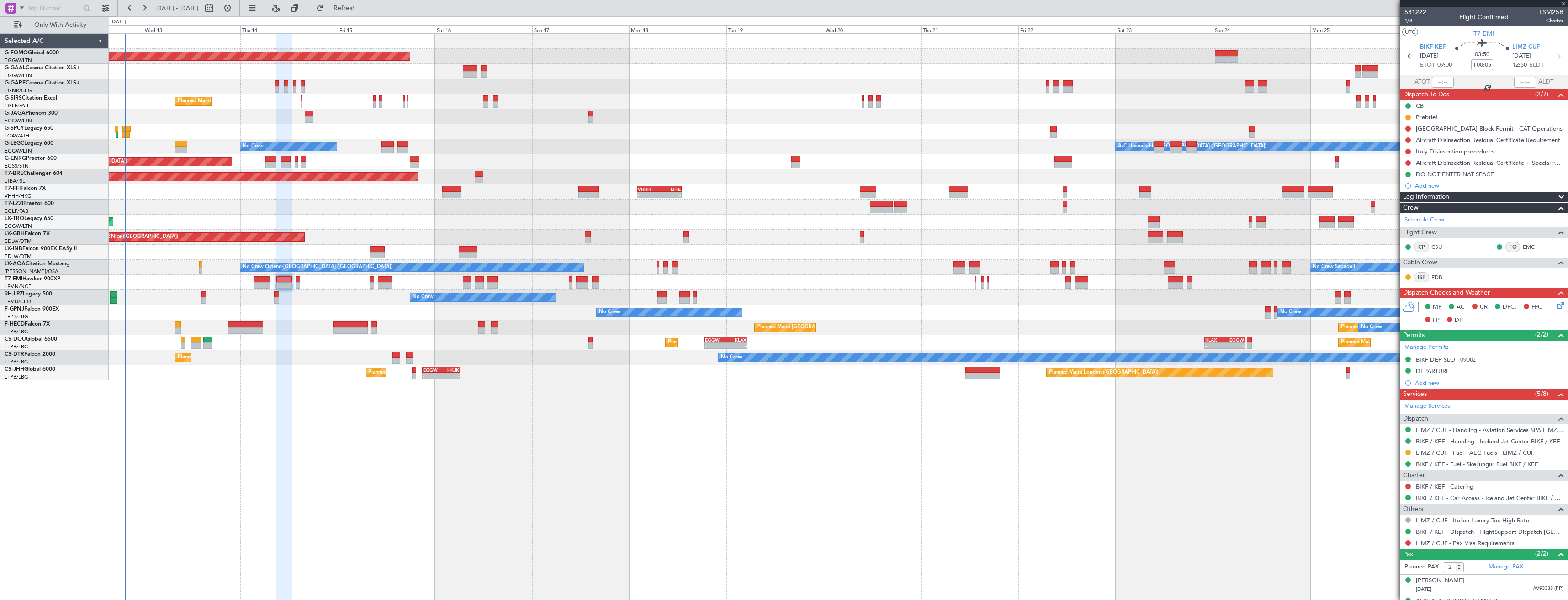
type input "0"
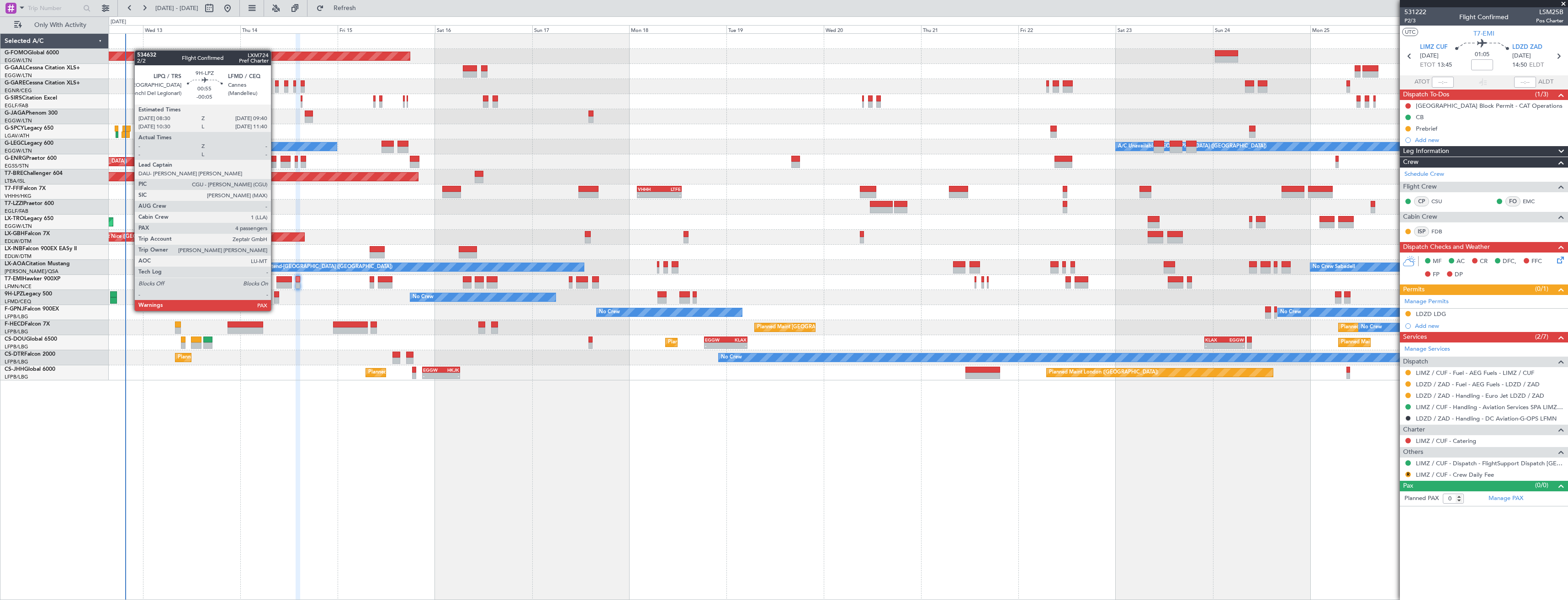
click at [275, 302] on div at bounding box center [276, 301] width 5 height 7
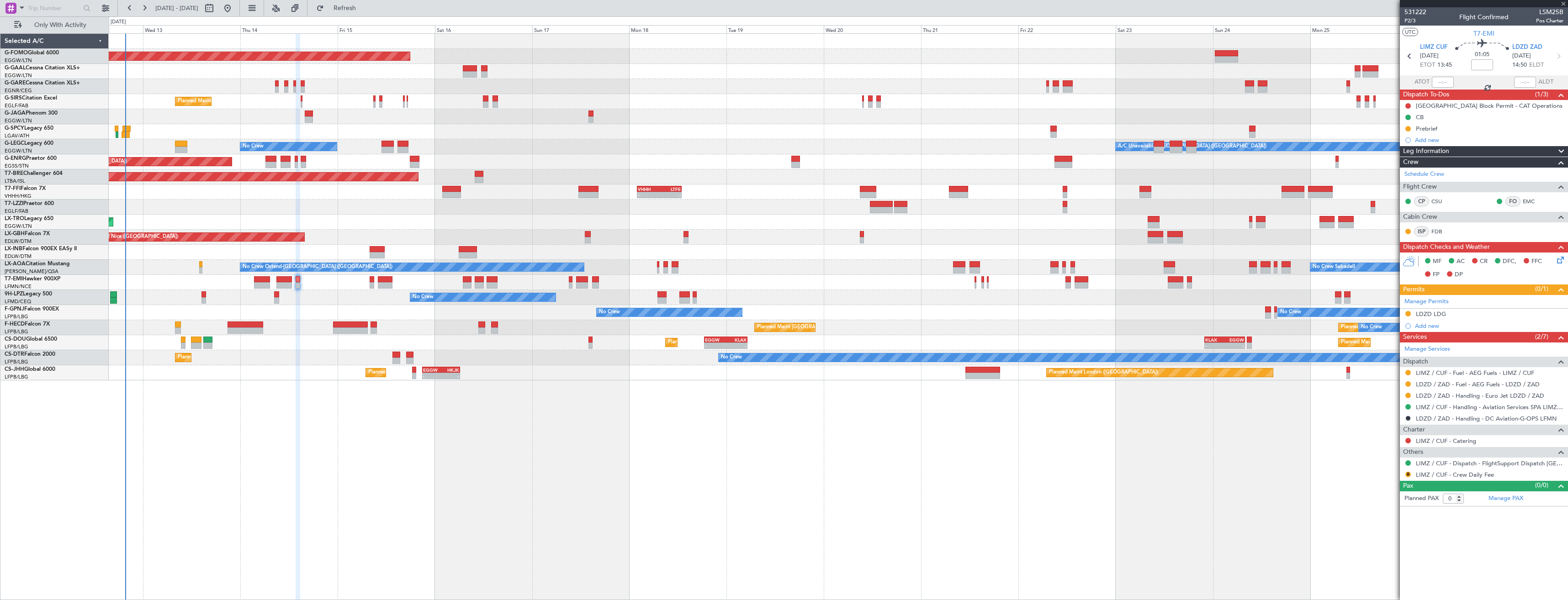
type input "-00:05"
type input "4"
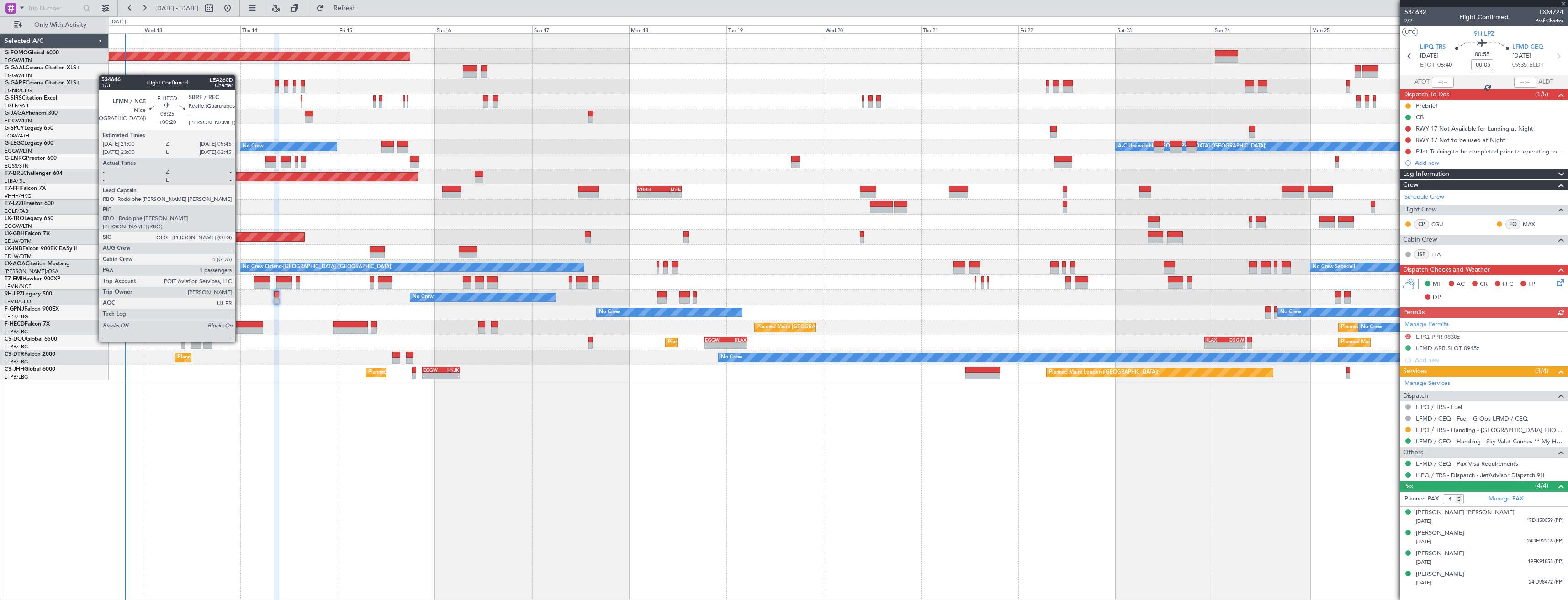
click at [239, 325] on div at bounding box center [245, 324] width 36 height 7
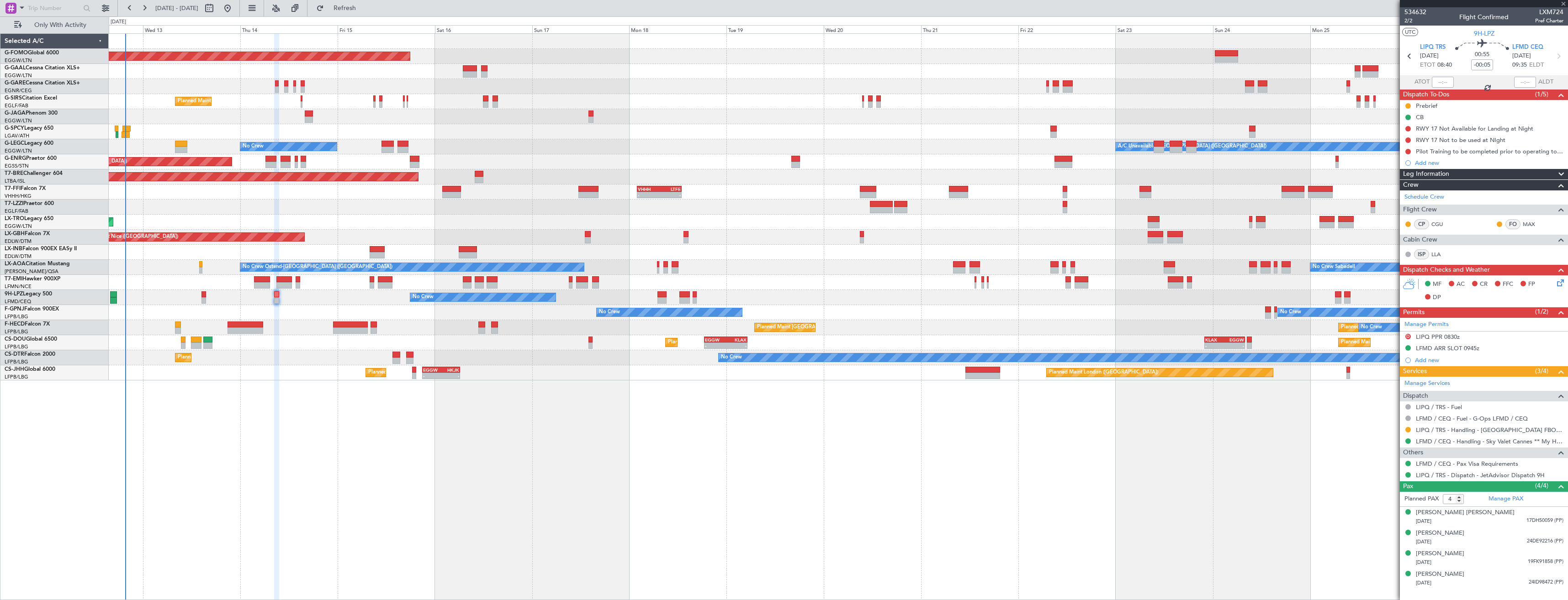
type input "+00:20"
type input "1"
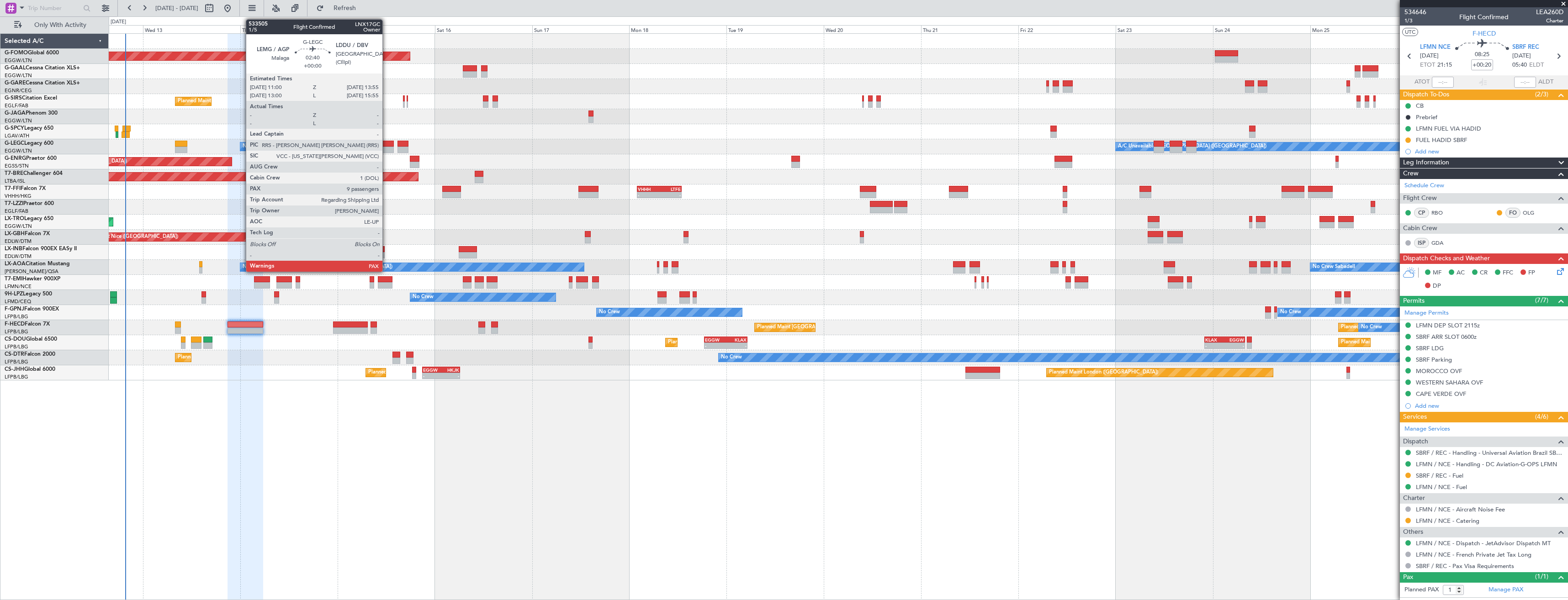
click at [387, 146] on div at bounding box center [388, 144] width 12 height 7
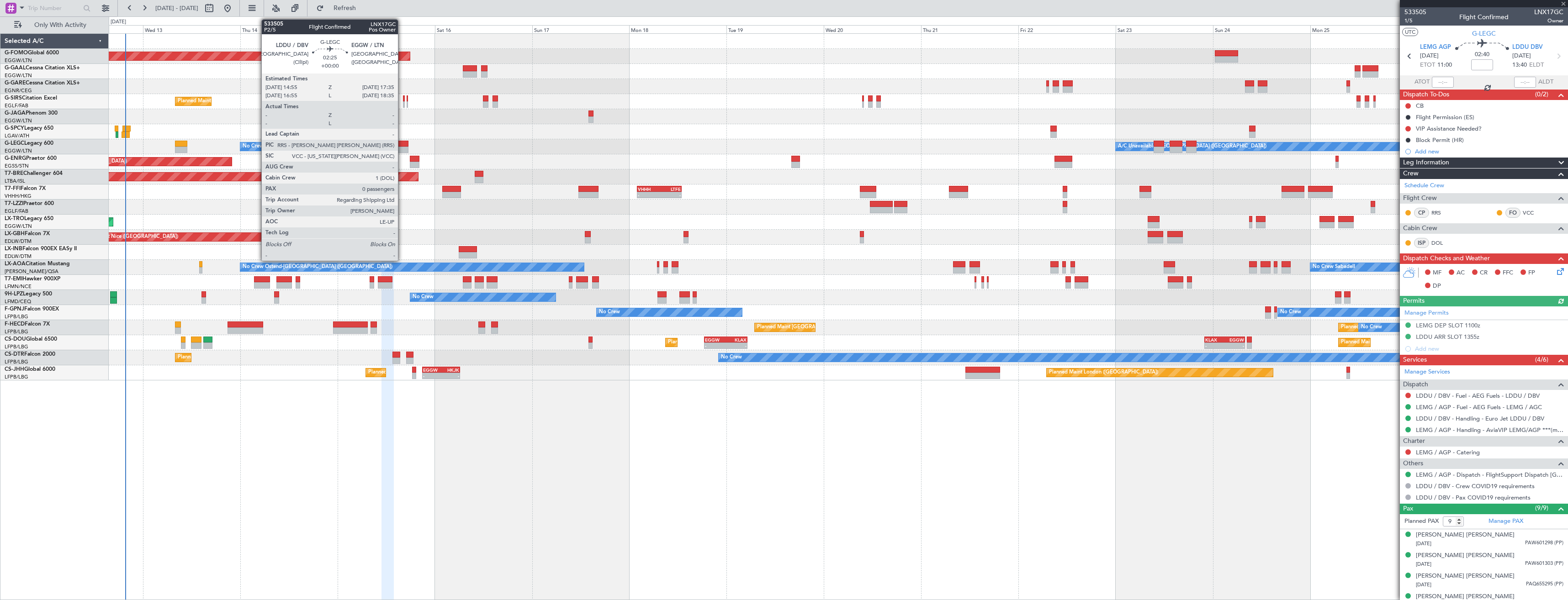
click at [402, 146] on div at bounding box center [403, 144] width 11 height 7
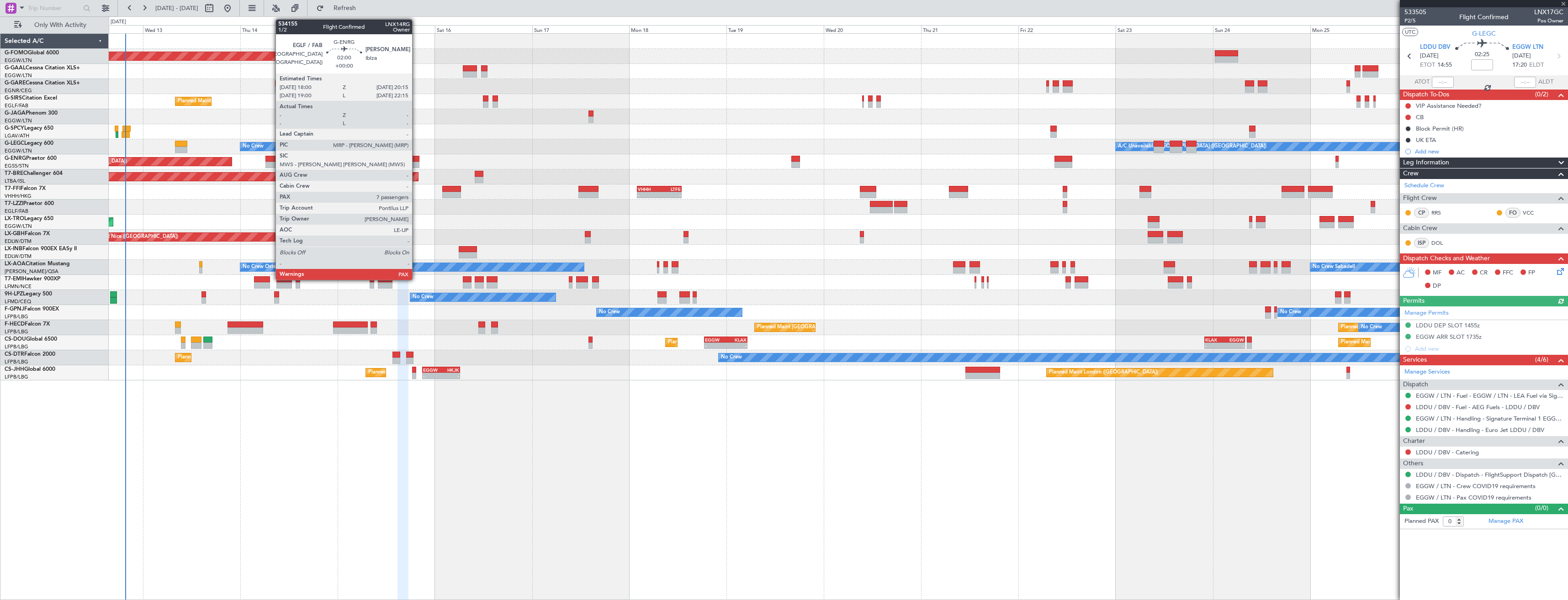
click at [416, 162] on div at bounding box center [414, 165] width 9 height 7
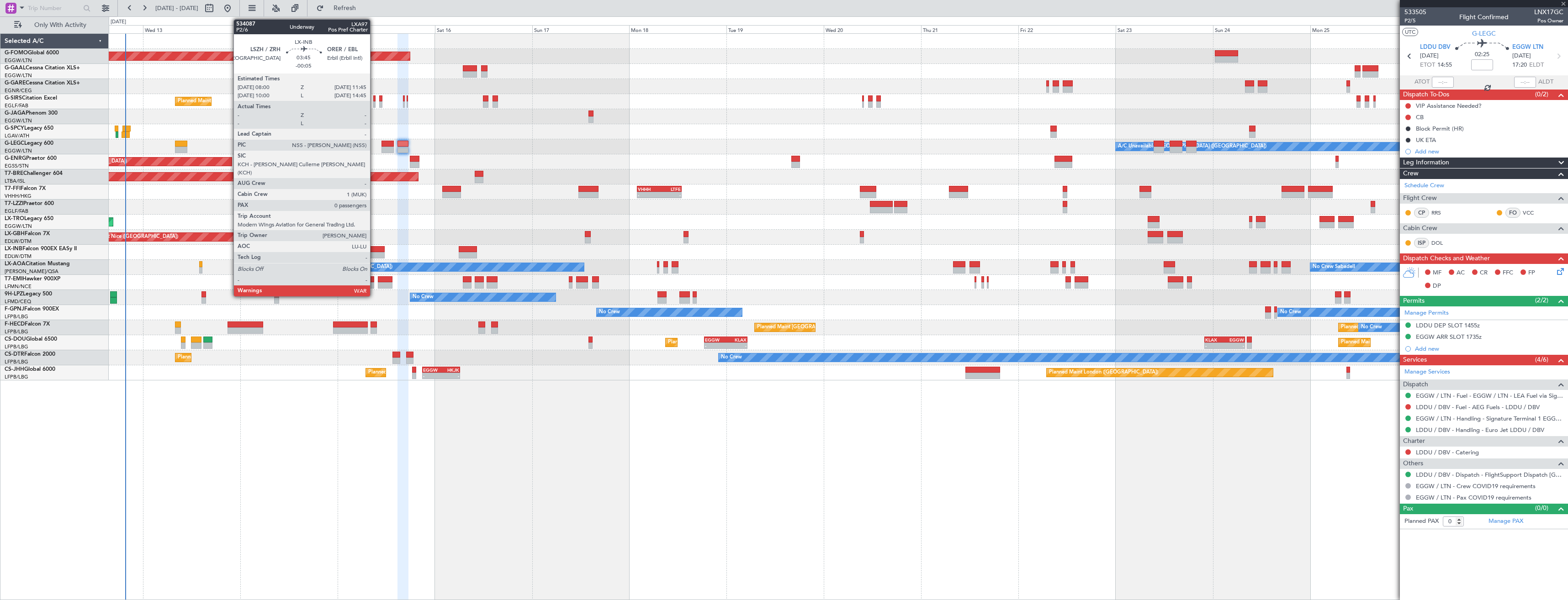
type input "7"
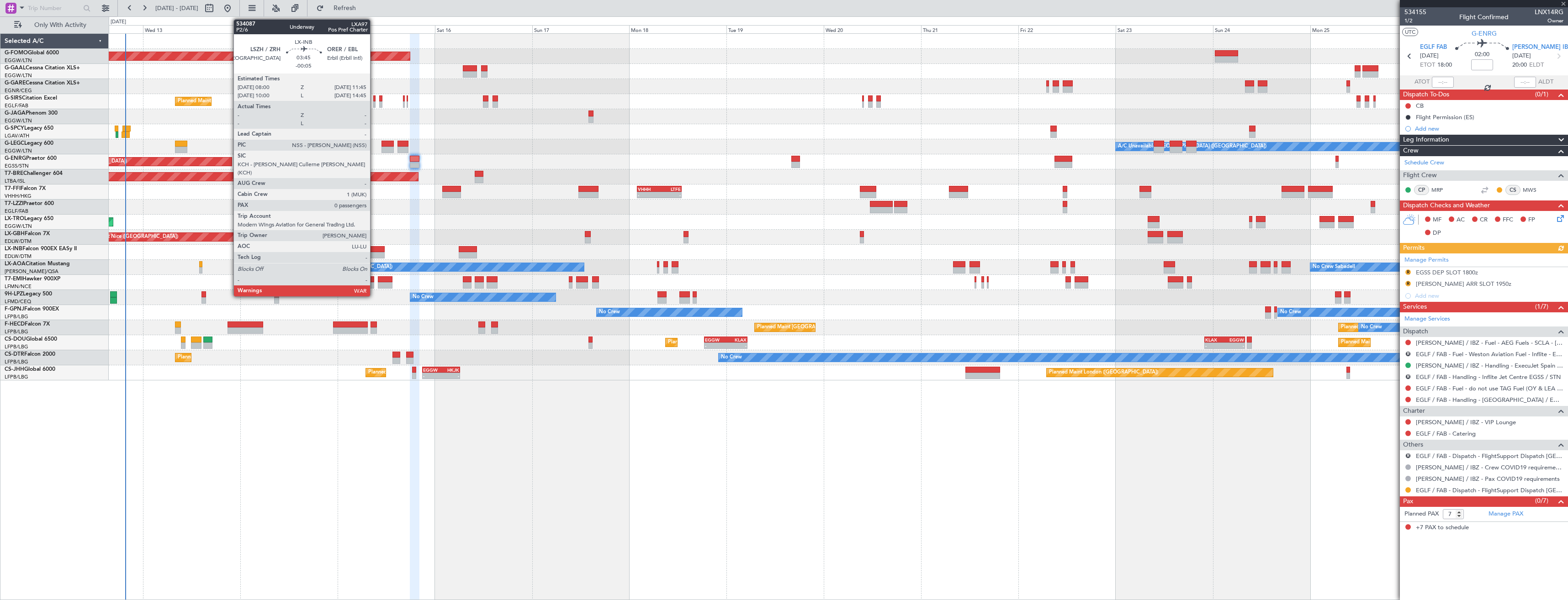
click at [374, 251] on div at bounding box center [377, 249] width 16 height 7
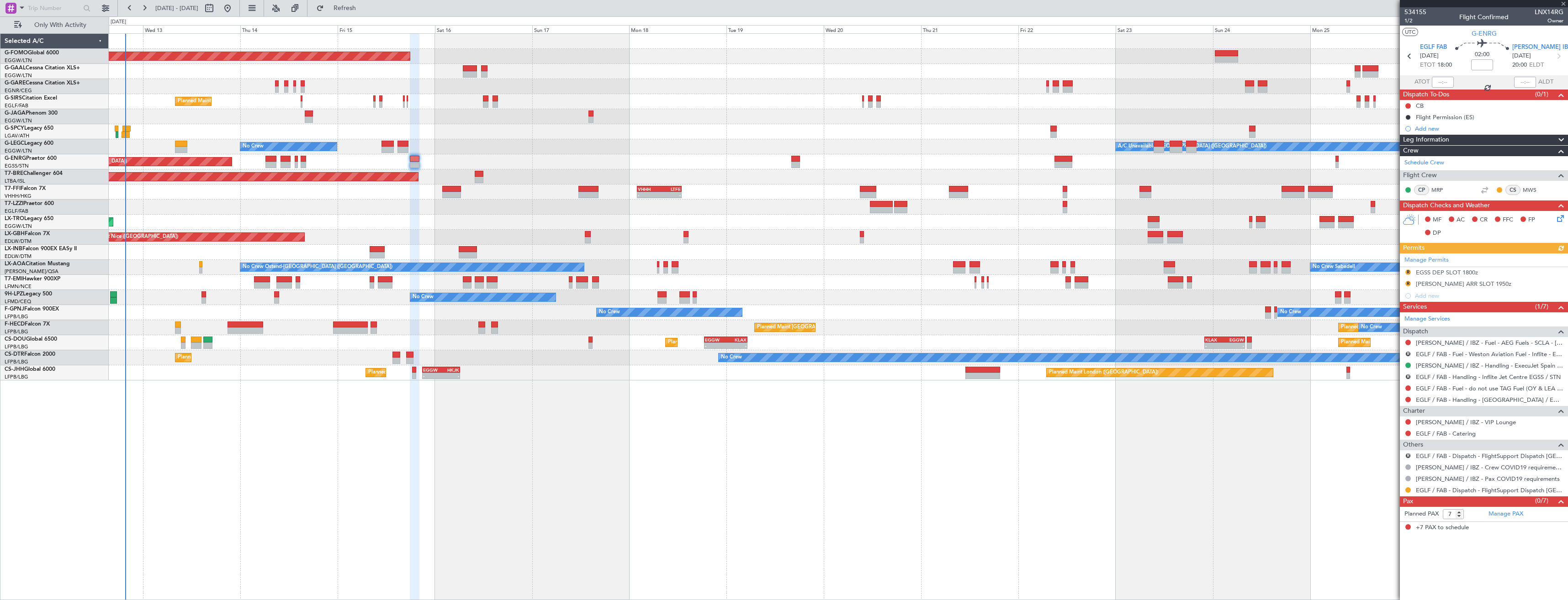
type input "-00:05"
type input "0"
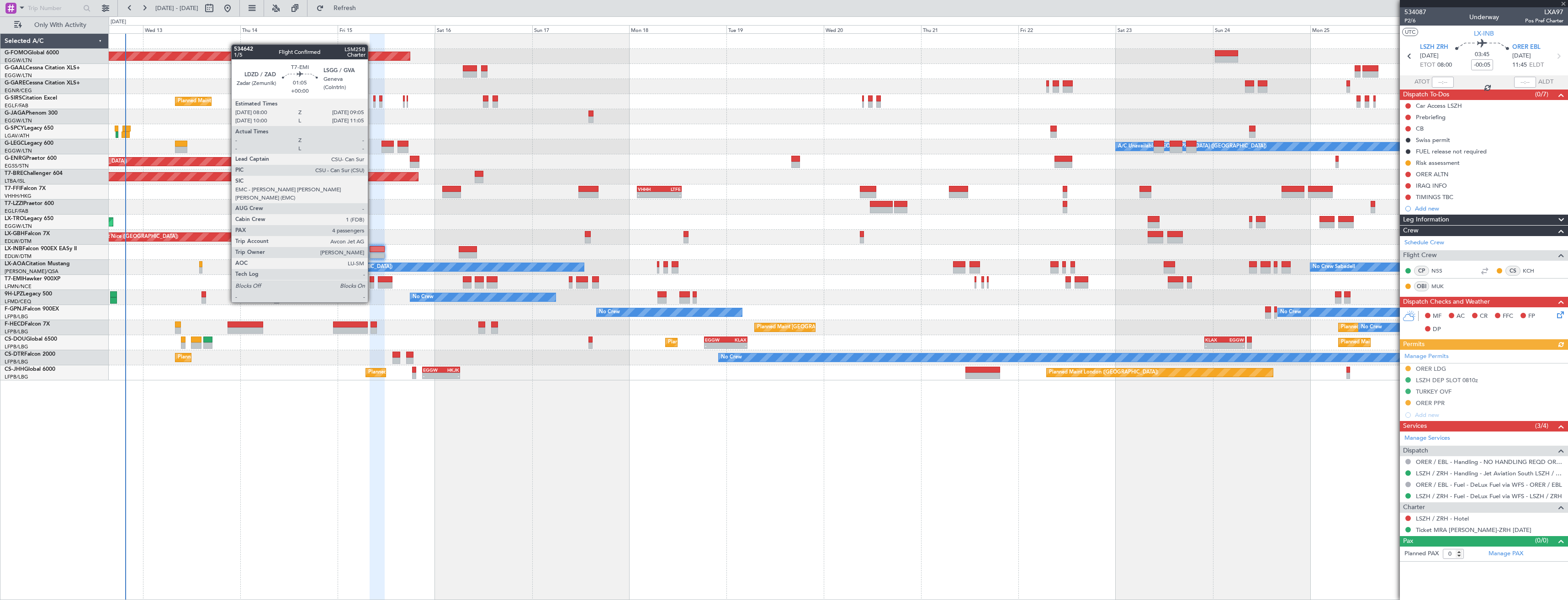
click at [372, 285] on div at bounding box center [372, 285] width 5 height 7
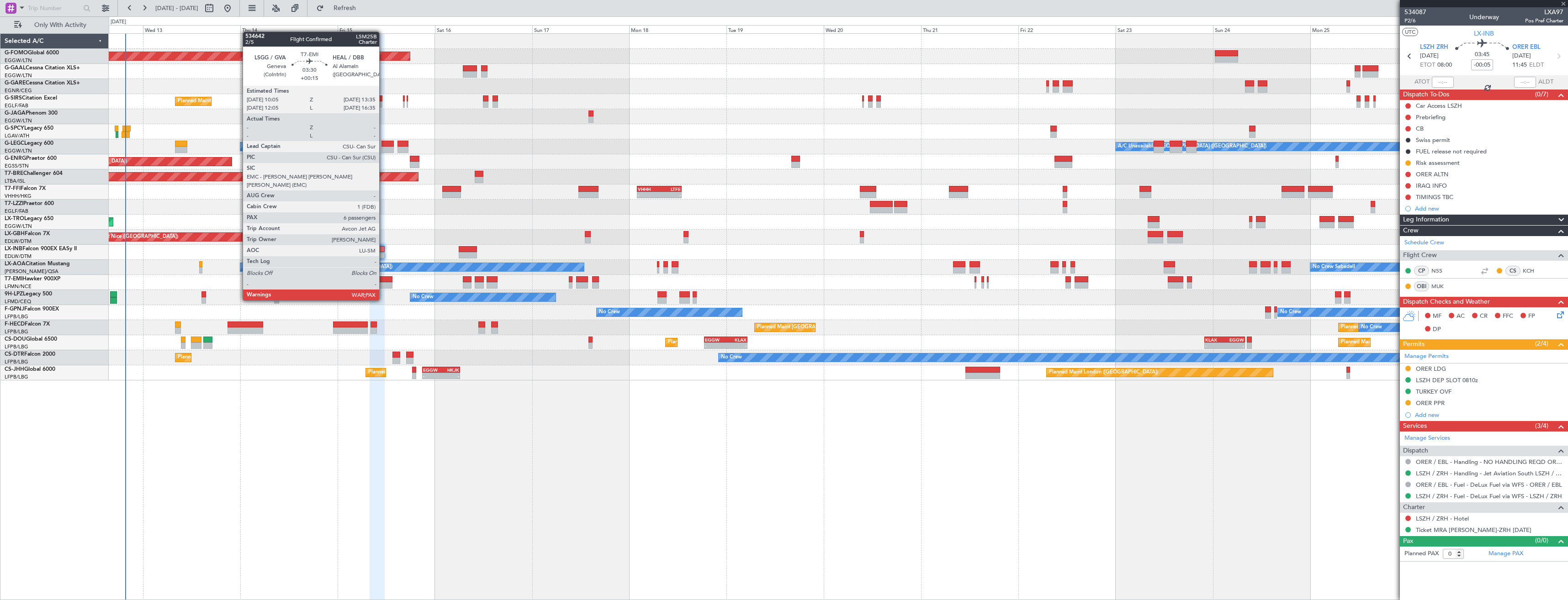
type input "4"
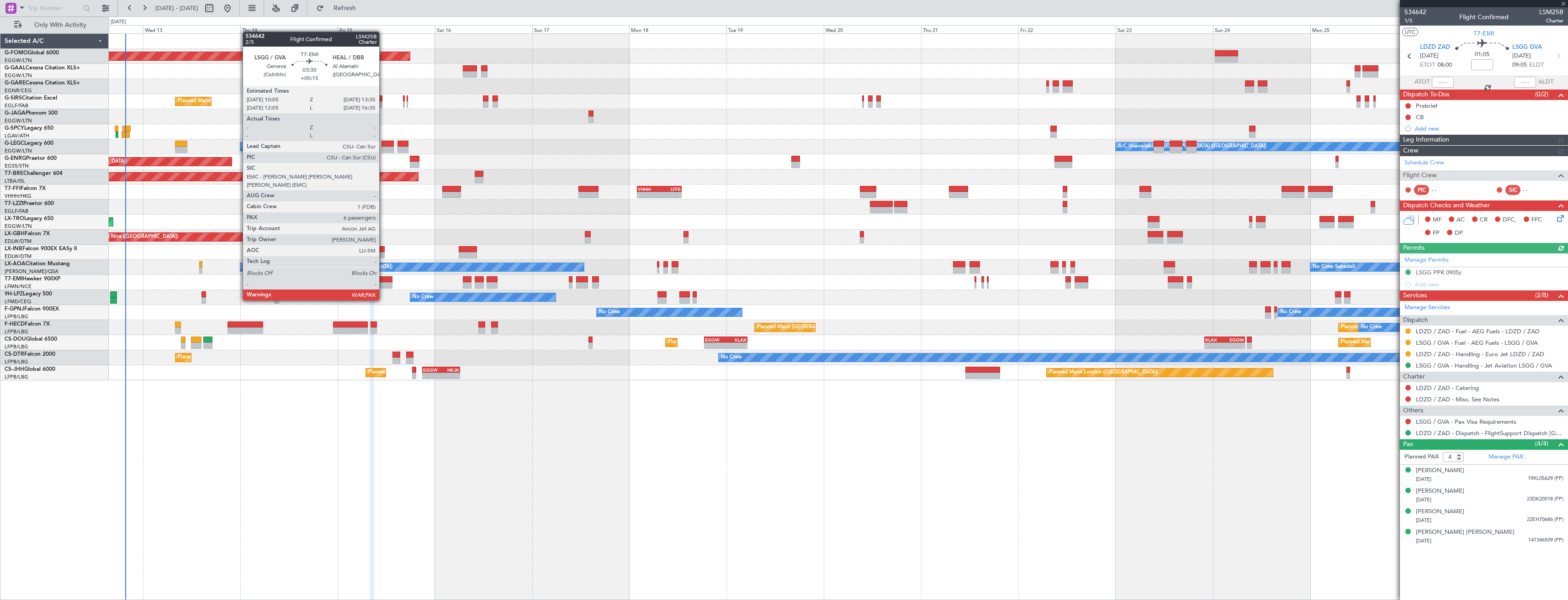
click at [383, 283] on div at bounding box center [385, 285] width 15 height 7
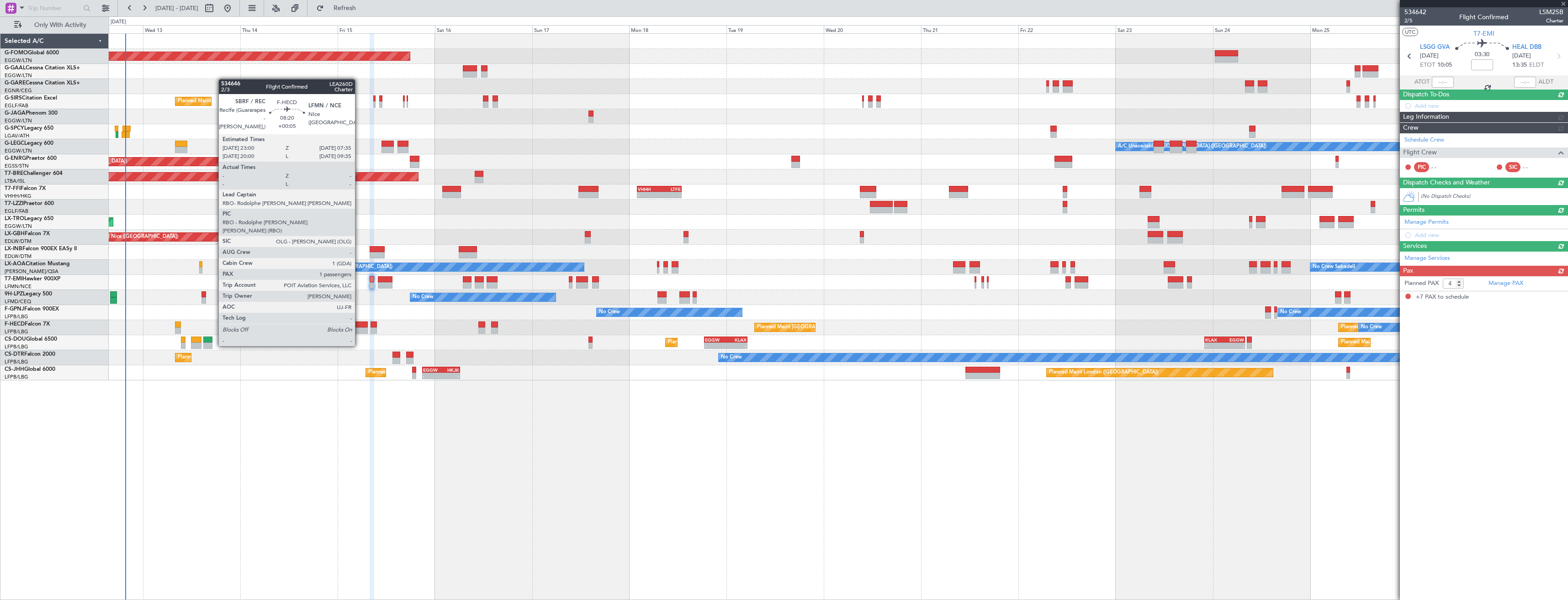
type input "+00:15"
type input "7"
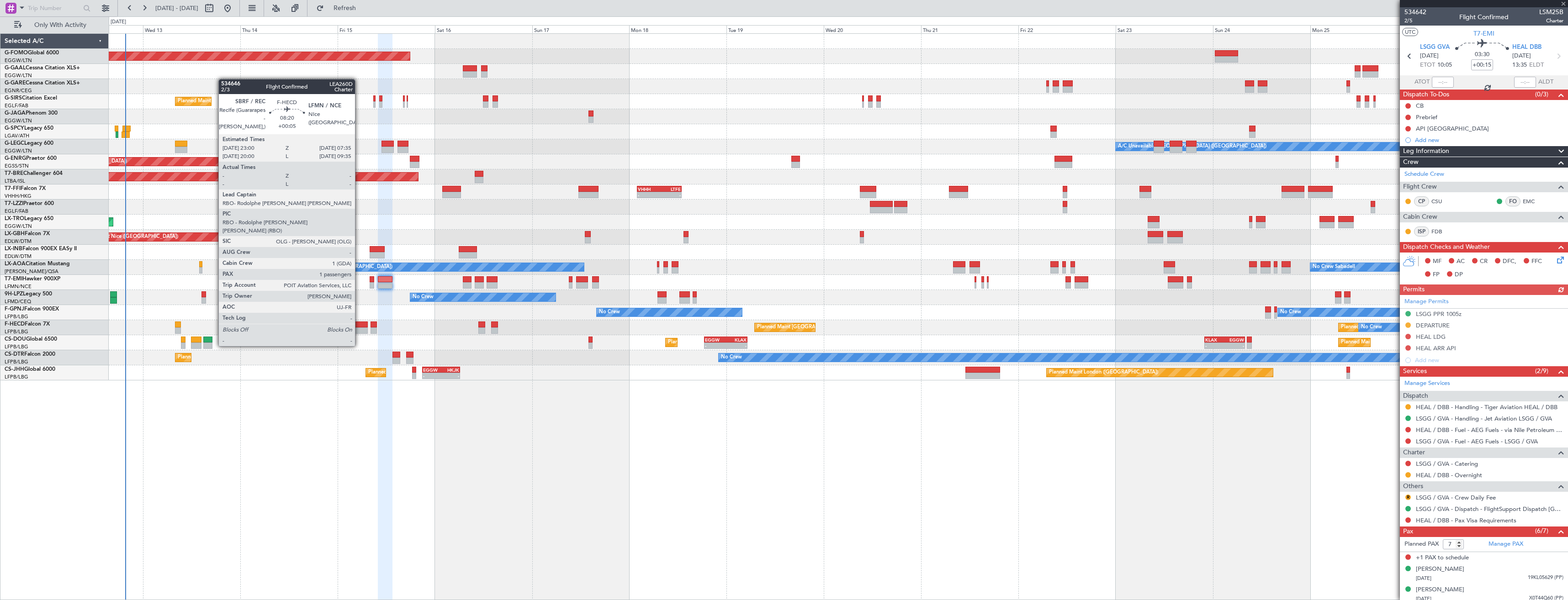
click at [359, 329] on div at bounding box center [351, 330] width 35 height 7
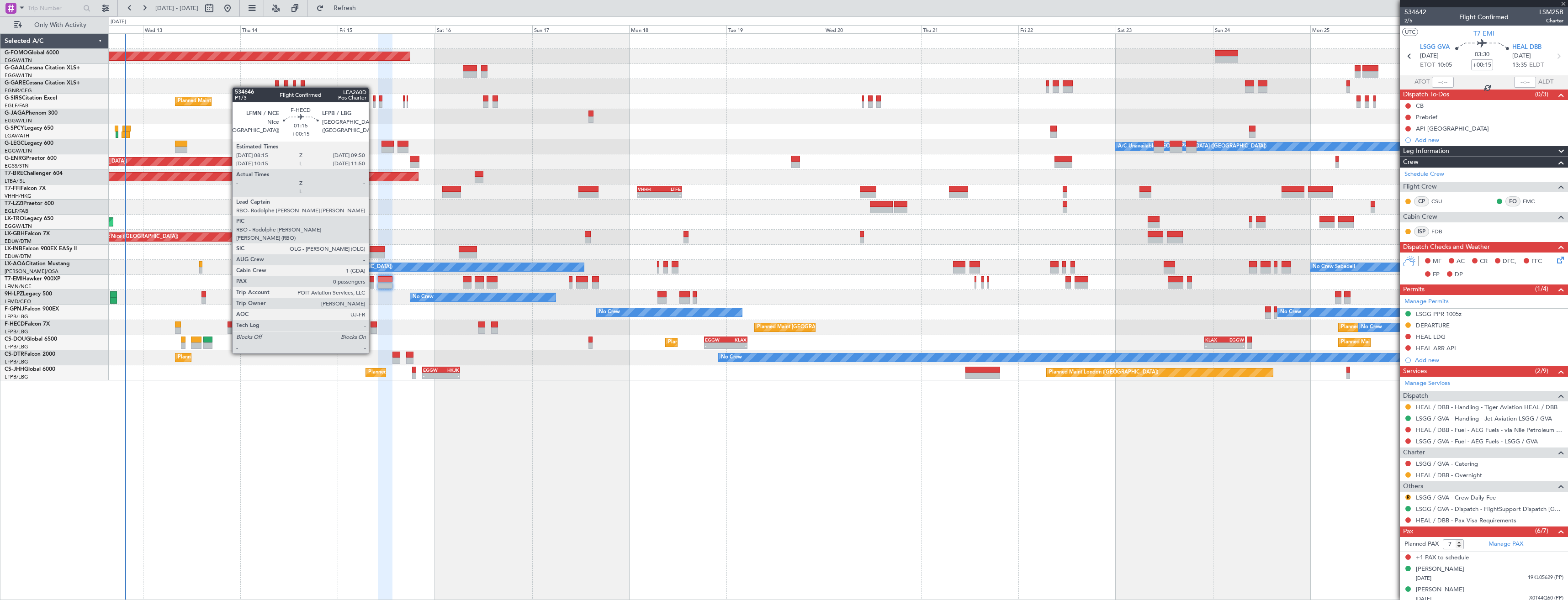
type input "+00:05"
type input "1"
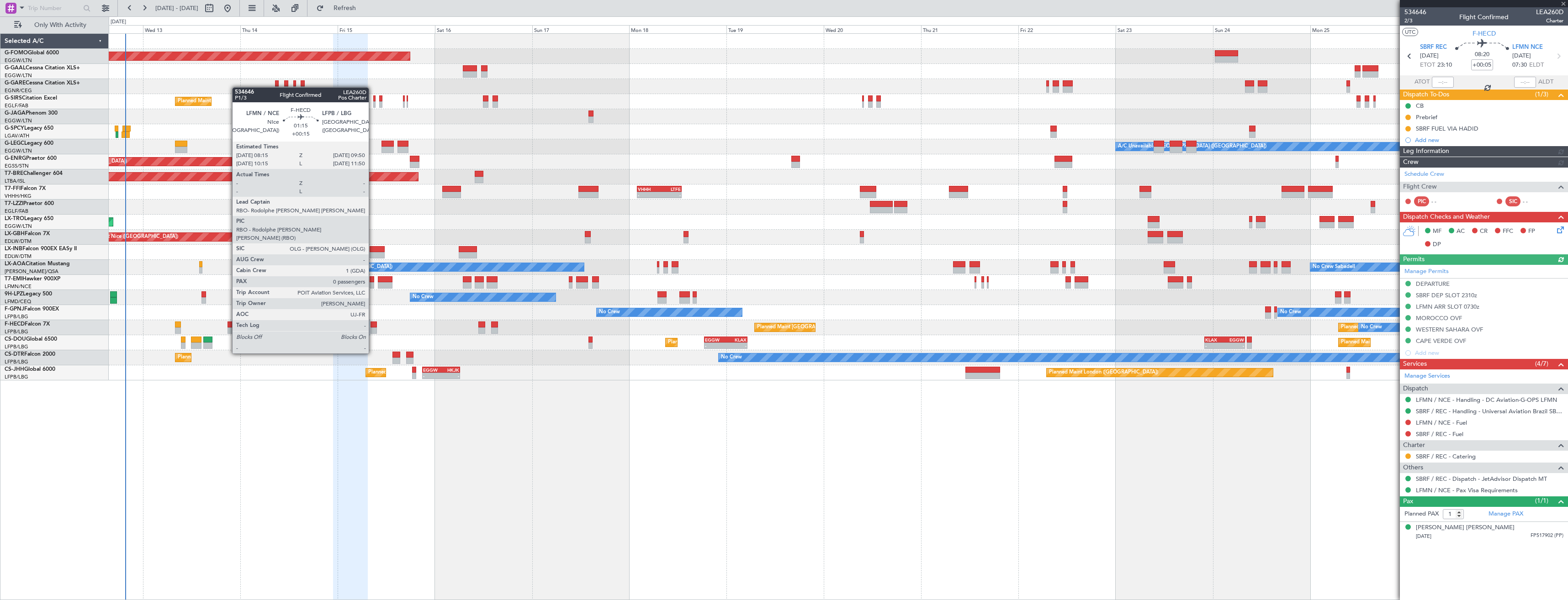
click at [373, 328] on div at bounding box center [374, 330] width 7 height 7
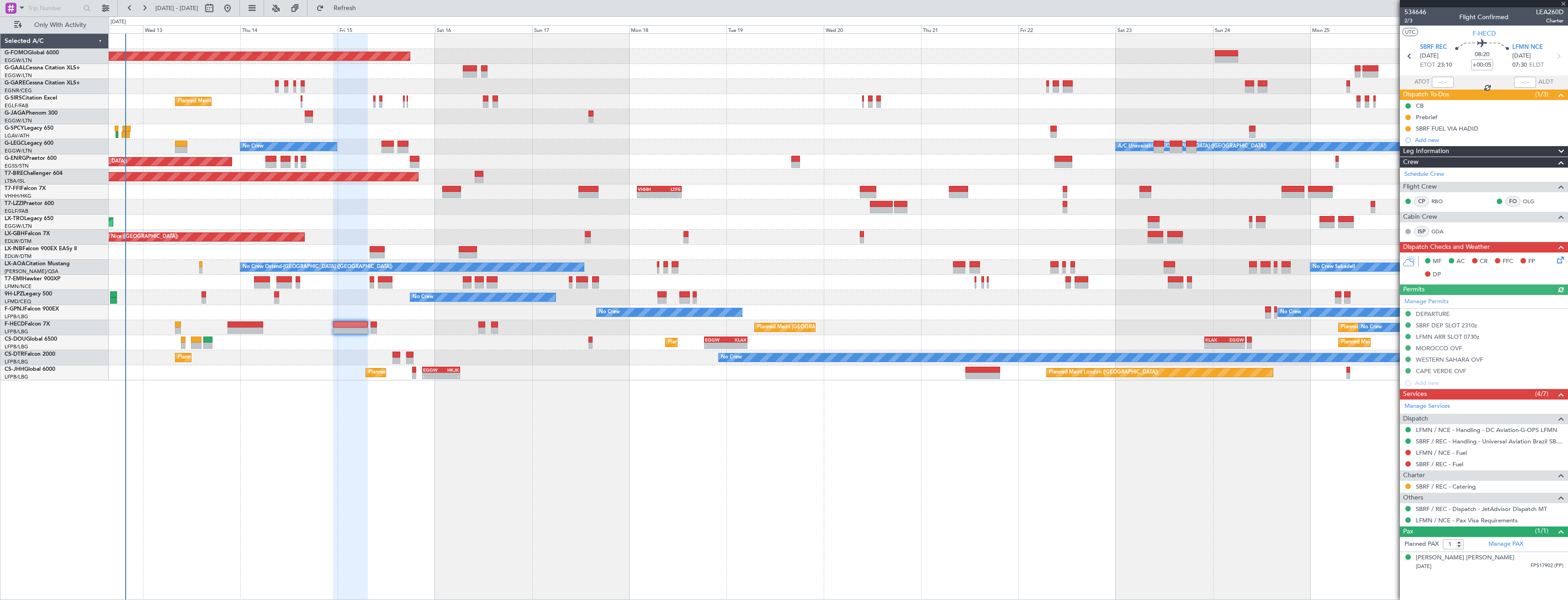
type input "+00:15"
type input "0"
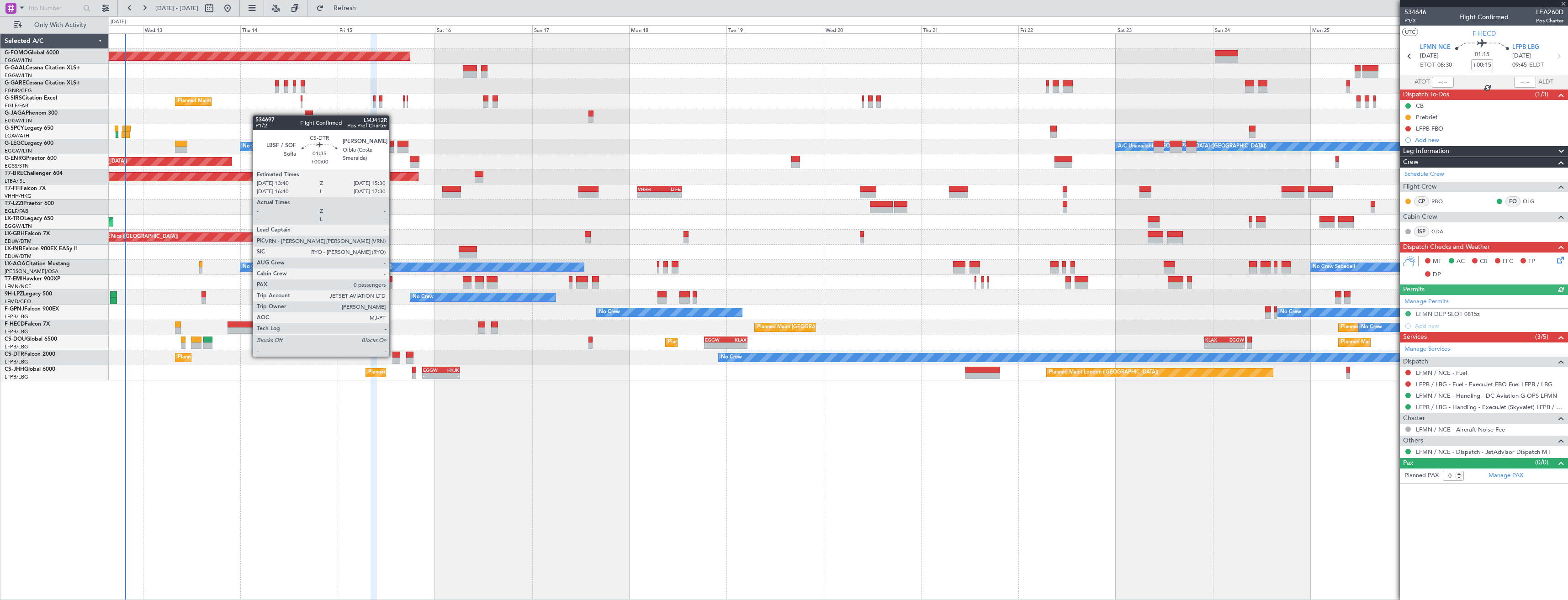
click at [393, 356] on div at bounding box center [396, 355] width 8 height 7
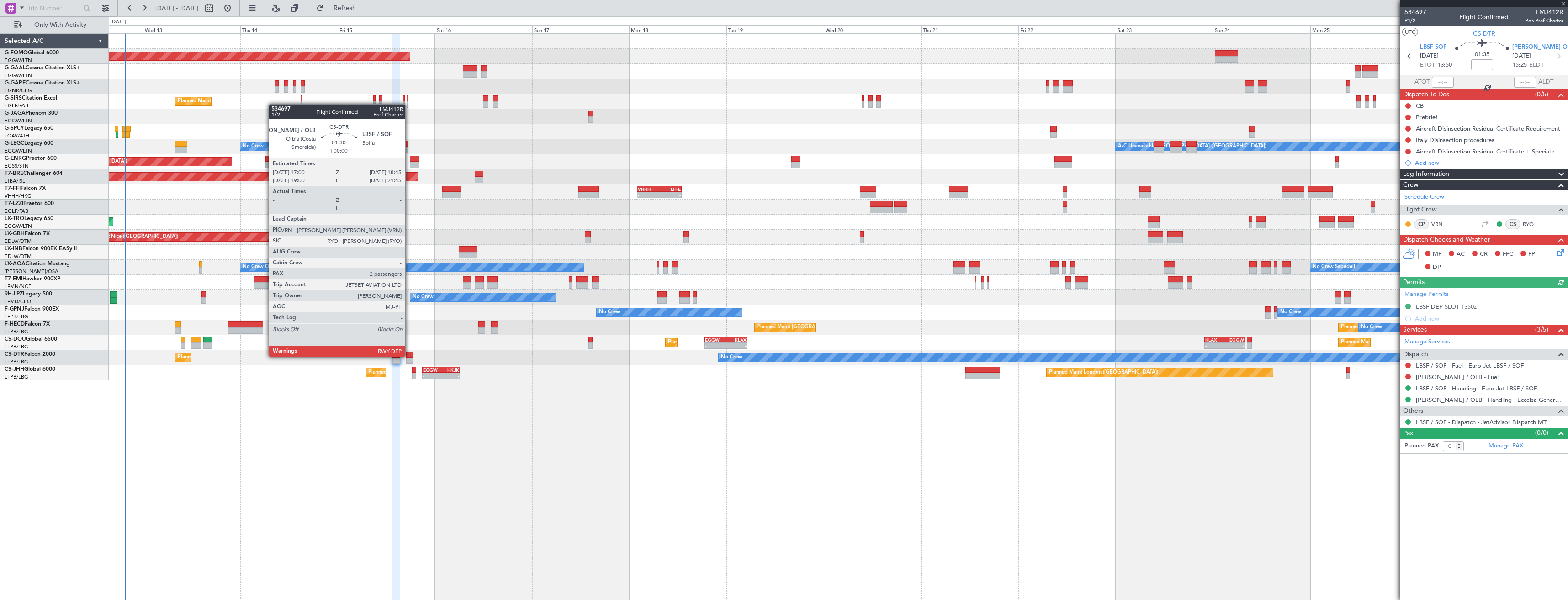
click at [410, 356] on div at bounding box center [410, 355] width 7 height 7
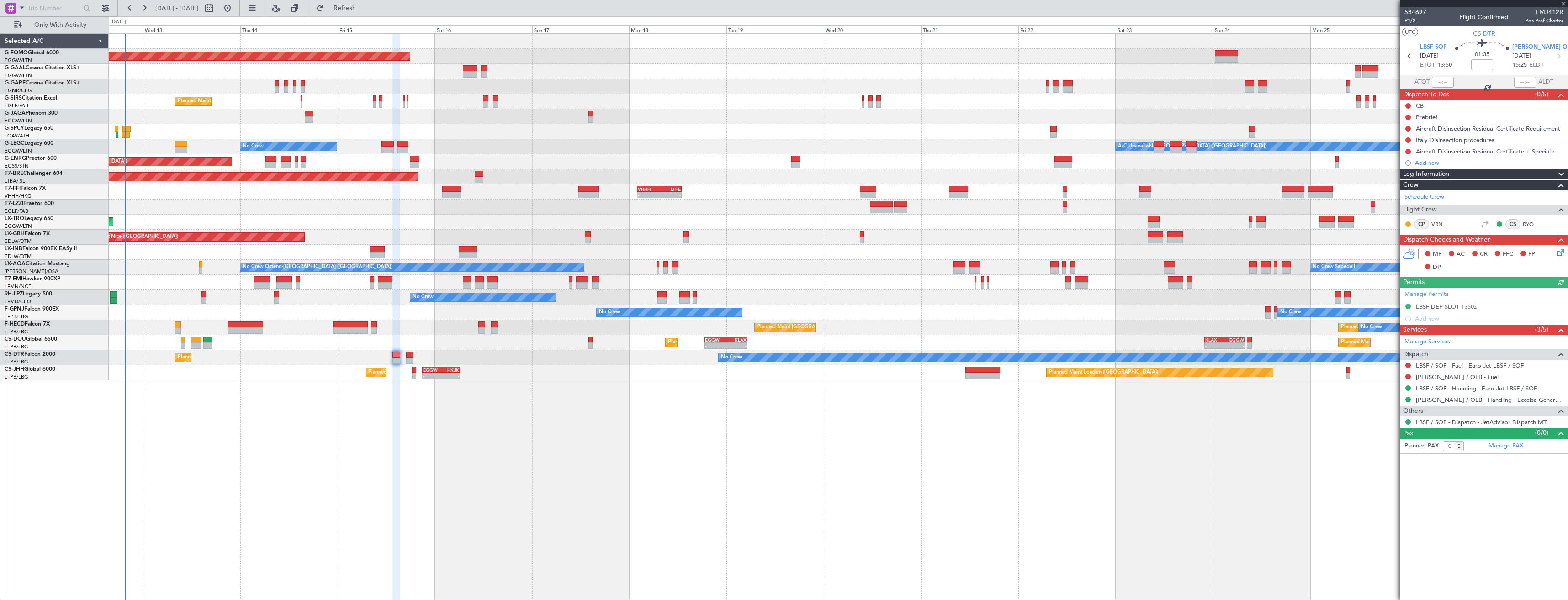
type input "2"
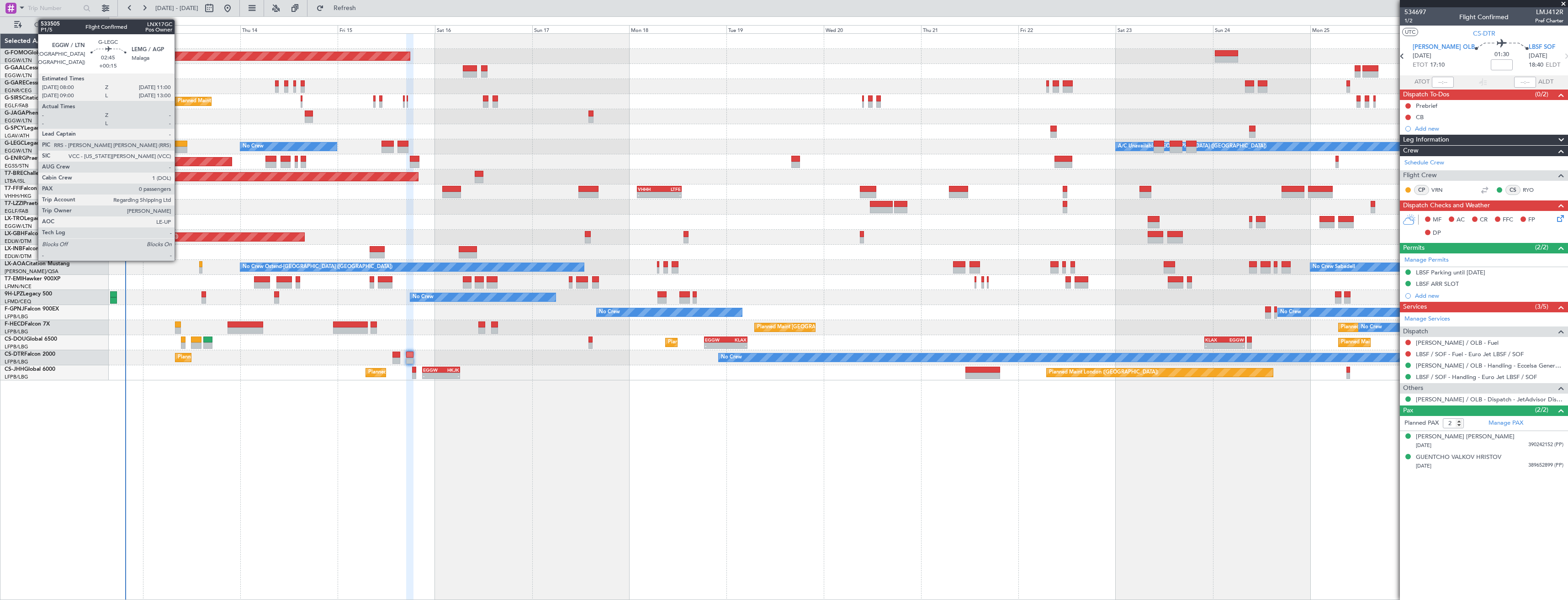
click at [178, 143] on div at bounding box center [181, 144] width 12 height 7
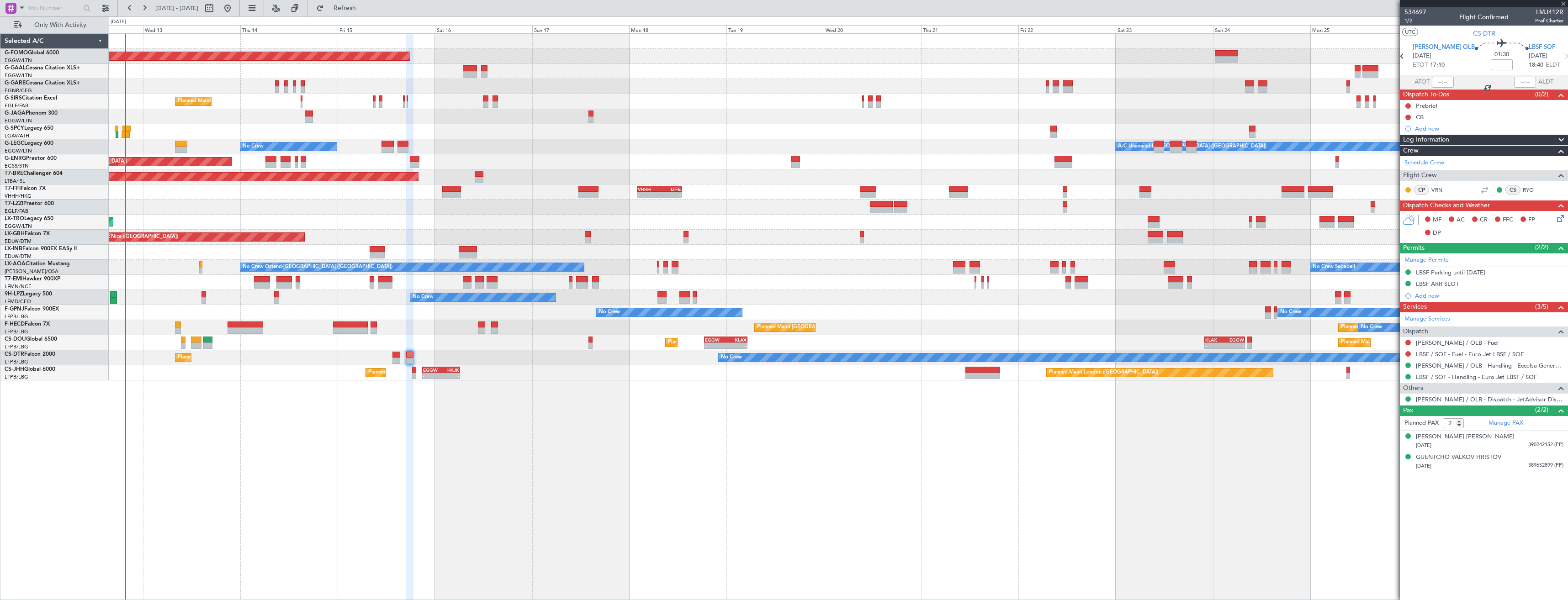
type input "+00:15"
type input "0"
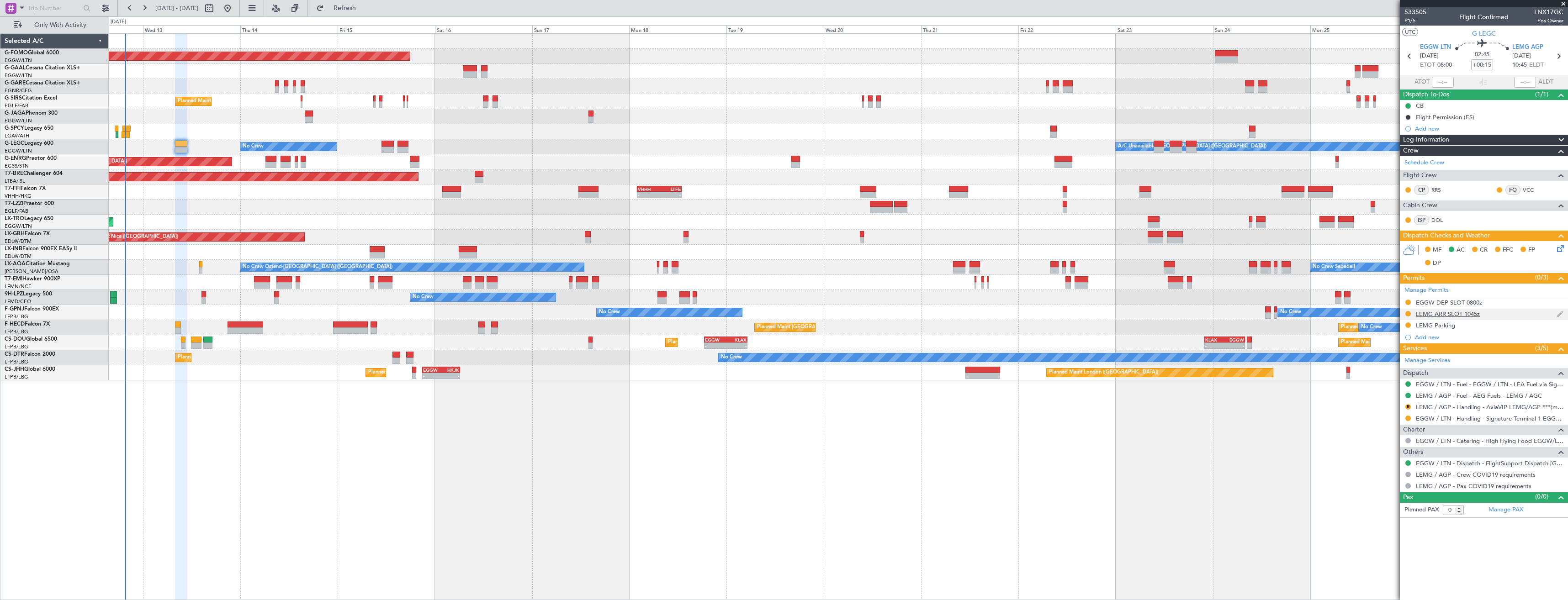
click at [1500, 314] on div "LEMG ARR SLOT 1045z" at bounding box center [1484, 314] width 168 height 12
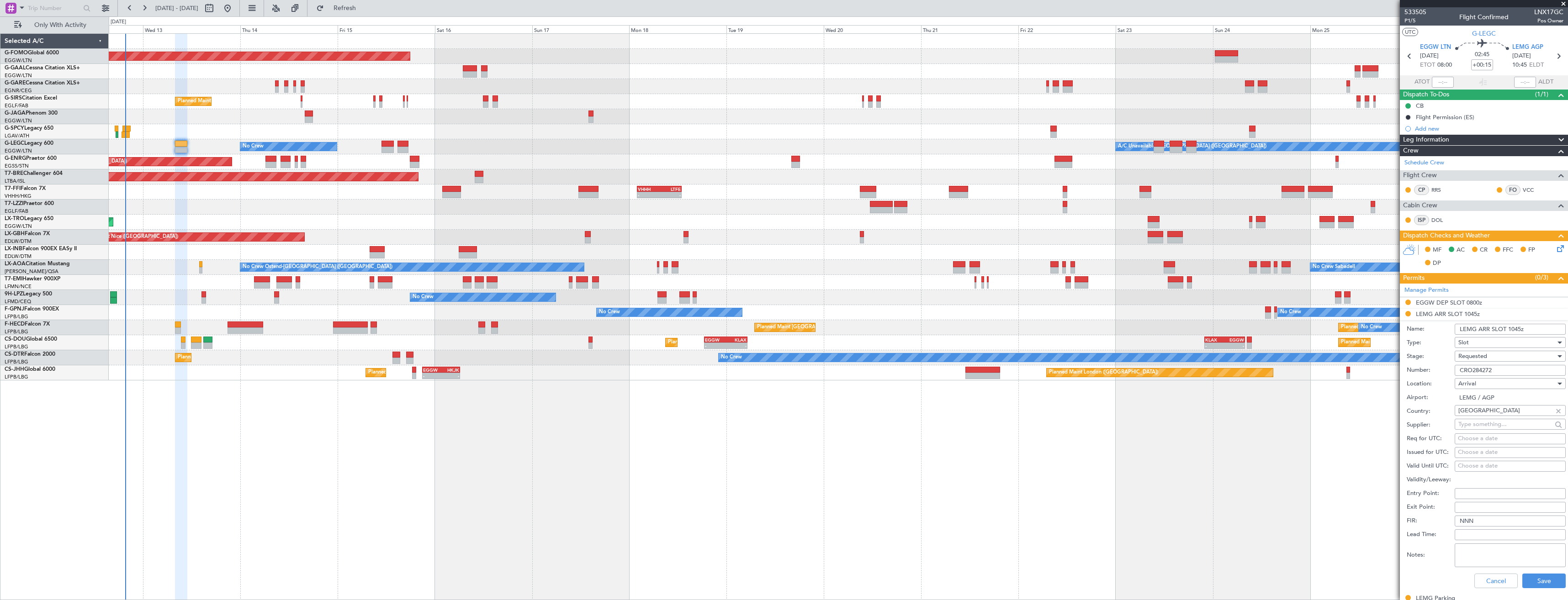
click at [1497, 372] on input "CRO284272" at bounding box center [1510, 371] width 111 height 11
paste input "GES407738"
type input "GES407738"
click at [1495, 360] on div "Requested" at bounding box center [1507, 356] width 97 height 14
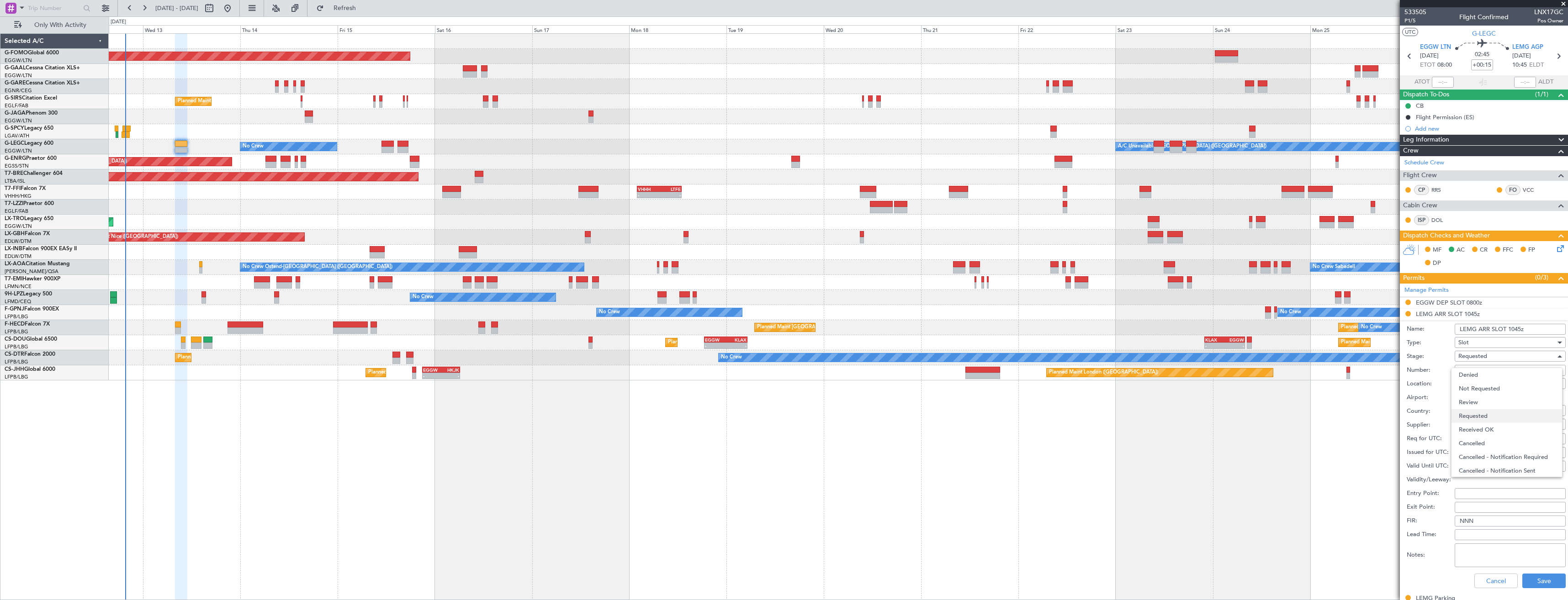
scroll to position [4, 0]
click at [1490, 420] on span "Received OK" at bounding box center [1507, 425] width 96 height 14
click at [1523, 574] on button "Save" at bounding box center [1544, 581] width 43 height 15
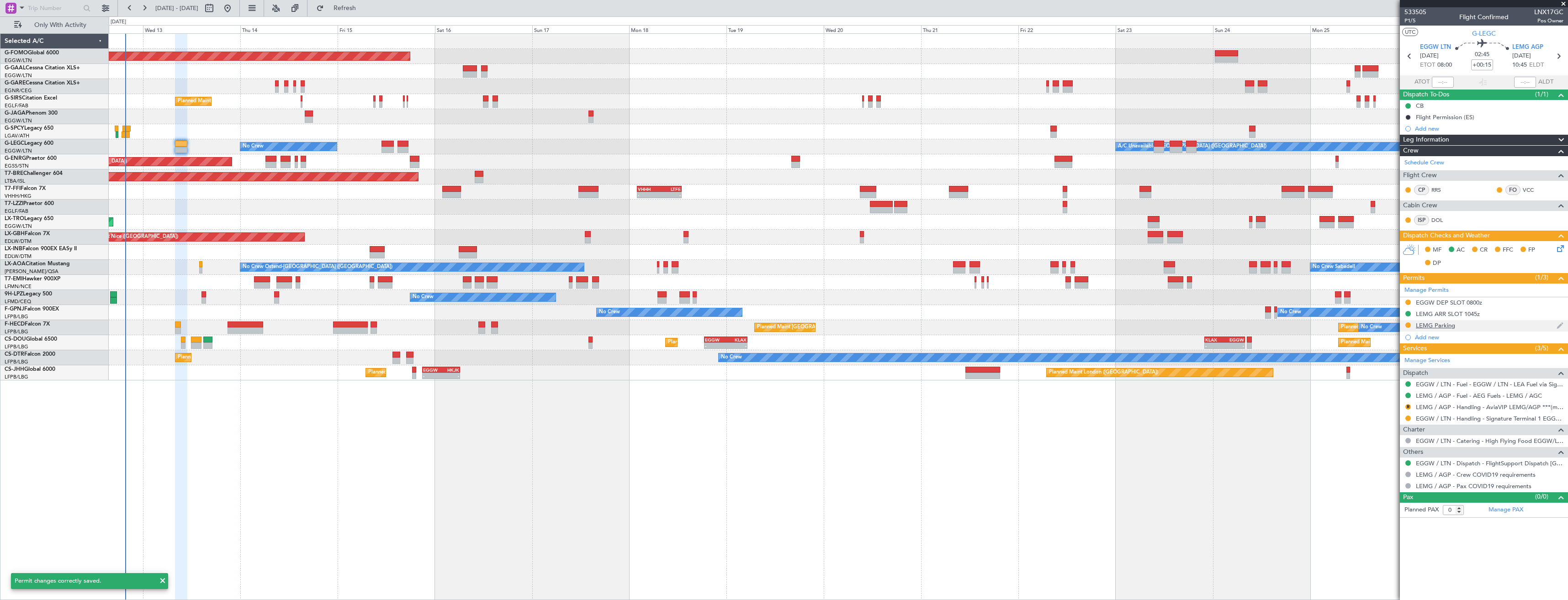
click at [1472, 328] on div "LEMG Parking" at bounding box center [1484, 326] width 168 height 12
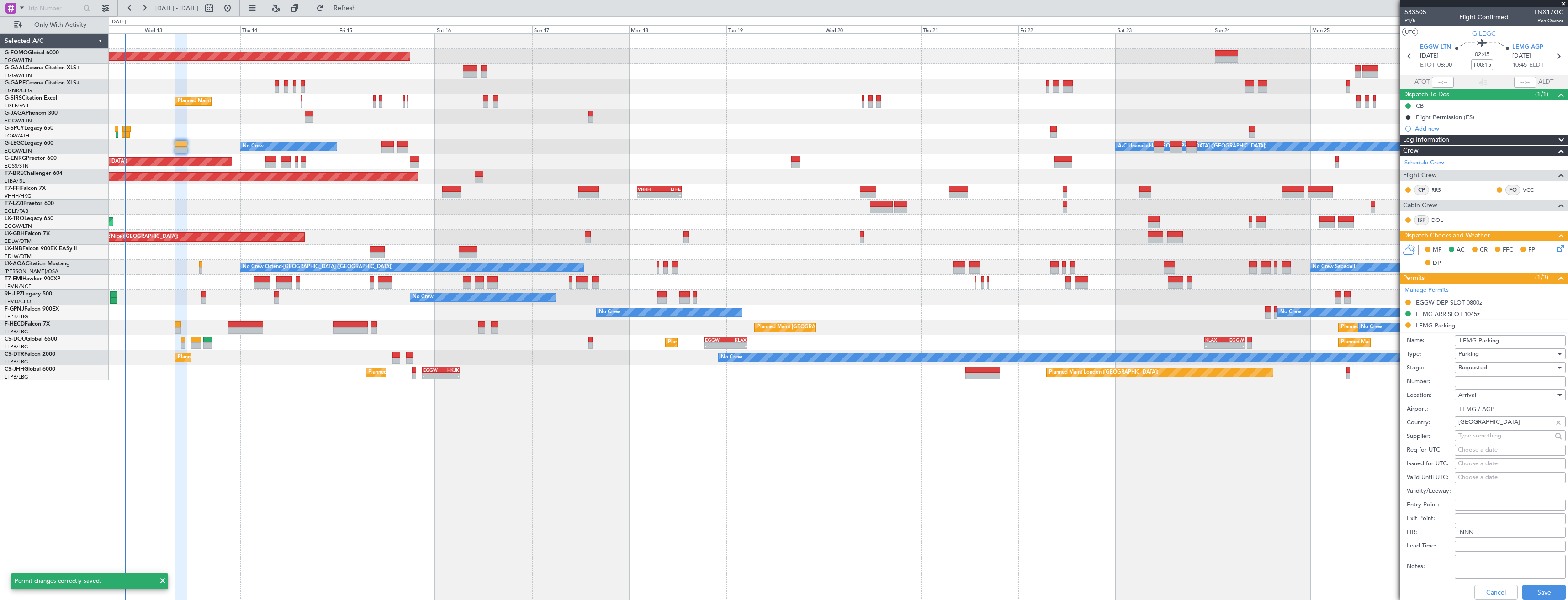
click at [1477, 369] on span "Requested" at bounding box center [1472, 368] width 29 height 9
click at [1490, 435] on span "Received OK" at bounding box center [1507, 437] width 96 height 14
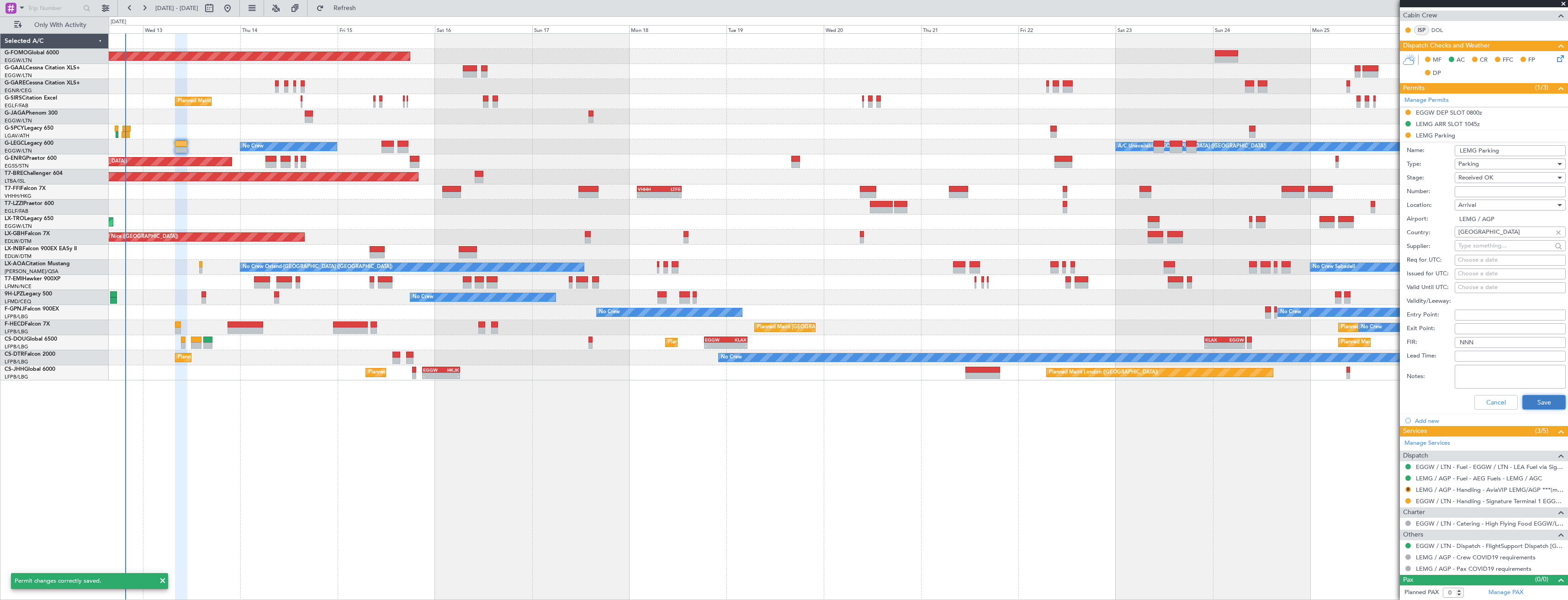
click at [1522, 399] on button "Save" at bounding box center [1544, 402] width 43 height 15
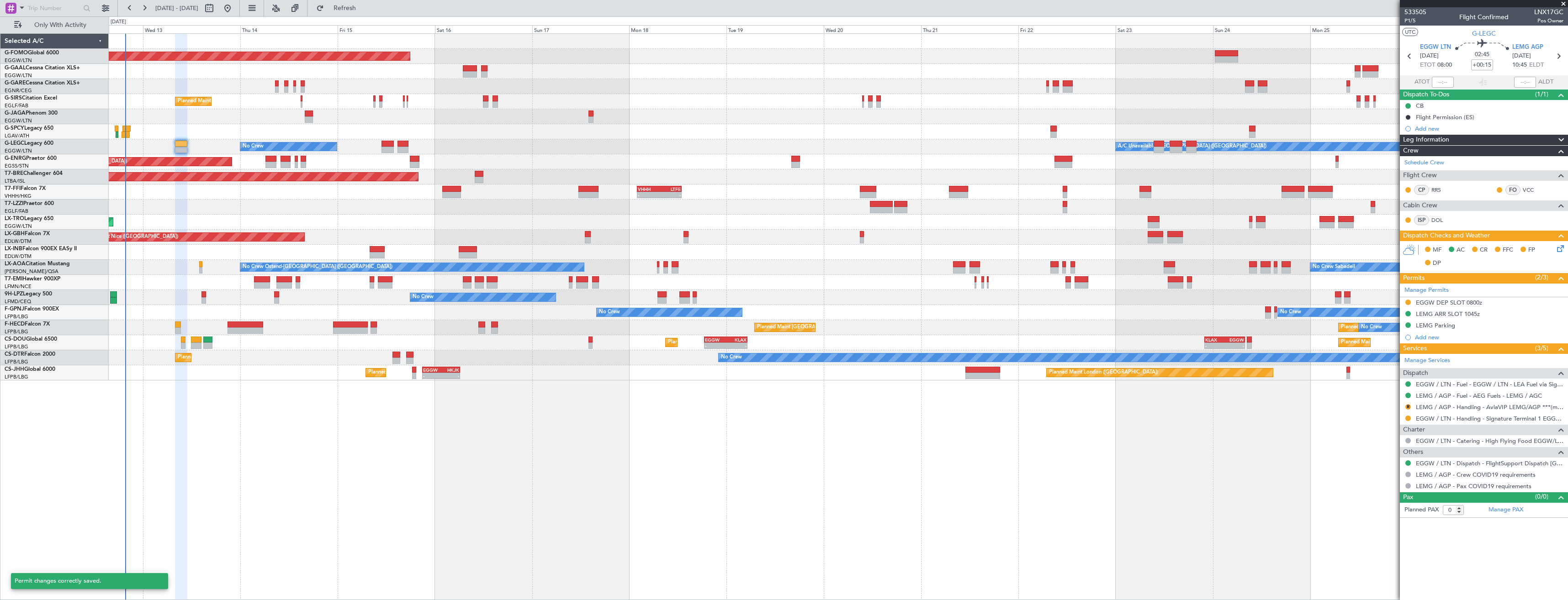
scroll to position [0, 0]
click at [1408, 406] on button "R" at bounding box center [1408, 406] width 5 height 5
click at [1387, 515] on span "Confirmed" at bounding box center [1382, 515] width 29 height 9
click at [1561, 58] on icon at bounding box center [1558, 57] width 12 height 12
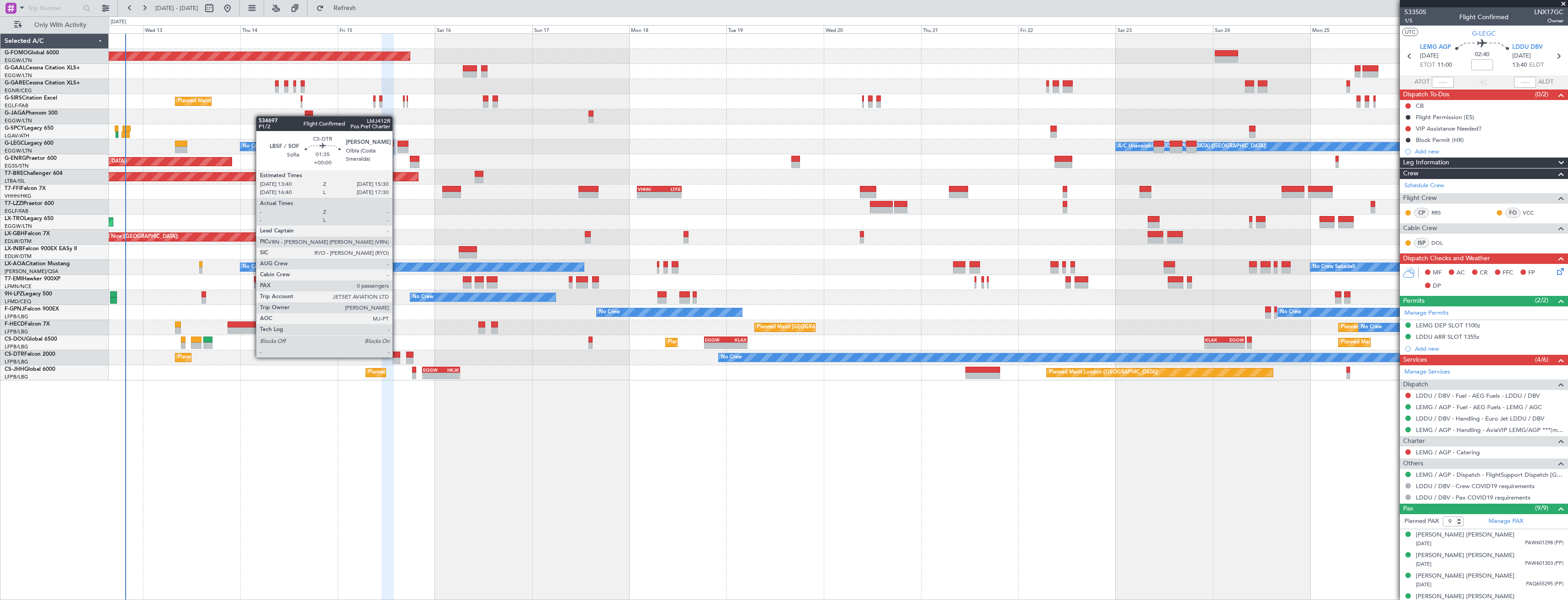
click at [397, 357] on div at bounding box center [396, 355] width 8 height 7
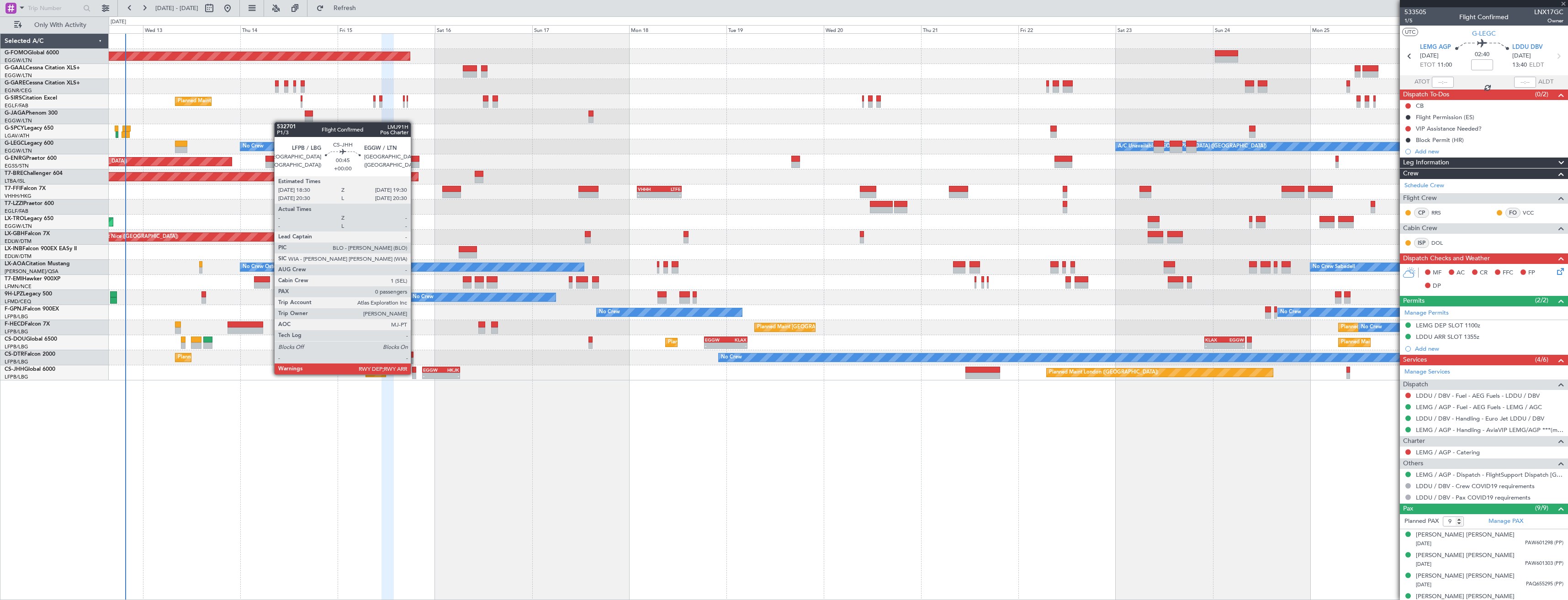
type input "0"
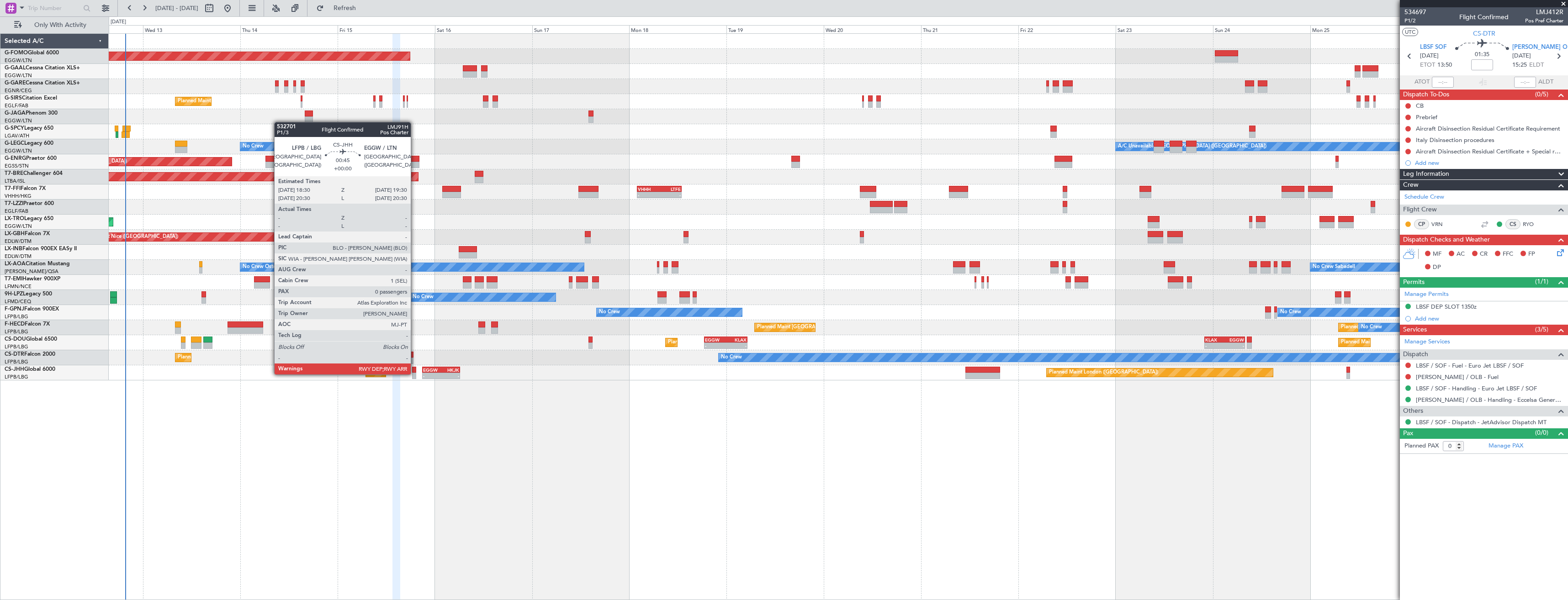
click at [415, 374] on div at bounding box center [414, 375] width 4 height 7
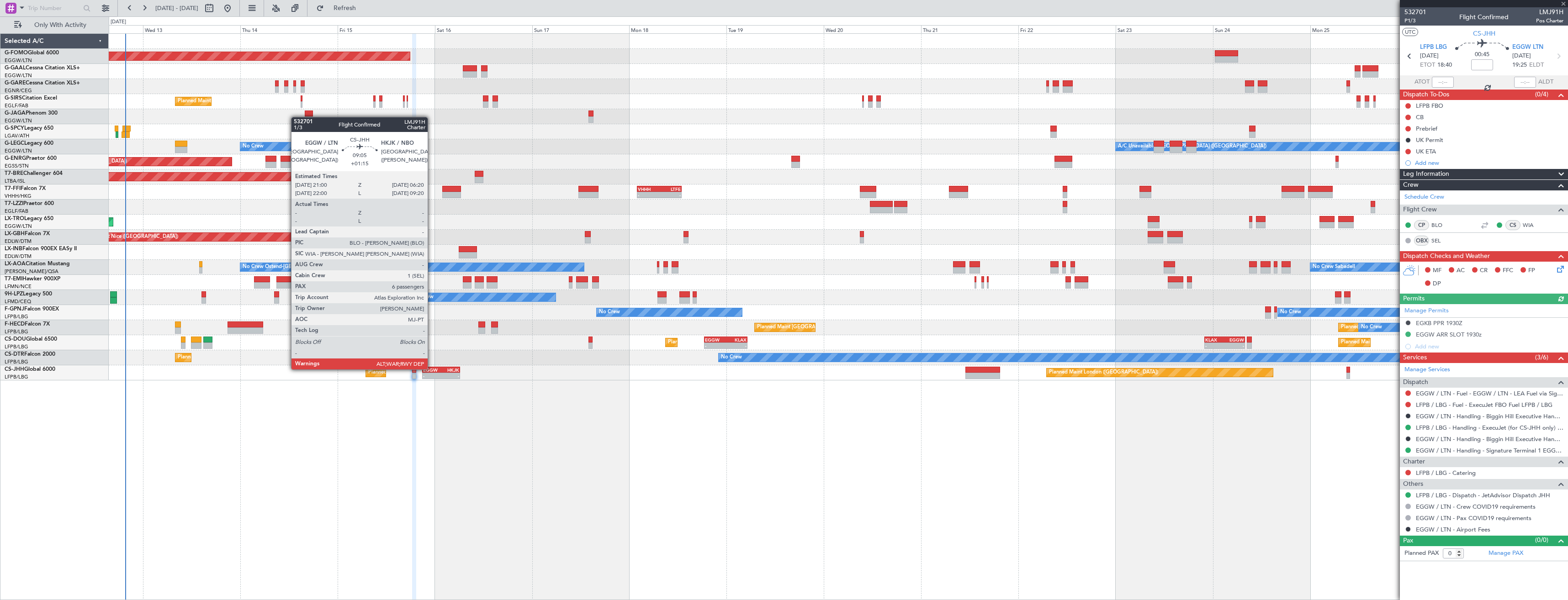
click at [432, 369] on div "EGGW" at bounding box center [432, 369] width 18 height 5
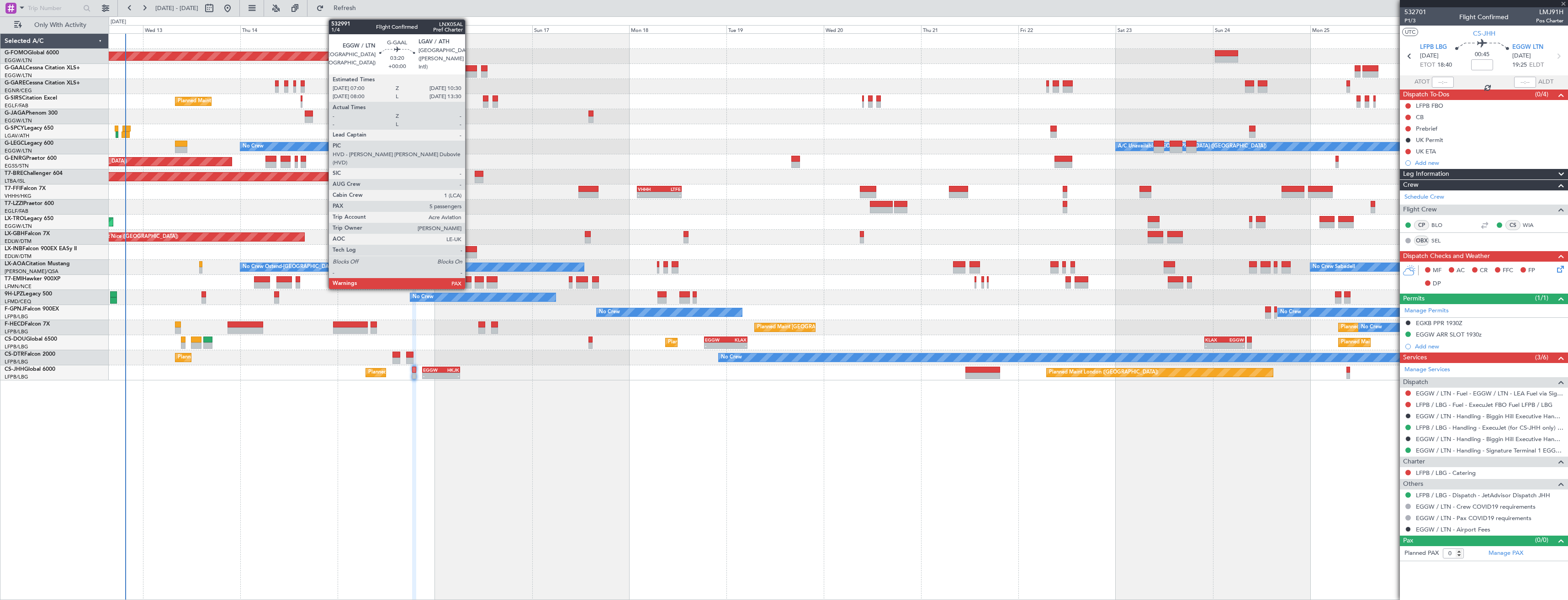
type input "+01:15"
type input "6"
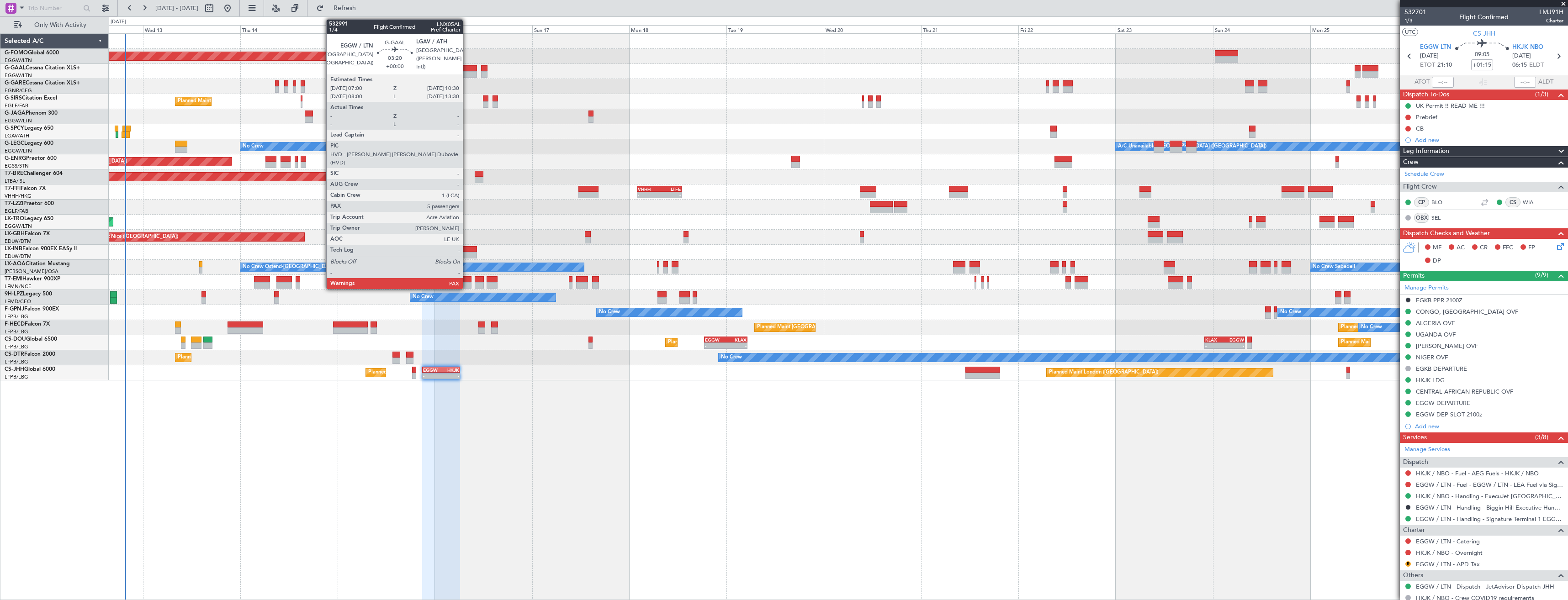
click at [467, 75] on div at bounding box center [470, 74] width 15 height 7
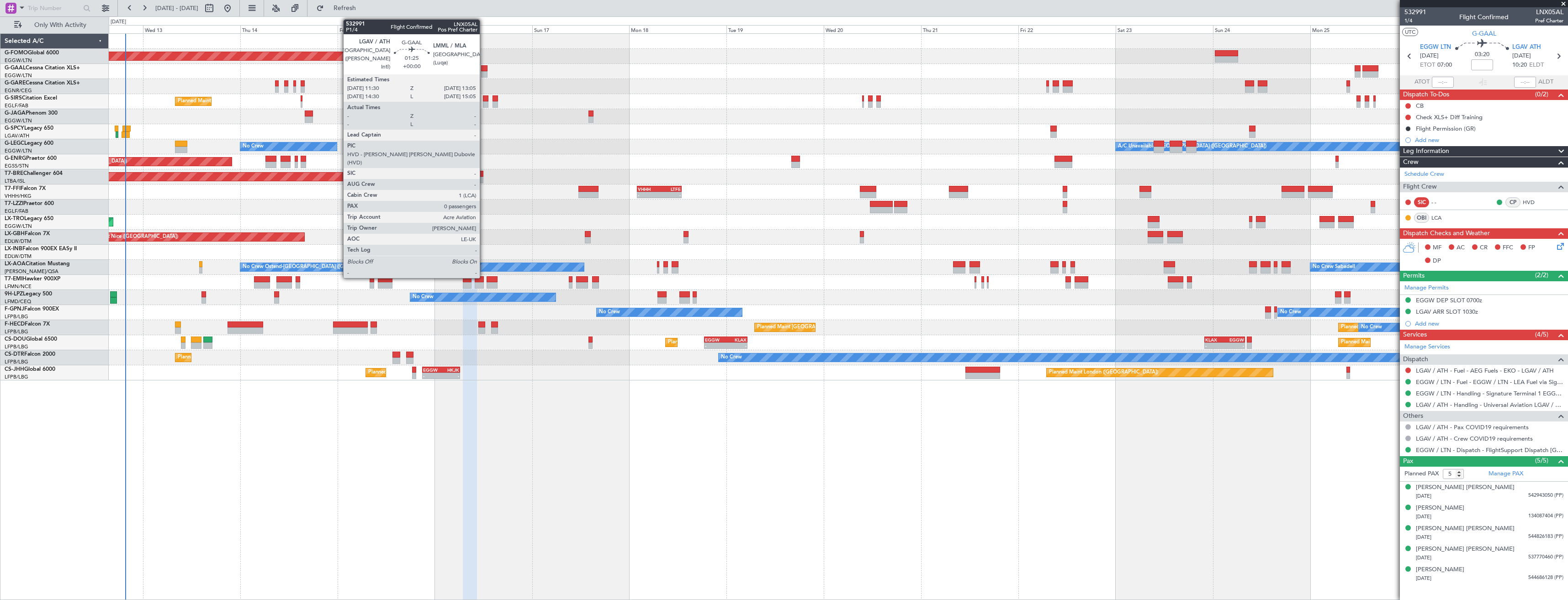
click at [484, 68] on div at bounding box center [484, 68] width 7 height 7
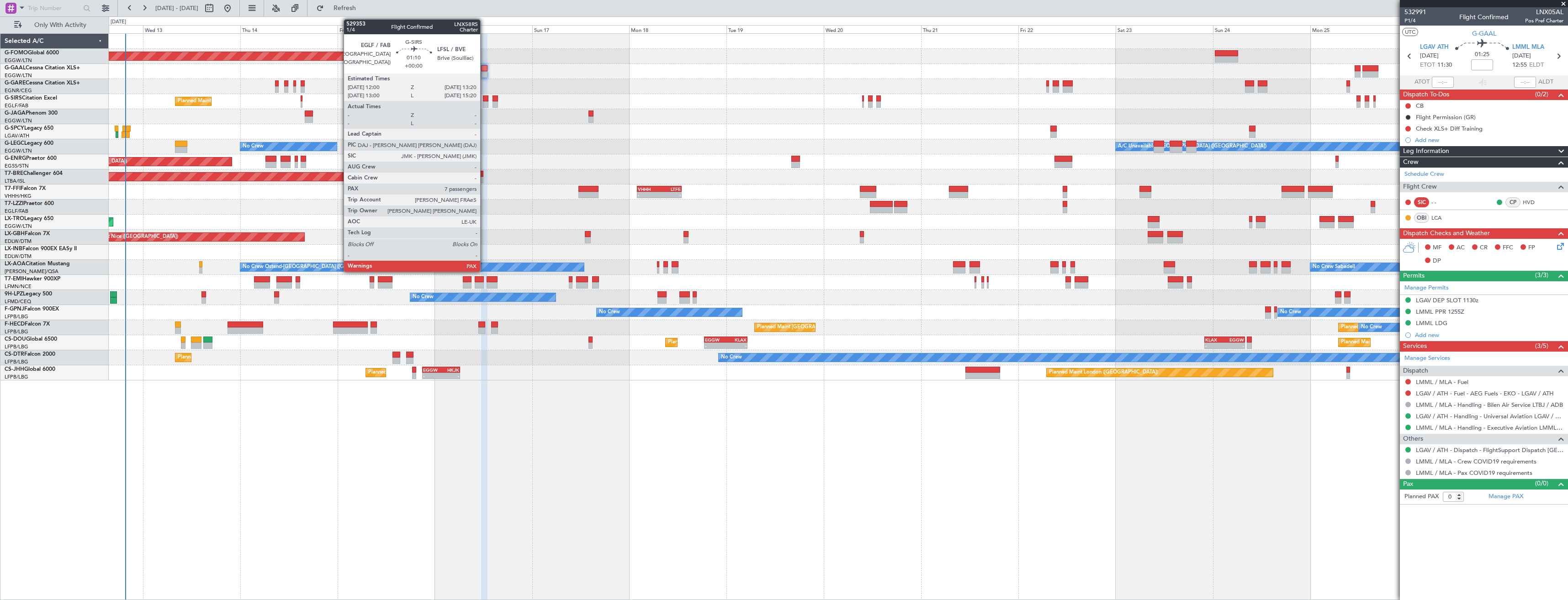
click at [485, 104] on div at bounding box center [485, 105] width 5 height 7
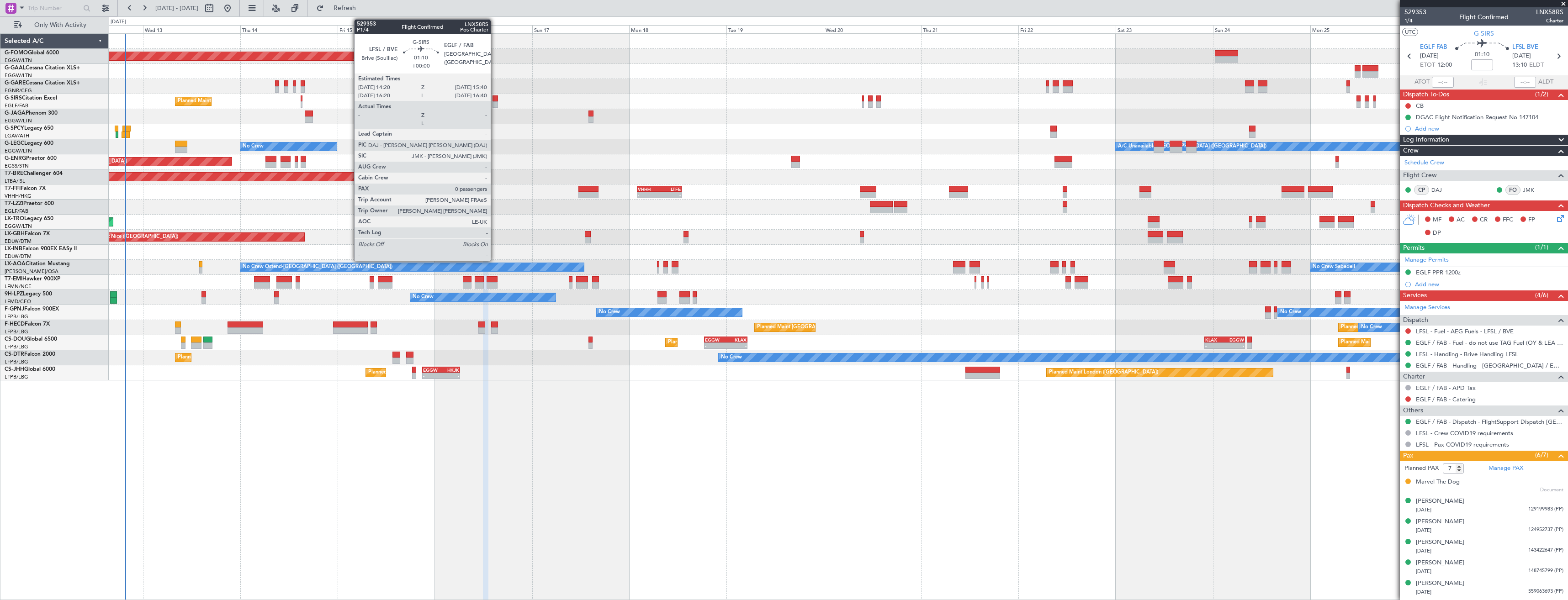
click at [495, 103] on div at bounding box center [495, 105] width 5 height 7
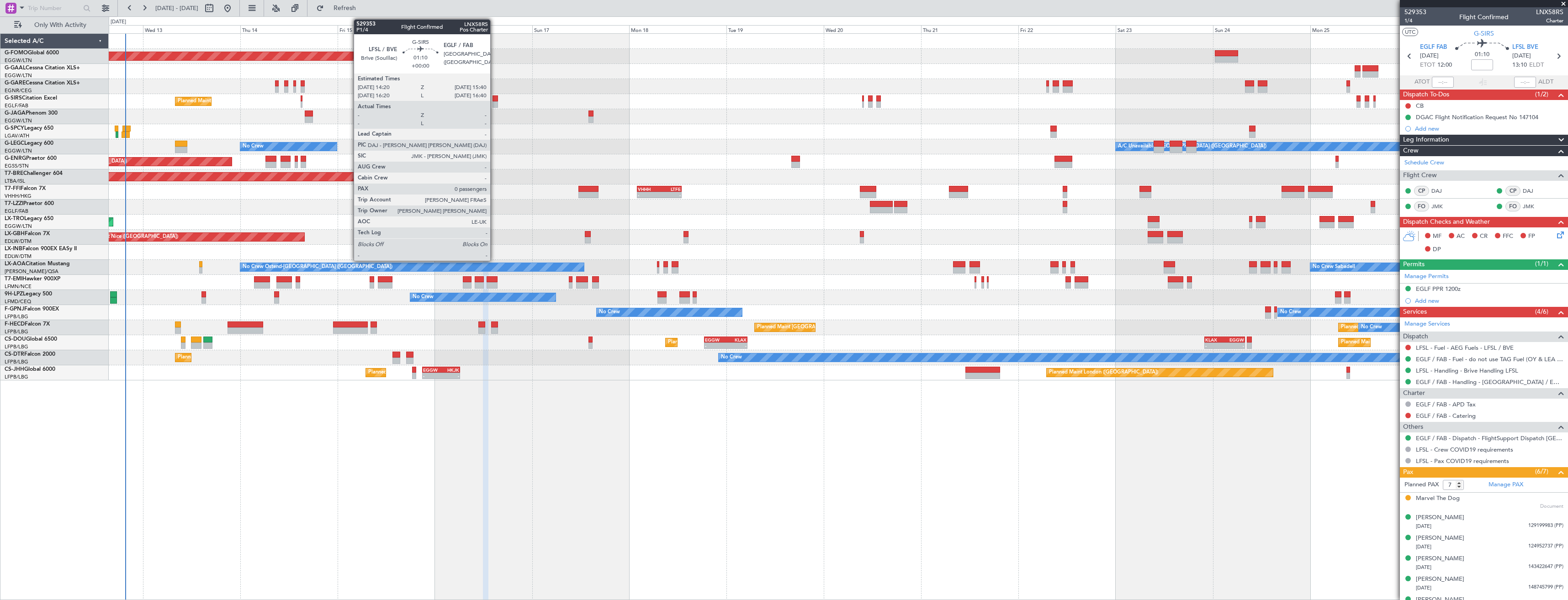
click at [494, 100] on div at bounding box center [495, 99] width 5 height 7
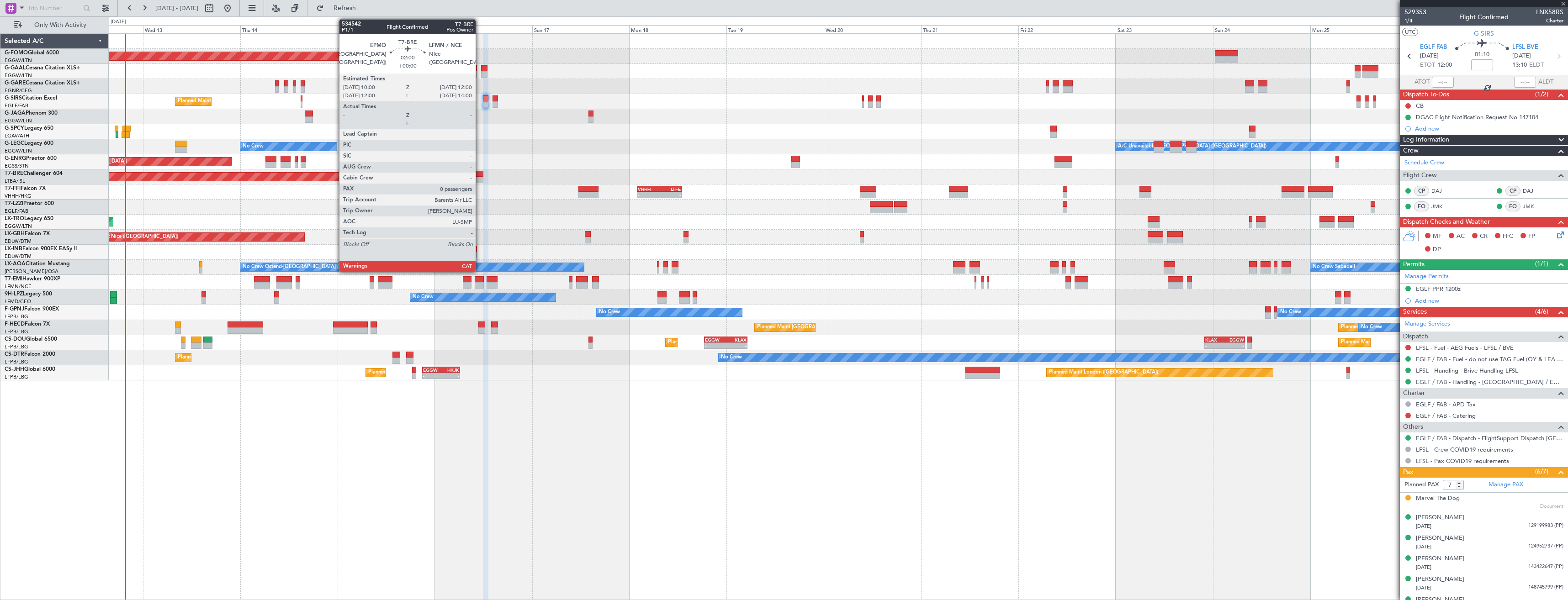
type input "0"
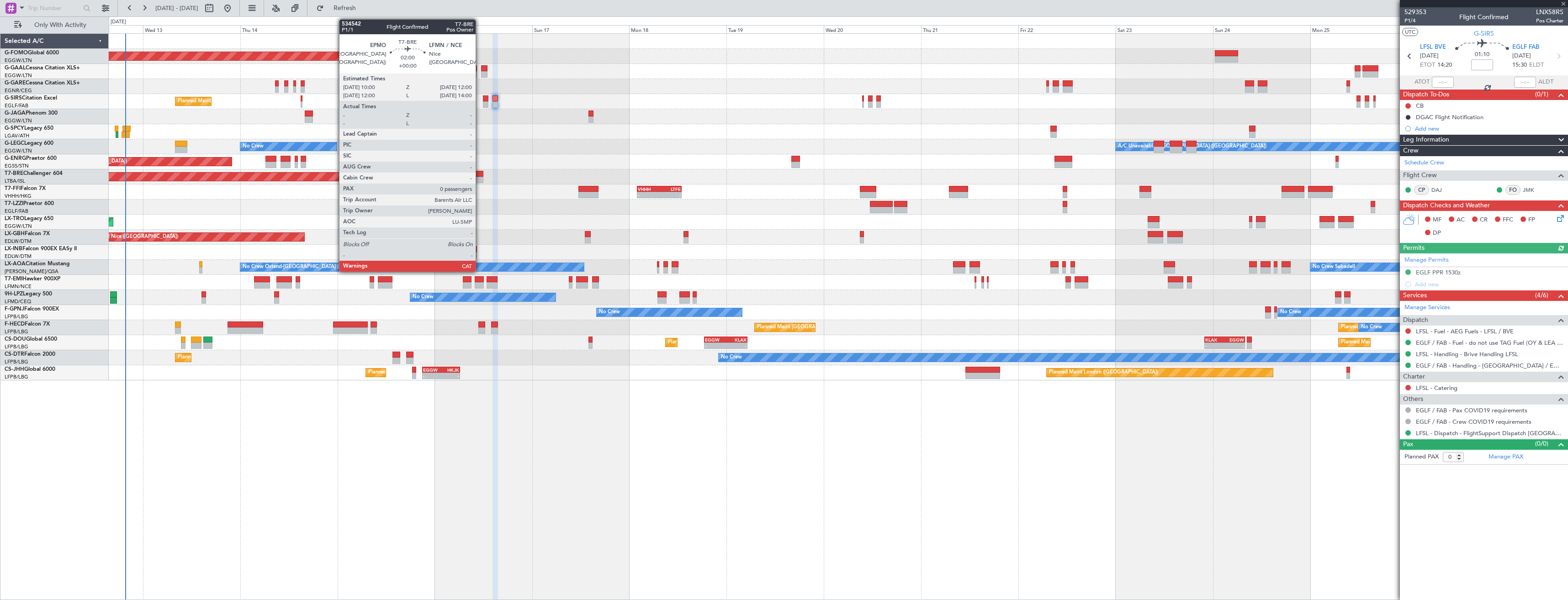
click at [480, 179] on div at bounding box center [479, 180] width 9 height 7
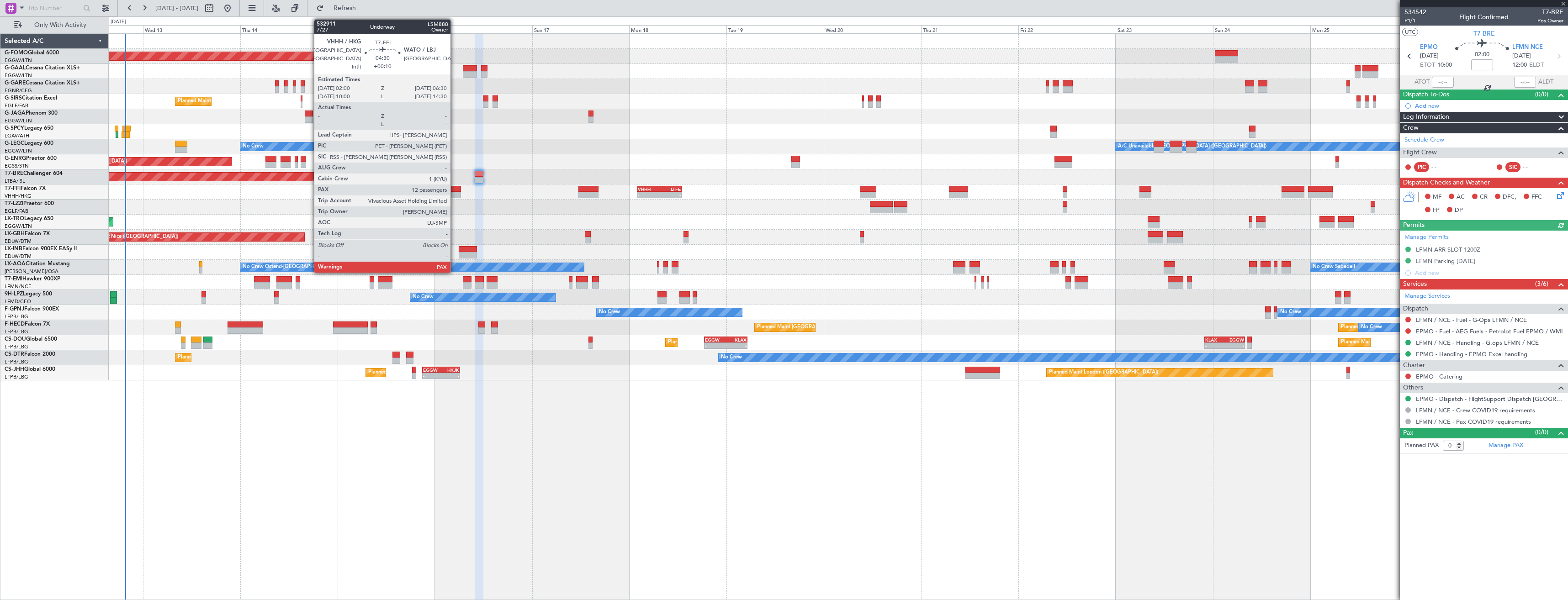
click at [455, 186] on div at bounding box center [452, 189] width 18 height 7
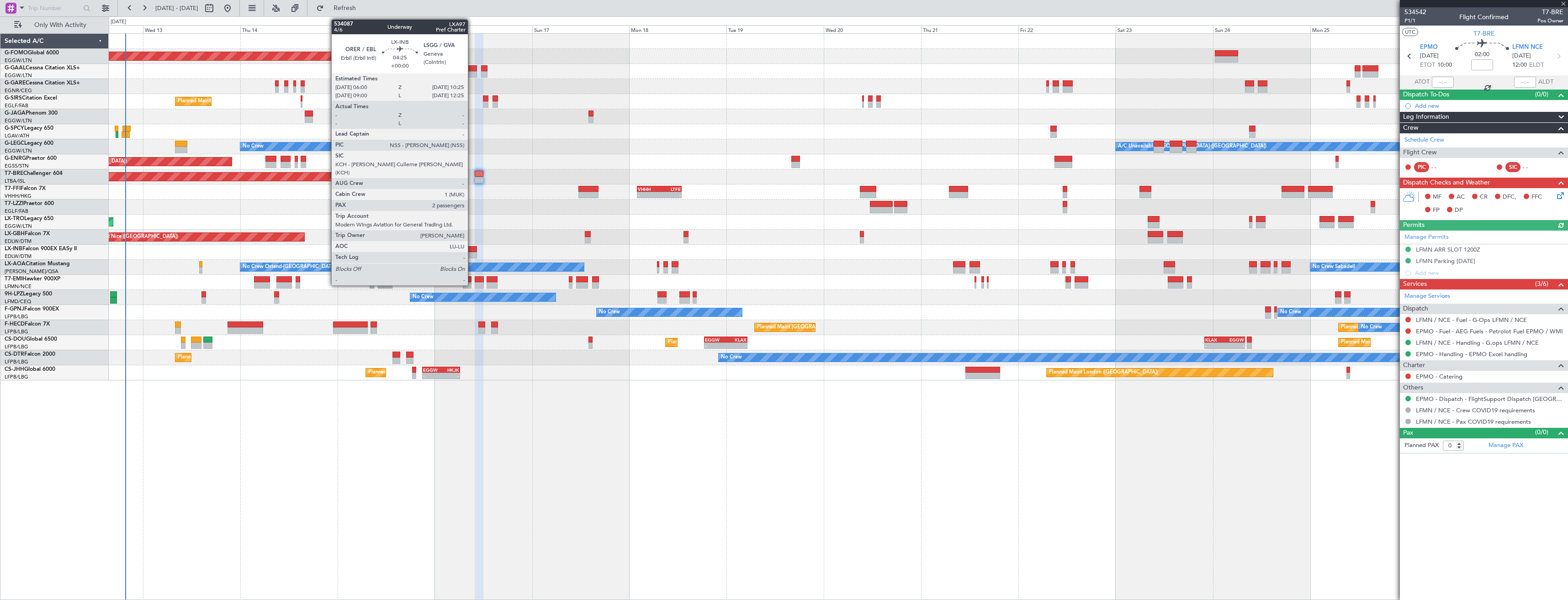
type input "+00:10"
type input "14"
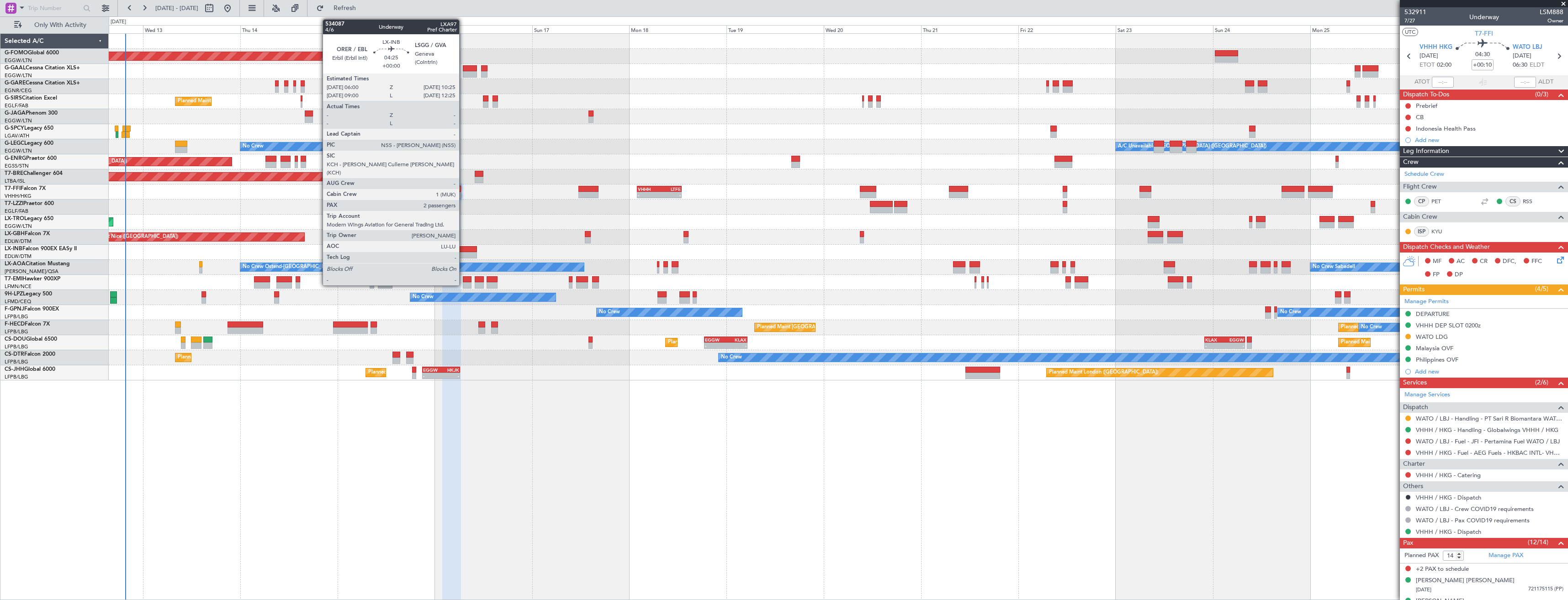
click at [463, 254] on div at bounding box center [468, 255] width 18 height 7
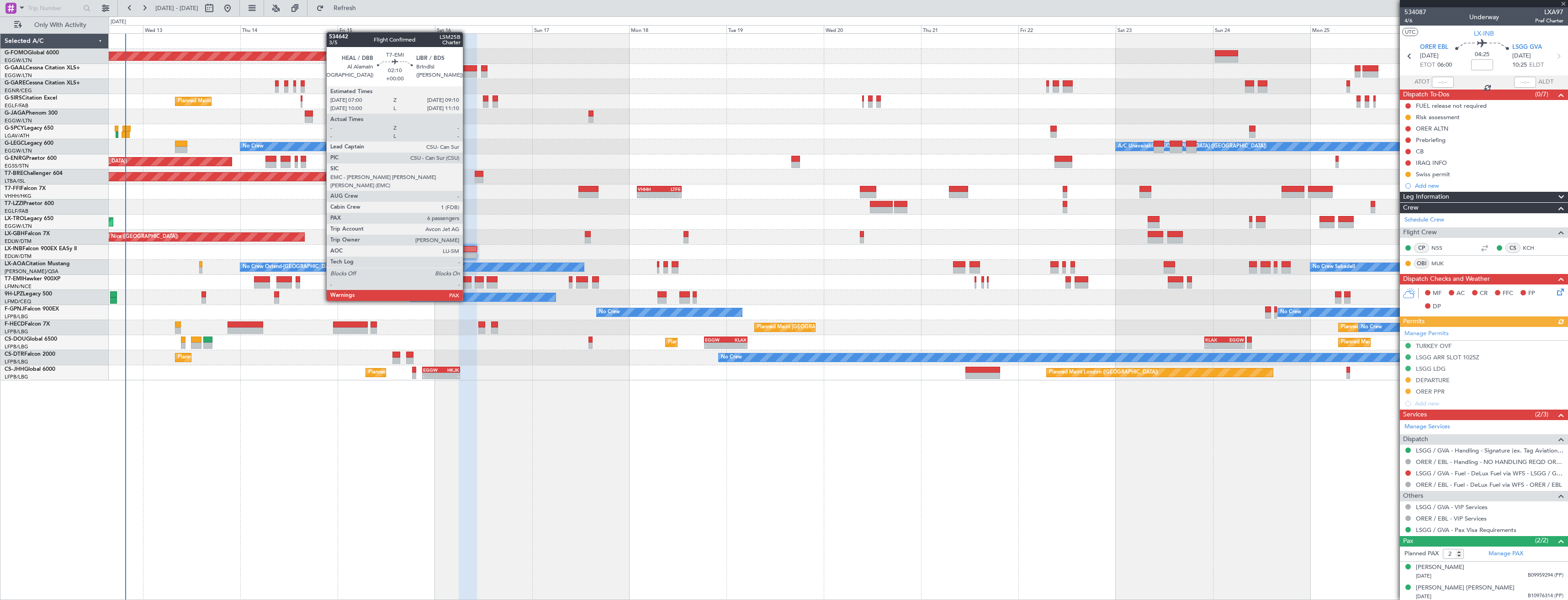
click at [467, 284] on div at bounding box center [467, 285] width 9 height 7
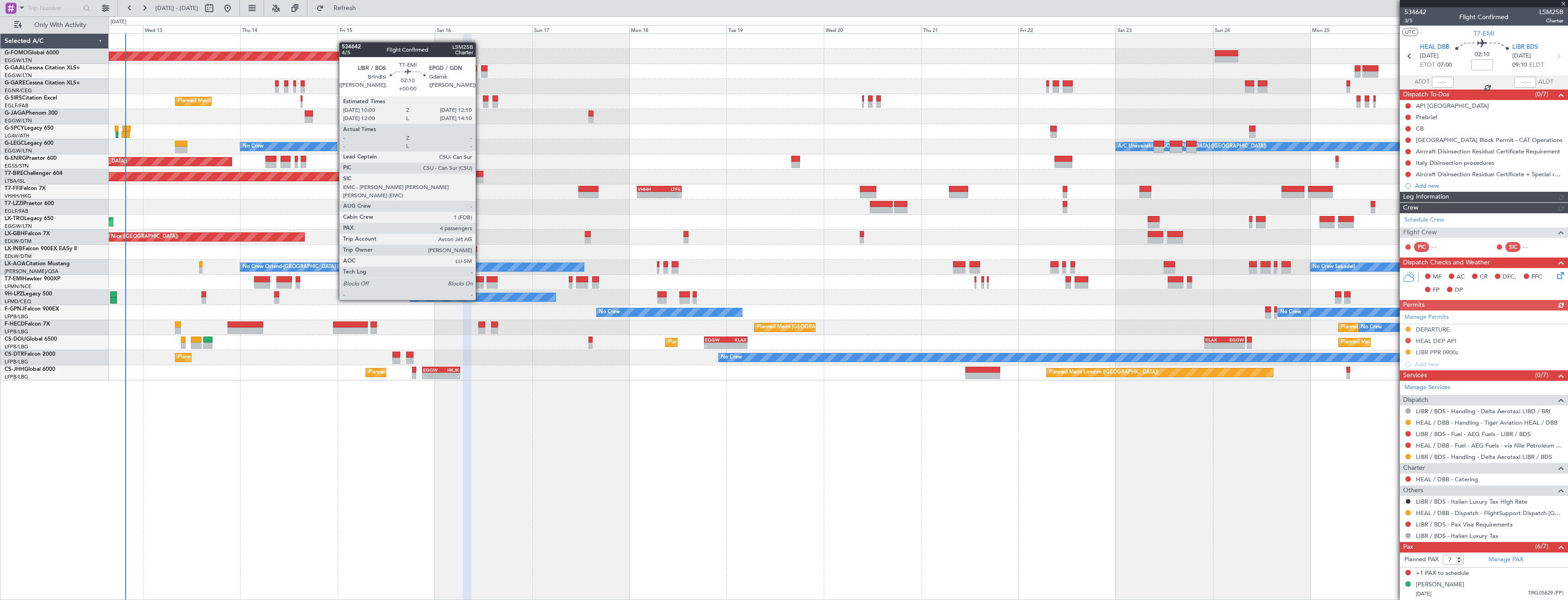
click at [480, 283] on div at bounding box center [479, 285] width 9 height 7
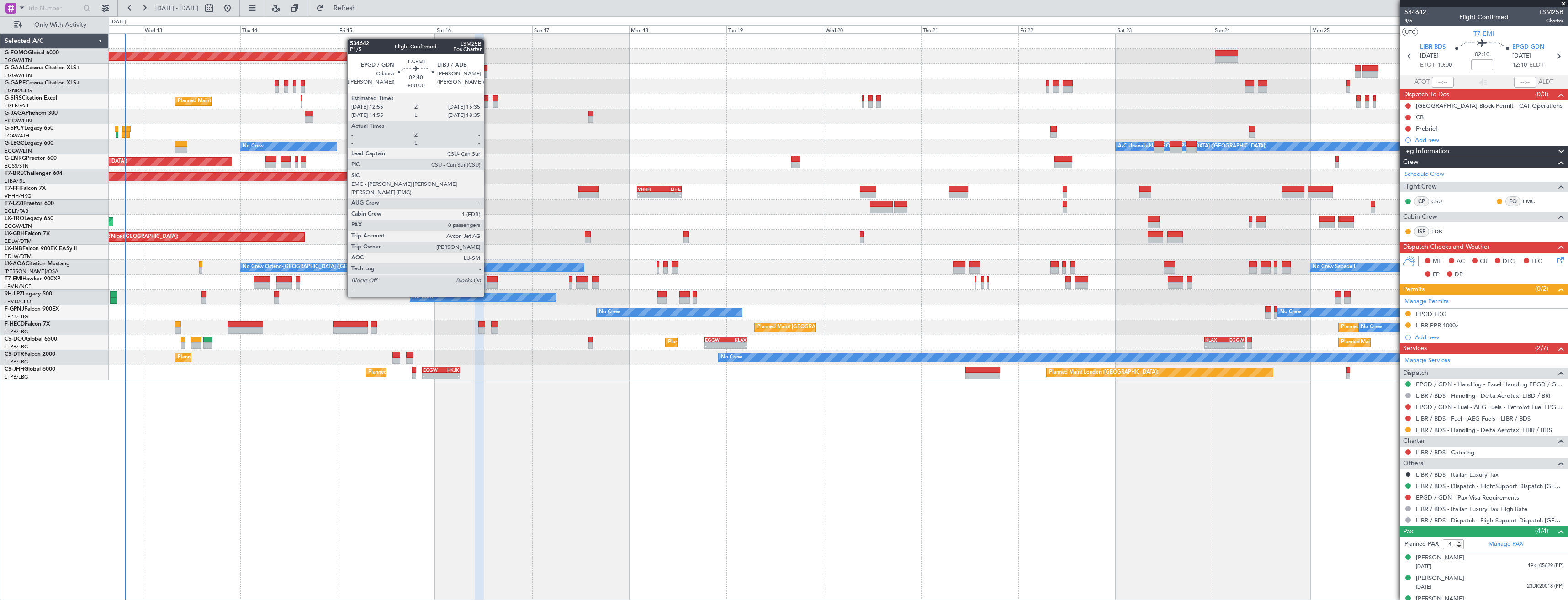
click at [488, 279] on div at bounding box center [492, 279] width 11 height 7
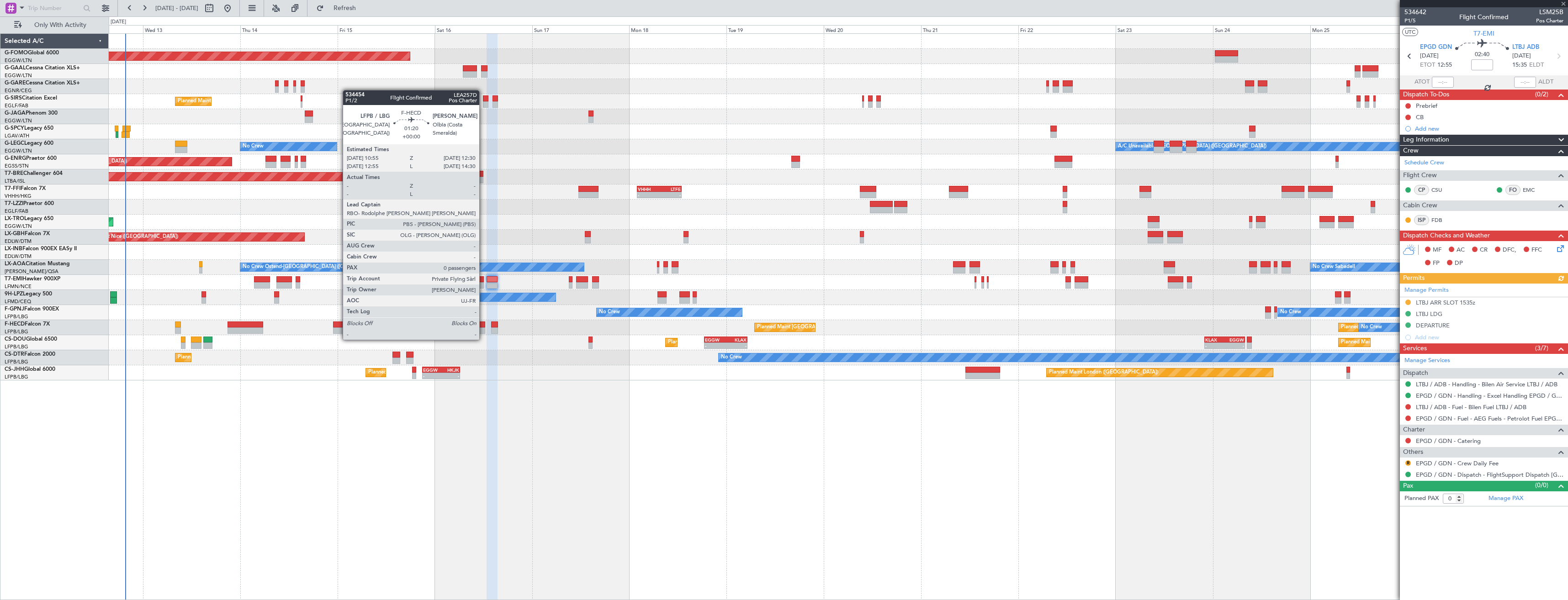
click at [483, 330] on div at bounding box center [481, 330] width 7 height 7
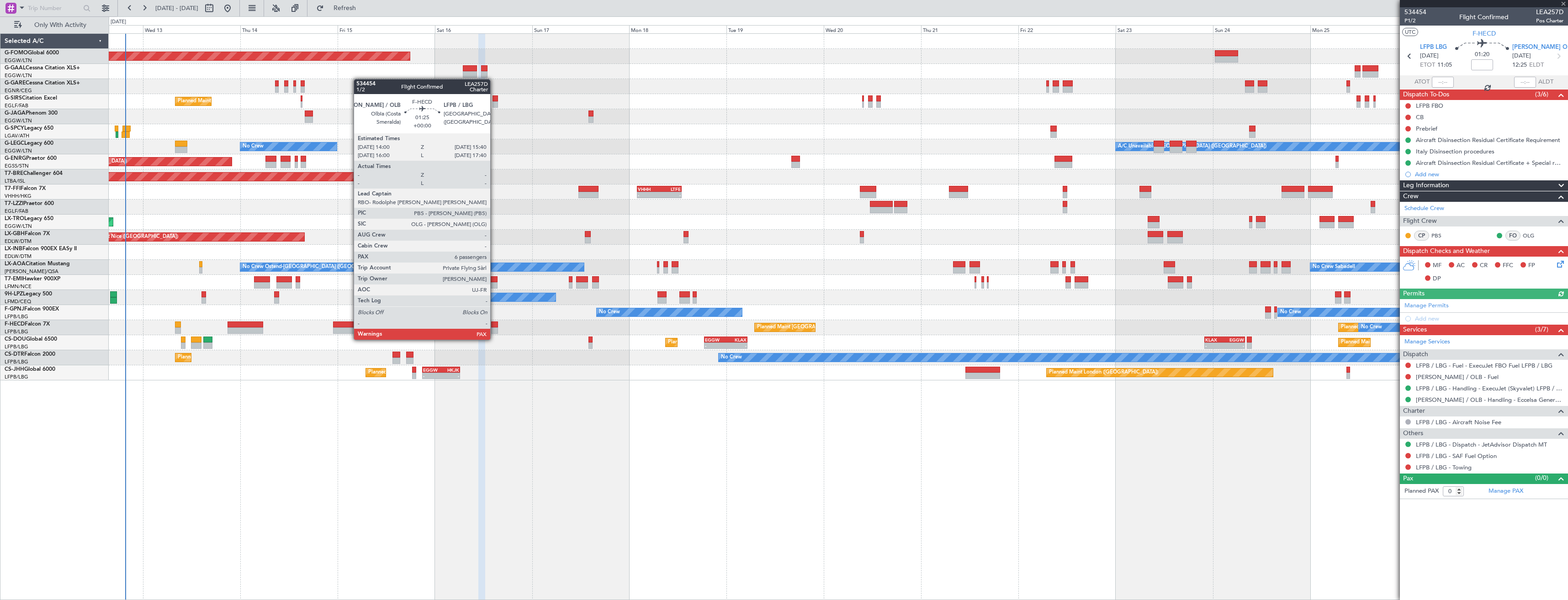
click at [494, 330] on div at bounding box center [494, 330] width 7 height 7
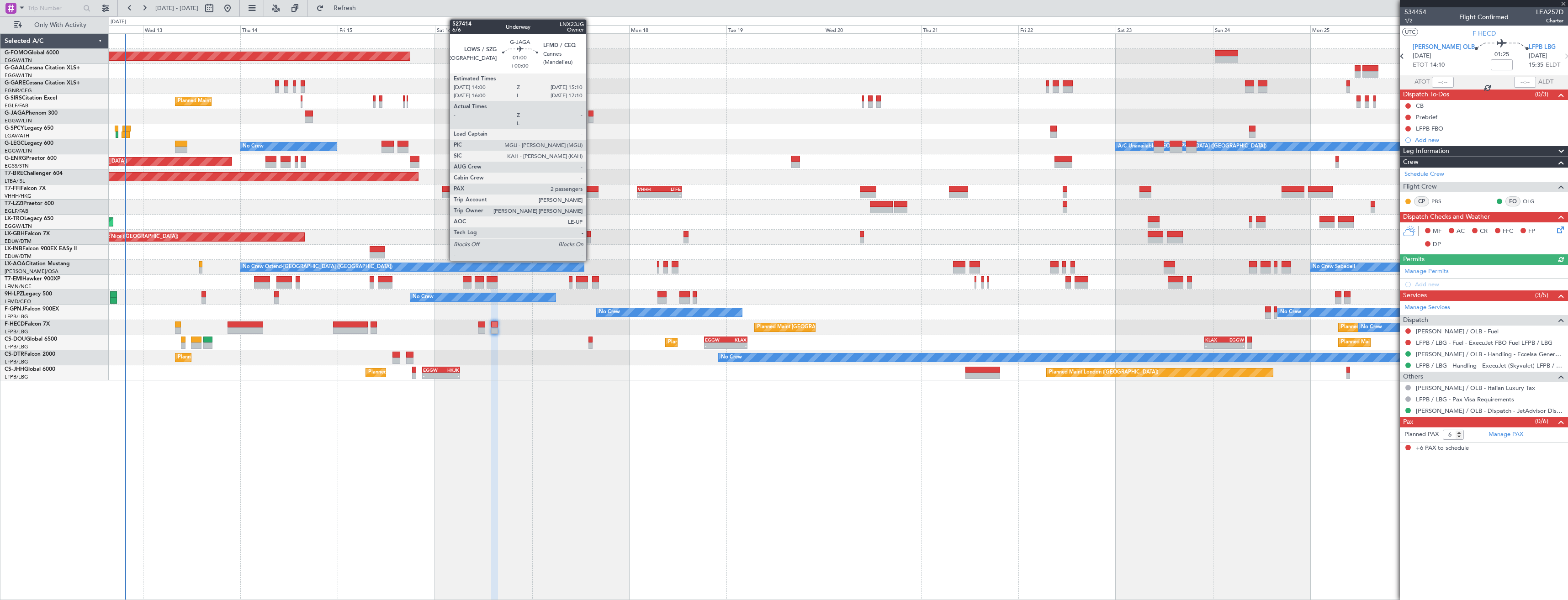
click at [590, 114] on div at bounding box center [591, 114] width 5 height 7
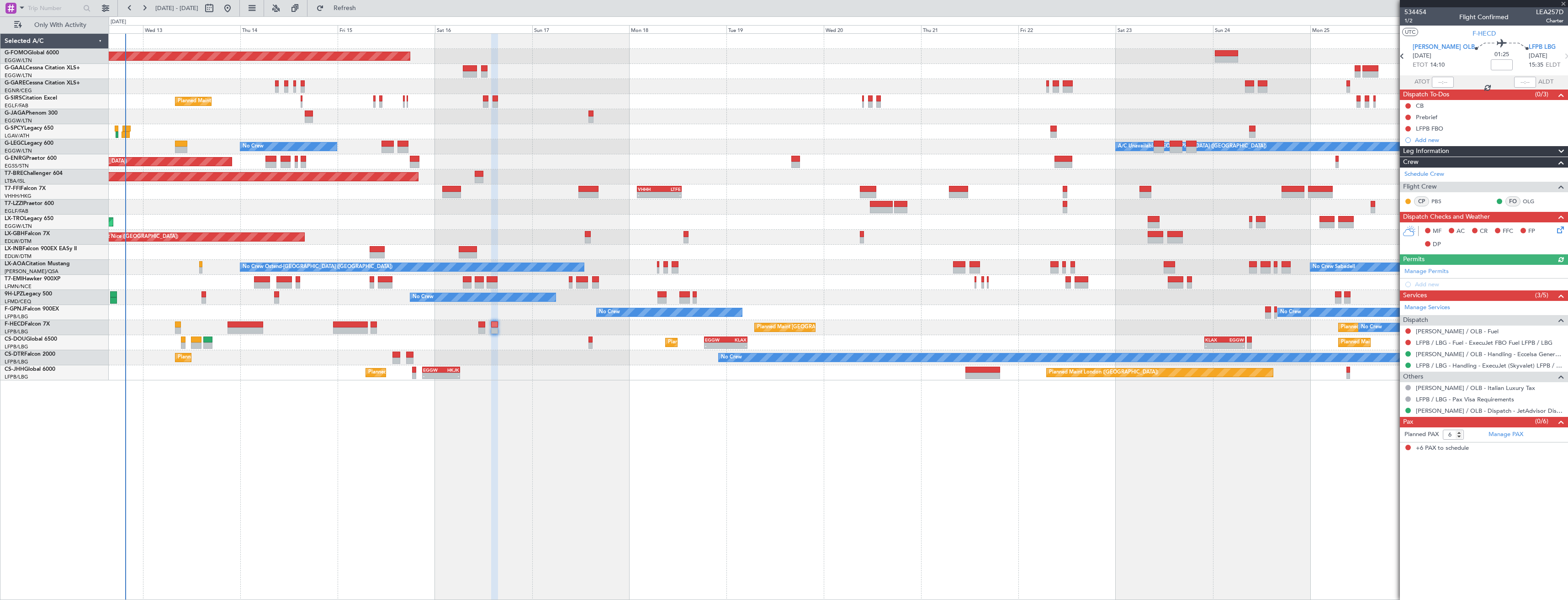
type input "2"
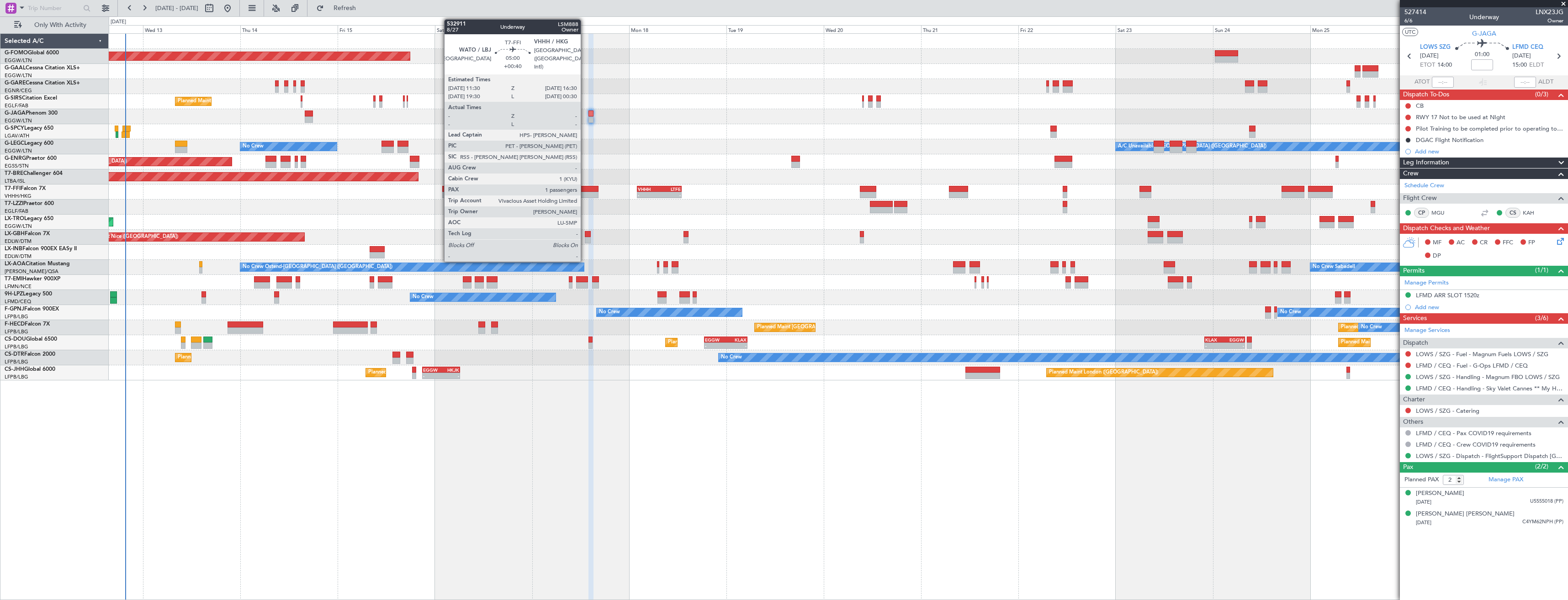
click at [585, 190] on div at bounding box center [589, 189] width 21 height 7
type input "+00:40"
type input "1"
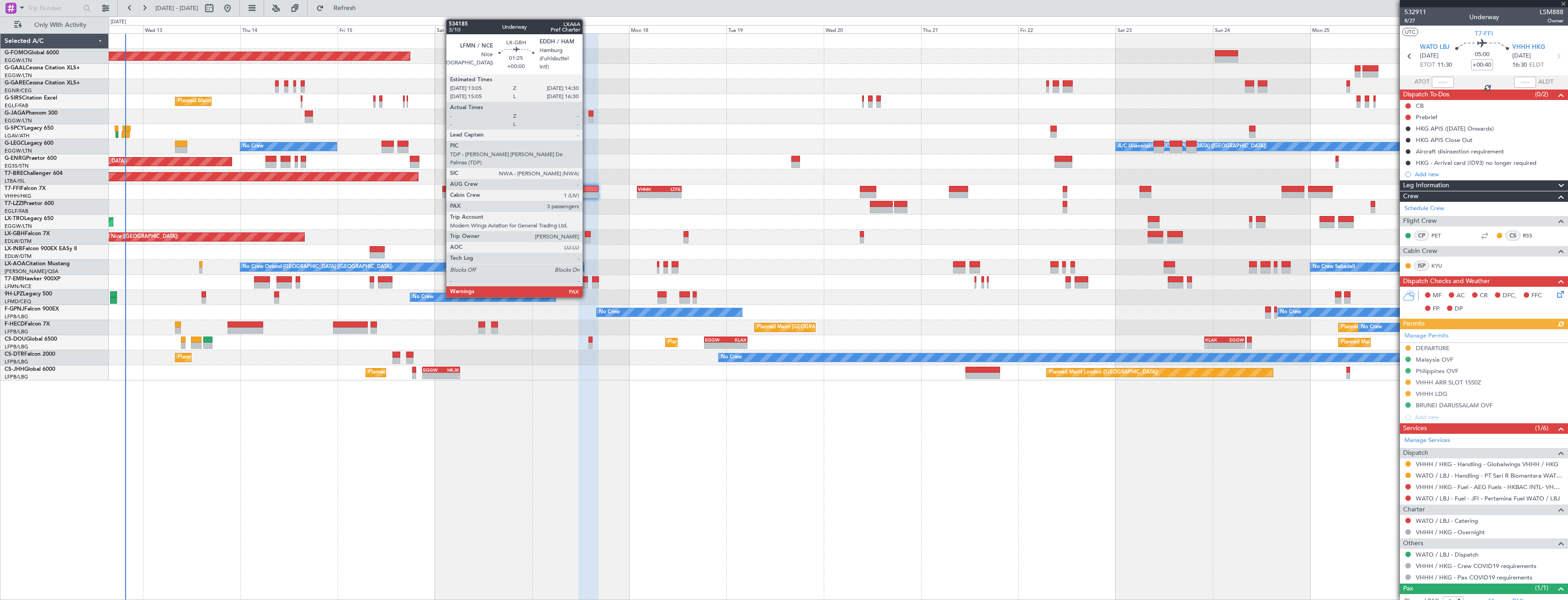
click at [587, 236] on div at bounding box center [588, 234] width 6 height 7
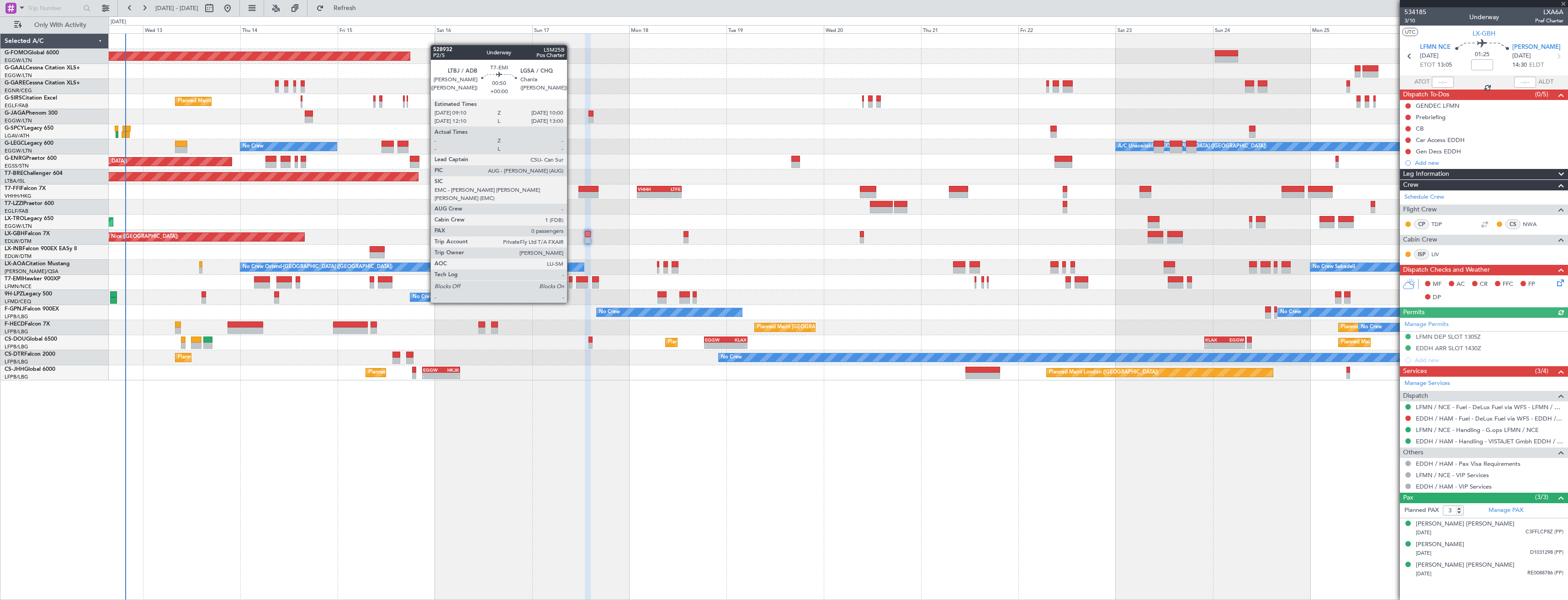
click at [571, 285] on div at bounding box center [570, 285] width 4 height 7
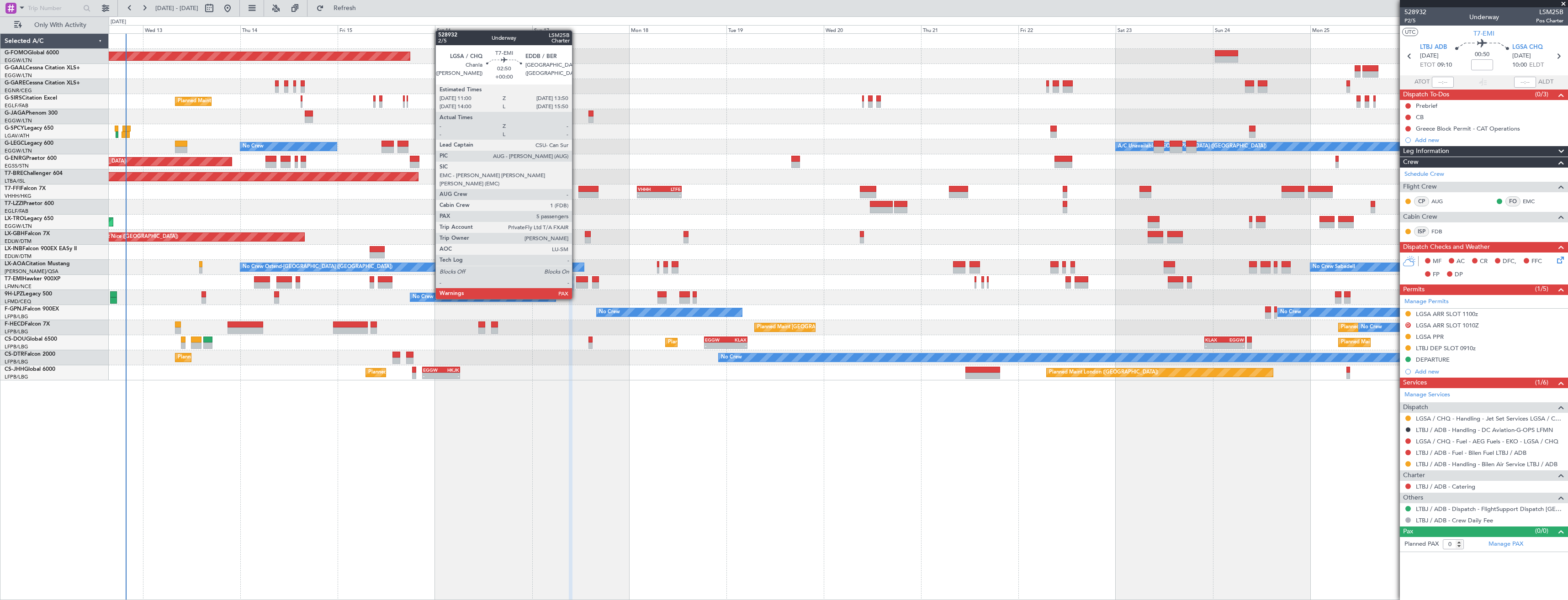
click at [576, 282] on div at bounding box center [582, 279] width 12 height 7
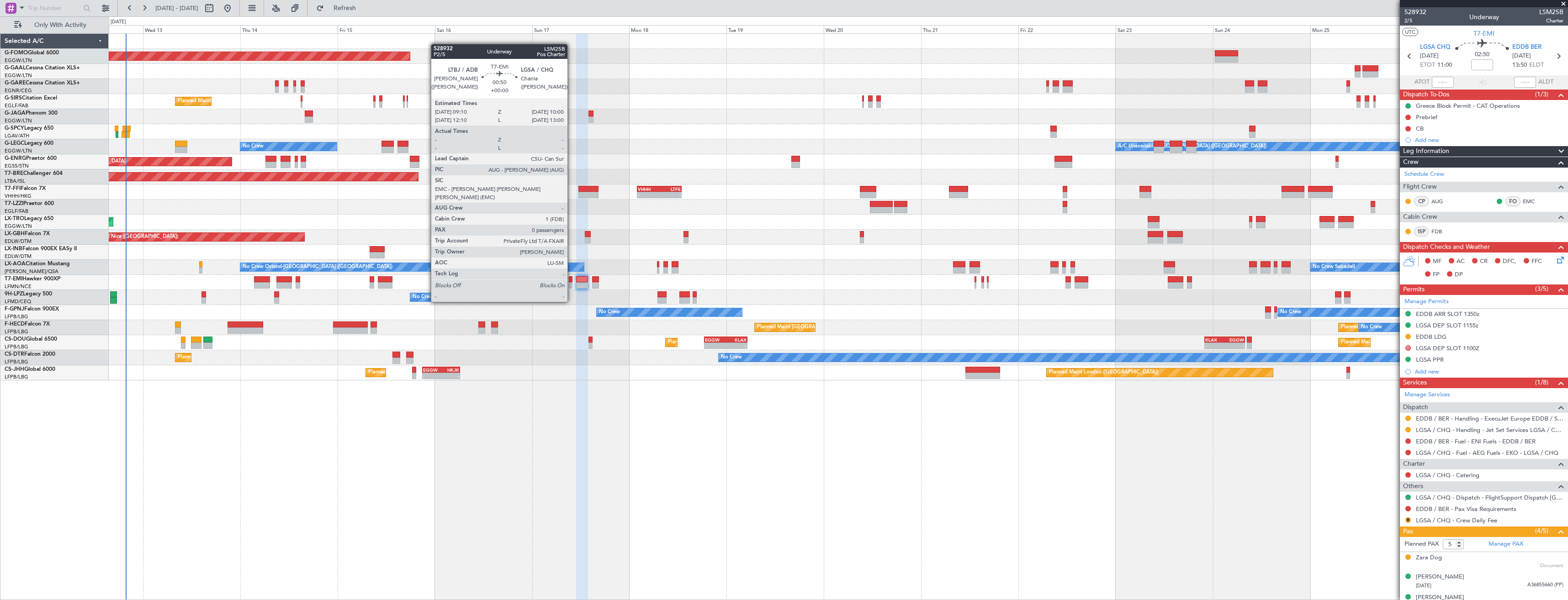
click at [572, 285] on div at bounding box center [570, 285] width 4 height 7
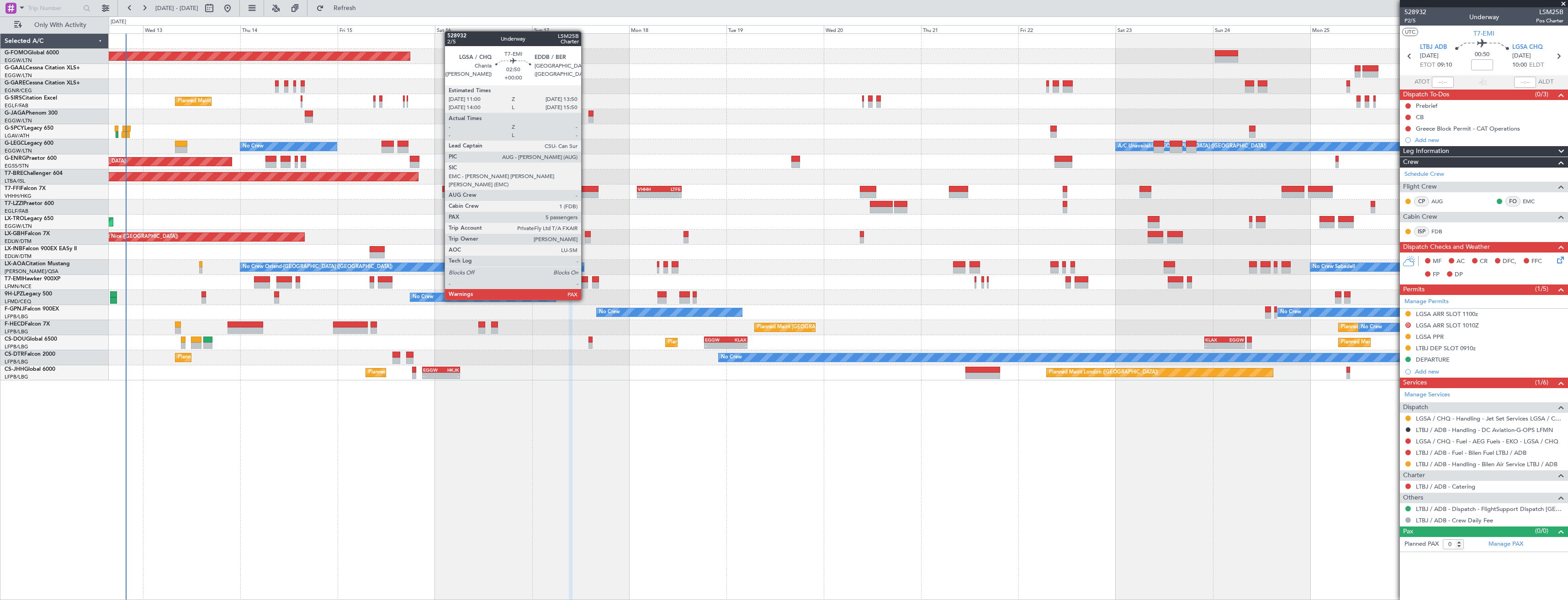
click at [585, 283] on div at bounding box center [582, 285] width 12 height 7
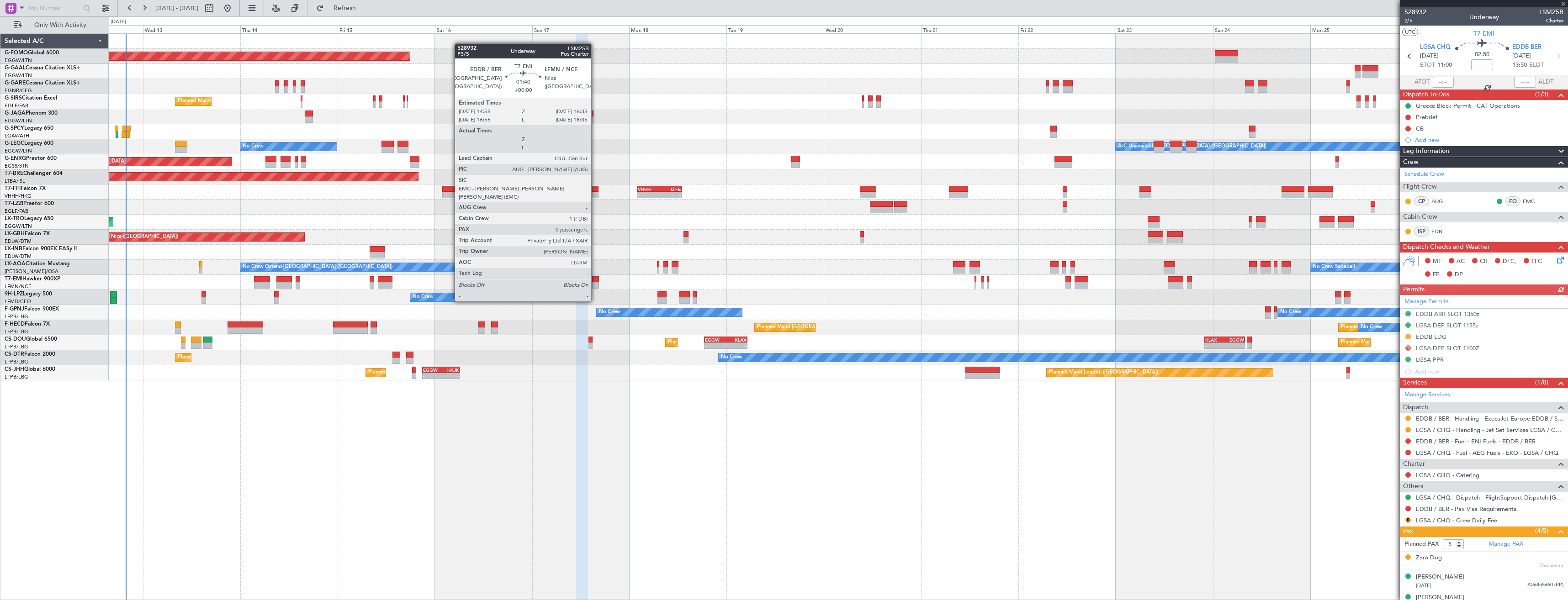
click at [595, 284] on div at bounding box center [595, 285] width 7 height 7
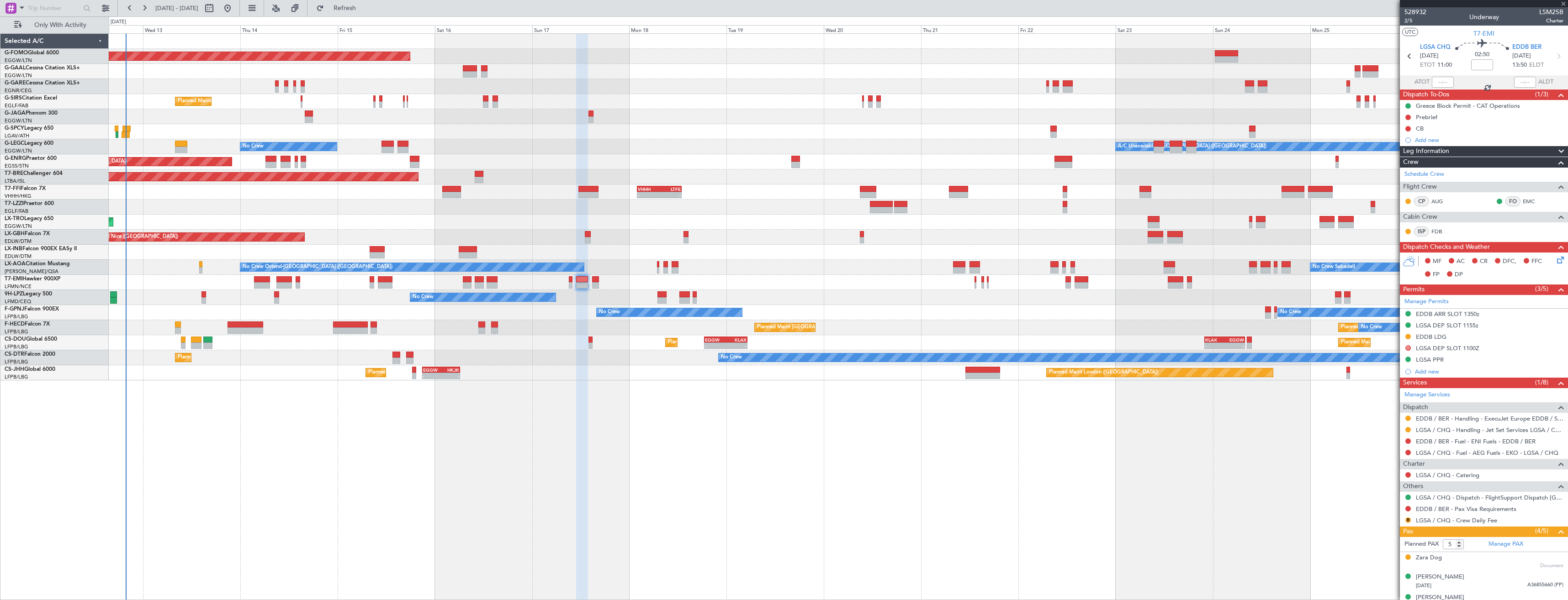
type input "0"
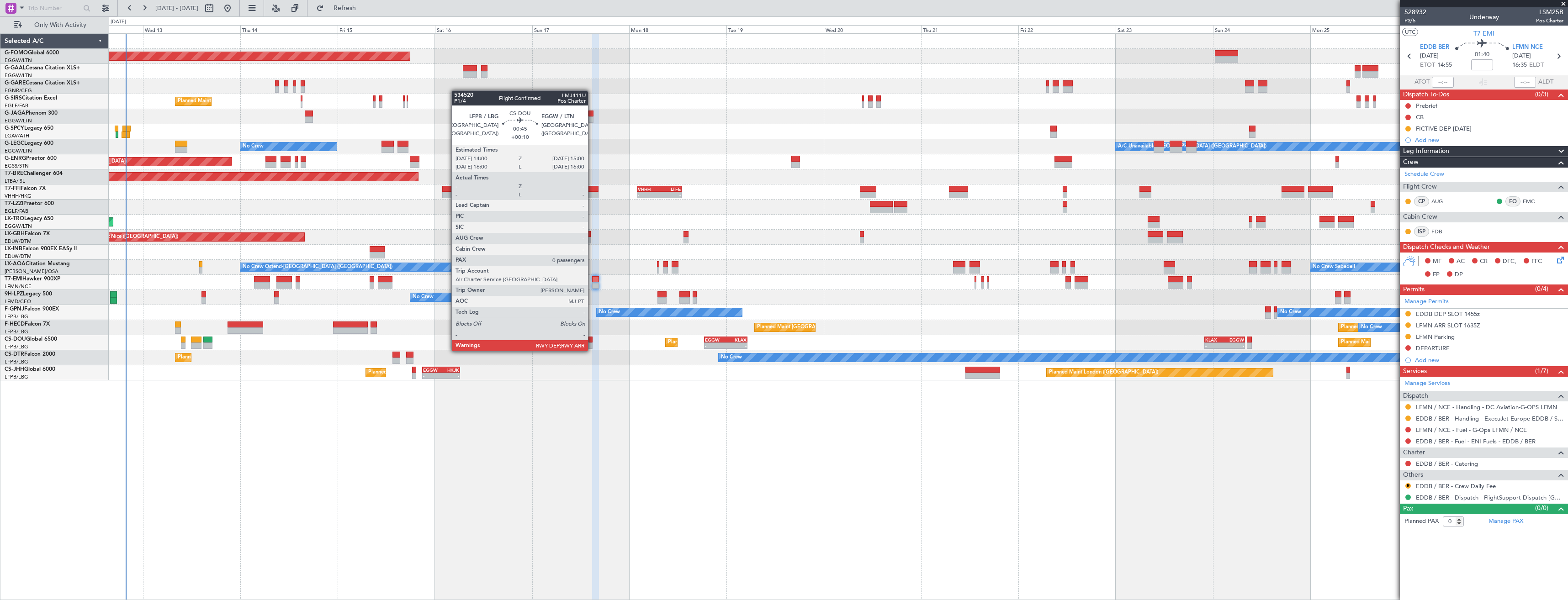
click at [592, 342] on div at bounding box center [590, 340] width 4 height 7
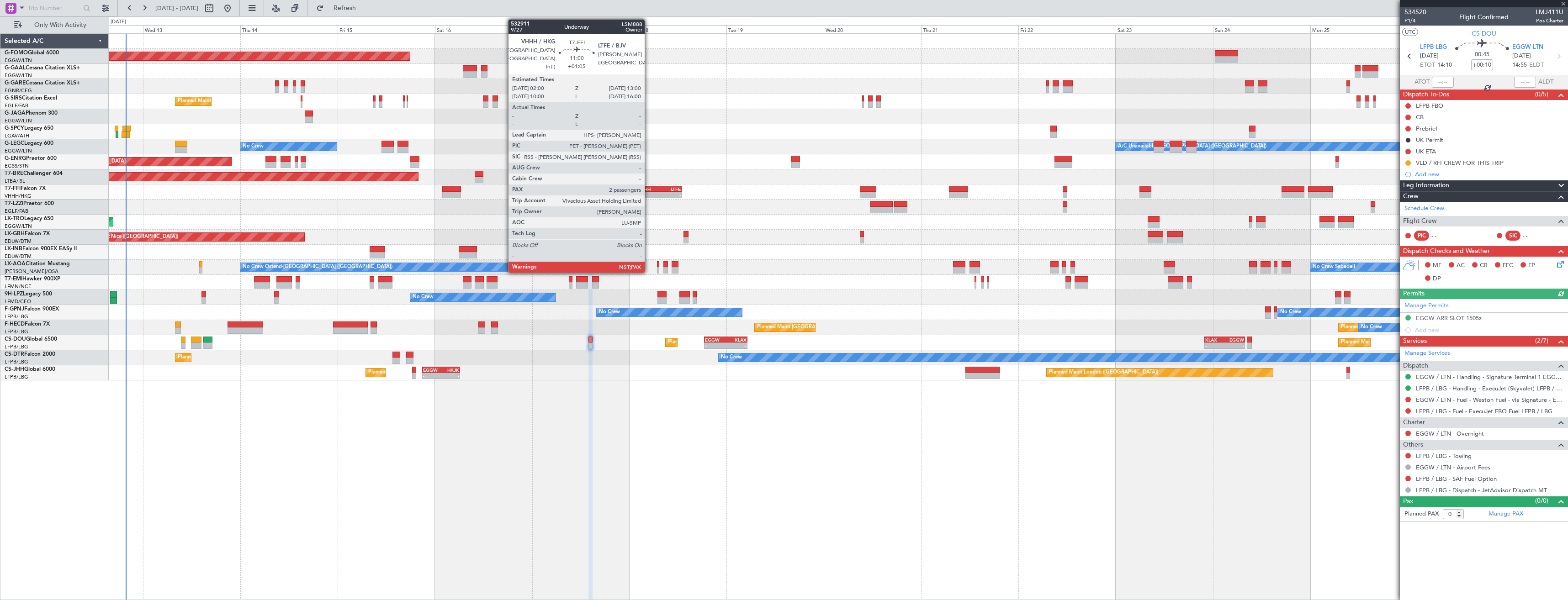
click at [649, 193] on div "-" at bounding box center [648, 195] width 21 height 5
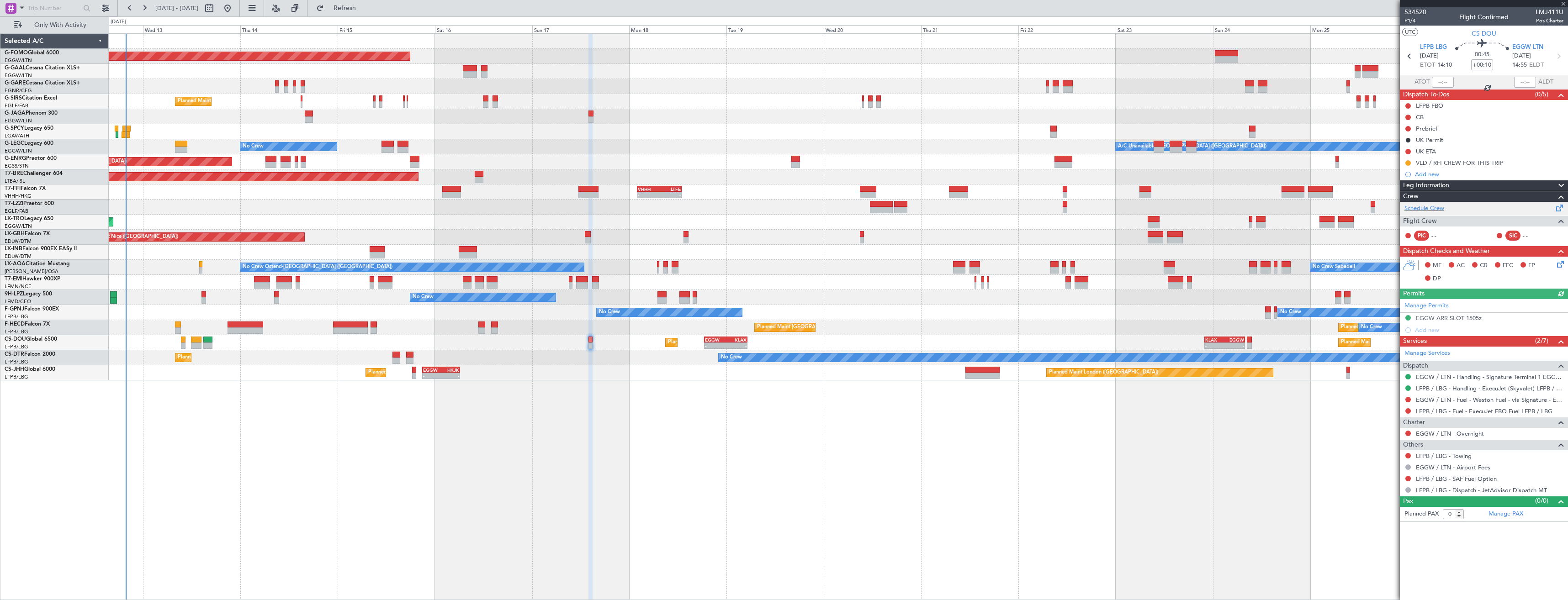
type input "+01:05"
type input "2"
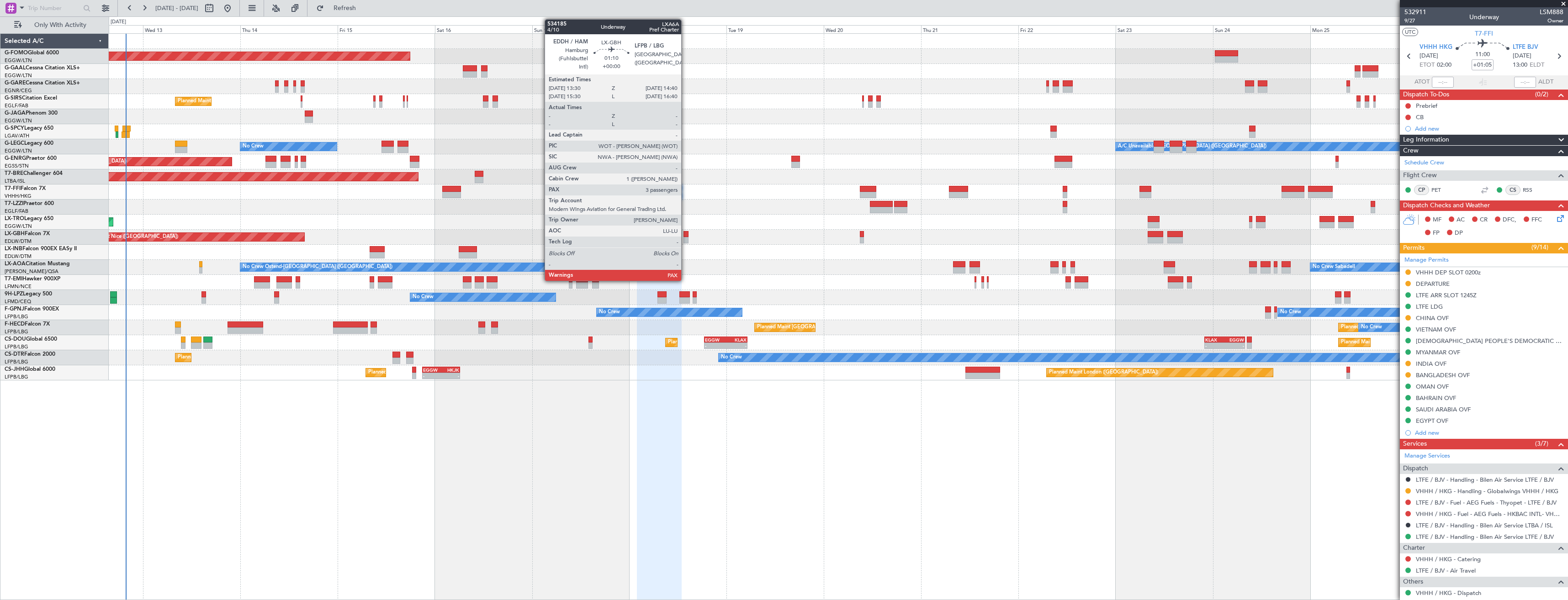
click at [685, 237] on div at bounding box center [686, 240] width 5 height 7
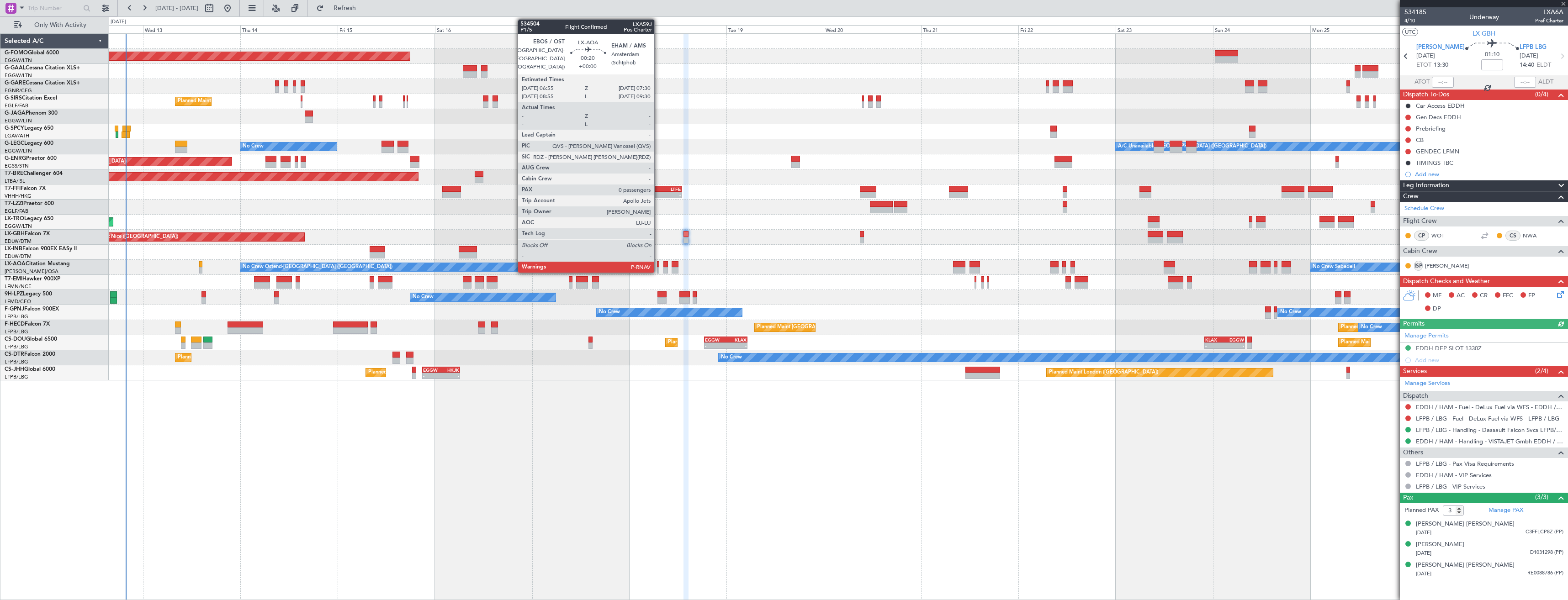
click at [659, 267] on div at bounding box center [658, 270] width 3 height 7
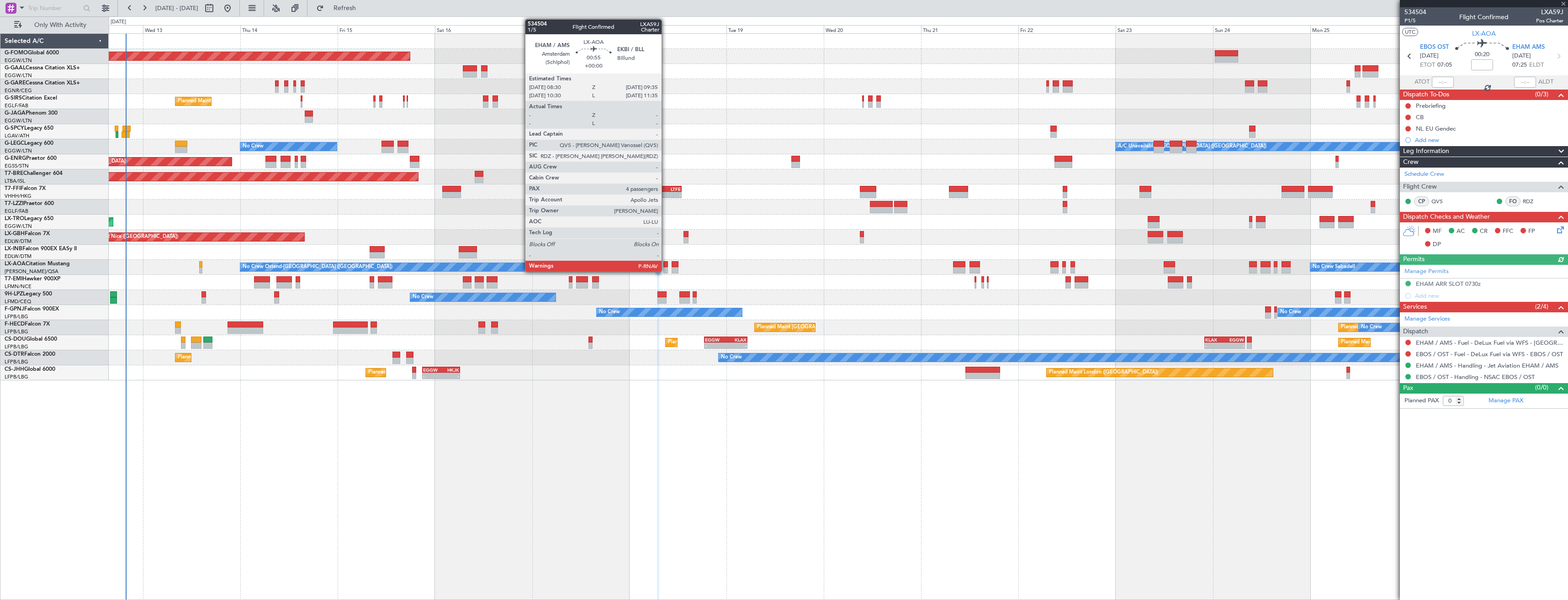
click at [666, 269] on div at bounding box center [666, 270] width 5 height 7
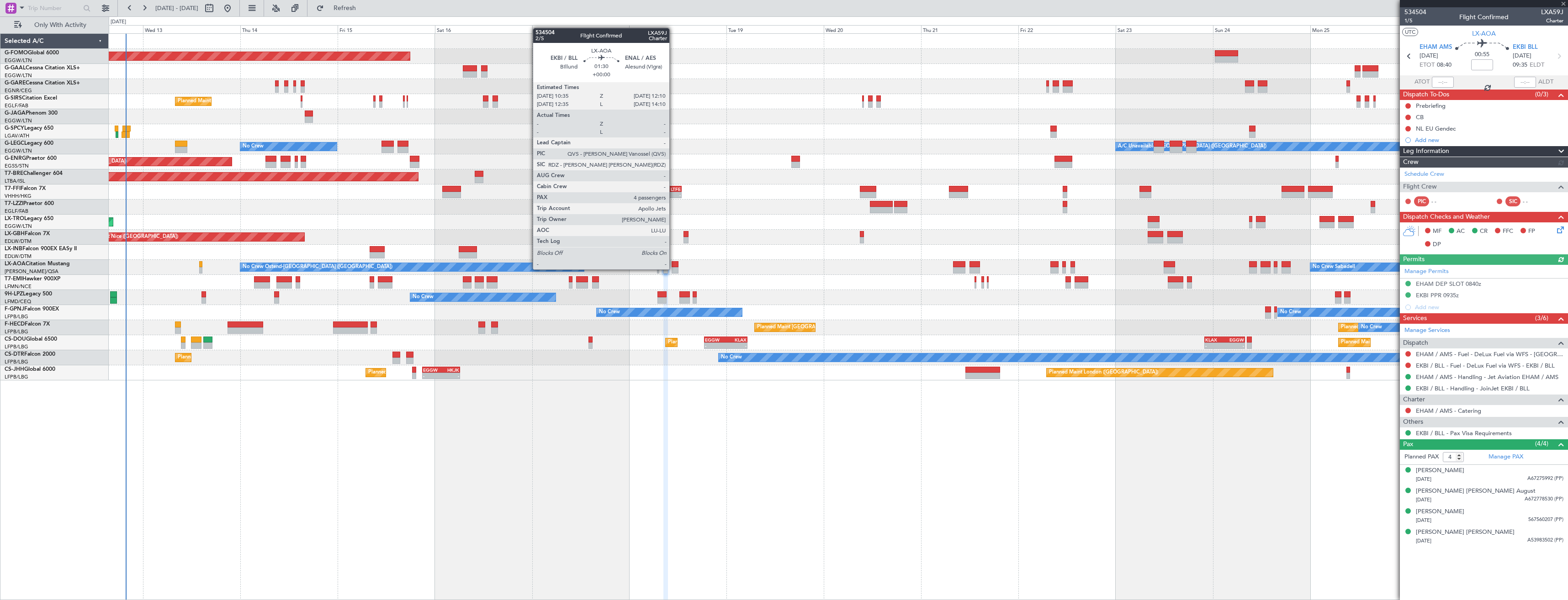
click at [673, 268] on div at bounding box center [674, 270] width 7 height 7
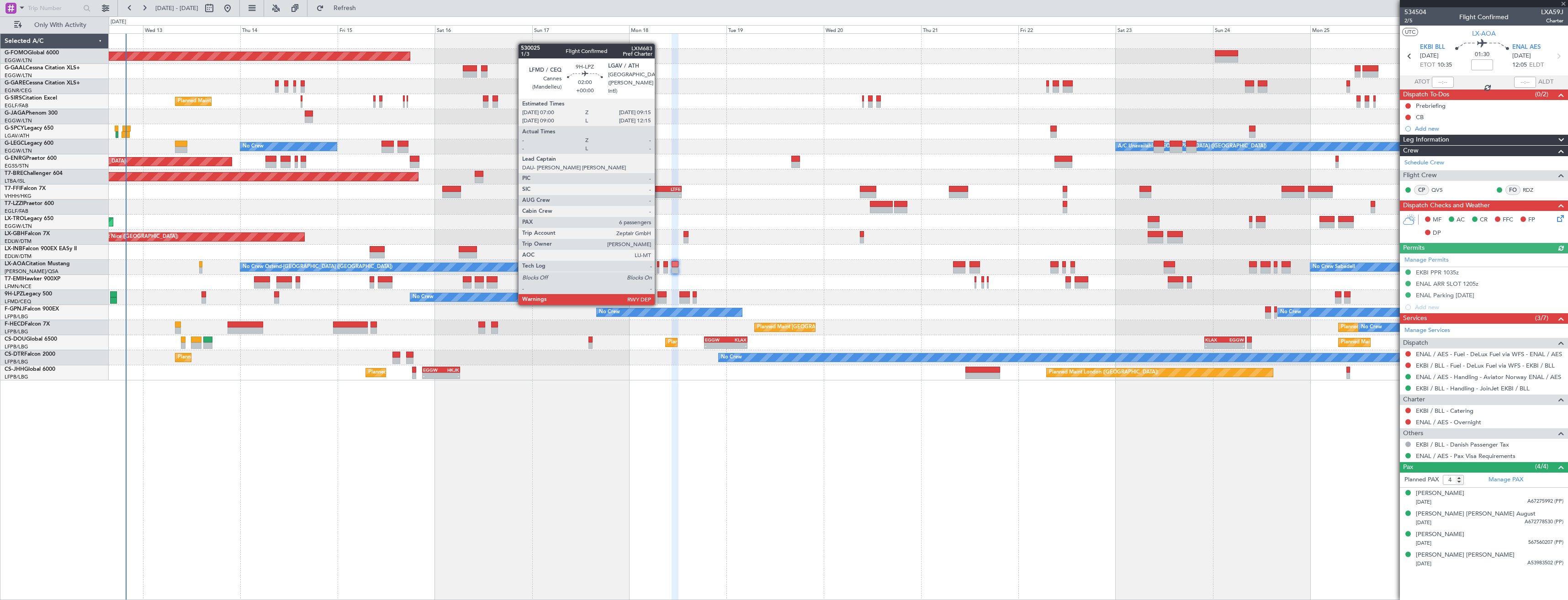
click at [659, 296] on div at bounding box center [662, 295] width 9 height 7
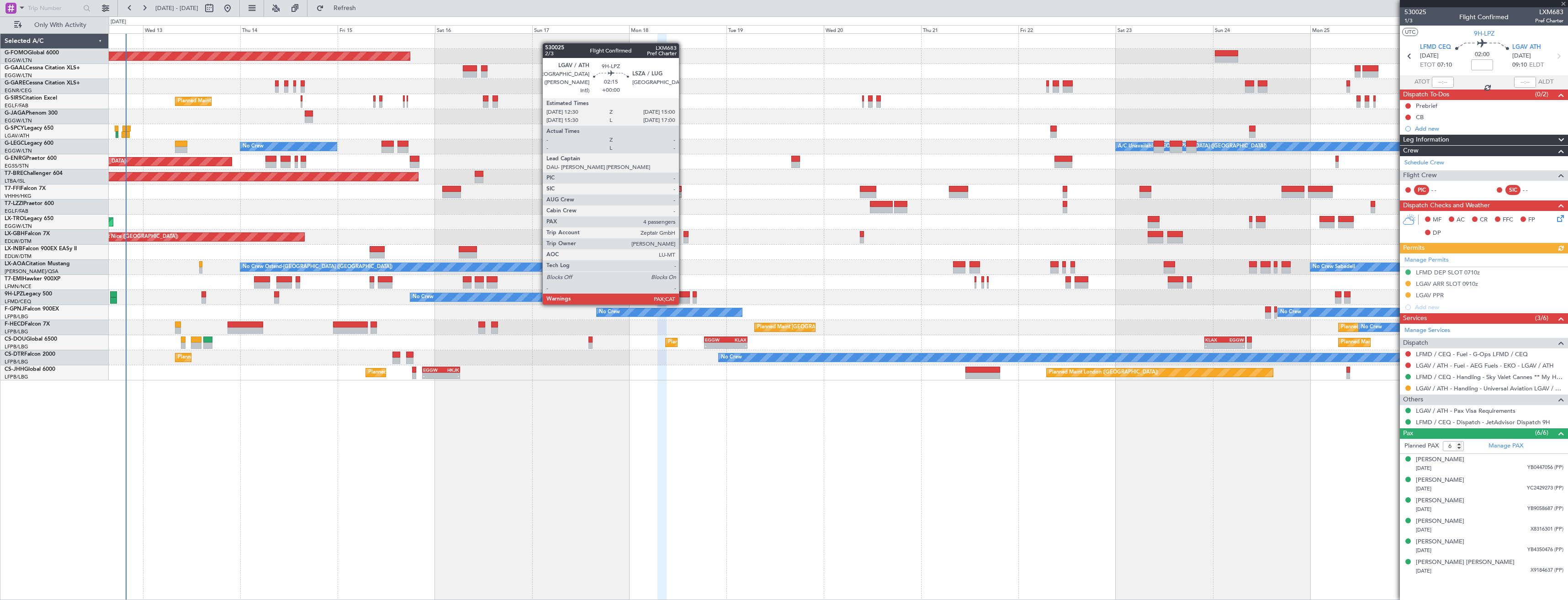
click at [683, 296] on div at bounding box center [684, 295] width 10 height 7
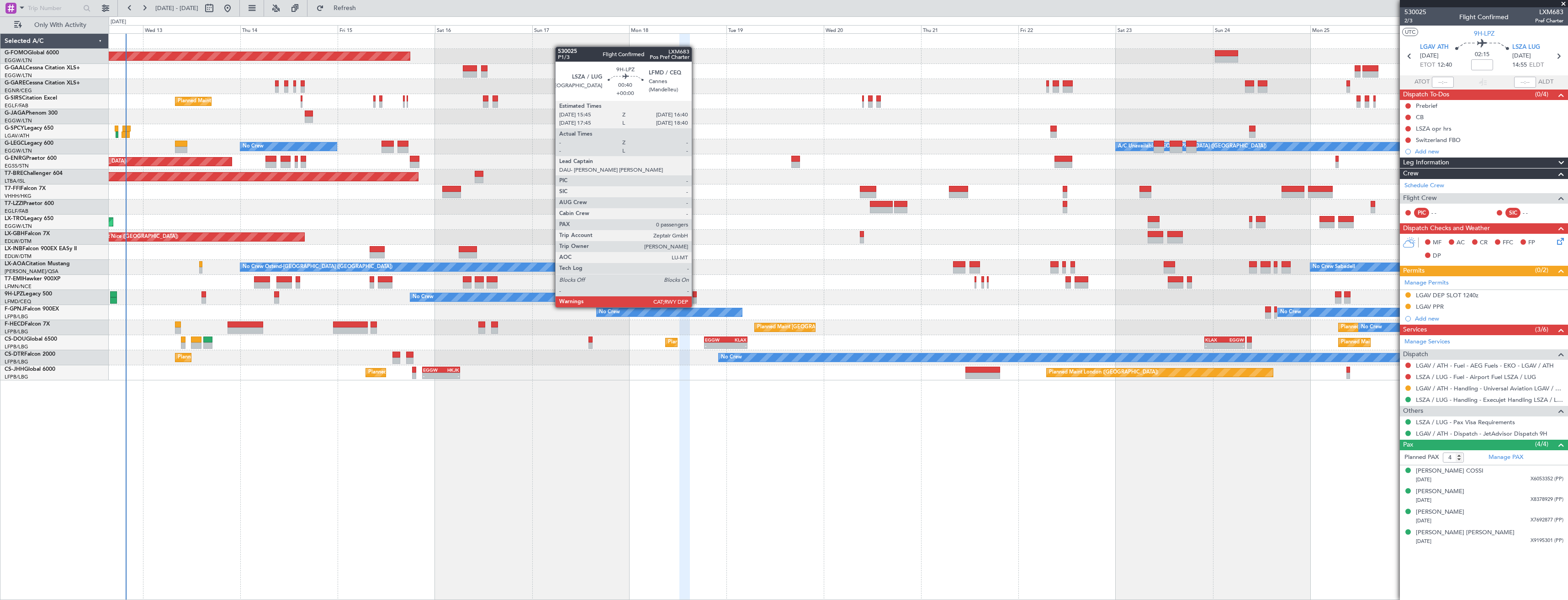
click at [696, 298] on div at bounding box center [695, 301] width 4 height 7
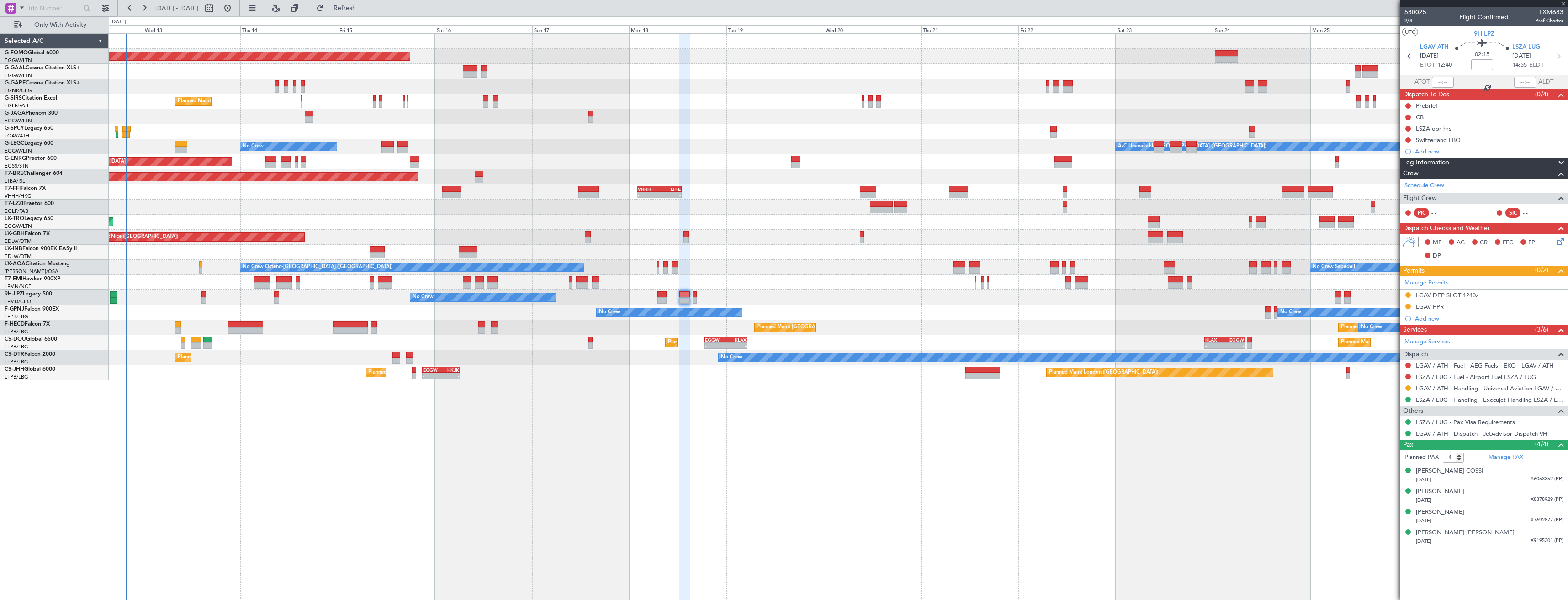
type input "0"
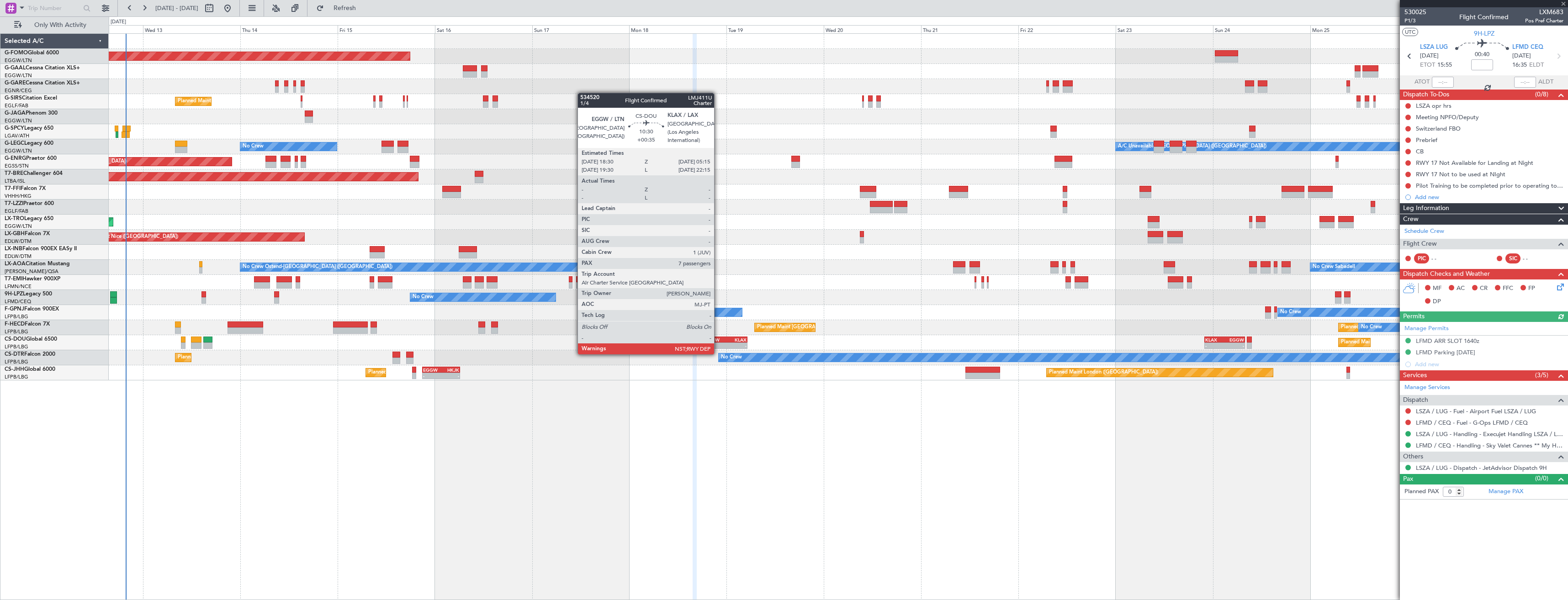
click at [718, 345] on div "-" at bounding box center [715, 346] width 21 height 5
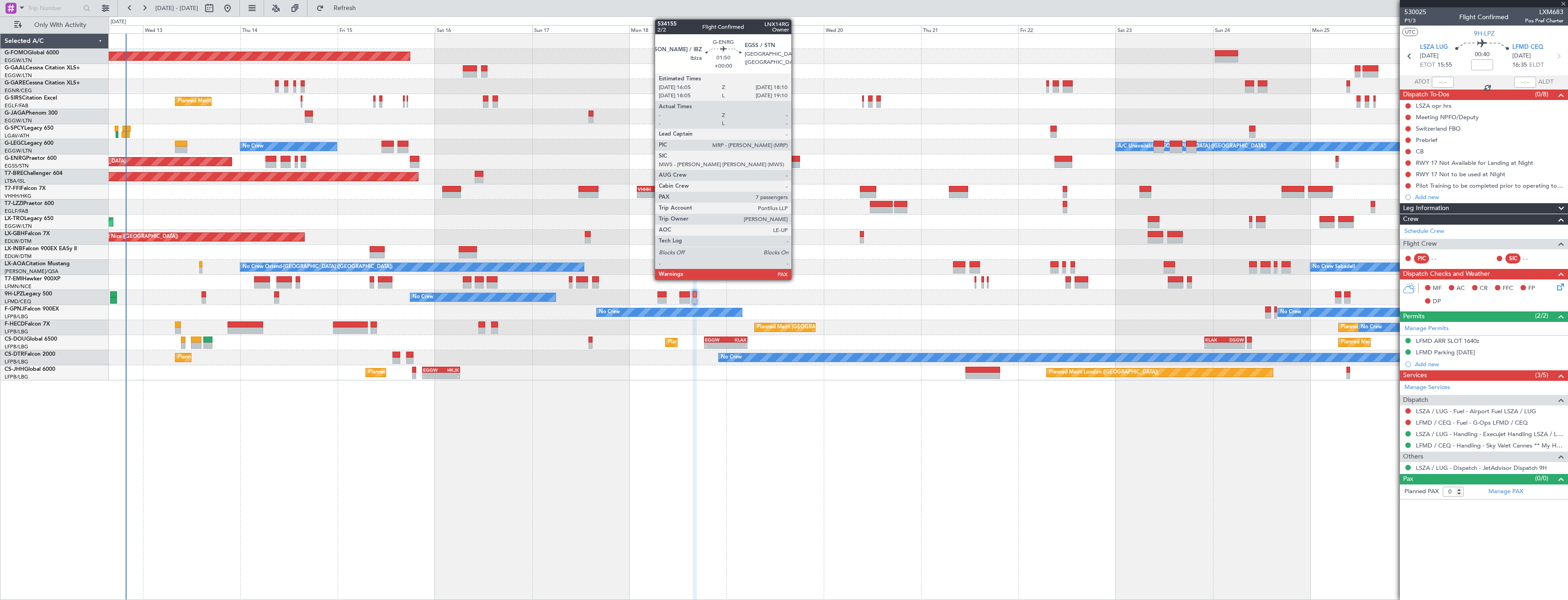
type input "+00:35"
type input "7"
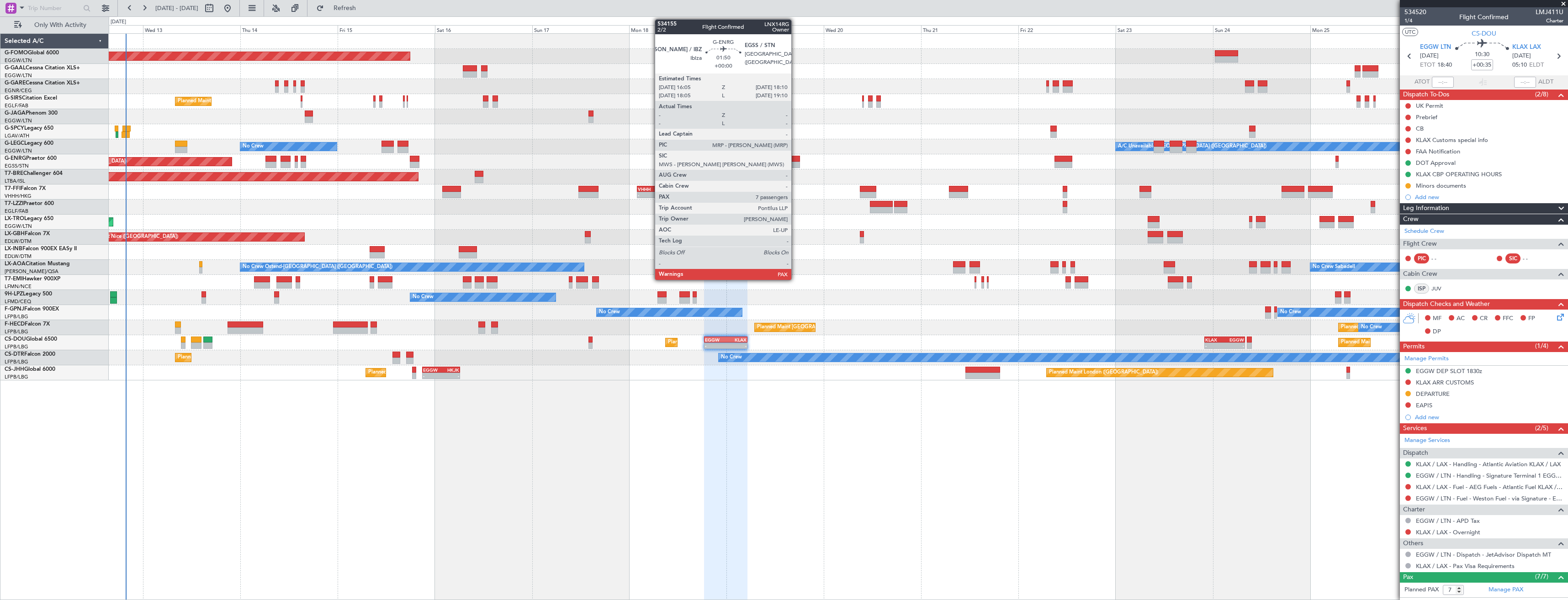
click at [796, 156] on div at bounding box center [796, 159] width 9 height 7
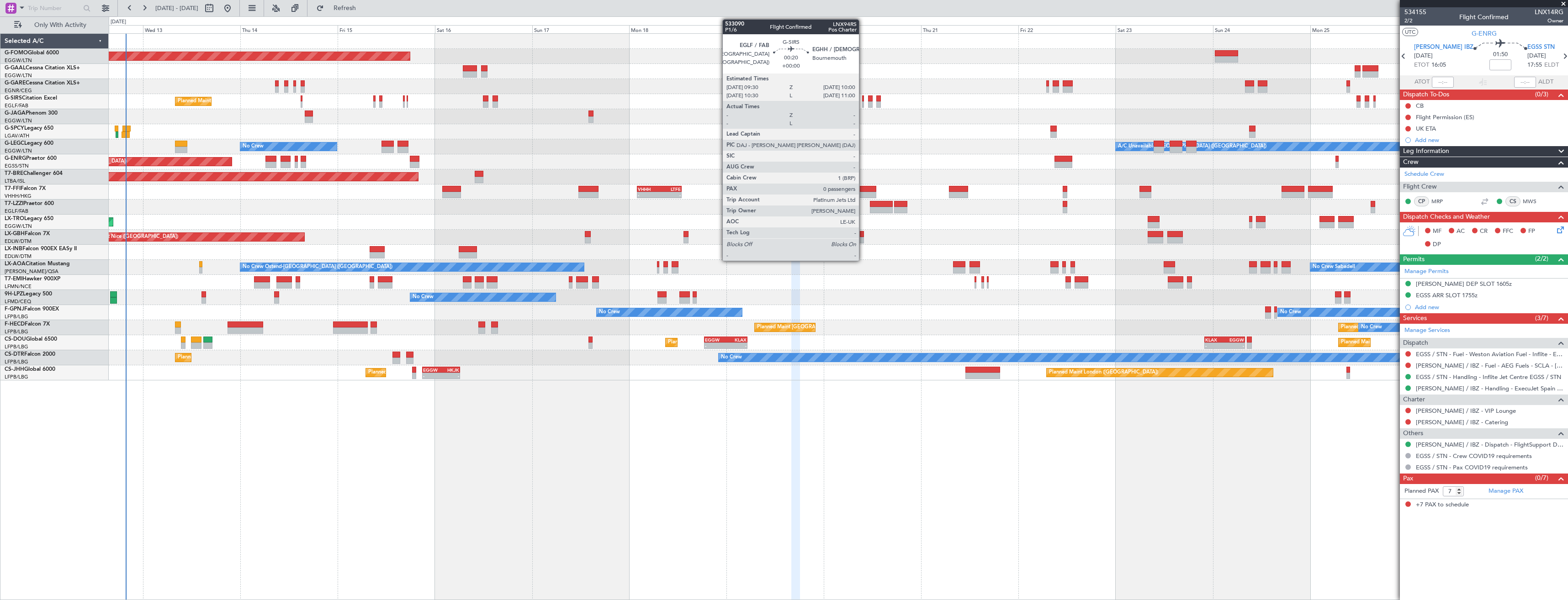
click at [863, 102] on div at bounding box center [863, 105] width 2 height 7
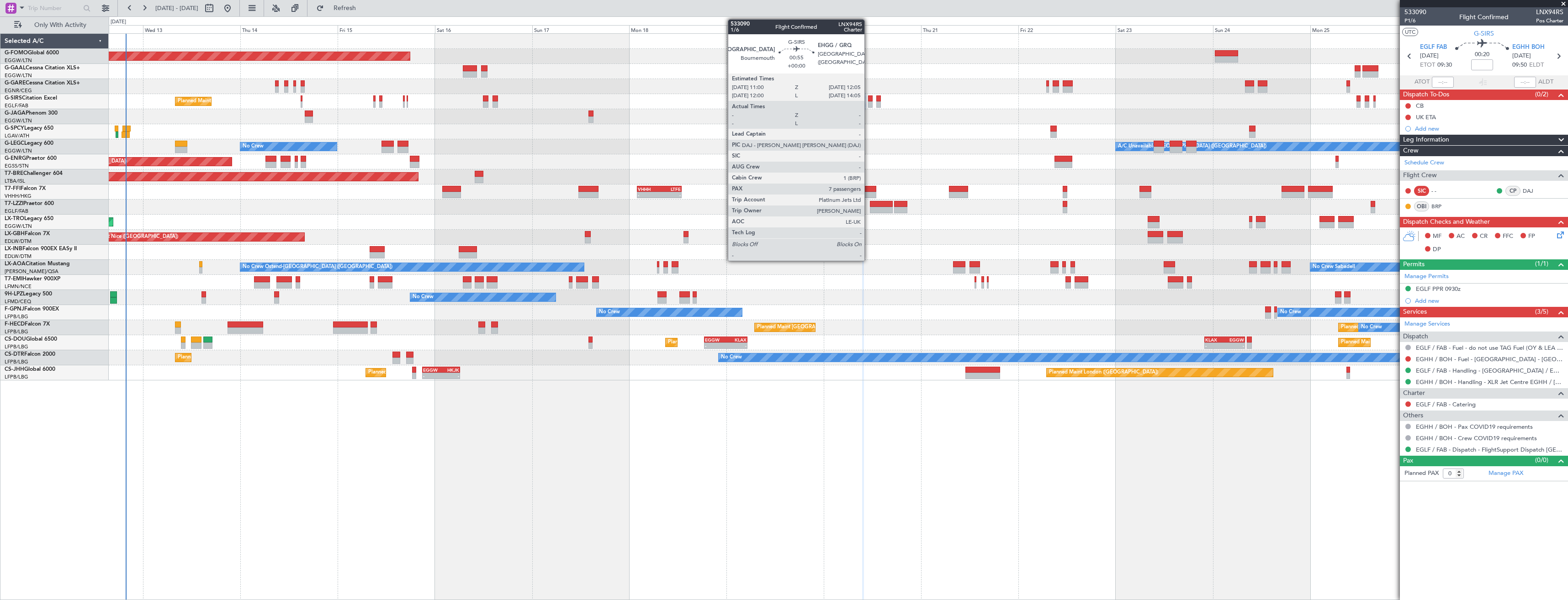
click at [869, 105] on div at bounding box center [870, 105] width 5 height 7
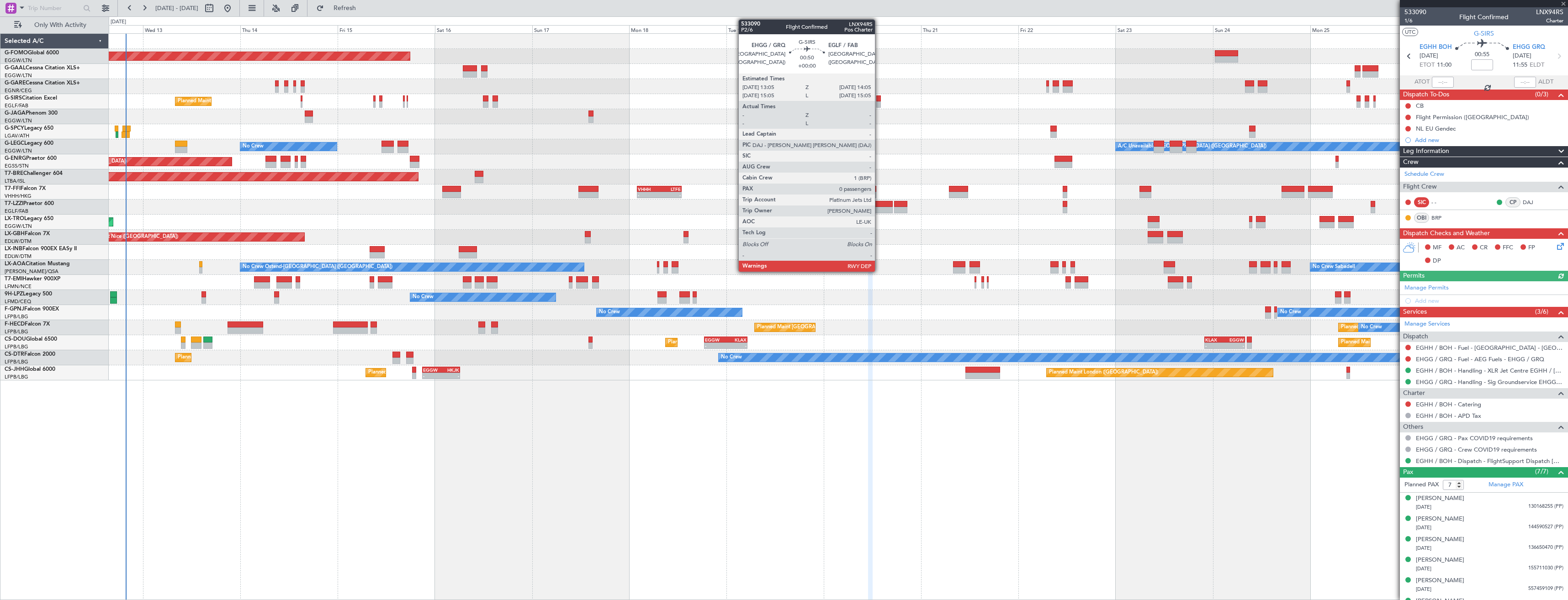
click at [879, 100] on div at bounding box center [878, 99] width 4 height 7
type input "0"
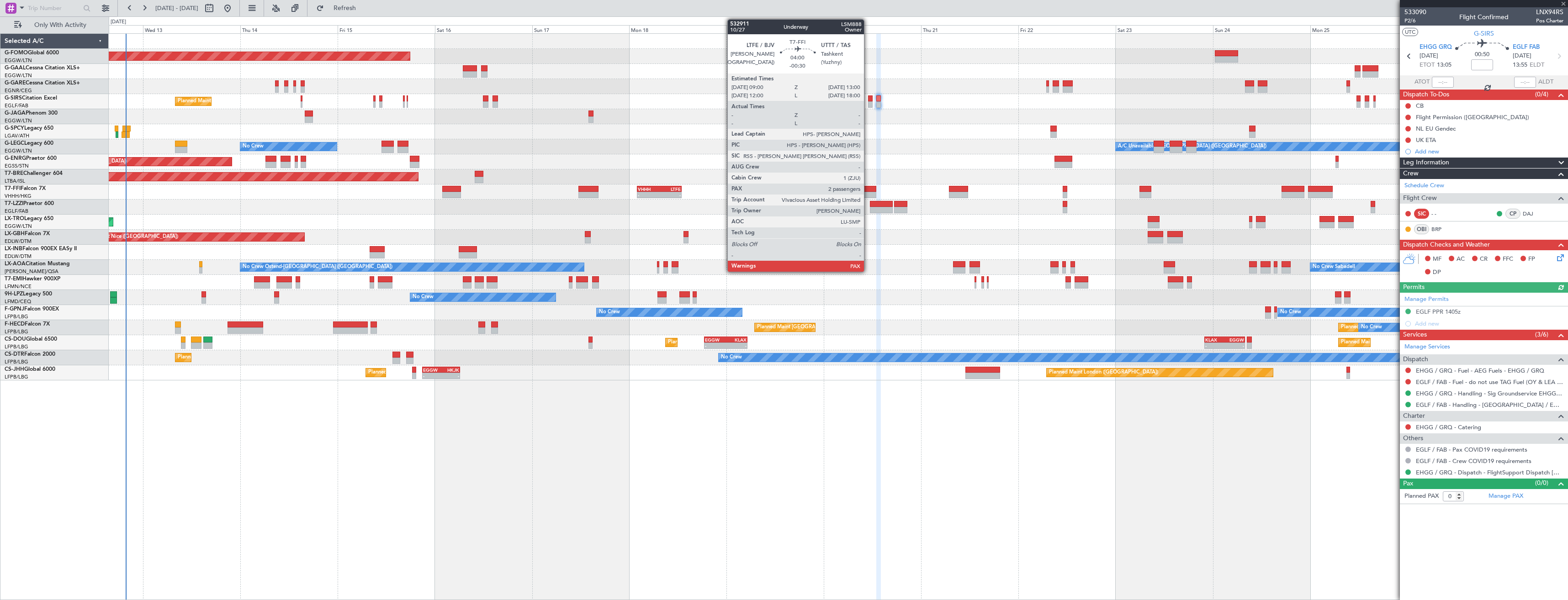
click at [868, 190] on div at bounding box center [868, 189] width 16 height 7
type input "-00:30"
type input "2"
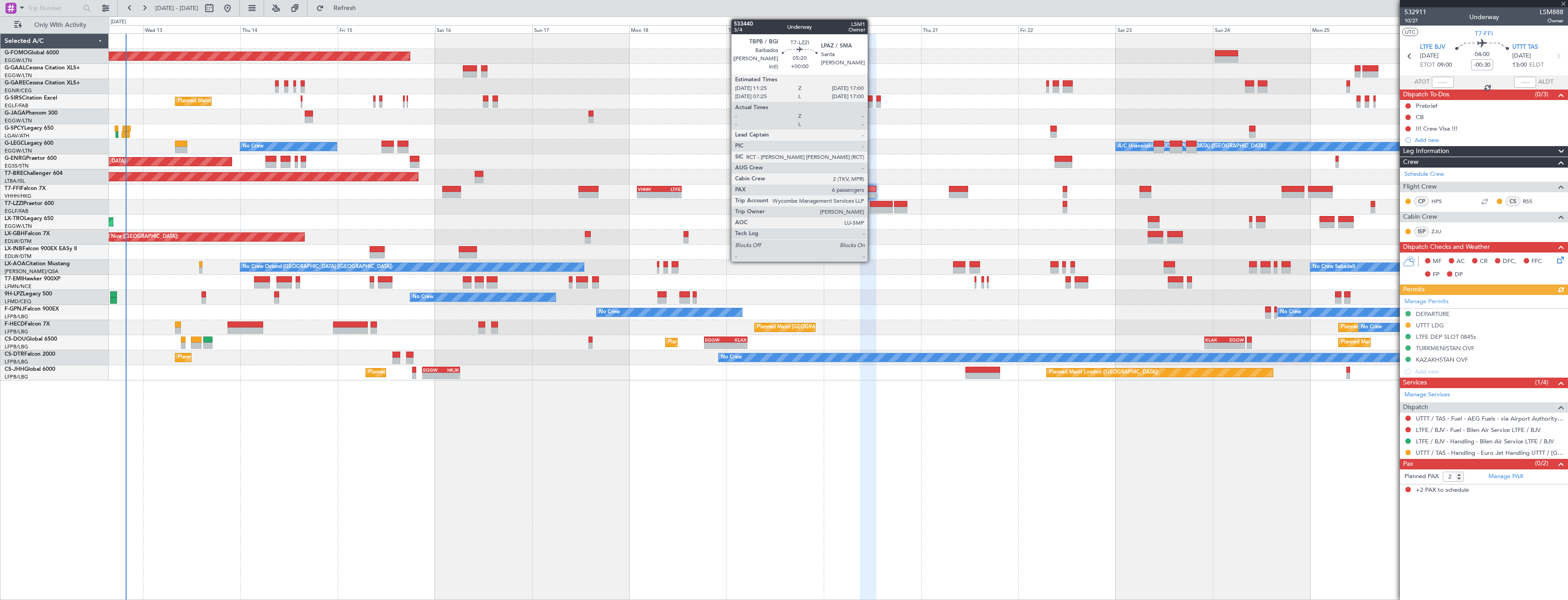
click at [872, 208] on div at bounding box center [881, 210] width 23 height 7
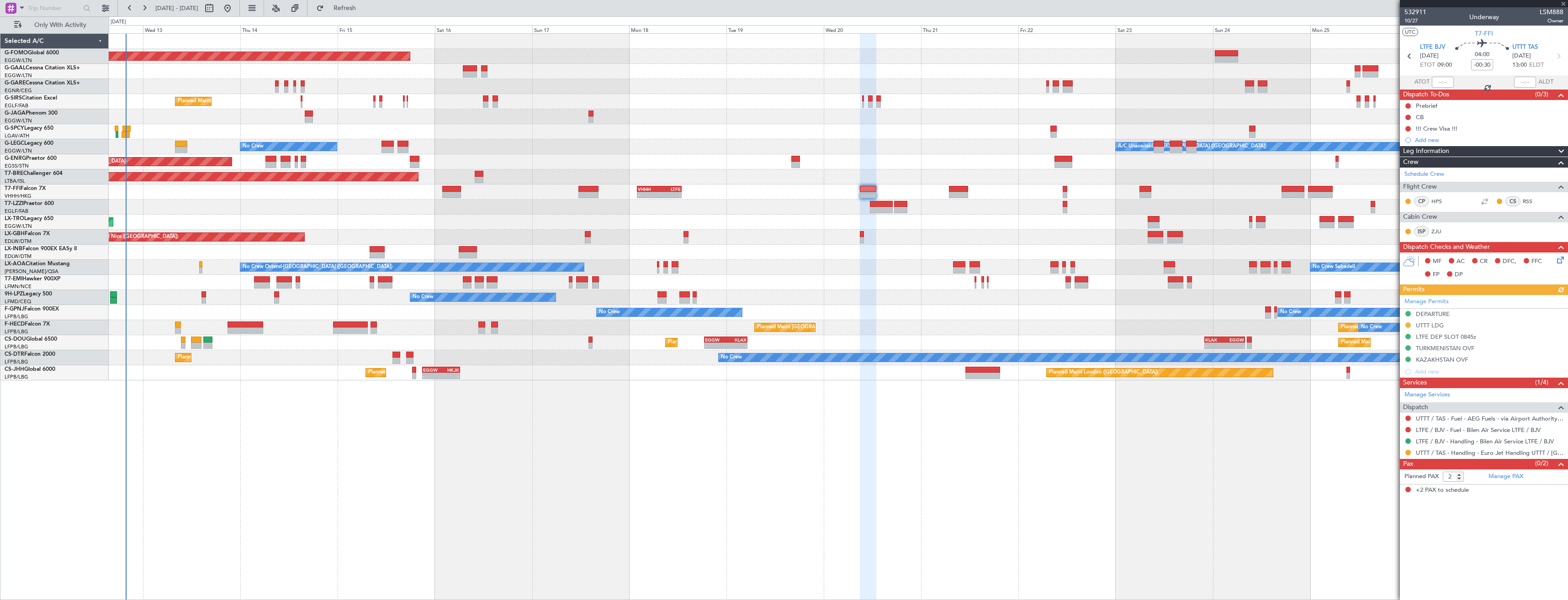
type input "6"
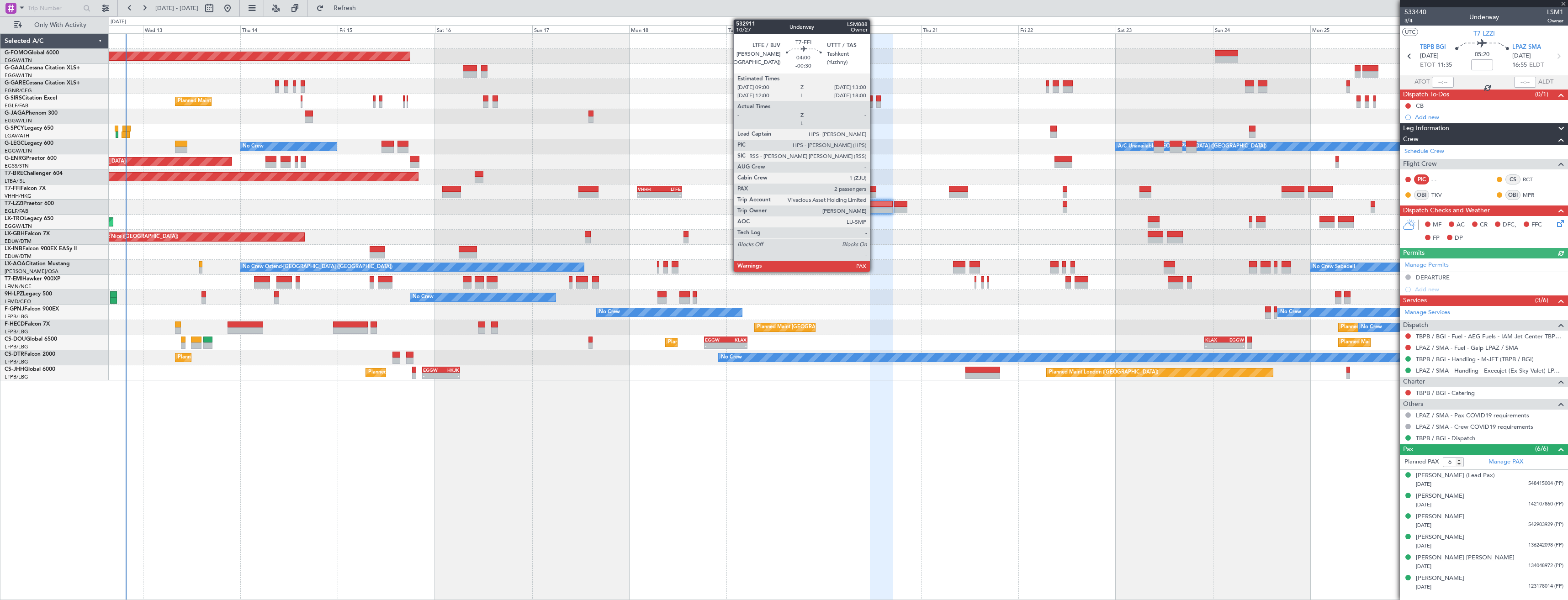
click at [874, 193] on div at bounding box center [868, 195] width 16 height 7
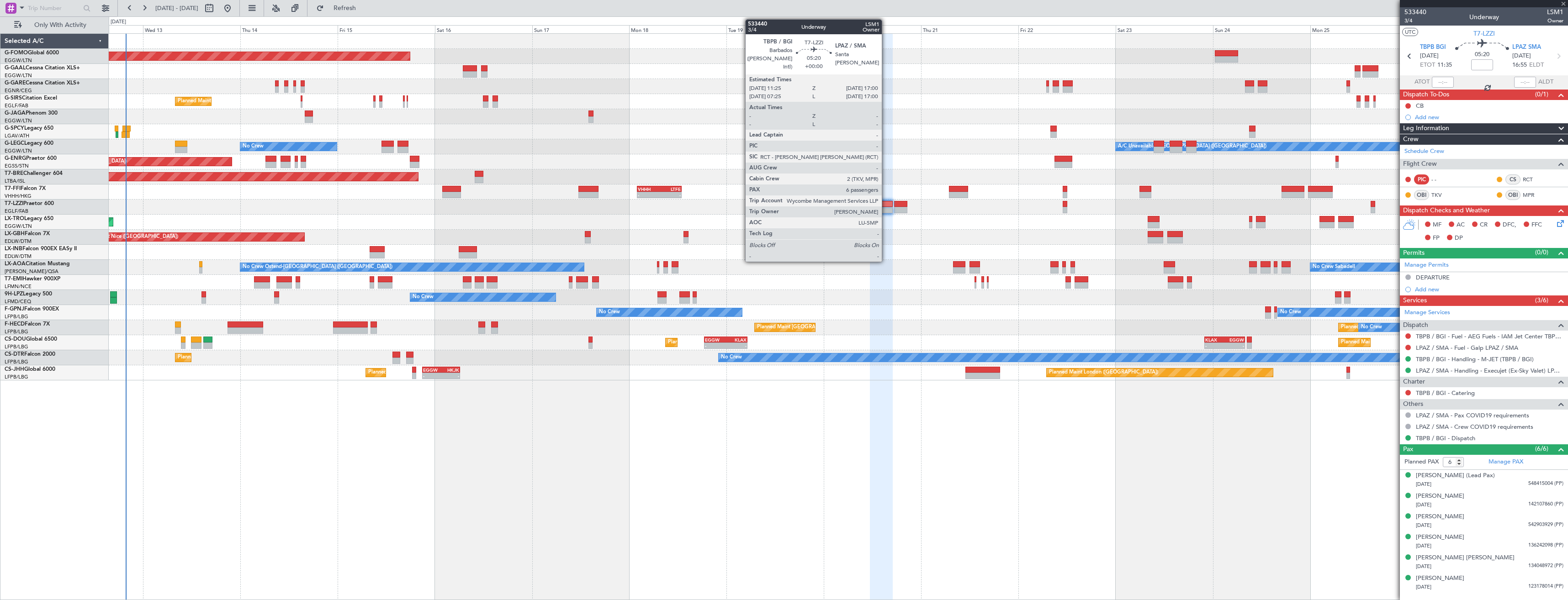
type input "-00:30"
type input "2"
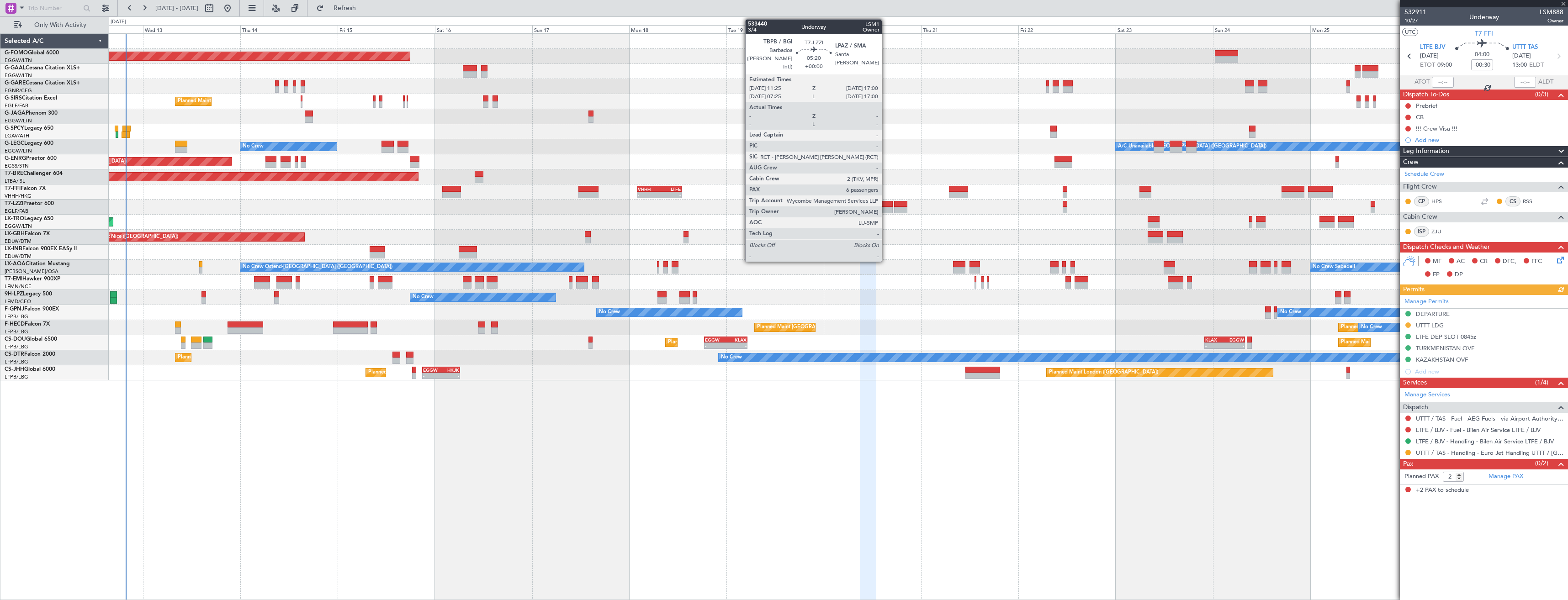
click at [886, 206] on div at bounding box center [881, 204] width 23 height 7
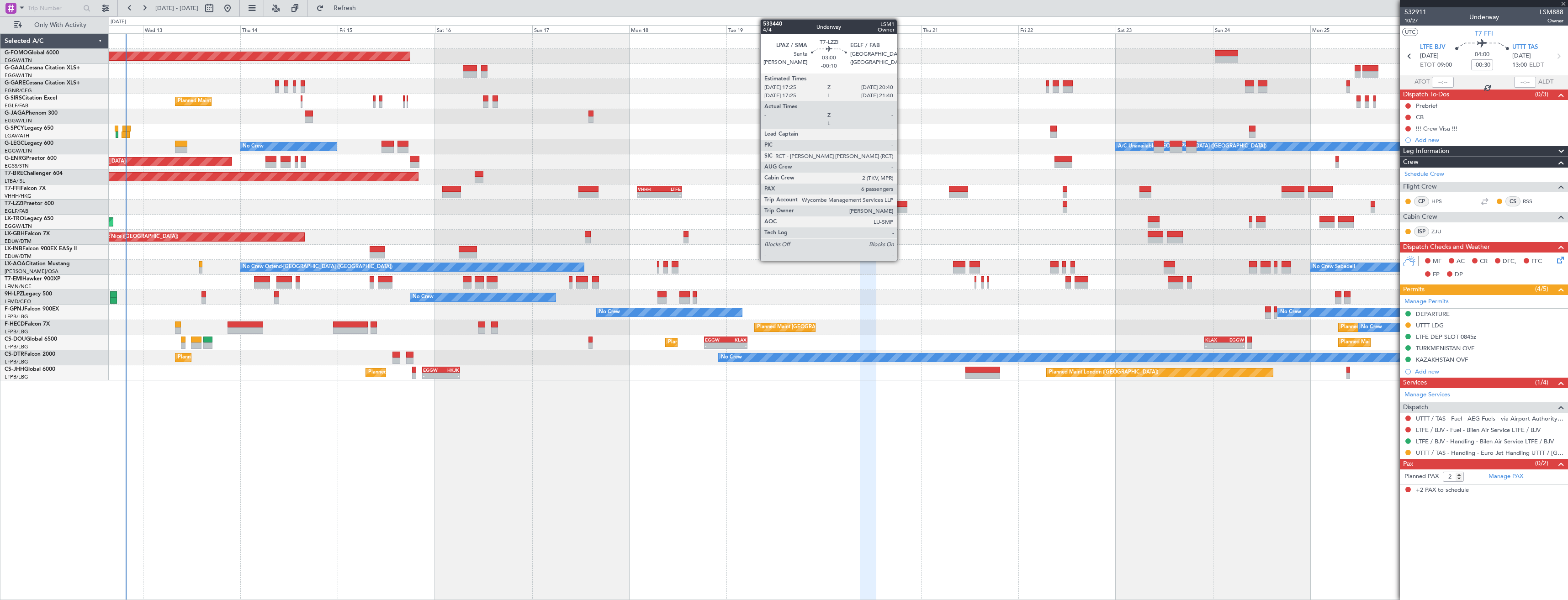
type input "6"
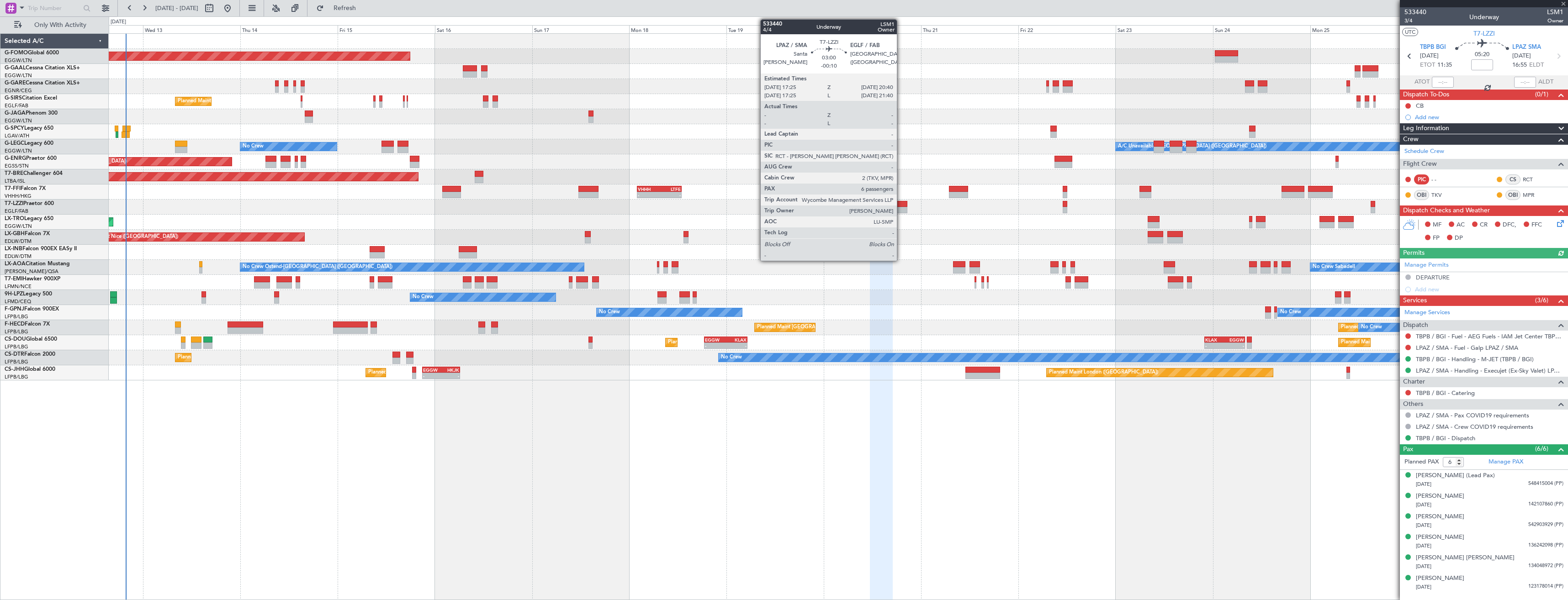
click at [901, 210] on div at bounding box center [901, 210] width 13 height 7
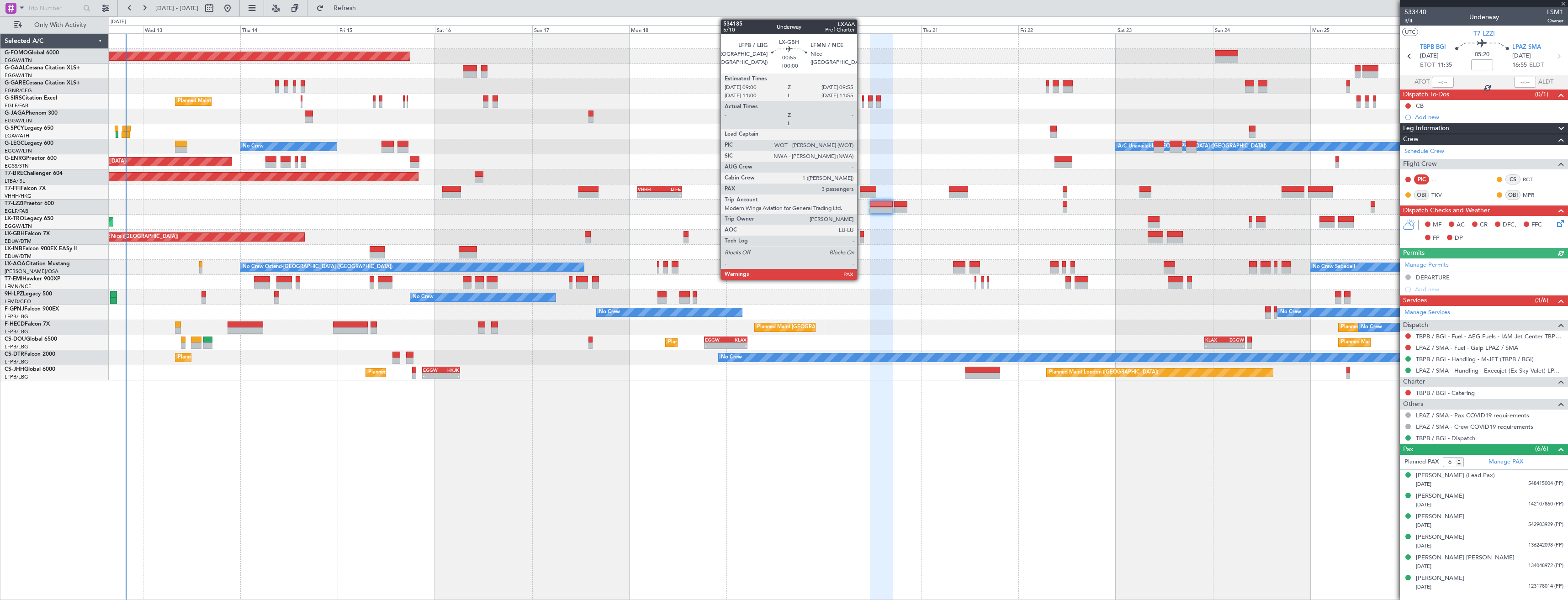
type input "-00:10"
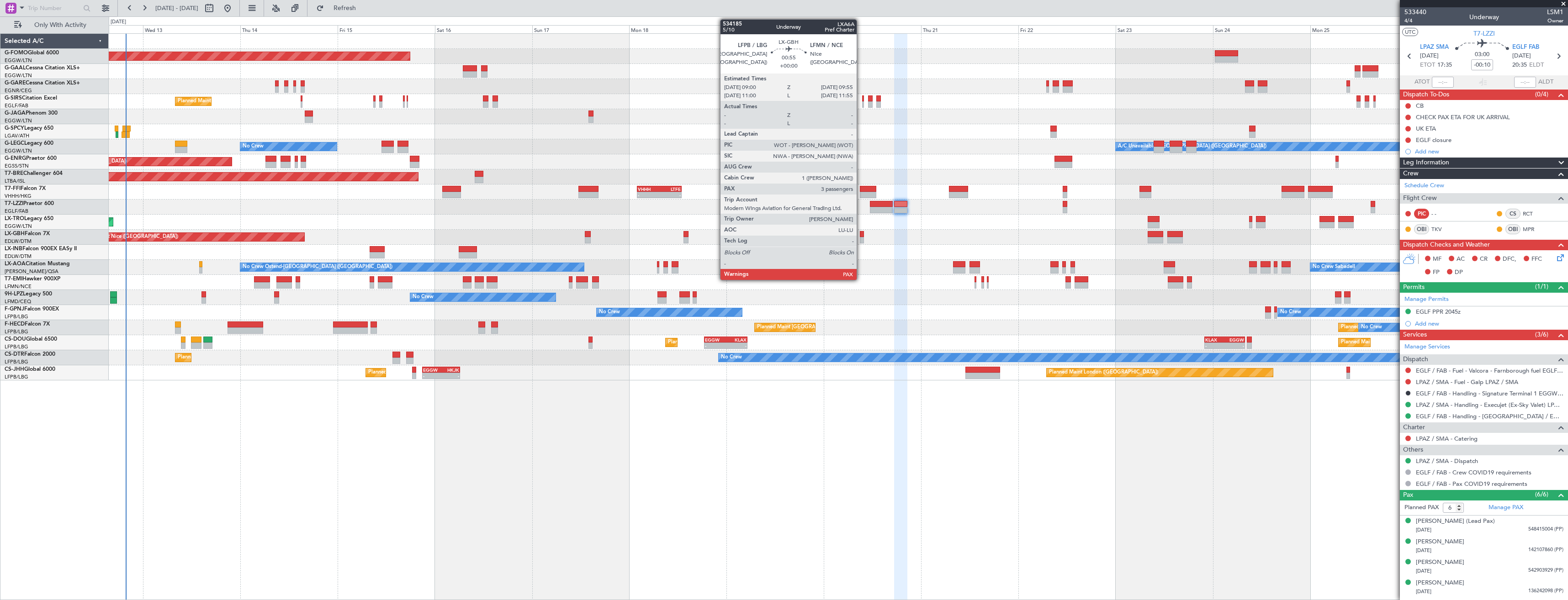
click at [861, 241] on div at bounding box center [862, 240] width 4 height 7
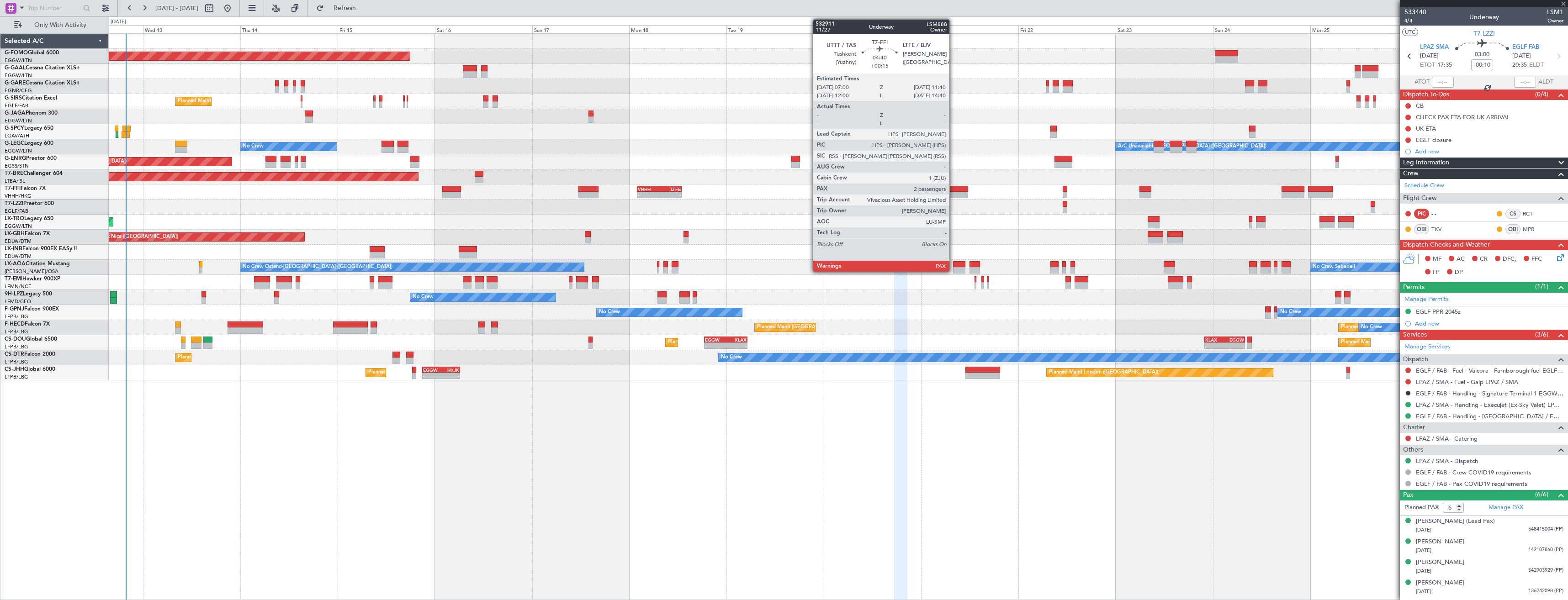
type input "3"
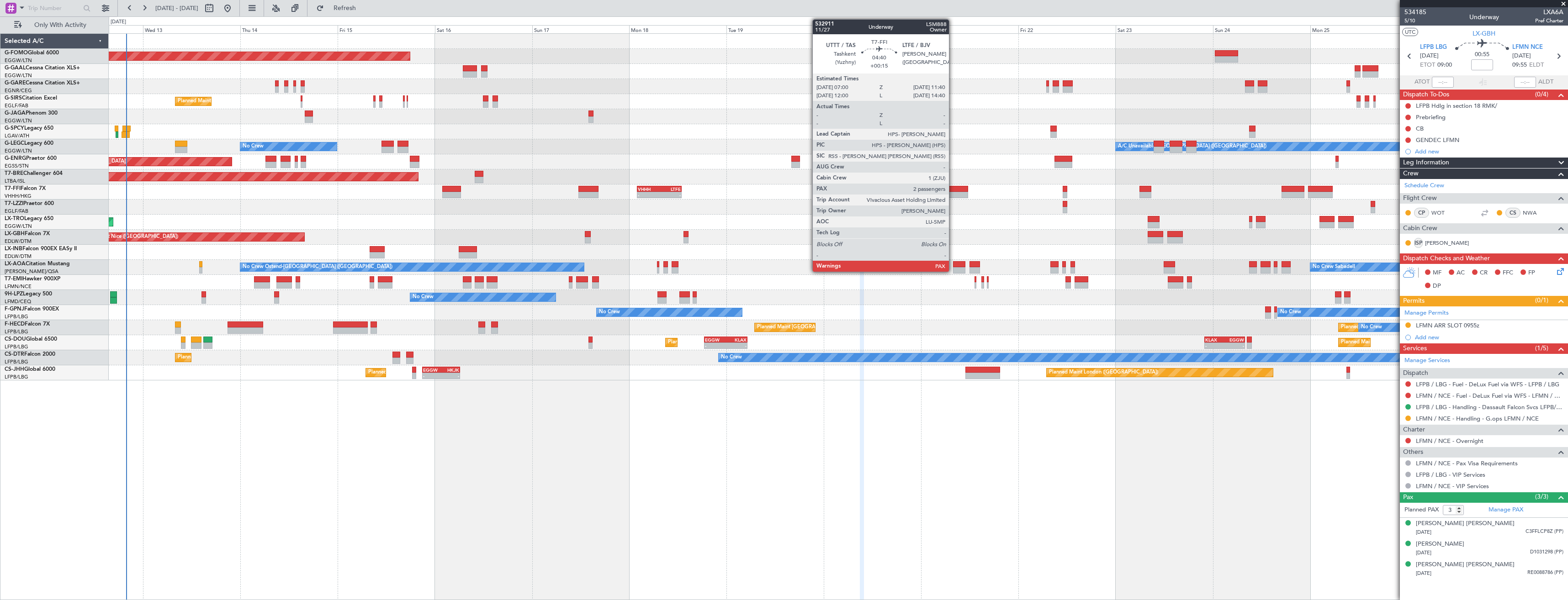
click at [953, 189] on div at bounding box center [959, 189] width 19 height 7
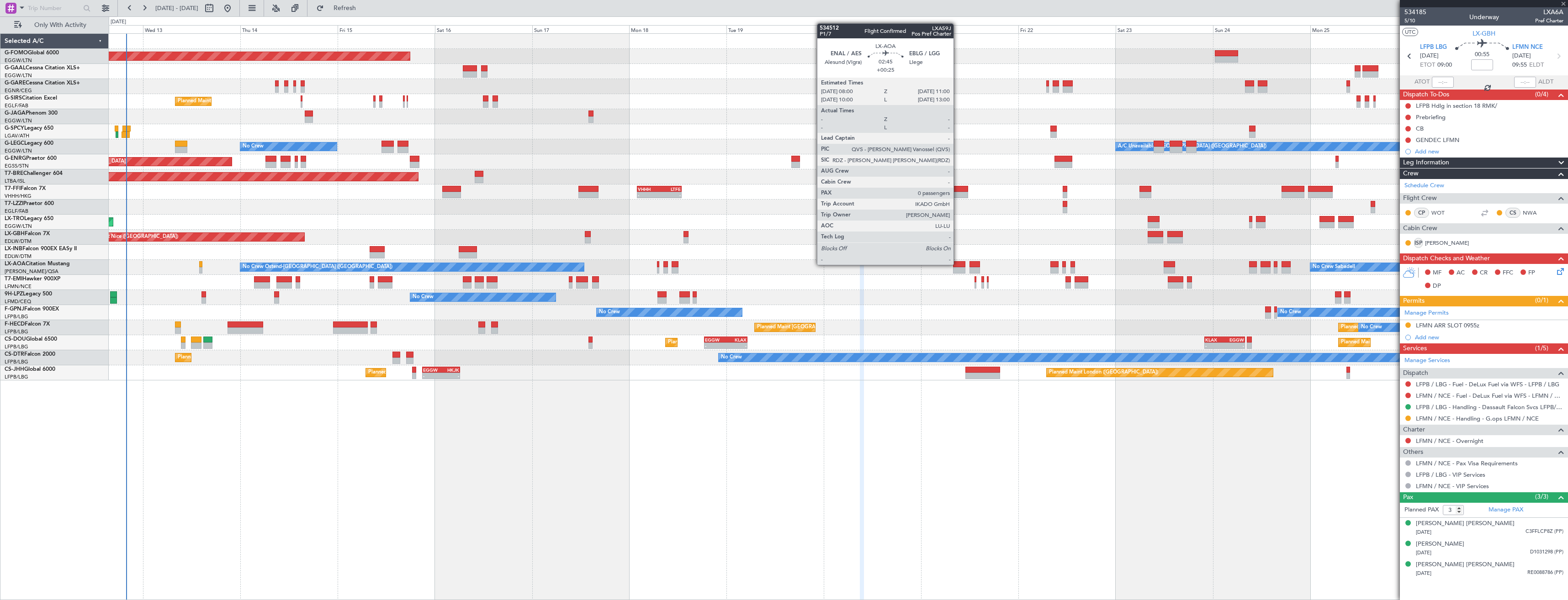
type input "+00:15"
type input "2"
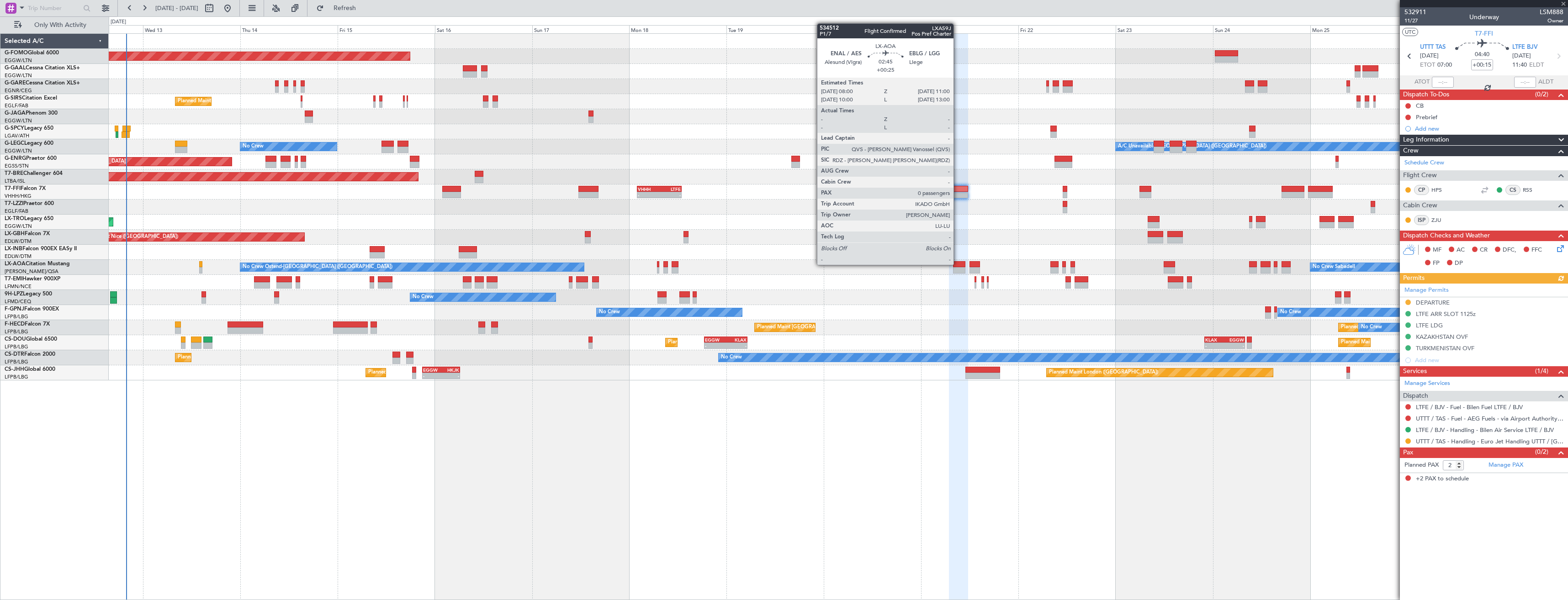
click at [957, 264] on div at bounding box center [959, 264] width 12 height 7
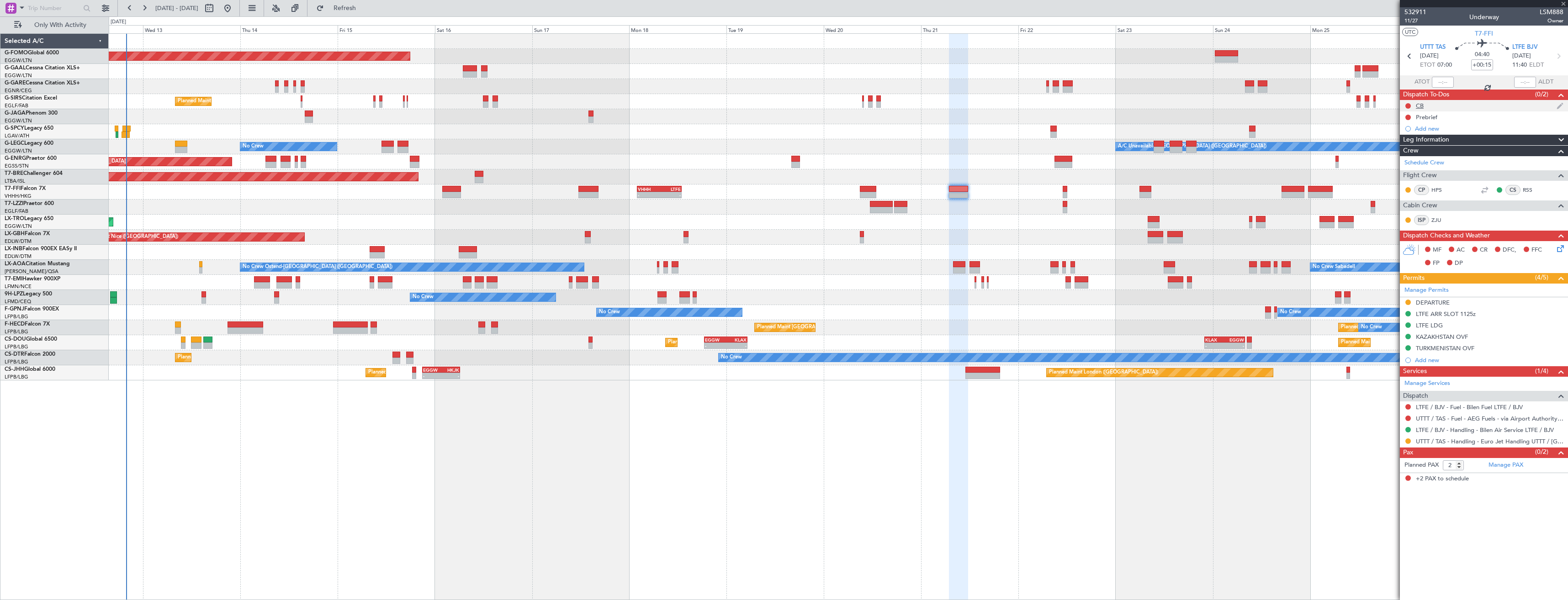
type input "+00:25"
type input "0"
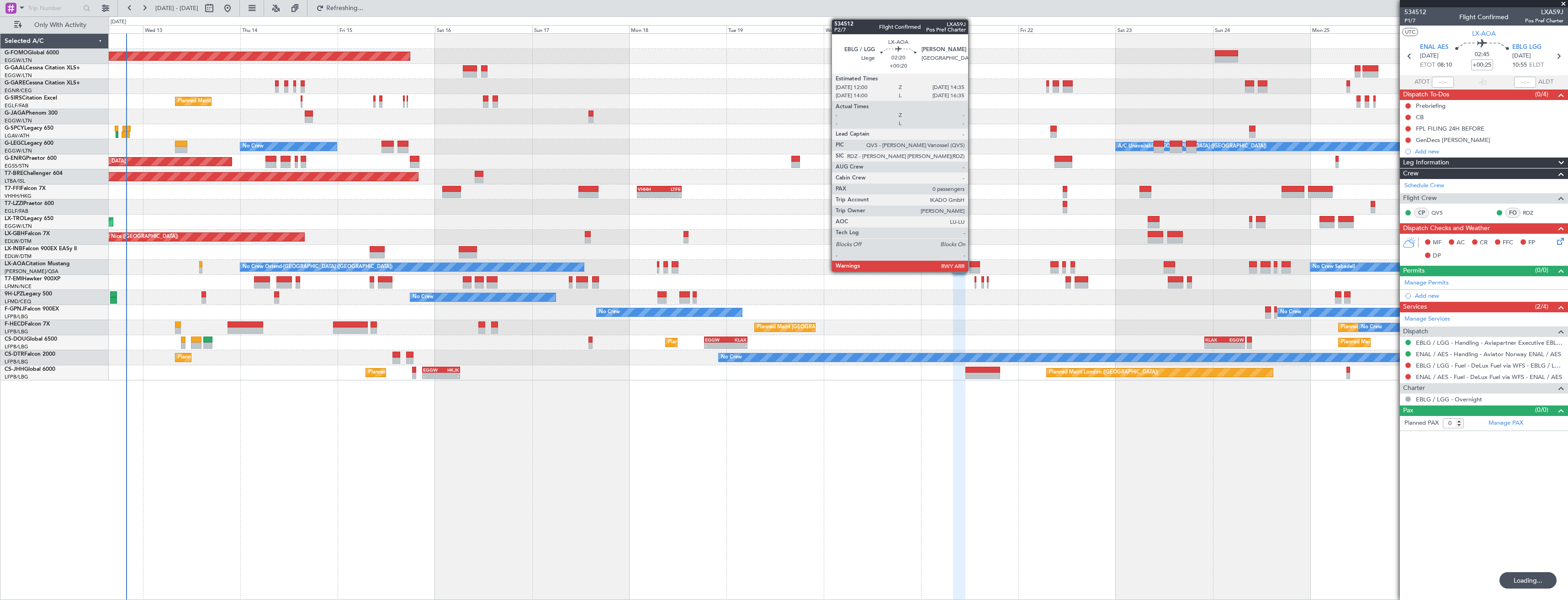
click at [972, 265] on div at bounding box center [975, 264] width 10 height 7
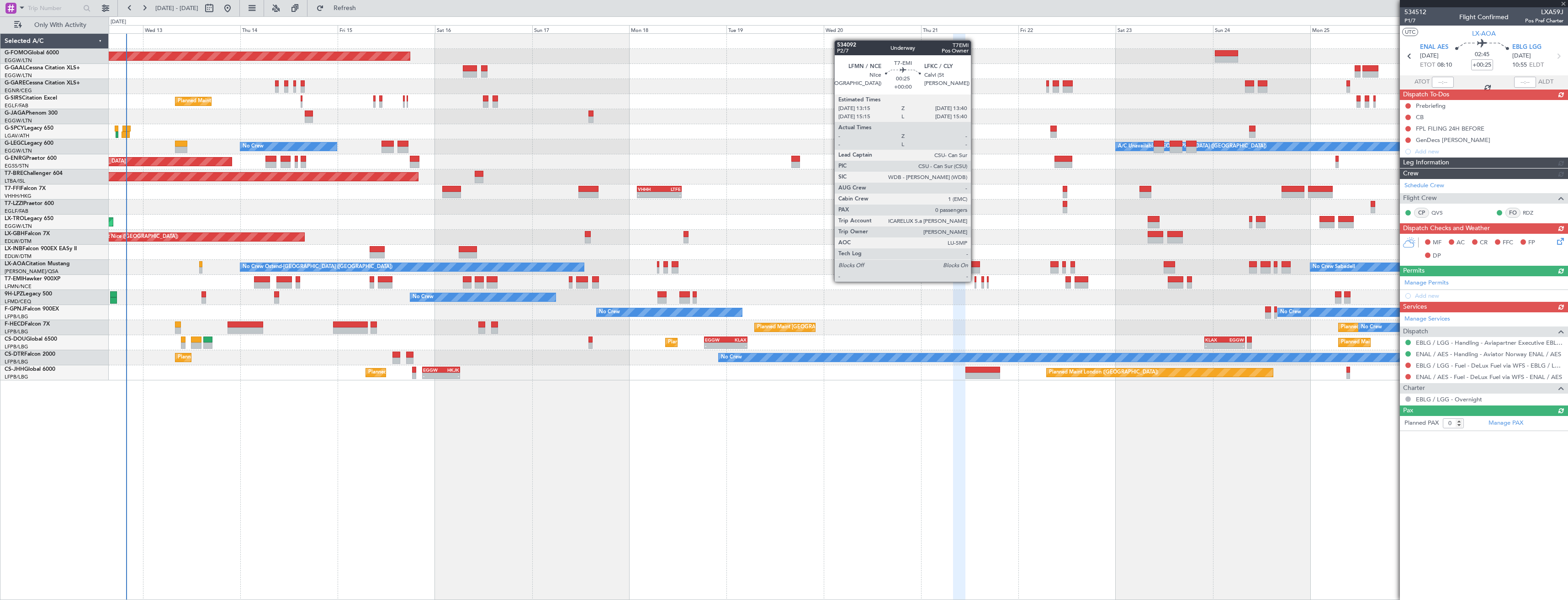
type input "+00:20"
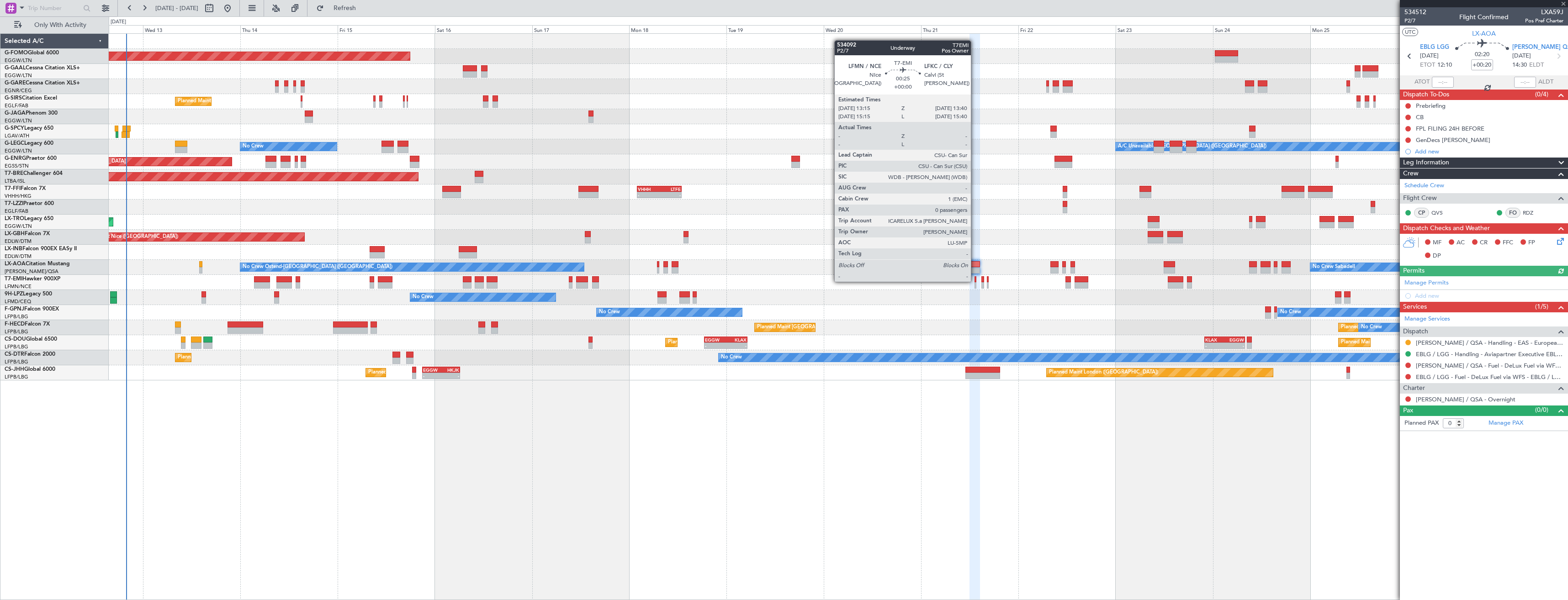
click at [975, 281] on div at bounding box center [975, 279] width 2 height 7
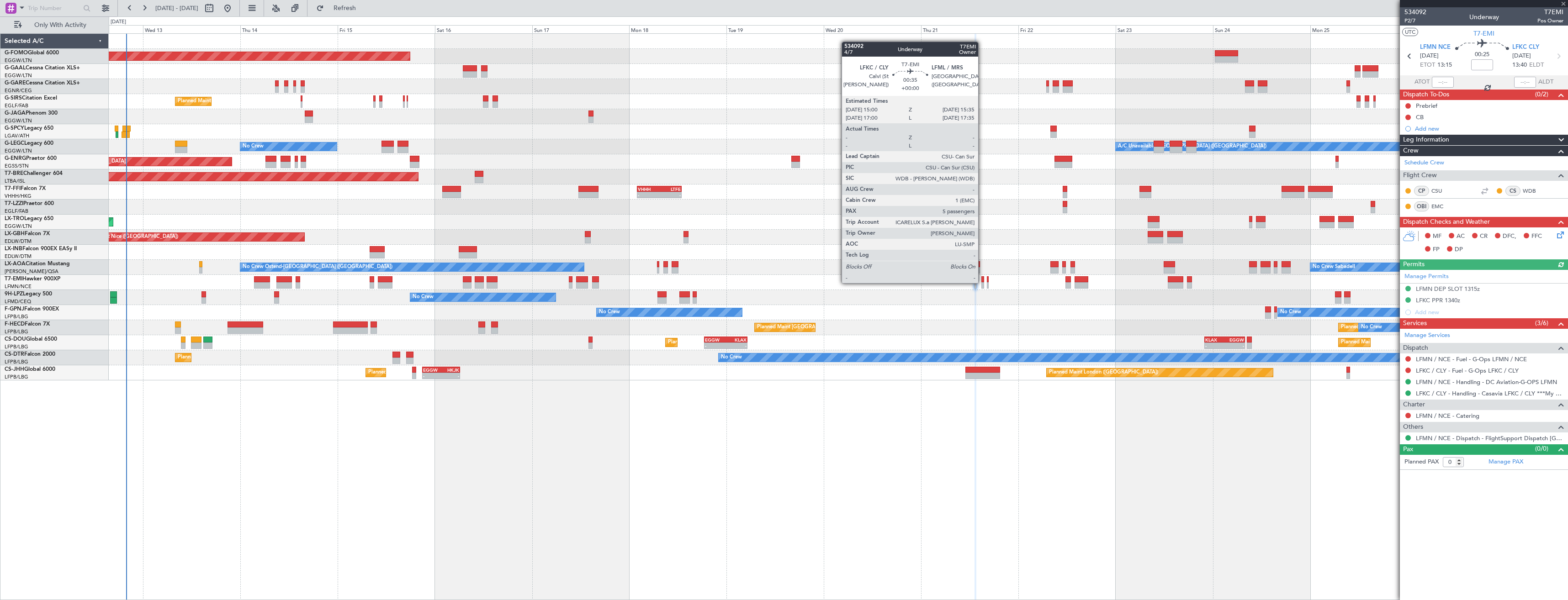
click at [982, 282] on div at bounding box center [982, 285] width 3 height 7
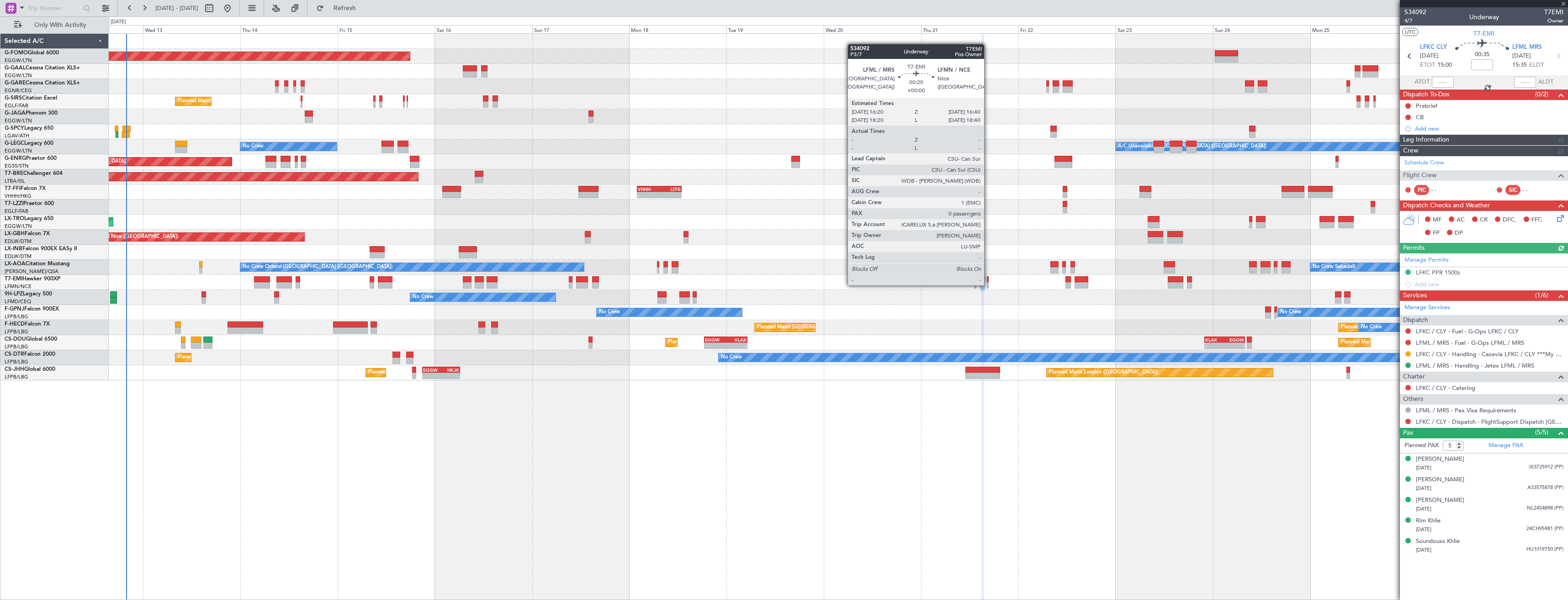
click at [989, 285] on div at bounding box center [987, 285] width 1 height 7
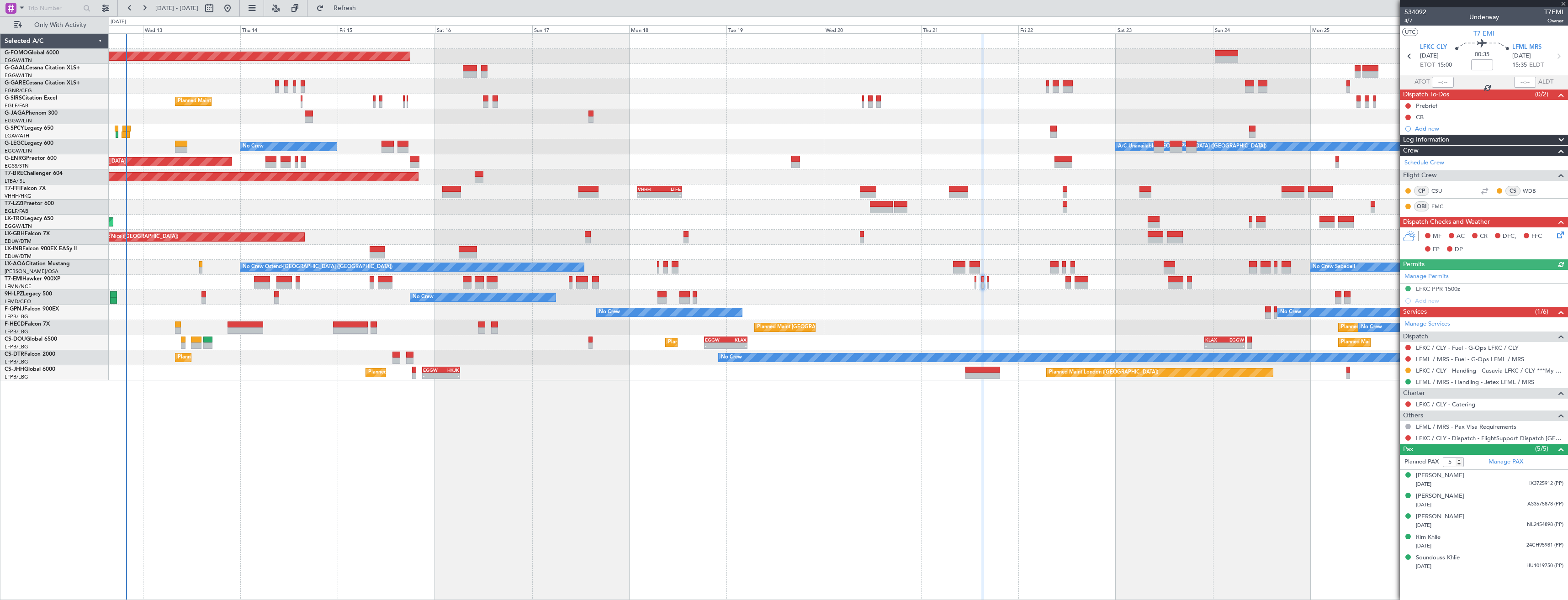
type input "0"
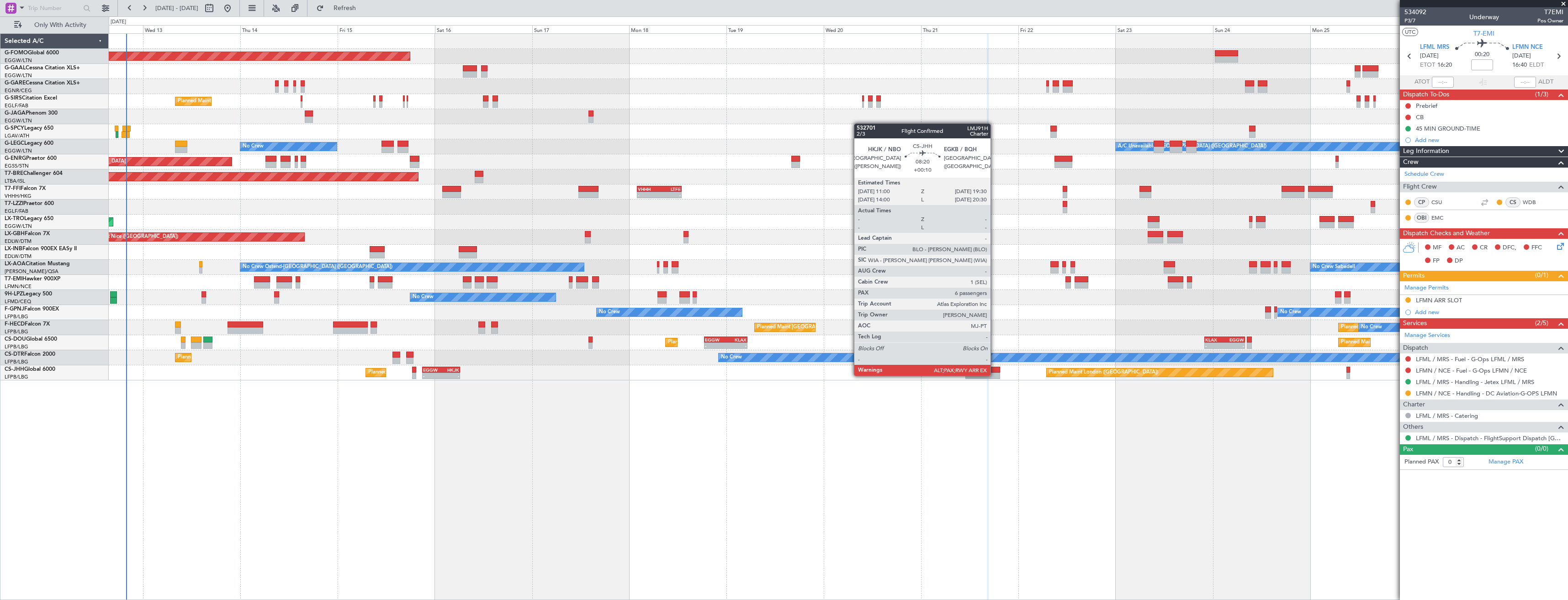
click at [995, 375] on div at bounding box center [982, 375] width 35 height 7
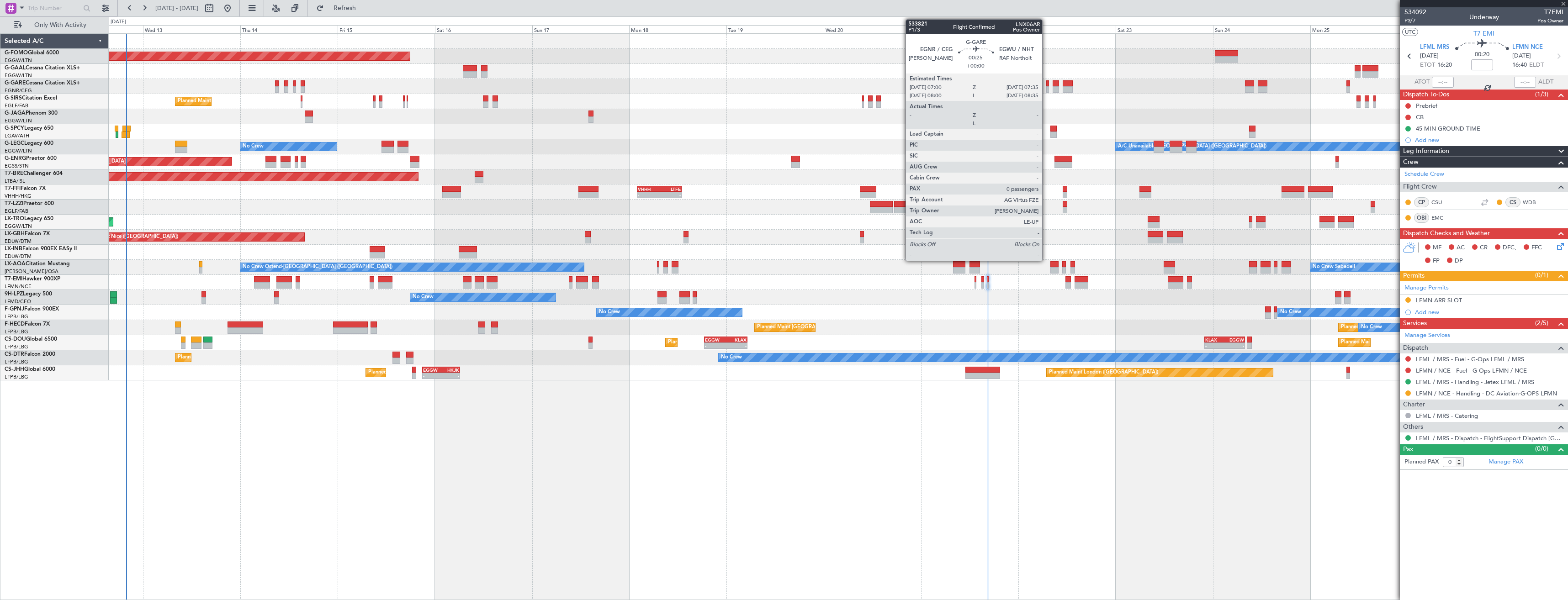
type input "+00:10"
type input "6"
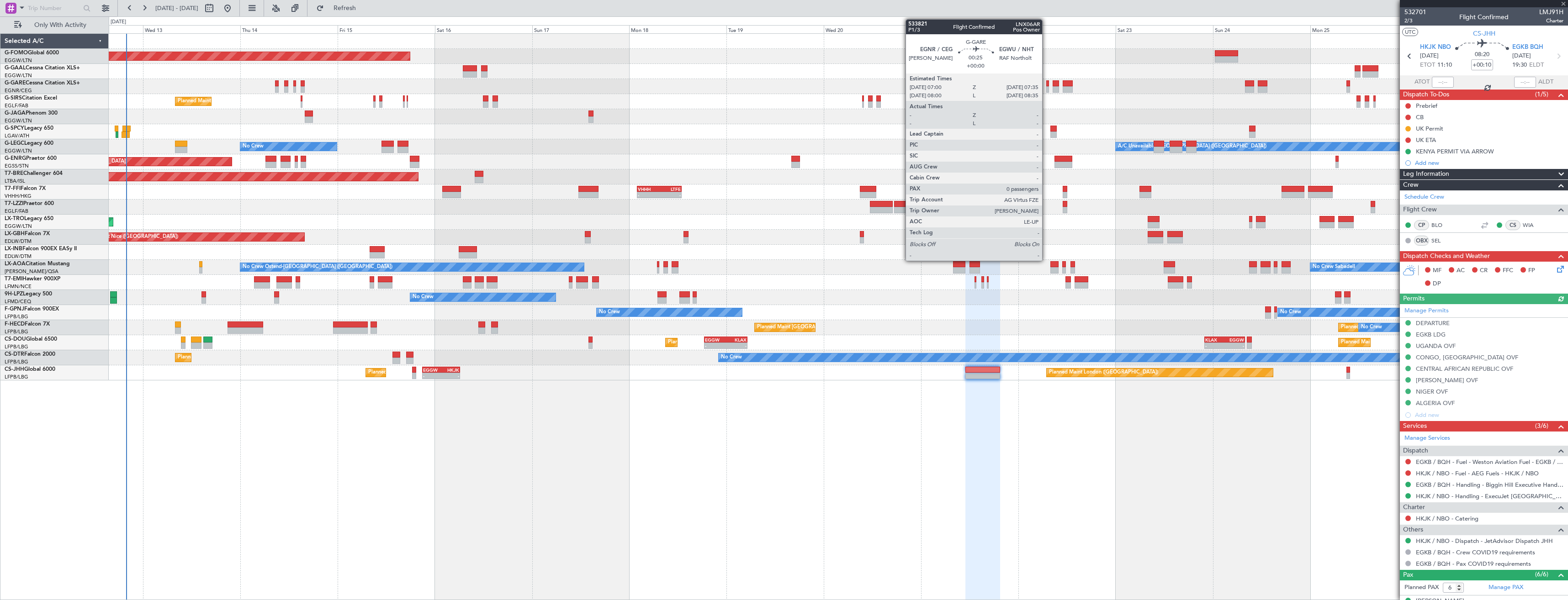
click at [1046, 83] on div at bounding box center [1048, 83] width 3 height 7
type input "0"
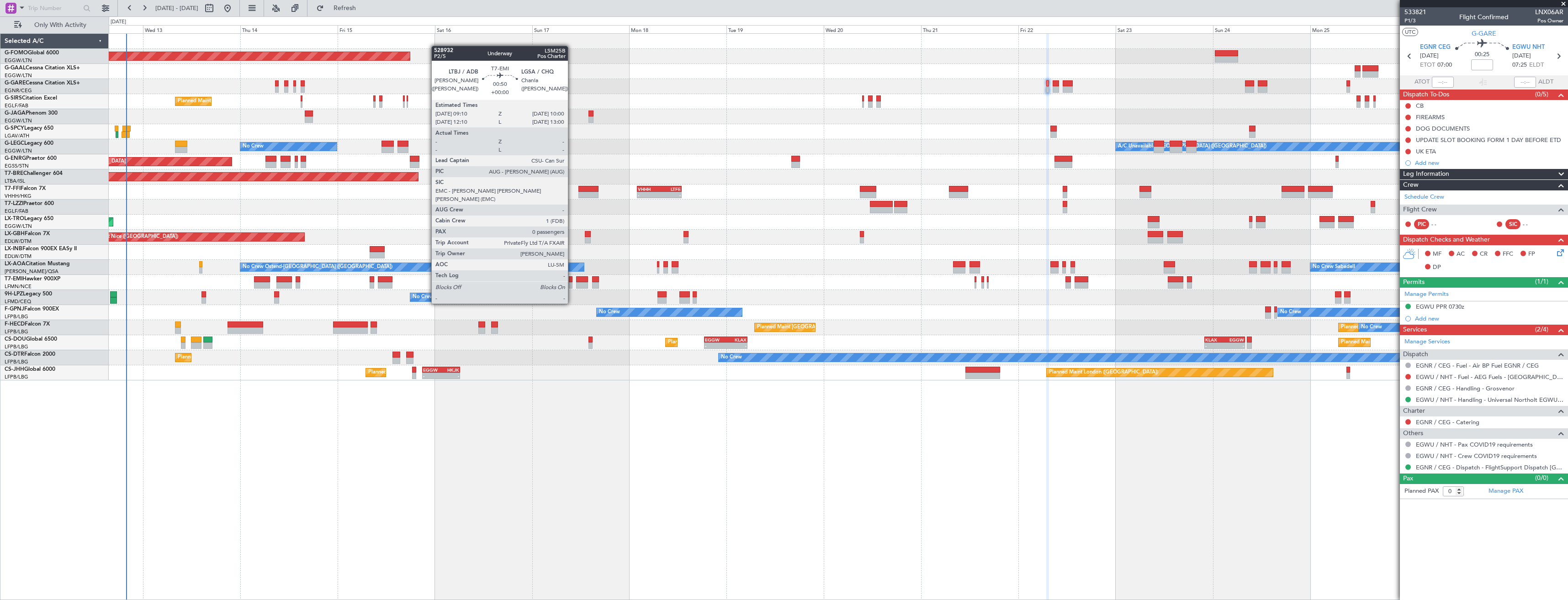
click at [572, 287] on div at bounding box center [570, 285] width 4 height 7
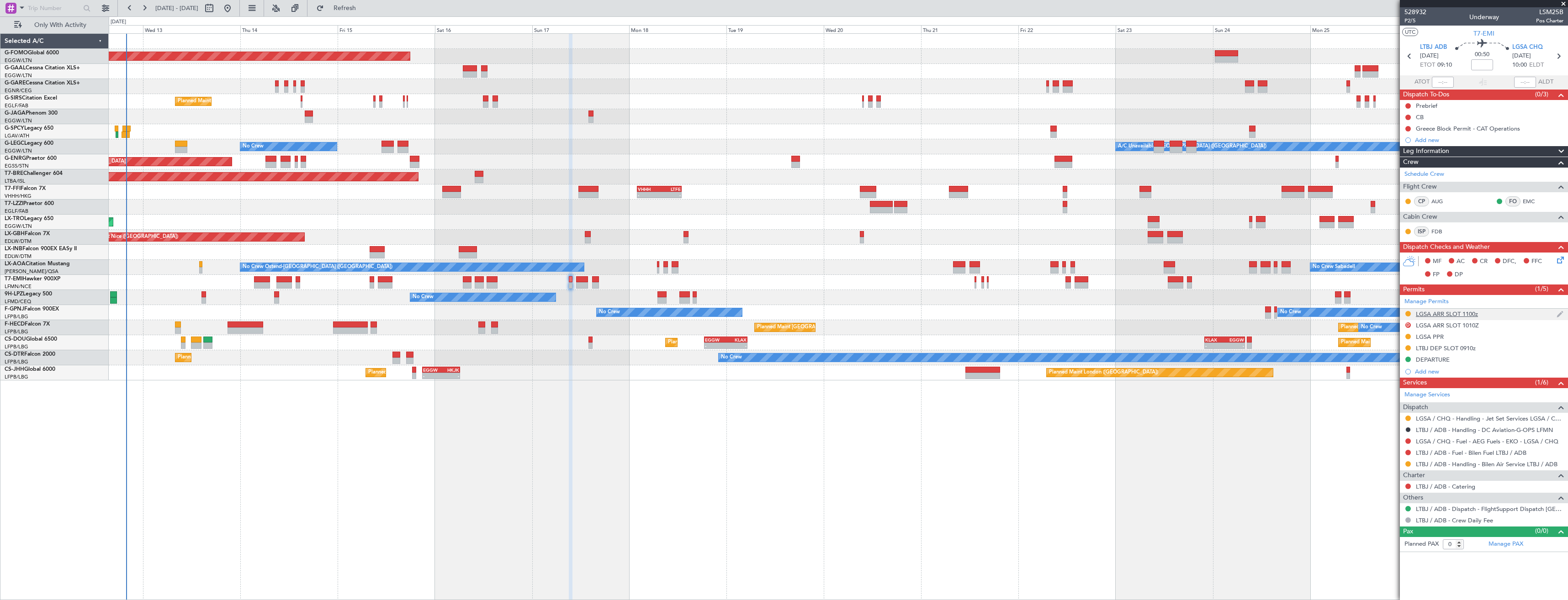
click at [1493, 310] on div "LGSA ARR SLOT 1100z" at bounding box center [1484, 314] width 168 height 12
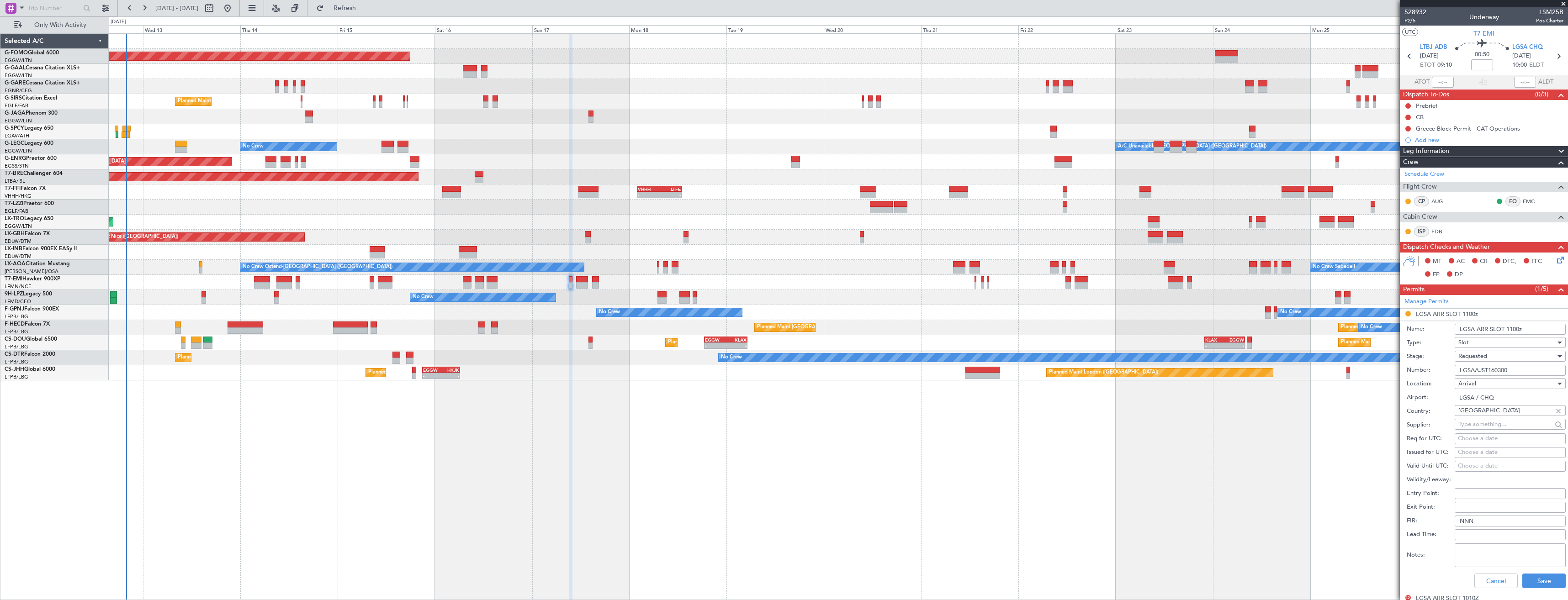
click at [1499, 352] on div "Requested" at bounding box center [1507, 356] width 97 height 14
click at [1507, 422] on span "Received OK" at bounding box center [1507, 425] width 96 height 14
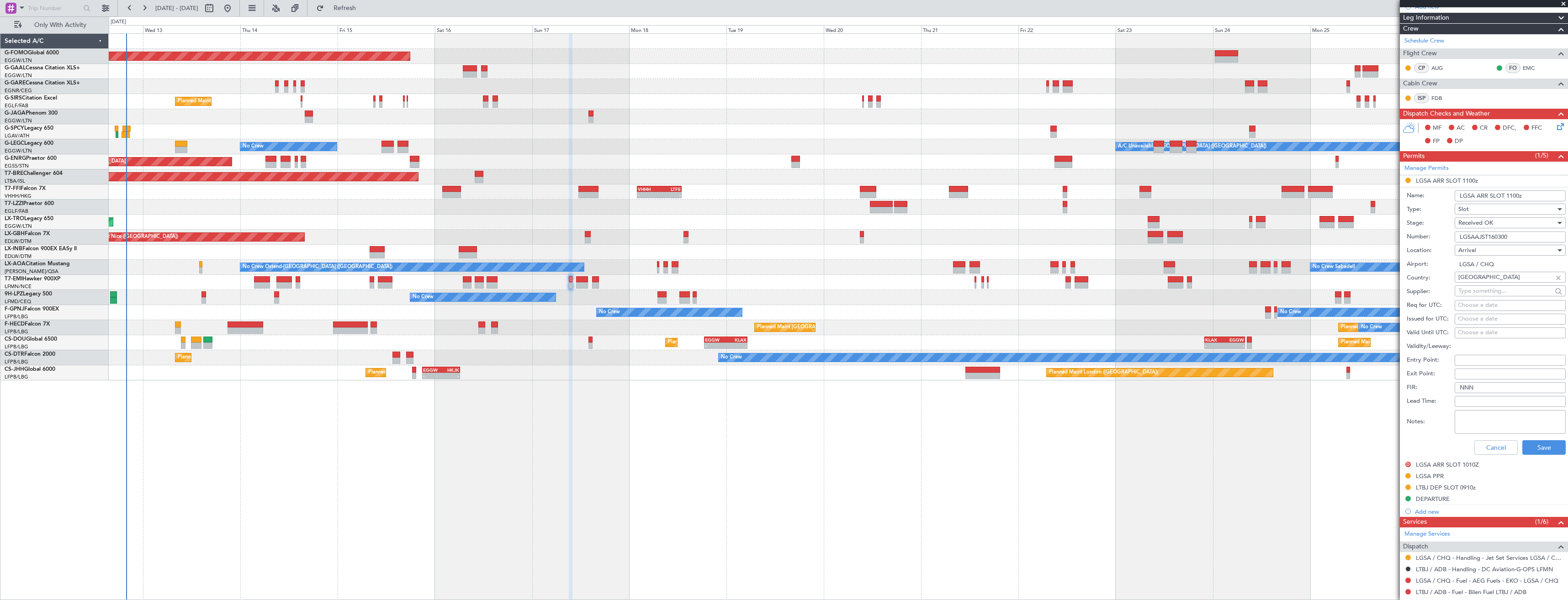
scroll to position [183, 0]
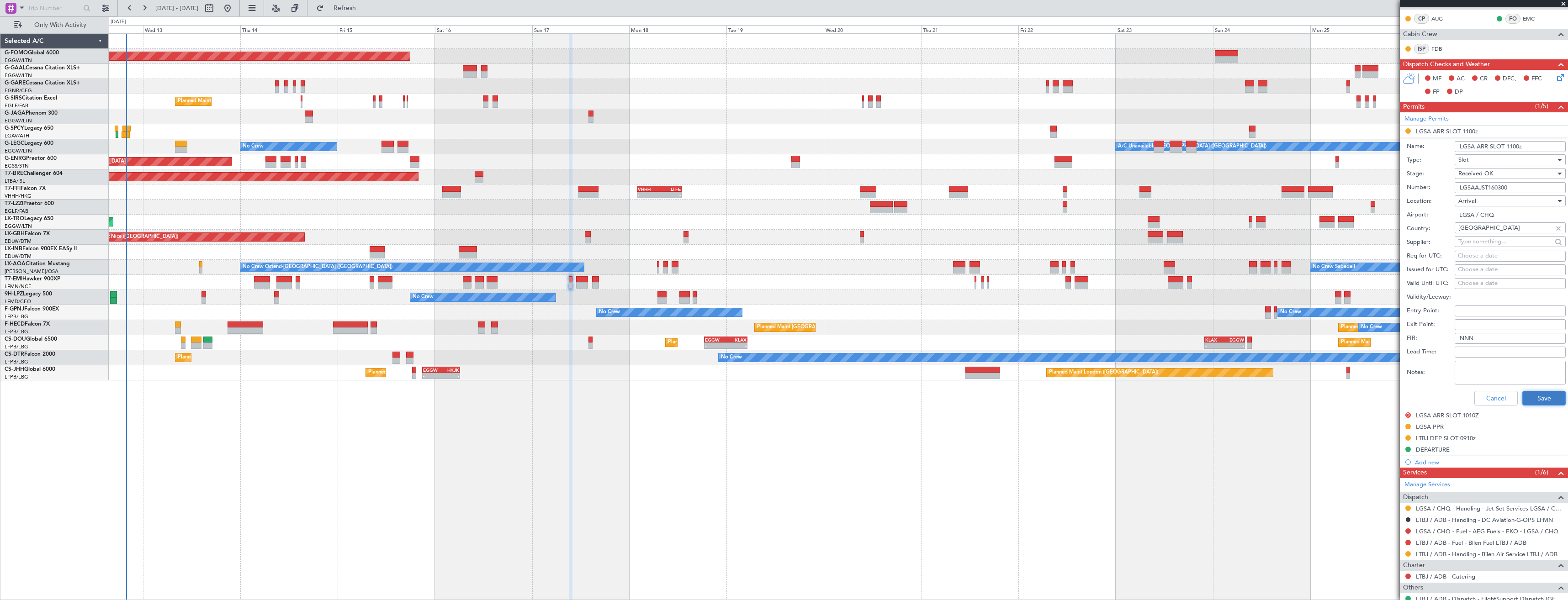
click at [1537, 395] on button "Save" at bounding box center [1544, 398] width 43 height 15
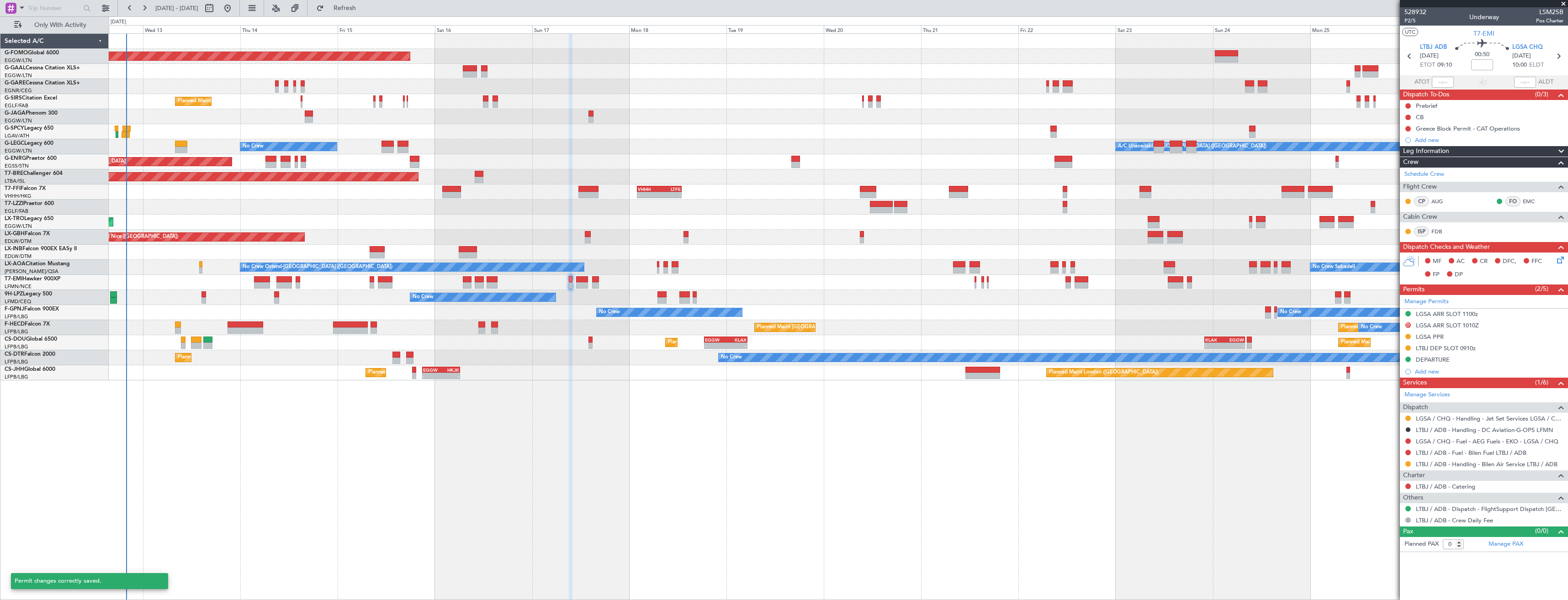
scroll to position [0, 0]
click at [1453, 338] on div "LGSA PPR" at bounding box center [1484, 337] width 168 height 12
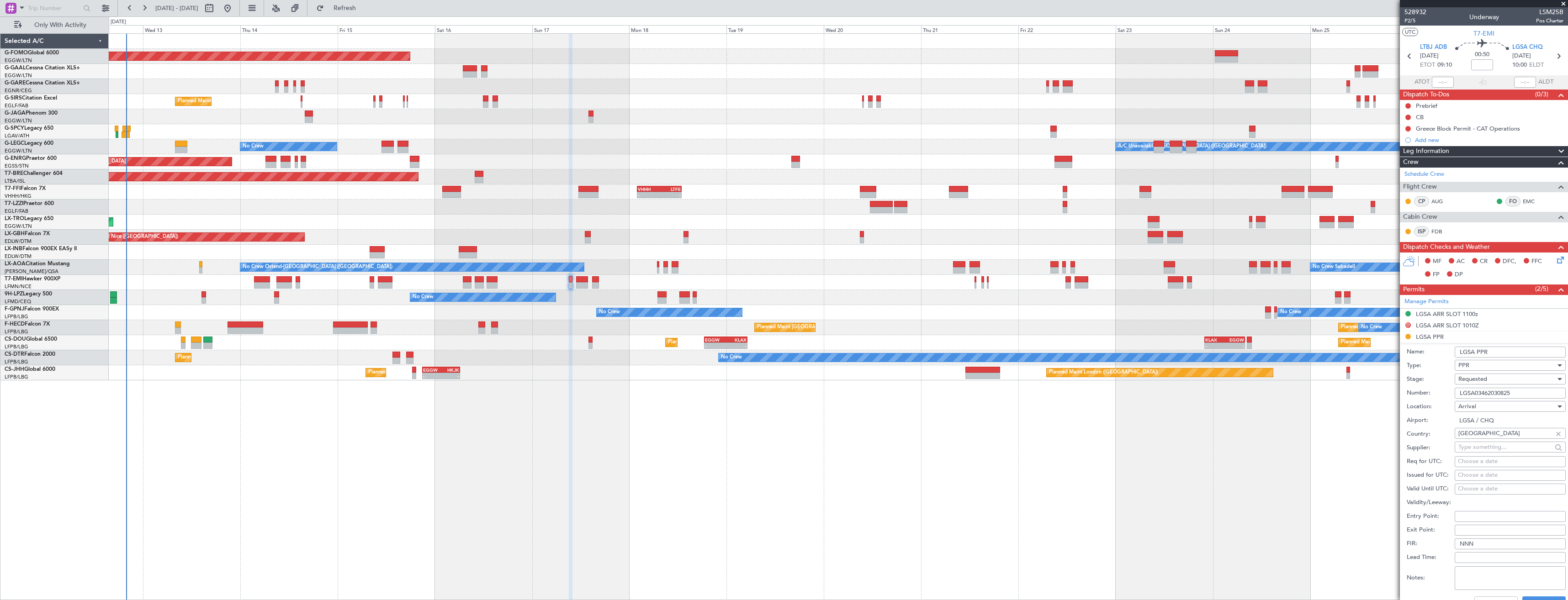
click at [1514, 392] on input "LGSA03462030825" at bounding box center [1510, 393] width 111 height 11
paste input "/1708251100/1708251155"
type input "LGSA03462030825/1708251100/1708251155"
click at [1489, 380] on div "Requested" at bounding box center [1507, 379] width 97 height 14
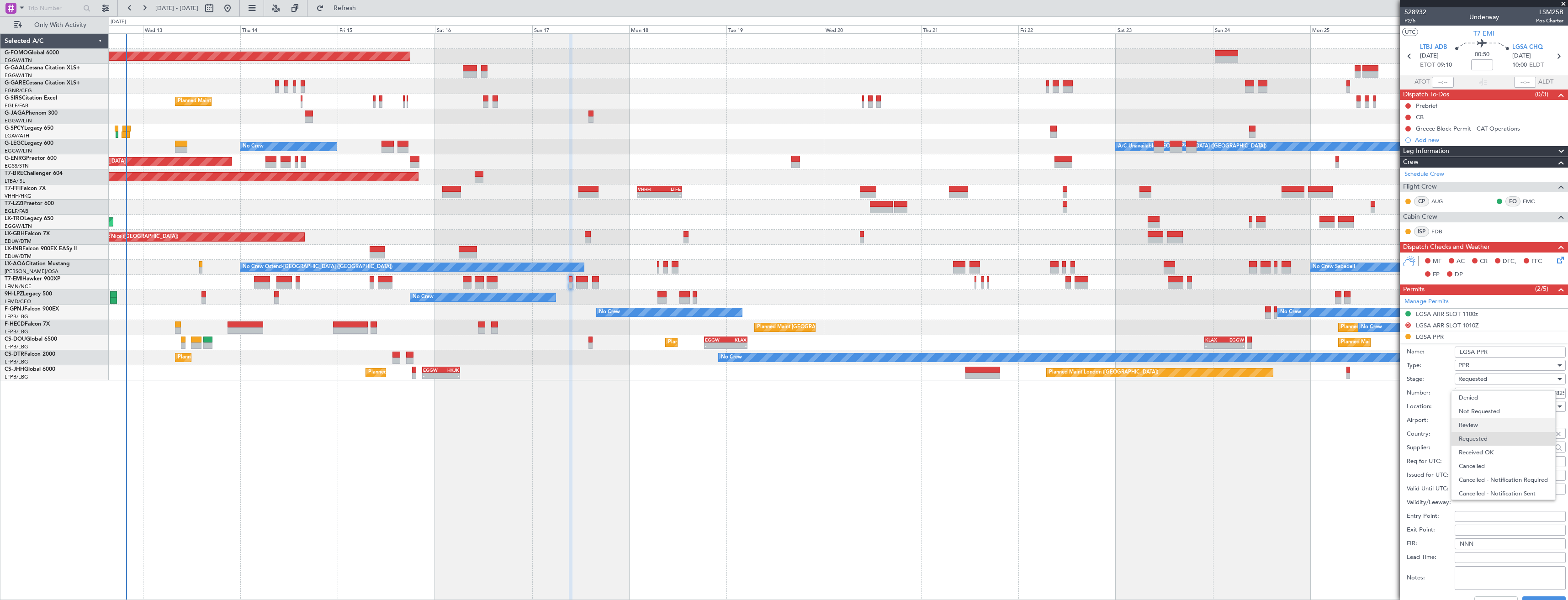
scroll to position [4, 0]
click at [1489, 445] on span "Received OK" at bounding box center [1507, 448] width 96 height 14
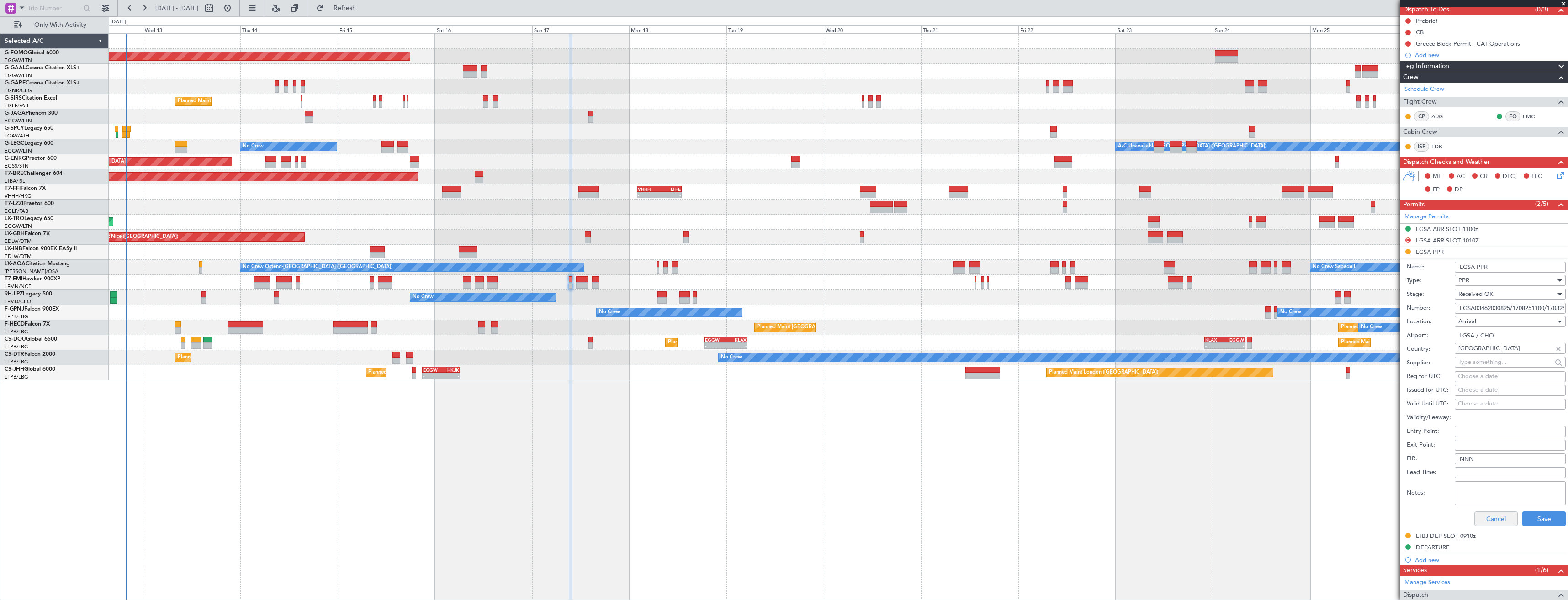
scroll to position [183, 0]
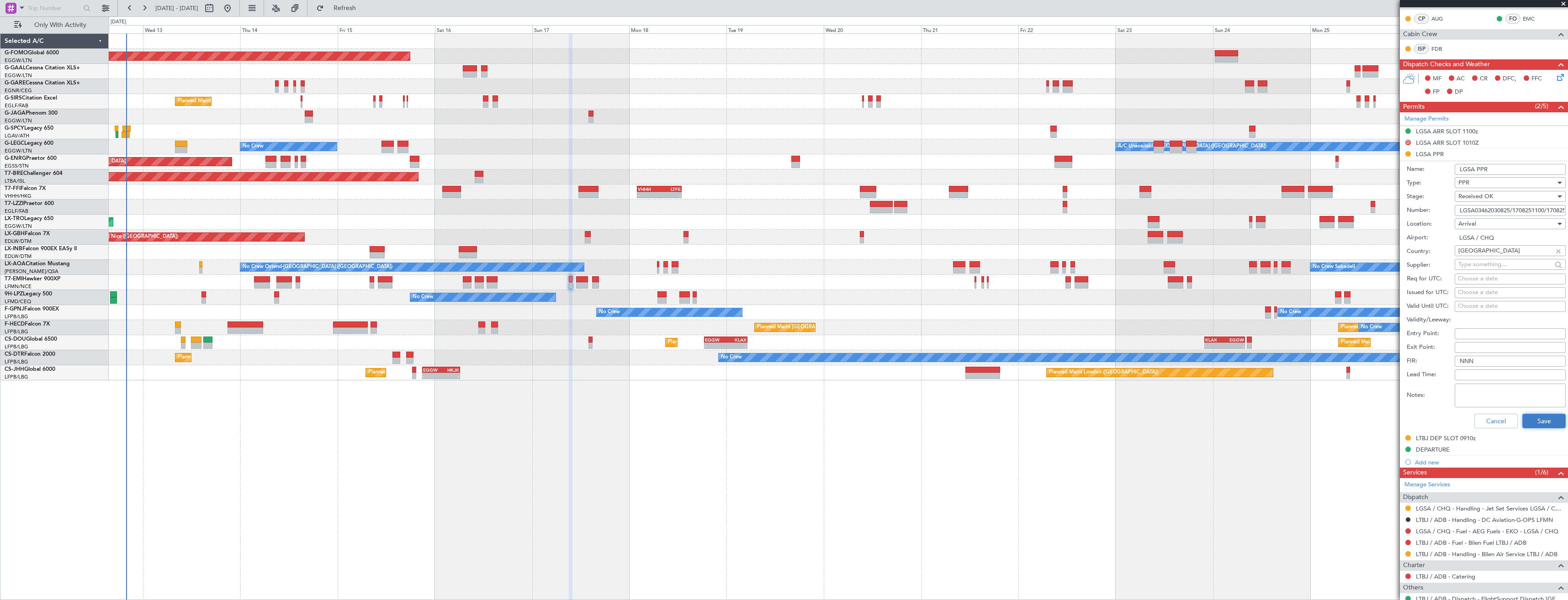
click at [1527, 418] on button "Save" at bounding box center [1544, 421] width 43 height 15
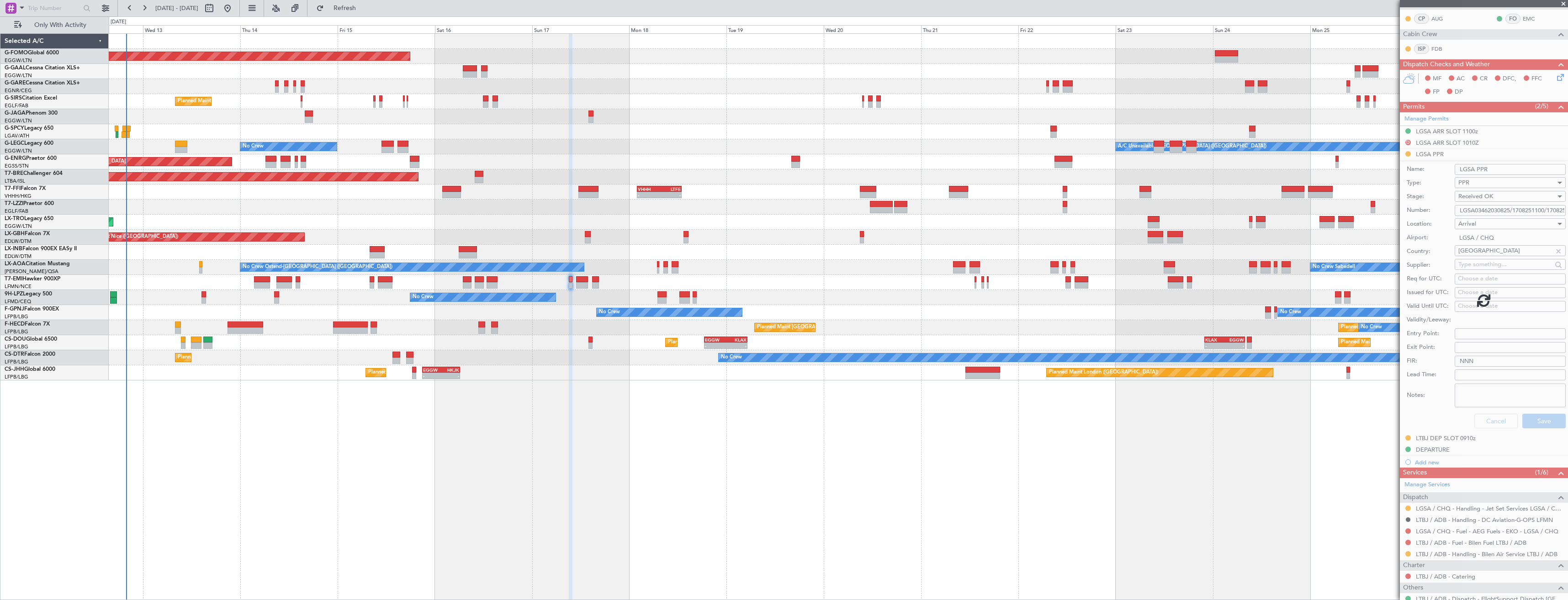
scroll to position [0, 0]
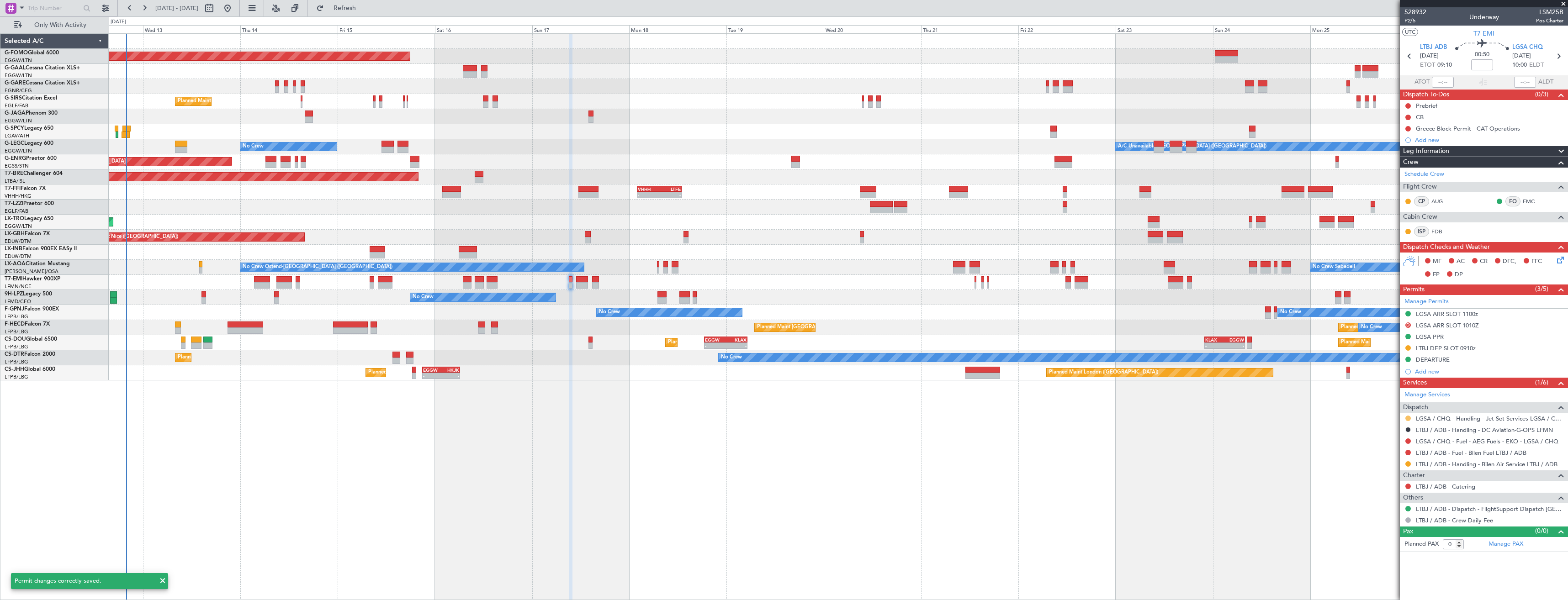
click at [1410, 419] on button at bounding box center [1408, 418] width 5 height 5
click at [1392, 528] on span "Confirmed" at bounding box center [1382, 527] width 29 height 9
click at [1559, 54] on icon at bounding box center [1558, 57] width 12 height 12
type input "5"
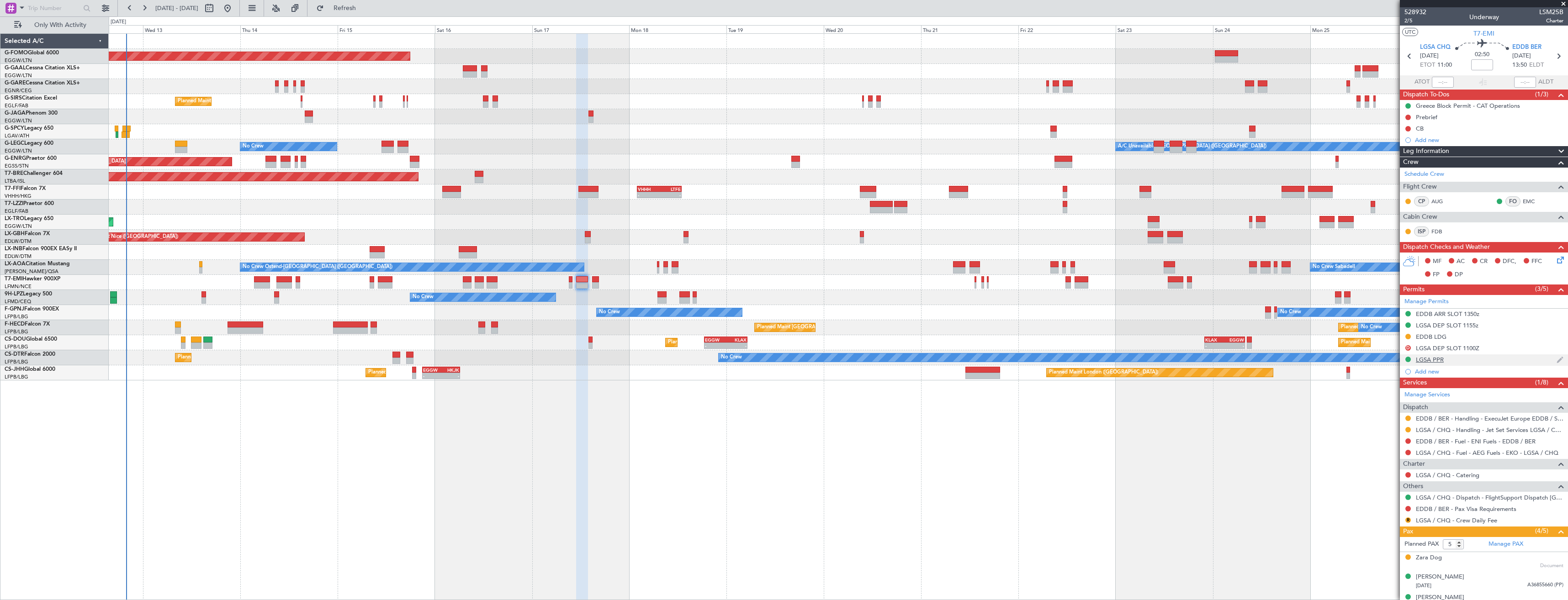
click at [1490, 361] on div "LGSA PPR" at bounding box center [1484, 360] width 168 height 12
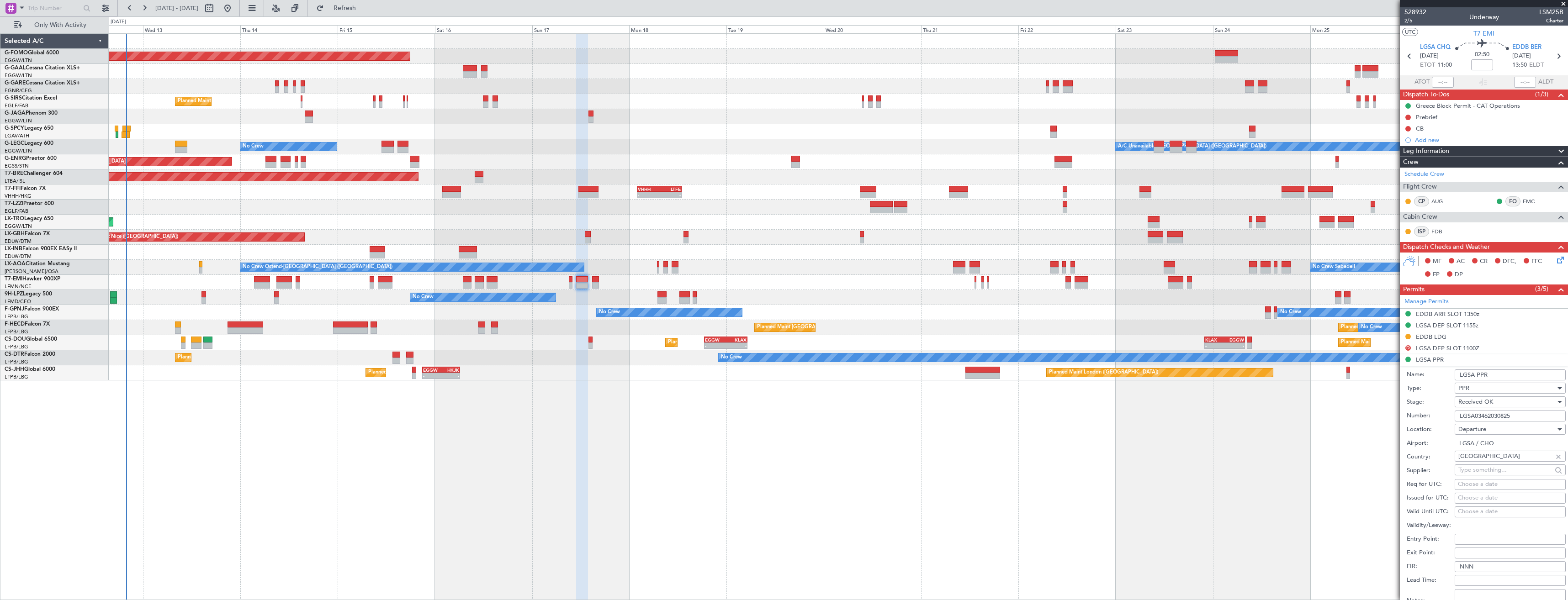
click at [1528, 416] on input "LGSA03462030825" at bounding box center [1510, 416] width 111 height 11
paste input "/1708251100/1708251155"
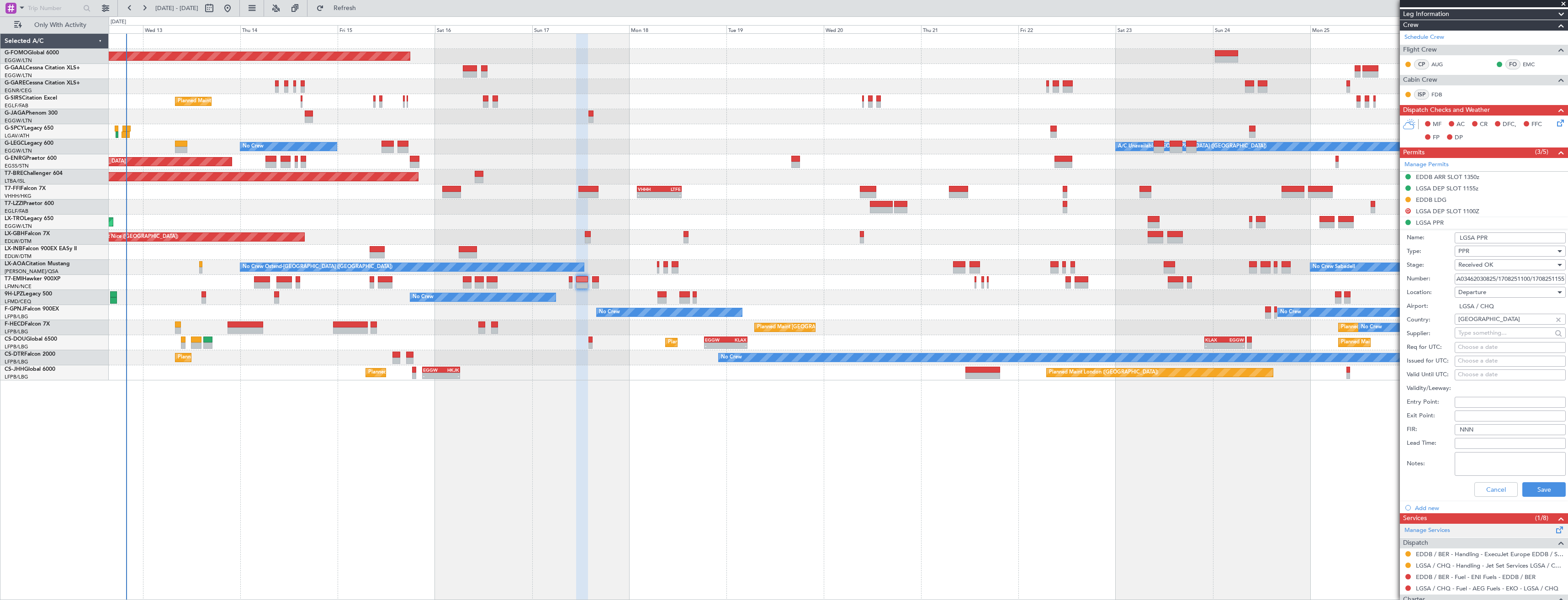
scroll to position [228, 0]
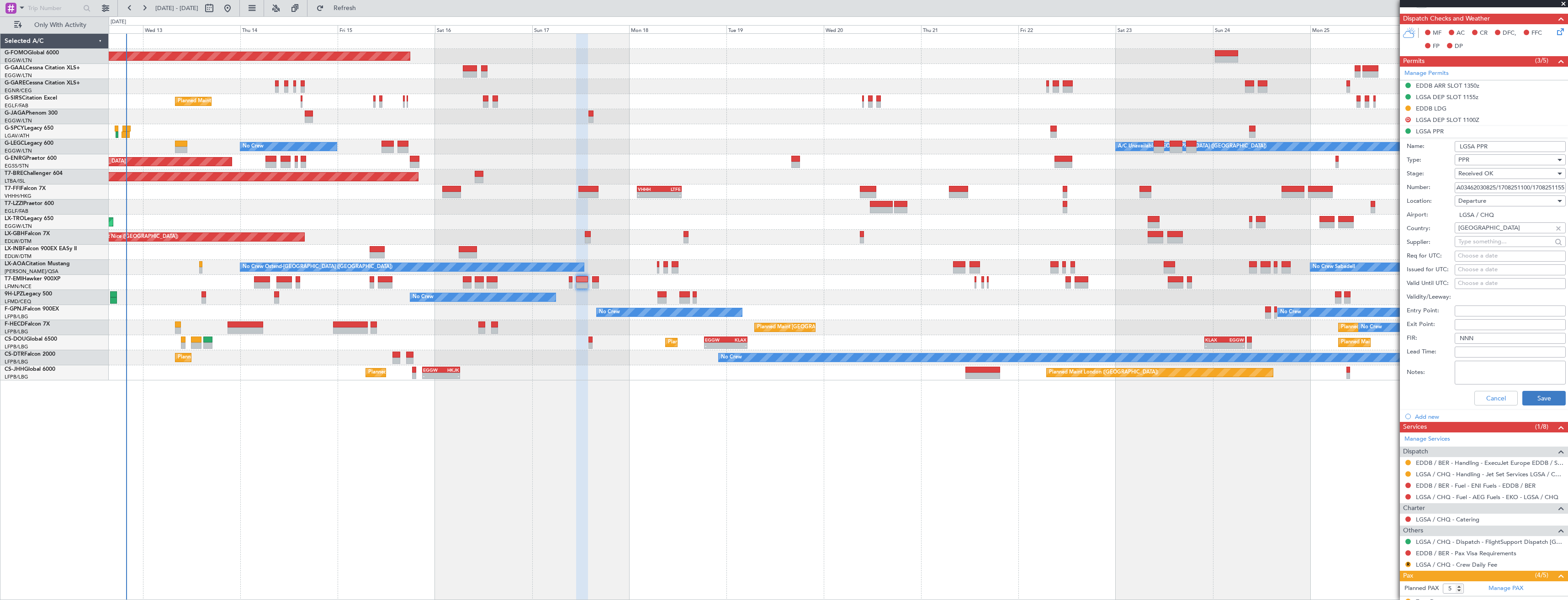
type input "LGSA03462030825/1708251100/1708251155"
click at [1531, 397] on button "Save" at bounding box center [1544, 398] width 43 height 15
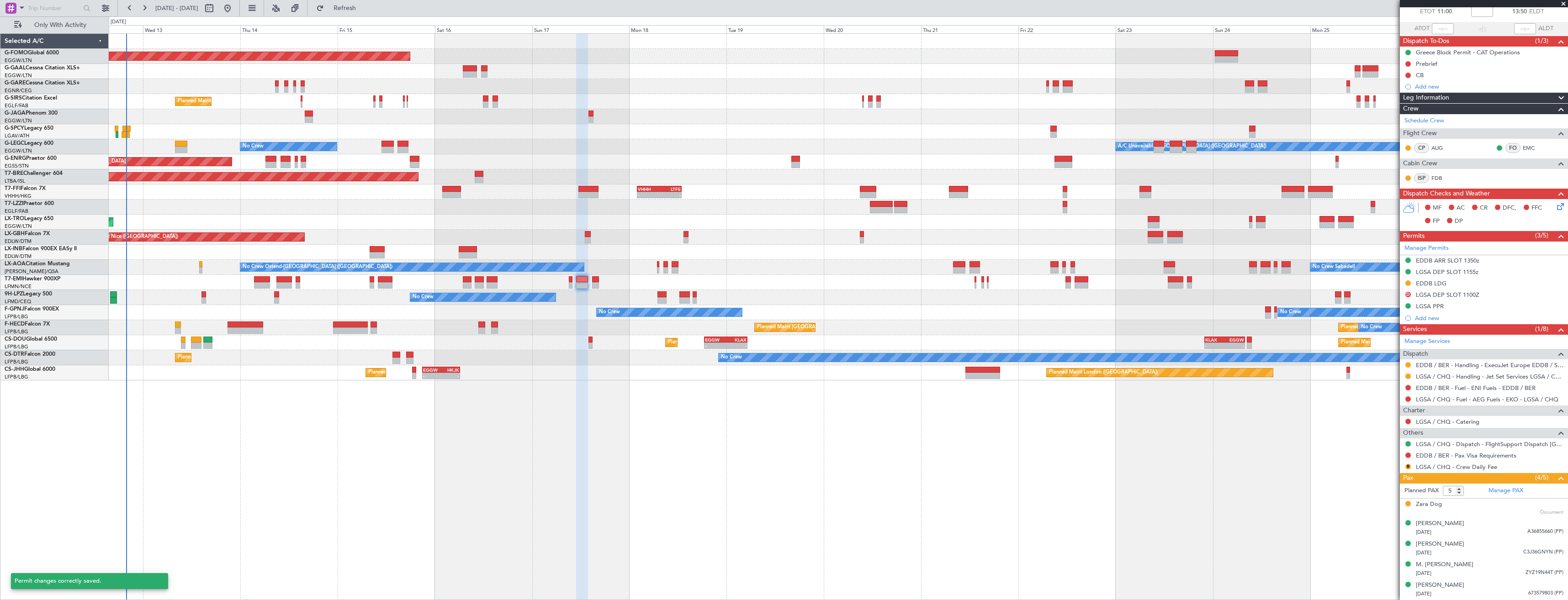
scroll to position [53, 0]
